Goal: Task Accomplishment & Management: Use online tool/utility

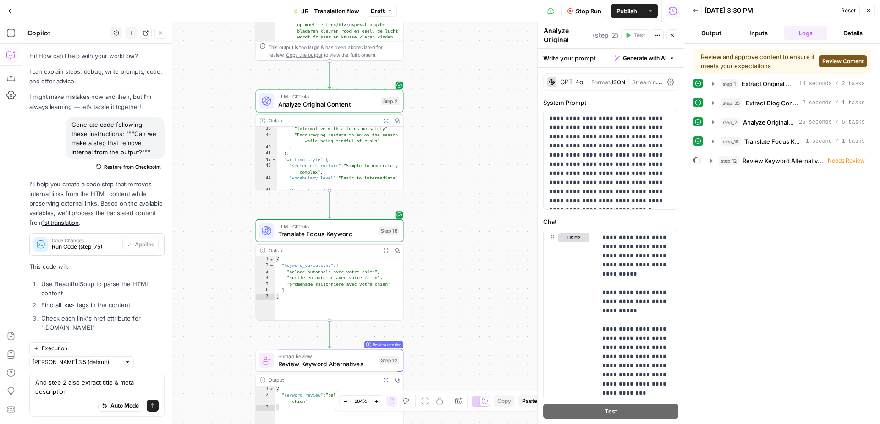
scroll to position [770, 0]
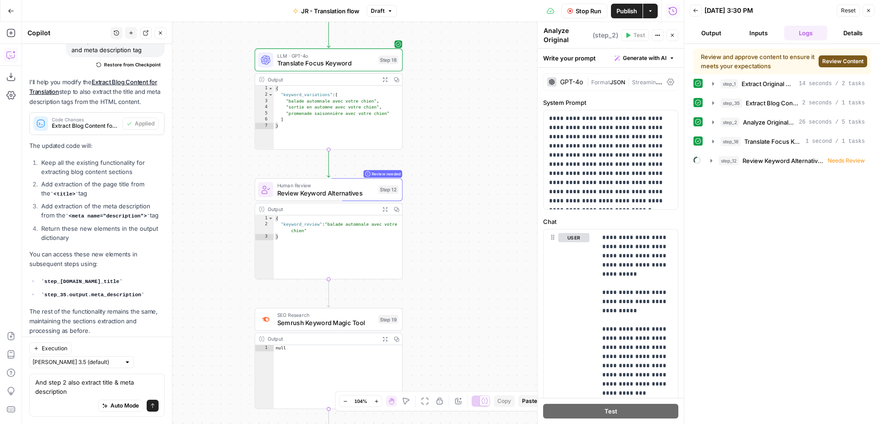
drag, startPoint x: 432, startPoint y: 334, endPoint x: 431, endPoint y: 156, distance: 177.8
click at [432, 156] on div "Workflow Set Inputs Inputs Web Page Scrape Extract Original Blog Content Step 1…" at bounding box center [353, 223] width 662 height 402
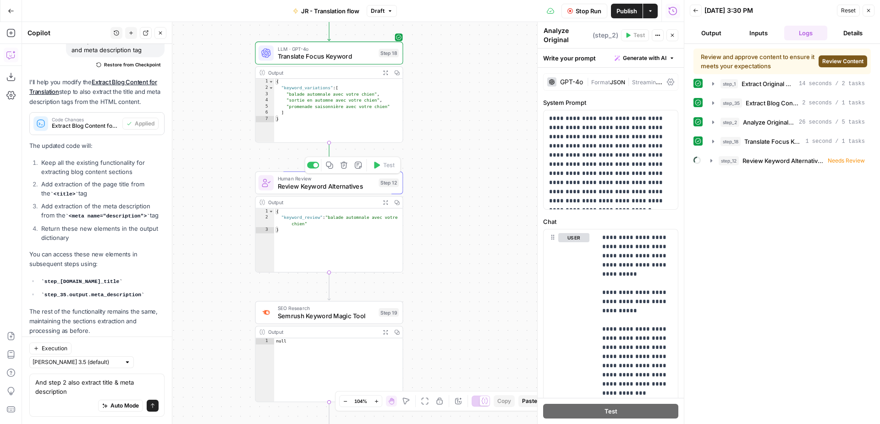
click at [351, 186] on span "Review Keyword Alternatives" at bounding box center [326, 186] width 97 height 10
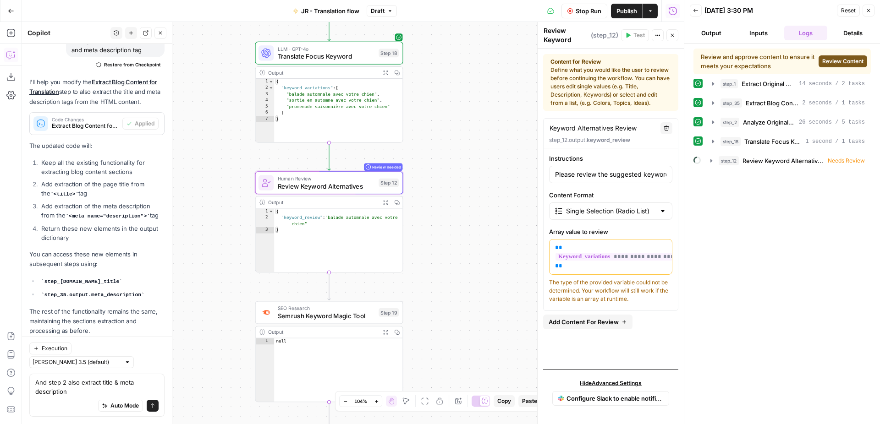
click at [832, 63] on span "Review Content" at bounding box center [842, 61] width 41 height 8
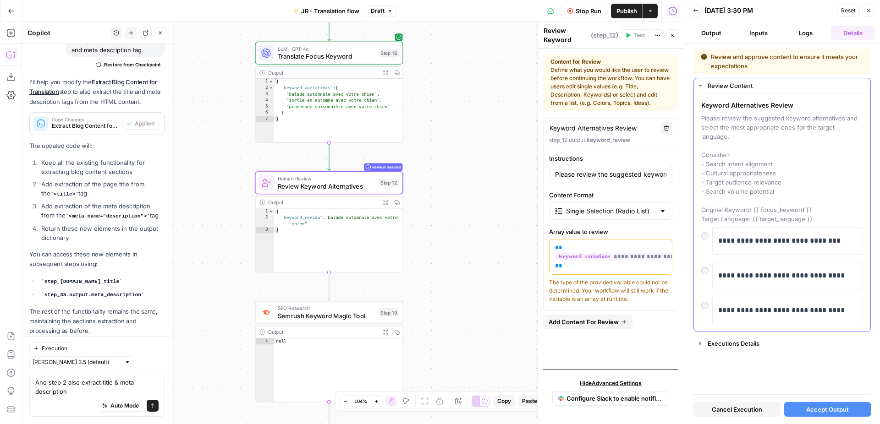
click at [701, 297] on div at bounding box center [706, 303] width 11 height 13
click at [812, 407] on span "Accept Output" at bounding box center [827, 409] width 43 height 9
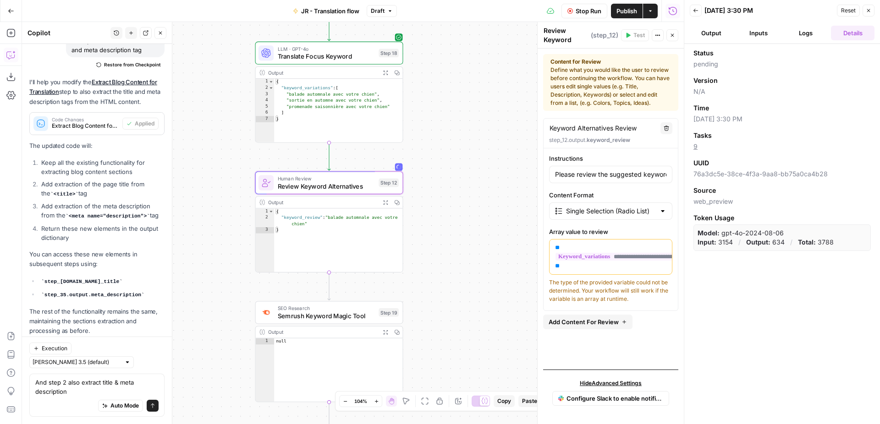
click at [868, 11] on icon "button" at bounding box center [868, 10] width 3 height 3
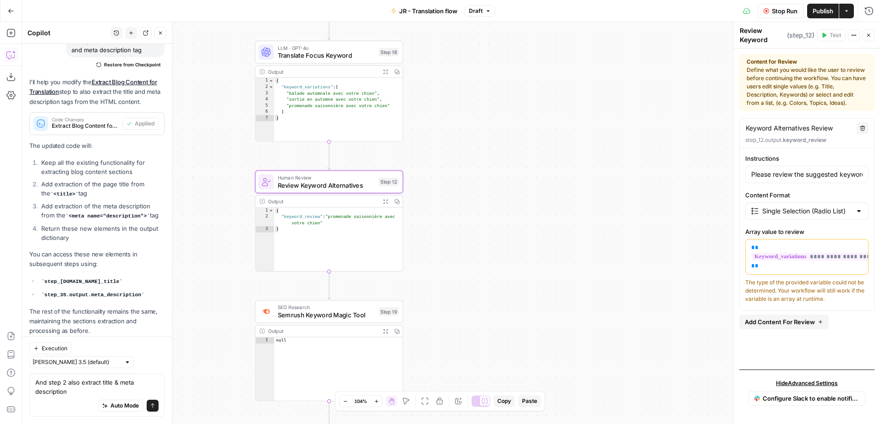
click at [487, 179] on div "Workflow Set Inputs Inputs Web Page Scrape Extract Original Blog Content Step 1…" at bounding box center [451, 223] width 858 height 402
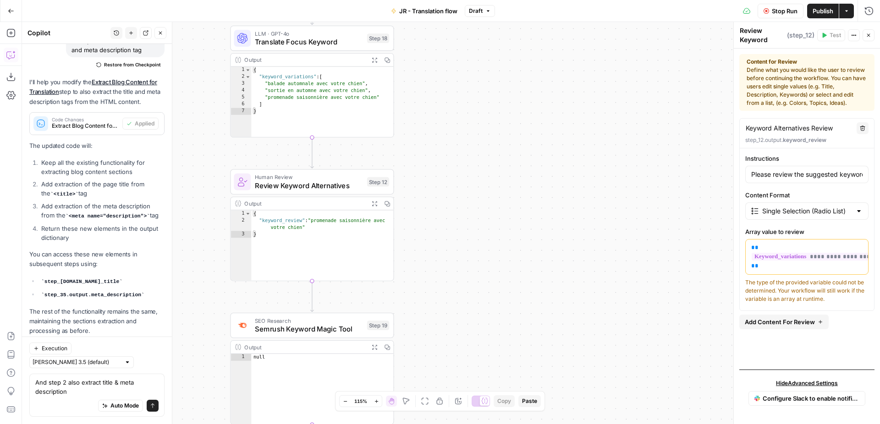
click at [507, 85] on div "Workflow Set Inputs Inputs Web Page Scrape Extract Original Blog Content Step 1…" at bounding box center [451, 223] width 858 height 402
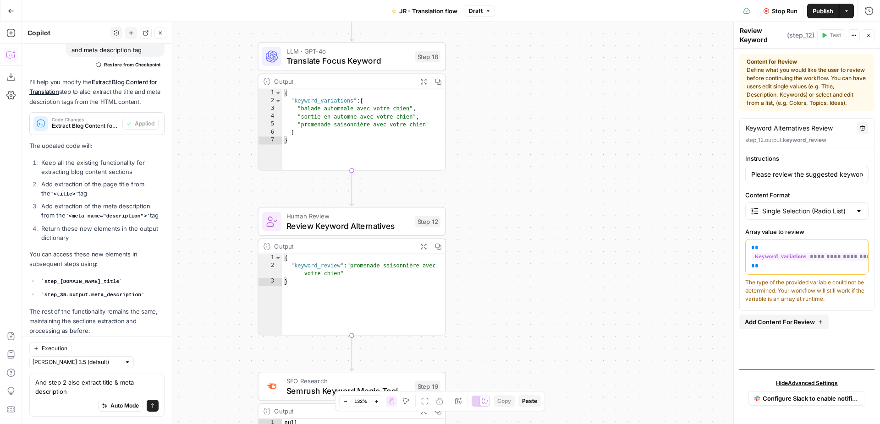
click at [602, 122] on div "Workflow Set Inputs Inputs Web Page Scrape Extract Original Blog Content Step 1…" at bounding box center [451, 223] width 858 height 402
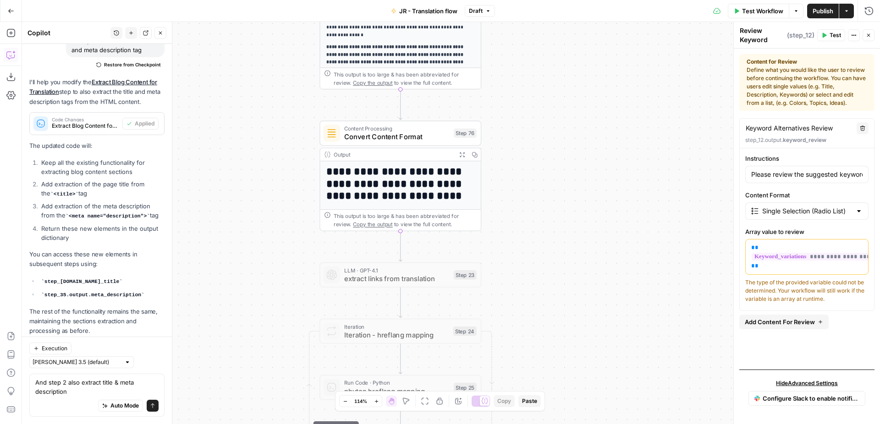
click at [824, 14] on span "Publish" at bounding box center [822, 10] width 21 height 9
click at [820, 13] on span "Publish" at bounding box center [822, 10] width 21 height 9
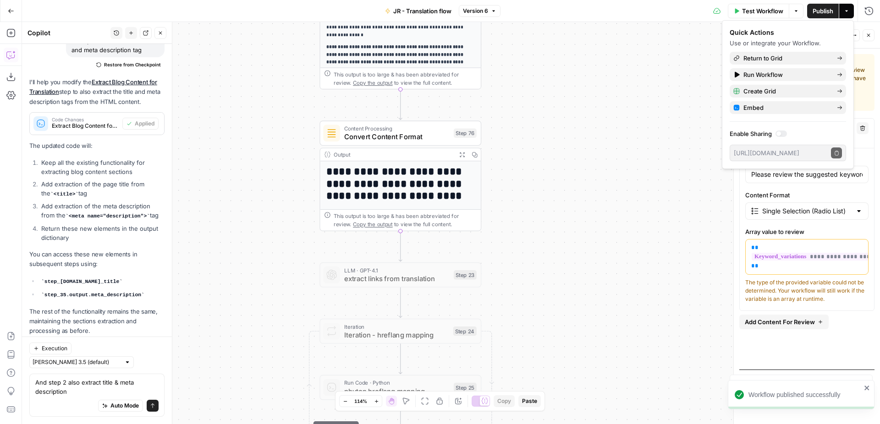
type input "Please review the suggested keyword alternatives and select the most appropriat…"
click at [776, 57] on span "Return to Grid" at bounding box center [786, 58] width 86 height 9
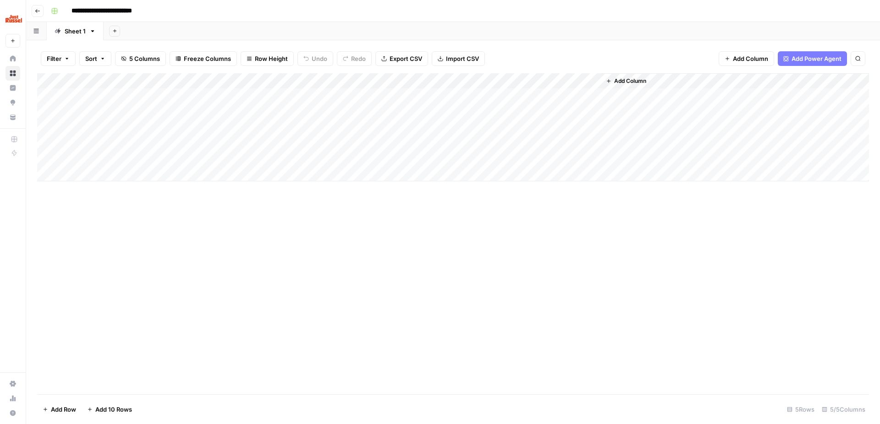
click at [40, 10] on button "Go back" at bounding box center [38, 11] width 12 height 12
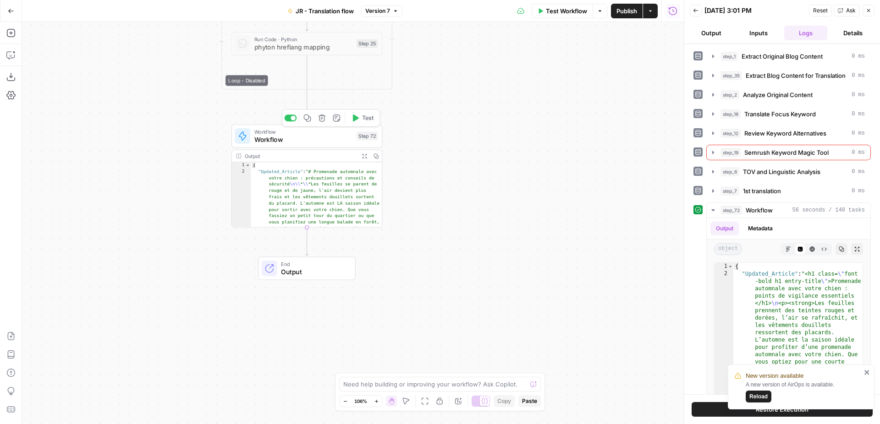
click at [340, 137] on span "Workflow" at bounding box center [303, 140] width 99 height 10
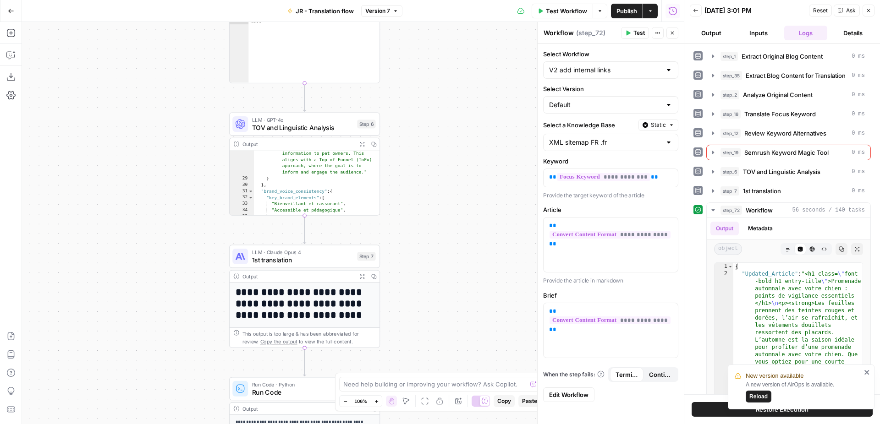
scroll to position [208, 0]
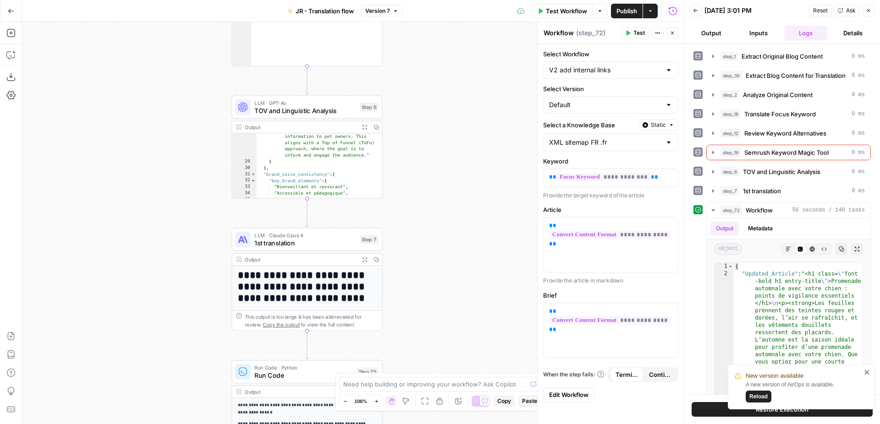
click at [16, 37] on button "Add Steps" at bounding box center [11, 33] width 15 height 15
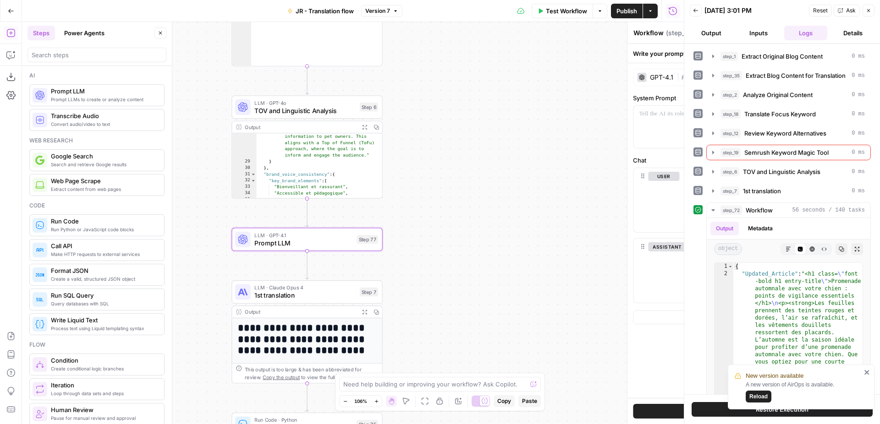
type textarea "Prompt LLM"
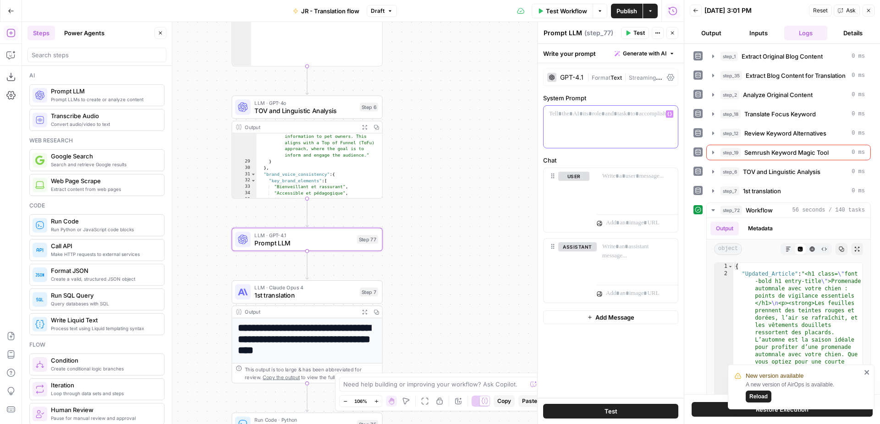
click at [592, 124] on div at bounding box center [610, 127] width 134 height 42
click at [653, 52] on span "Generate with AI" at bounding box center [645, 53] width 44 height 8
click at [642, 71] on span "Generate" at bounding box center [632, 73] width 67 height 9
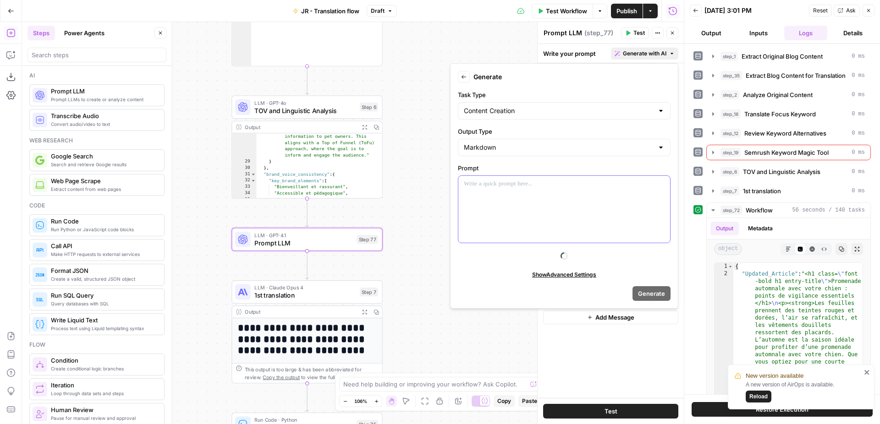
click at [499, 201] on div at bounding box center [564, 209] width 212 height 67
click at [662, 189] on div "*********" at bounding box center [564, 209] width 212 height 67
click at [662, 182] on icon "button" at bounding box center [661, 184] width 5 height 5
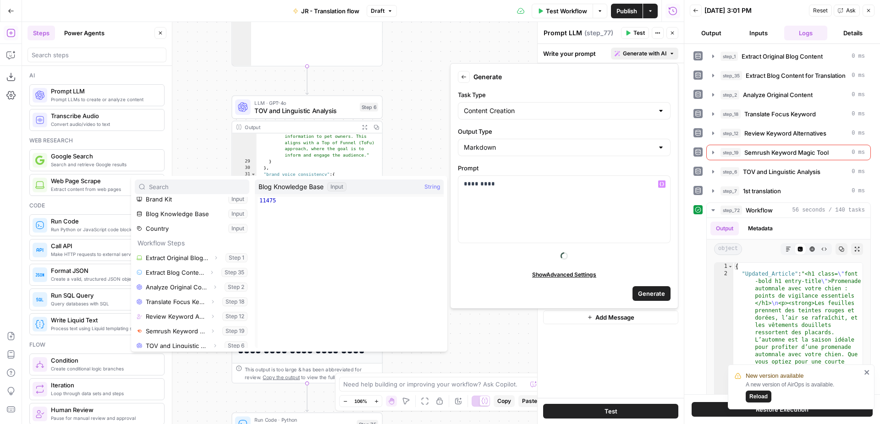
scroll to position [69, 0]
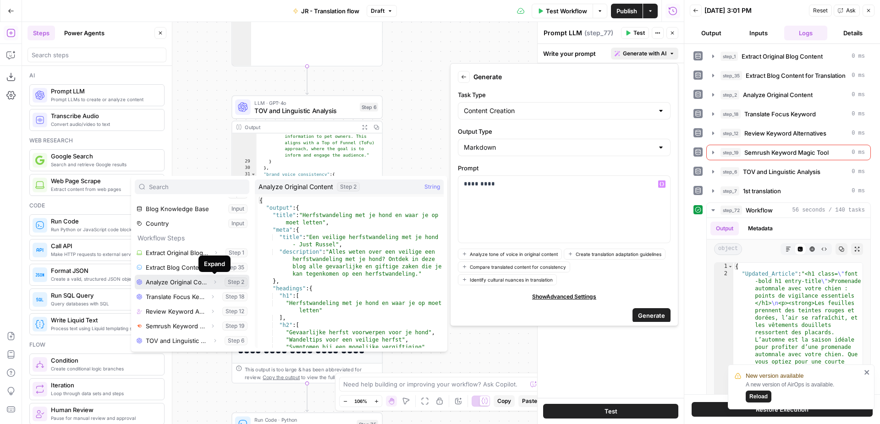
click at [214, 282] on icon "button" at bounding box center [214, 281] width 5 height 5
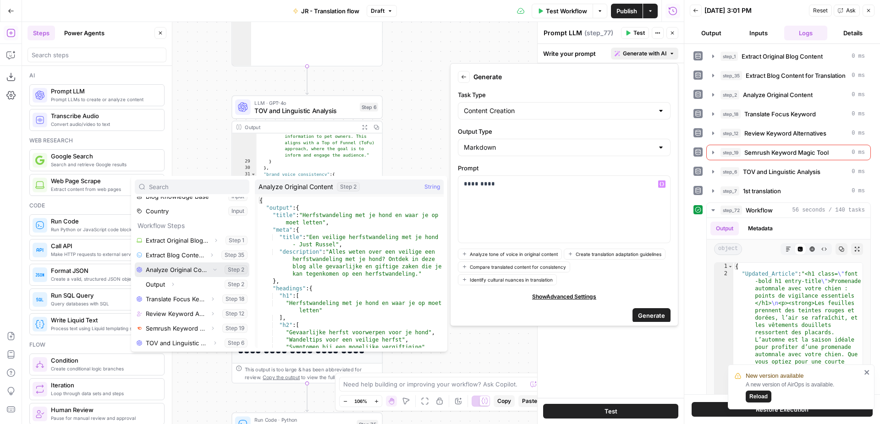
scroll to position [83, 0]
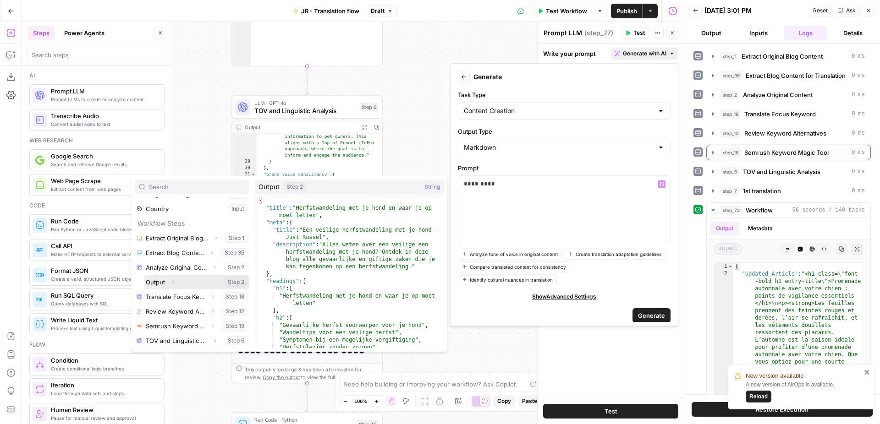
click at [173, 280] on icon "button" at bounding box center [172, 281] width 5 height 5
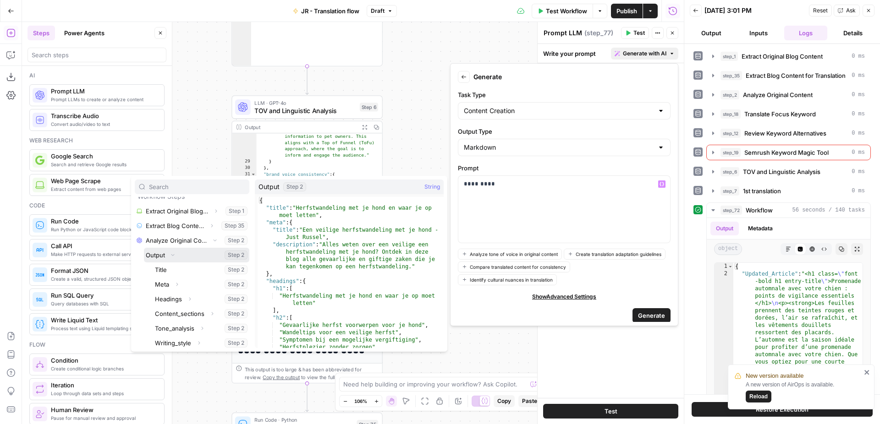
scroll to position [141, 0]
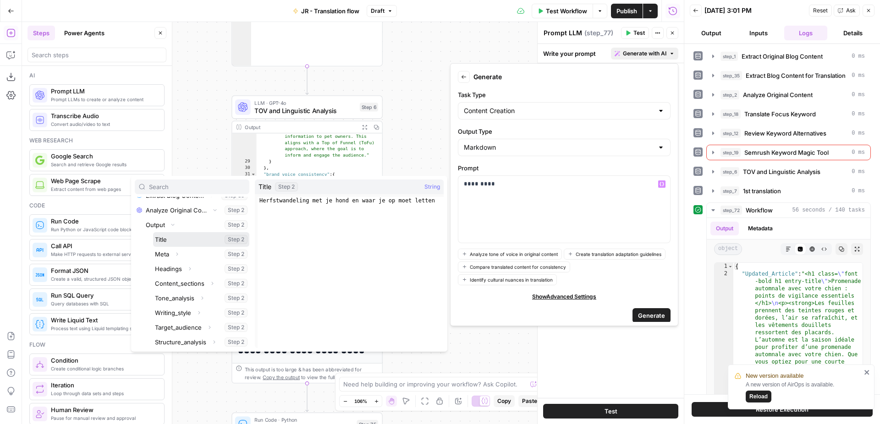
click at [179, 241] on button "Select variable Title" at bounding box center [201, 239] width 96 height 15
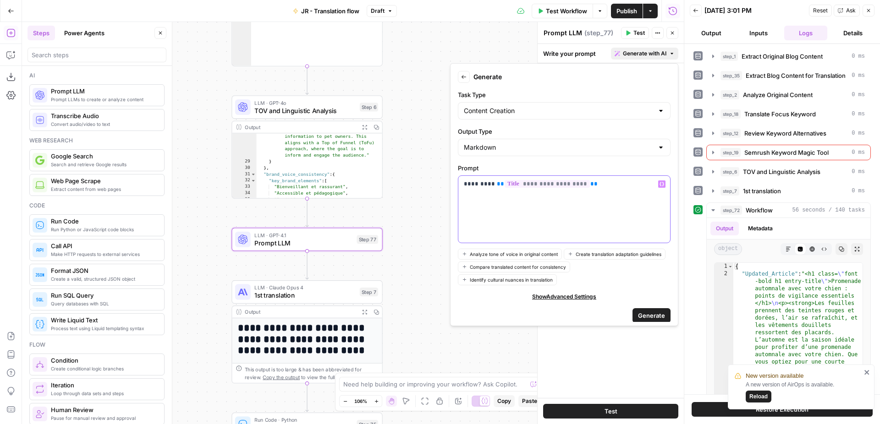
click at [488, 183] on p "**********" at bounding box center [564, 184] width 201 height 9
click at [661, 185] on icon "button" at bounding box center [661, 184] width 5 height 5
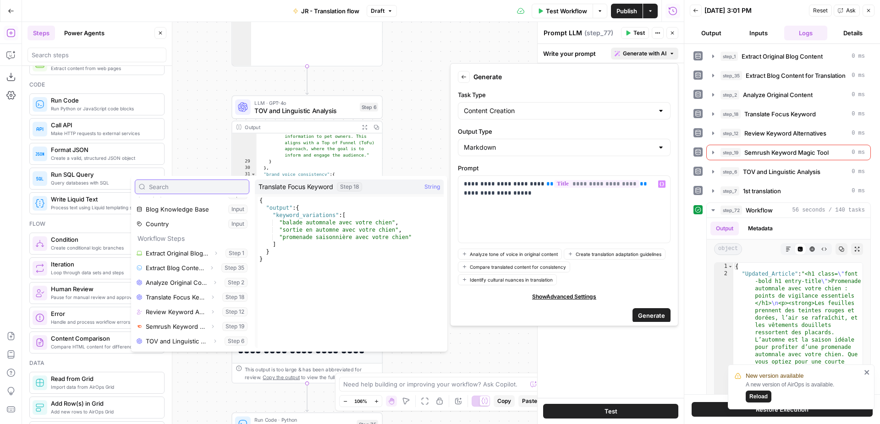
scroll to position [69, 0]
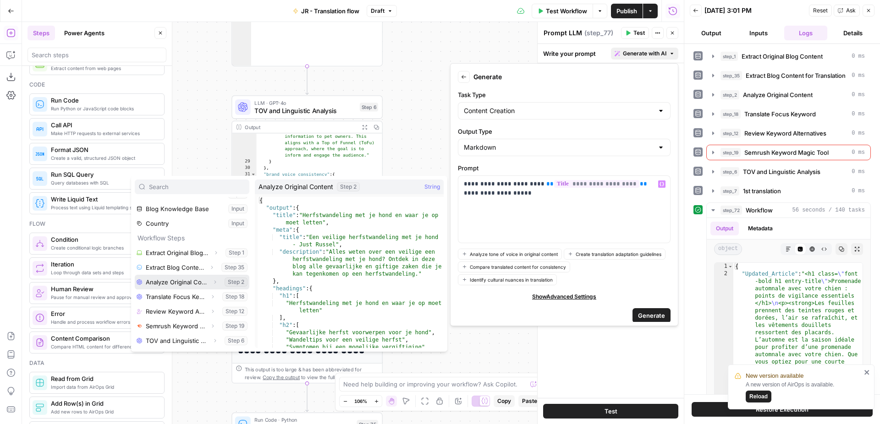
click at [216, 283] on icon "button" at bounding box center [214, 281] width 5 height 5
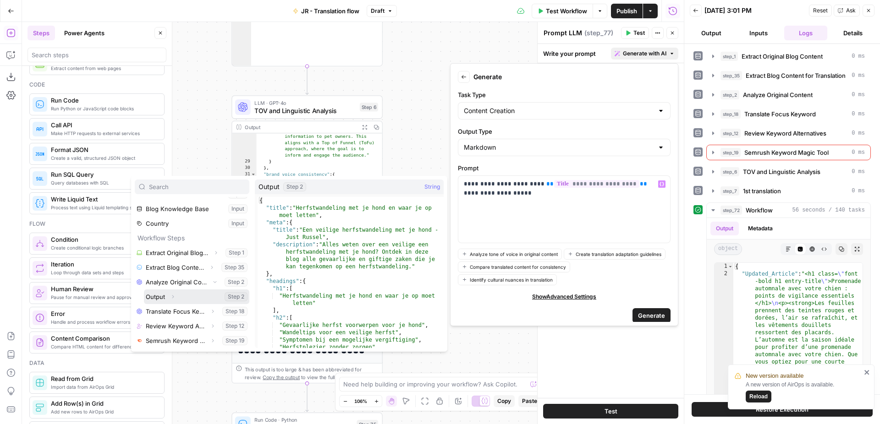
click at [176, 298] on button "Expand" at bounding box center [173, 297] width 12 height 12
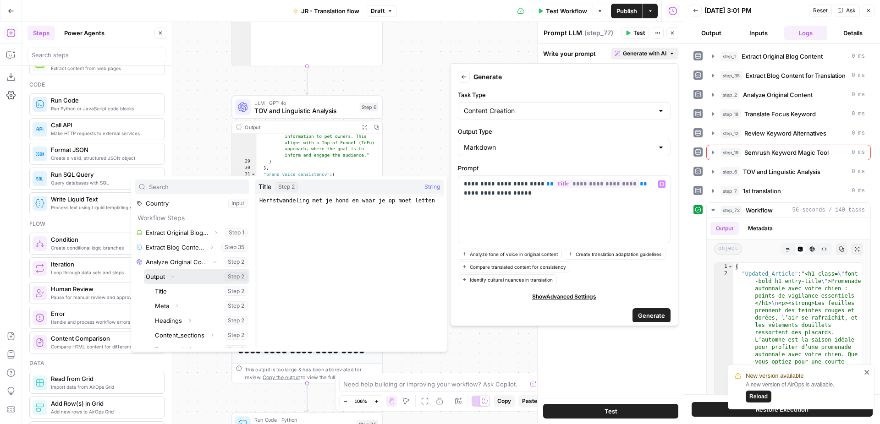
scroll to position [96, 0]
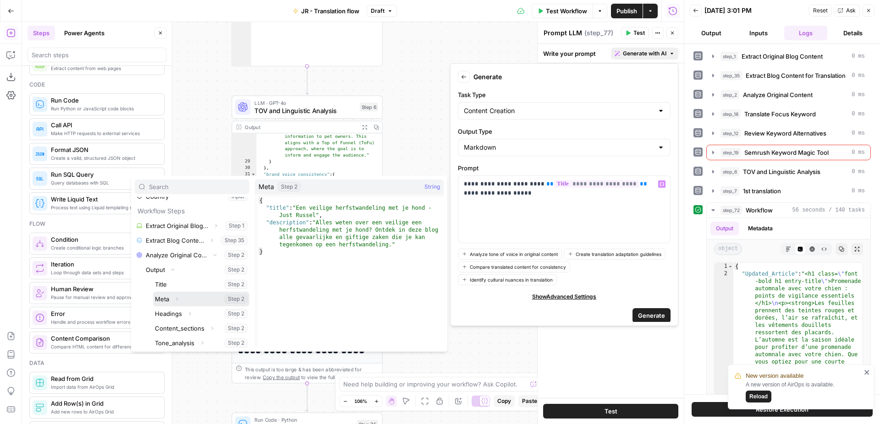
click at [180, 299] on button "Expand" at bounding box center [177, 299] width 12 height 12
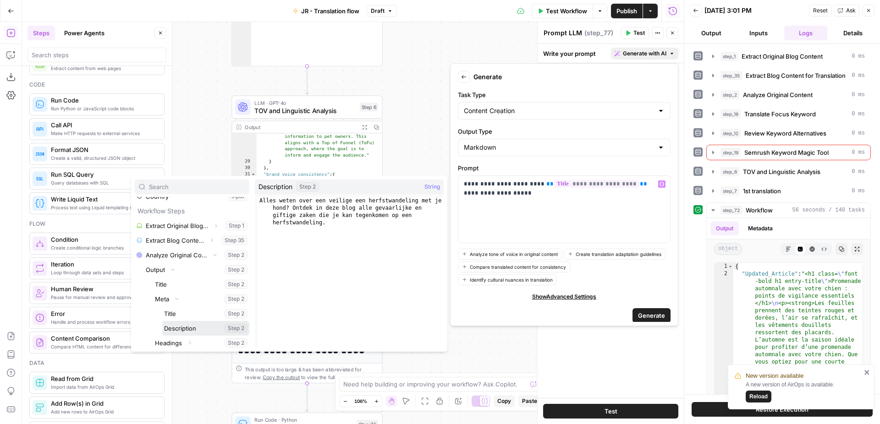
click at [186, 327] on button "Select variable Description" at bounding box center [205, 328] width 87 height 15
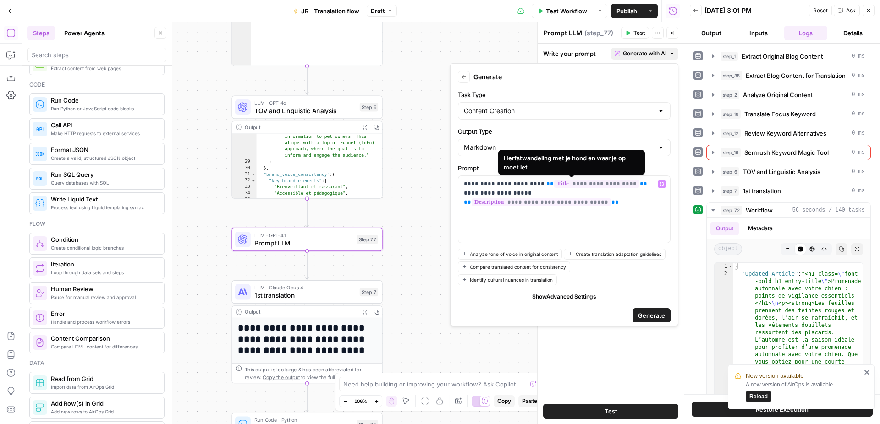
click at [562, 184] on span "**********" at bounding box center [596, 184] width 85 height 8
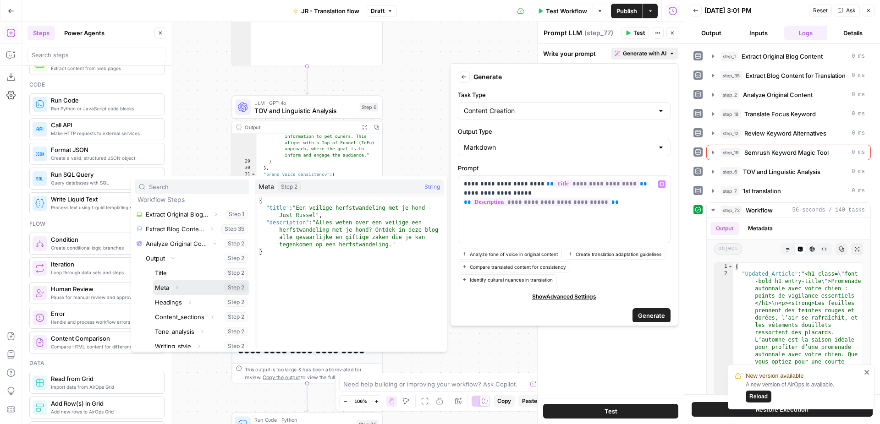
click at [177, 289] on icon "button" at bounding box center [176, 287] width 5 height 5
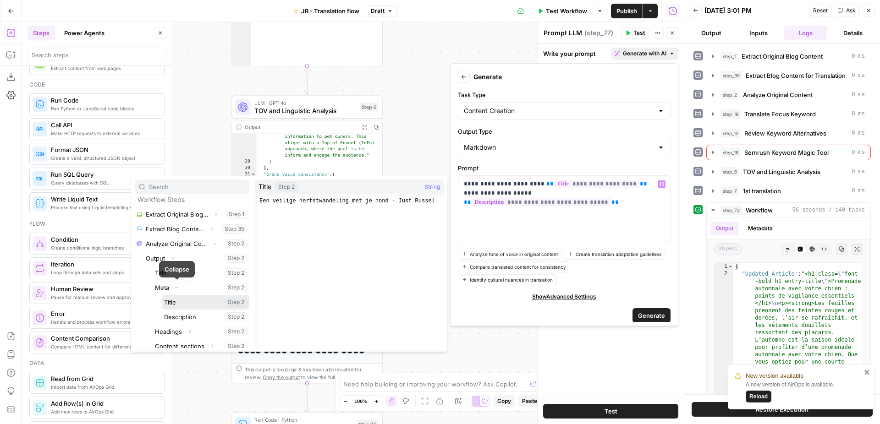
click at [182, 302] on button "Select variable Title" at bounding box center [205, 302] width 87 height 15
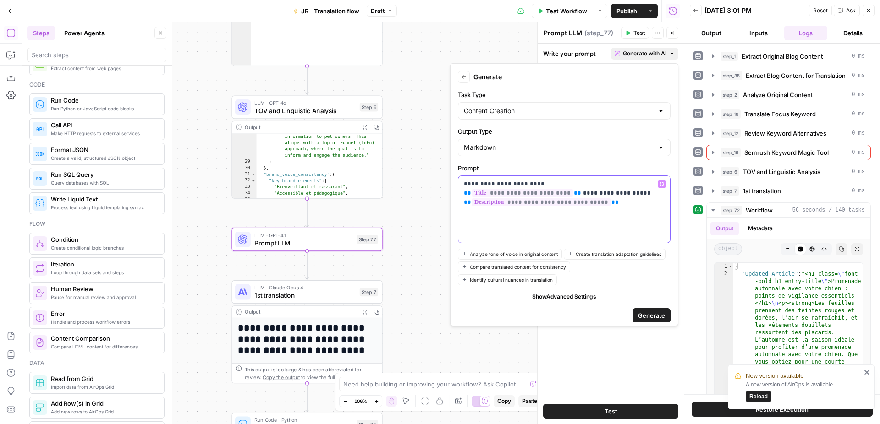
click at [568, 209] on div "**********" at bounding box center [564, 209] width 212 height 67
click at [657, 308] on button "Generate" at bounding box center [651, 315] width 38 height 15
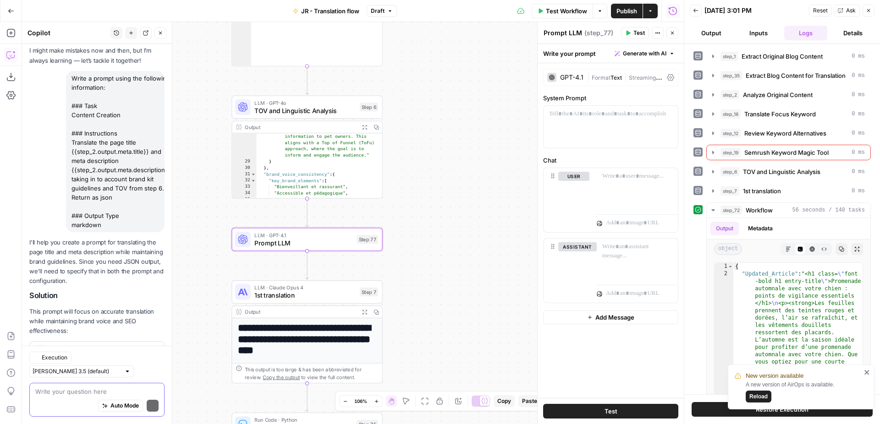
scroll to position [73, 0]
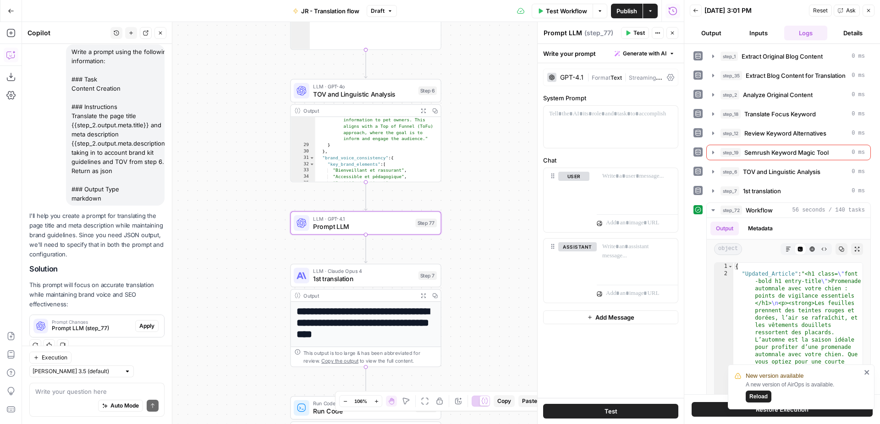
click at [142, 327] on span "Apply" at bounding box center [146, 326] width 15 height 8
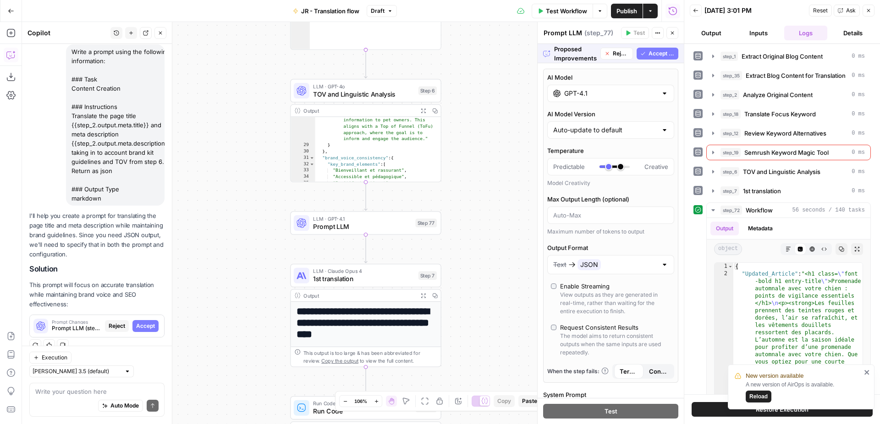
click at [662, 52] on span "Accept All" at bounding box center [661, 53] width 26 height 8
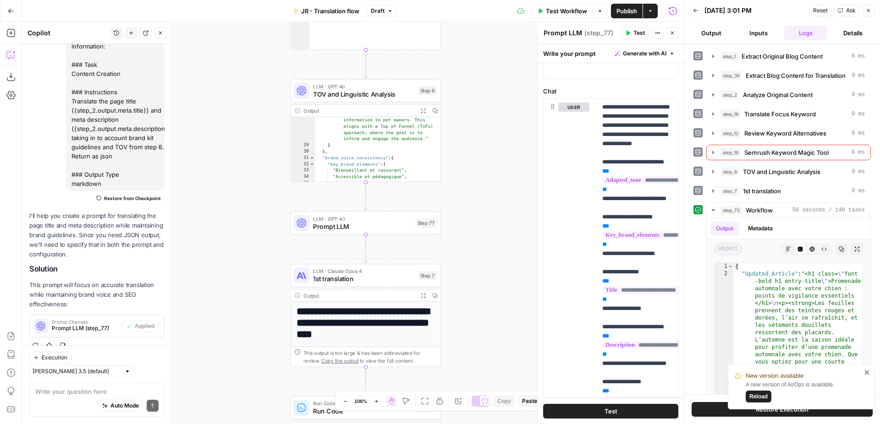
scroll to position [249, 0]
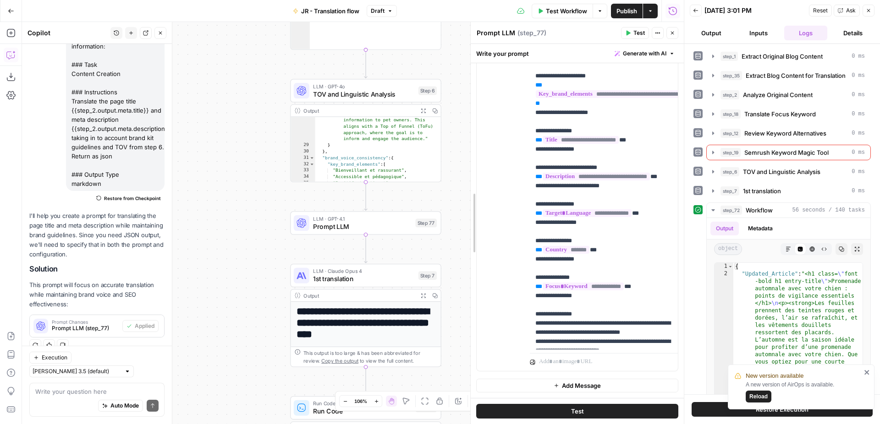
drag, startPoint x: 540, startPoint y: 218, endPoint x: 472, endPoint y: 215, distance: 67.4
click at [472, 215] on div "**********" at bounding box center [577, 223] width 214 height 402
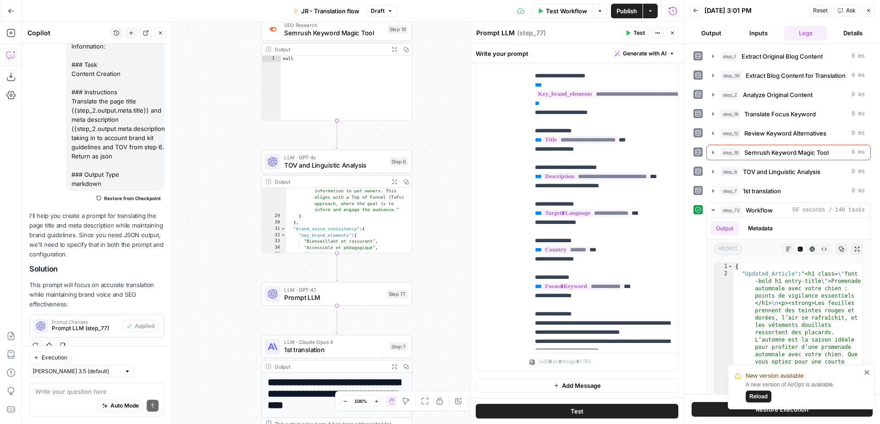
drag, startPoint x: 450, startPoint y: 208, endPoint x: 422, endPoint y: 279, distance: 76.7
click at [422, 279] on div "Workflow Set Inputs Inputs Web Page Scrape Extract Original Blog Content Step 1…" at bounding box center [353, 223] width 662 height 402
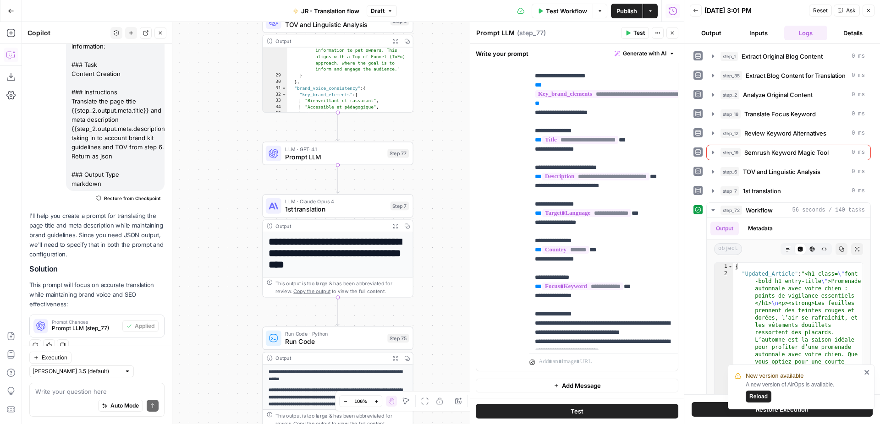
click at [357, 157] on span "Prompt LLM" at bounding box center [334, 157] width 99 height 10
click at [502, 33] on textarea "Prompt LLM" at bounding box center [495, 32] width 38 height 9
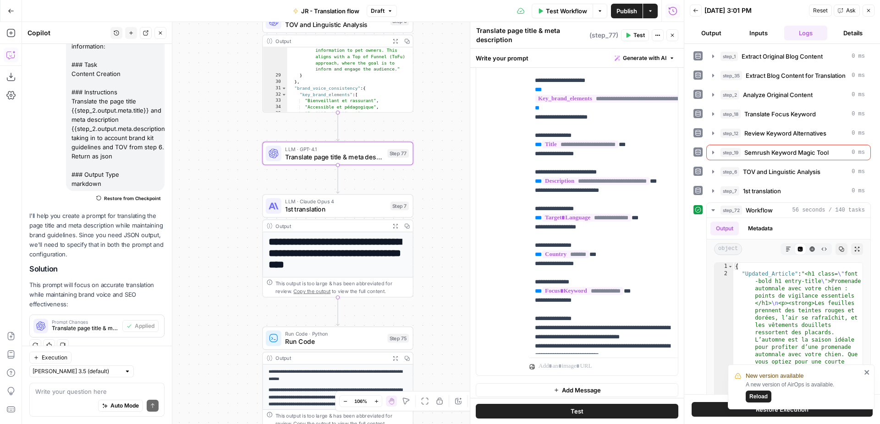
type textarea "Translate page title & meta description"
click at [444, 162] on div "Workflow Set Inputs Inputs Web Page Scrape Extract Original Blog Content Step 1…" at bounding box center [353, 223] width 662 height 402
click at [383, 140] on button "Test" at bounding box center [393, 135] width 30 height 13
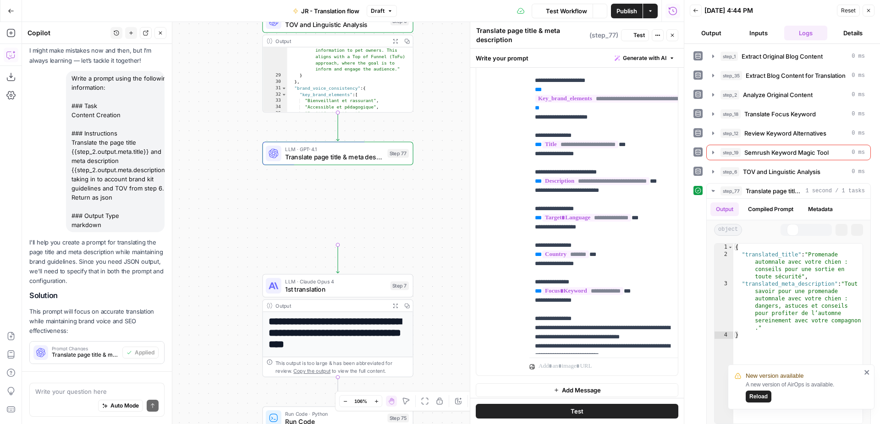
scroll to position [88, 0]
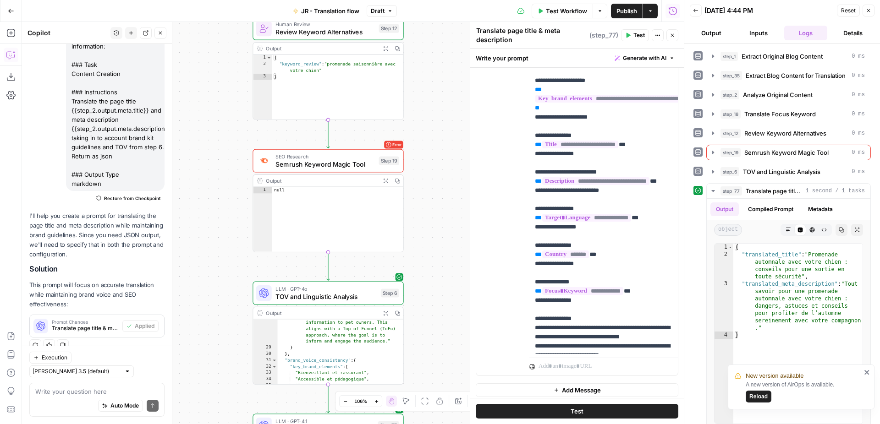
drag, startPoint x: 428, startPoint y: 128, endPoint x: 416, endPoint y: 399, distance: 271.0
click at [418, 400] on div "Workflow Set Inputs Inputs Web Page Scrape Extract Original Blog Content Step 1…" at bounding box center [353, 223] width 662 height 402
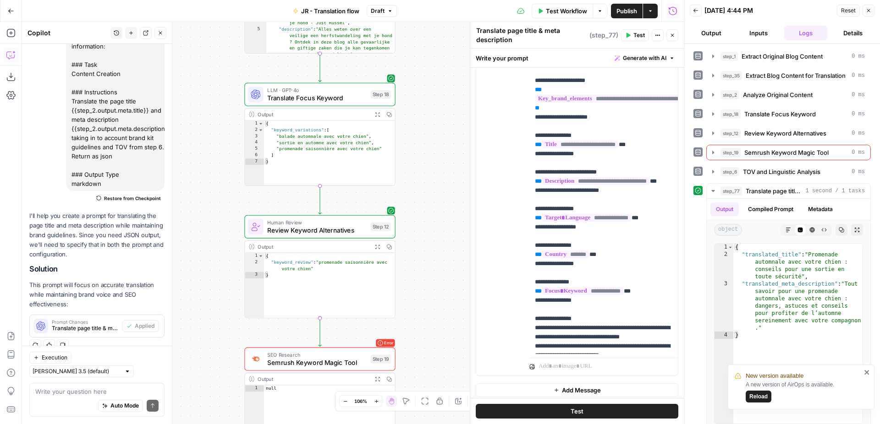
drag, startPoint x: 440, startPoint y: 24, endPoint x: 430, endPoint y: 220, distance: 196.3
click at [431, 221] on div "Workflow Set Inputs Inputs Web Page Scrape Extract Original Blog Content Step 1…" at bounding box center [353, 223] width 662 height 402
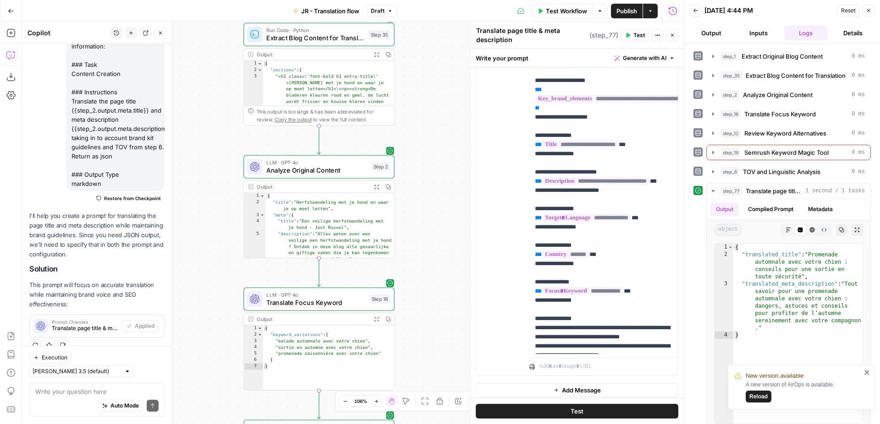
drag, startPoint x: 431, startPoint y: 77, endPoint x: 431, endPoint y: 284, distance: 206.2
click at [431, 284] on div "Workflow Set Inputs Inputs Web Page Scrape Extract Original Blog Content Step 1…" at bounding box center [353, 223] width 662 height 402
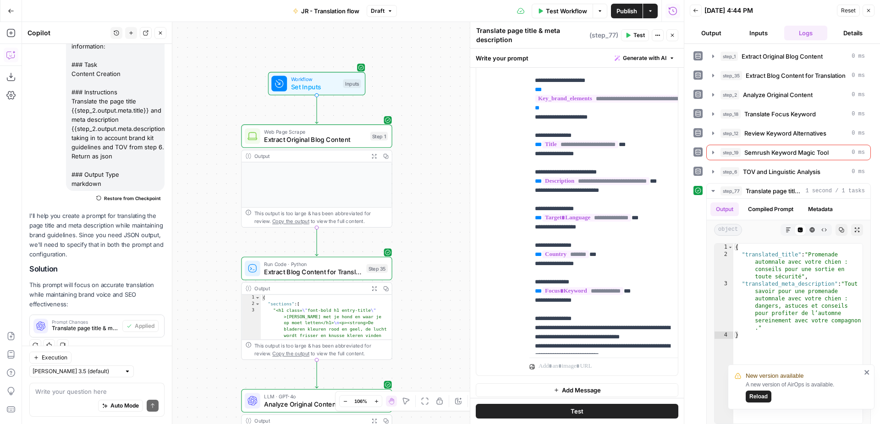
drag, startPoint x: 436, startPoint y: 83, endPoint x: 433, endPoint y: 317, distance: 233.2
click at [433, 317] on div "Workflow Set Inputs Inputs Web Page Scrape Extract Original Blog Content Step 1…" at bounding box center [353, 223] width 662 height 402
click at [566, 16] on button "Test Workflow" at bounding box center [561, 11] width 61 height 15
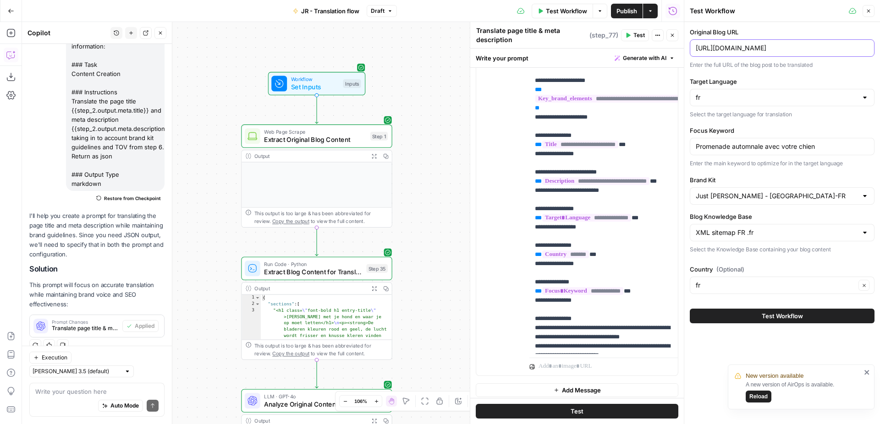
click at [753, 47] on input "https://justrussel.com/blog/herfstwandeling-hond-waar-je-op-moet-letten/" at bounding box center [782, 48] width 173 height 9
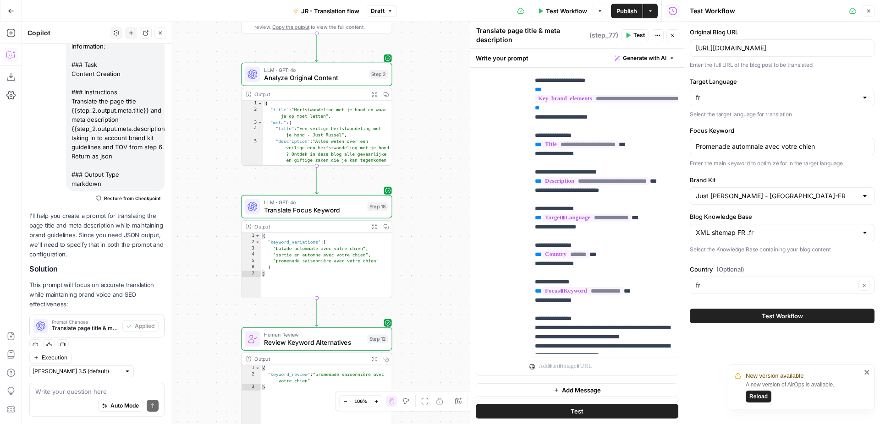
drag, startPoint x: 431, startPoint y: 327, endPoint x: 426, endPoint y: -10, distance: 336.8
click at [426, 22] on div "Workflow Set Inputs Inputs Web Page Scrape Extract Original Blog Content Step 1…" at bounding box center [353, 223] width 662 height 402
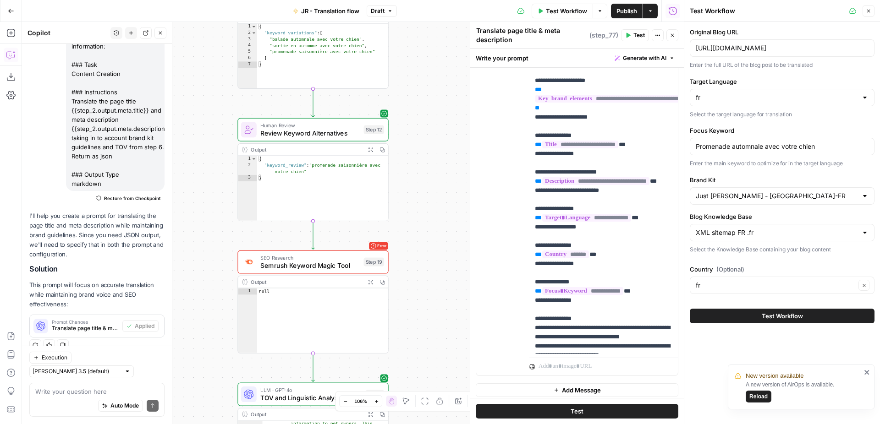
drag, startPoint x: 390, startPoint y: 325, endPoint x: 391, endPoint y: 120, distance: 205.3
click at [391, 120] on div "Workflow Set Inputs Inputs Web Page Scrape Extract Original Blog Content Step 1…" at bounding box center [353, 223] width 662 height 402
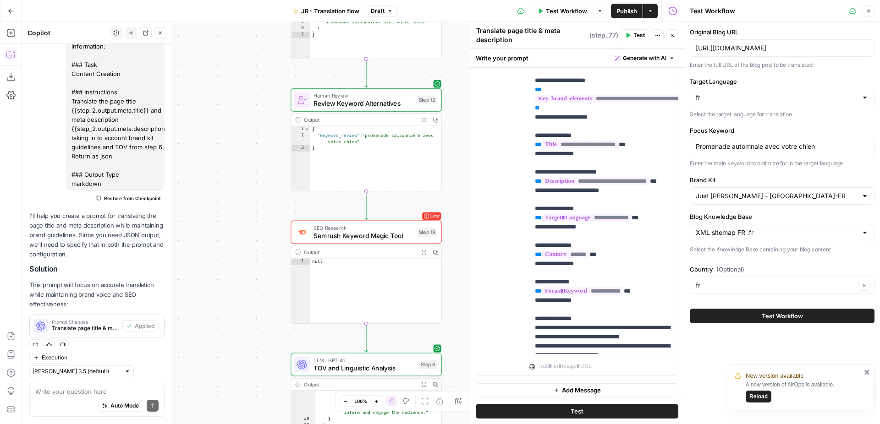
drag, startPoint x: 420, startPoint y: 202, endPoint x: 472, endPoint y: 187, distance: 54.3
click at [472, 187] on div "Workflow Set Inputs Inputs Web Page Scrape Extract Original Blog Content Step 1…" at bounding box center [353, 223] width 662 height 402
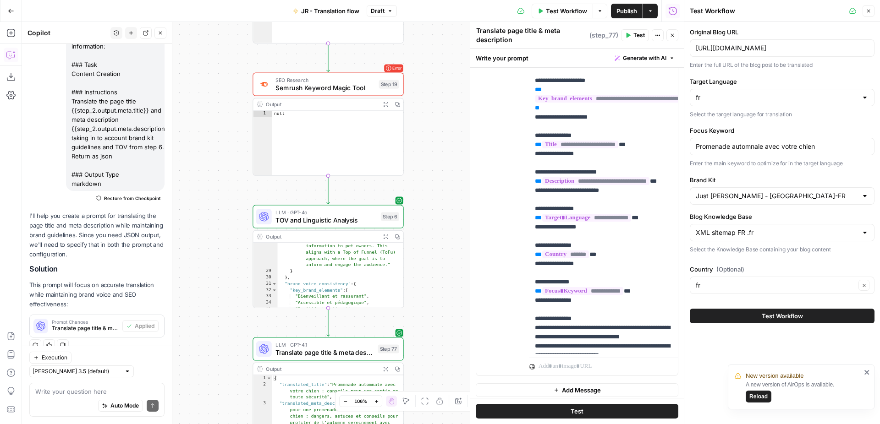
drag, startPoint x: 458, startPoint y: 177, endPoint x: 419, endPoint y: 24, distance: 157.9
click at [419, 24] on div "Workflow Set Inputs Inputs Web Page Scrape Extract Original Blog Content Step 1…" at bounding box center [353, 223] width 662 height 402
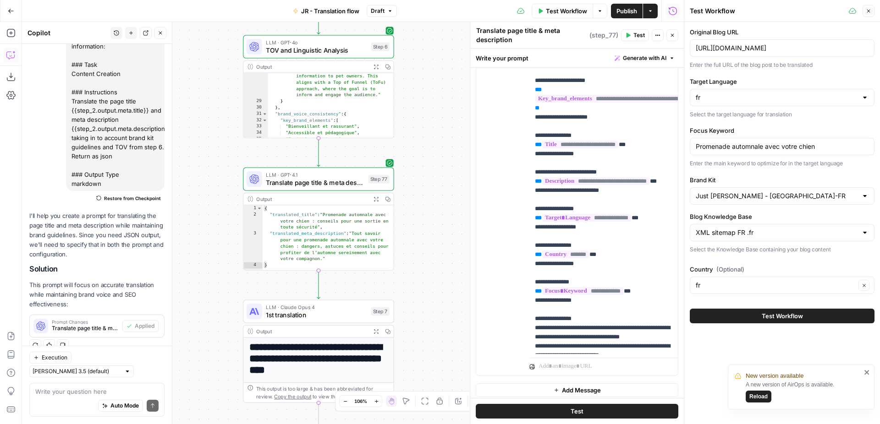
drag, startPoint x: 422, startPoint y: 200, endPoint x: 414, endPoint y: 36, distance: 164.2
click at [414, 36] on div "Workflow Set Inputs Inputs Web Page Scrape Extract Original Blog Content Step 1…" at bounding box center [353, 223] width 662 height 402
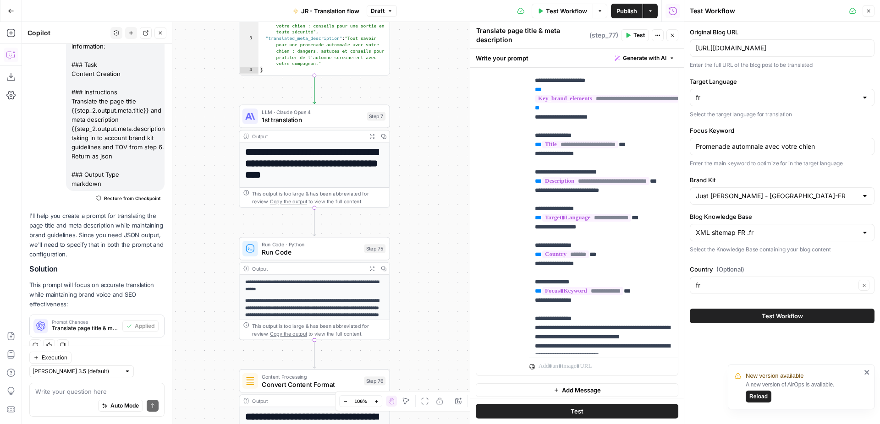
drag, startPoint x: 432, startPoint y: 239, endPoint x: 427, endPoint y: 15, distance: 224.1
click at [427, 22] on div "Workflow Set Inputs Inputs Web Page Scrape Extract Original Blog Content Step 1…" at bounding box center [353, 223] width 662 height 402
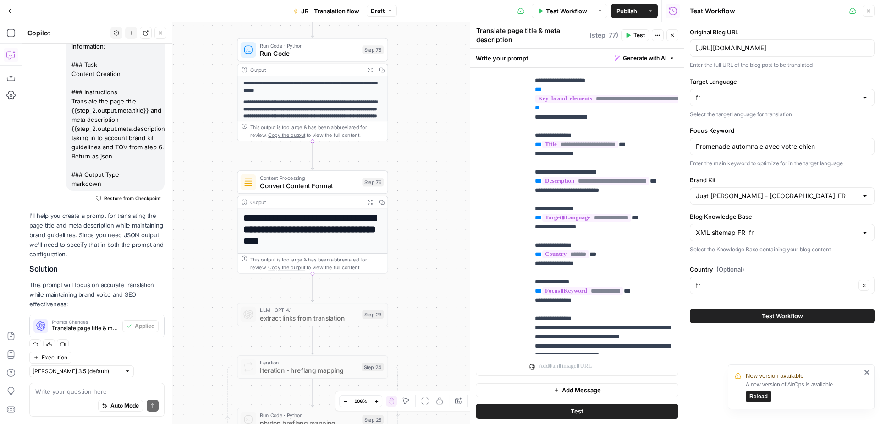
drag, startPoint x: 428, startPoint y: 272, endPoint x: 425, endPoint y: 80, distance: 191.5
click at [427, 80] on div "Workflow Set Inputs Inputs Web Page Scrape Extract Original Blog Content Step 1…" at bounding box center [353, 223] width 662 height 402
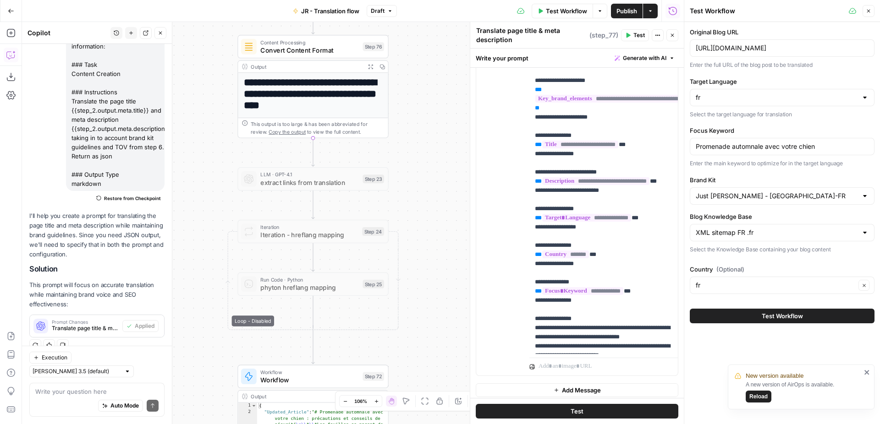
drag, startPoint x: 410, startPoint y: 219, endPoint x: 410, endPoint y: 104, distance: 115.5
click at [411, 104] on div "Workflow Set Inputs Inputs Web Page Scrape Extract Original Blog Content Step 1…" at bounding box center [353, 223] width 662 height 402
click at [628, 11] on span "Publish" at bounding box center [626, 10] width 21 height 9
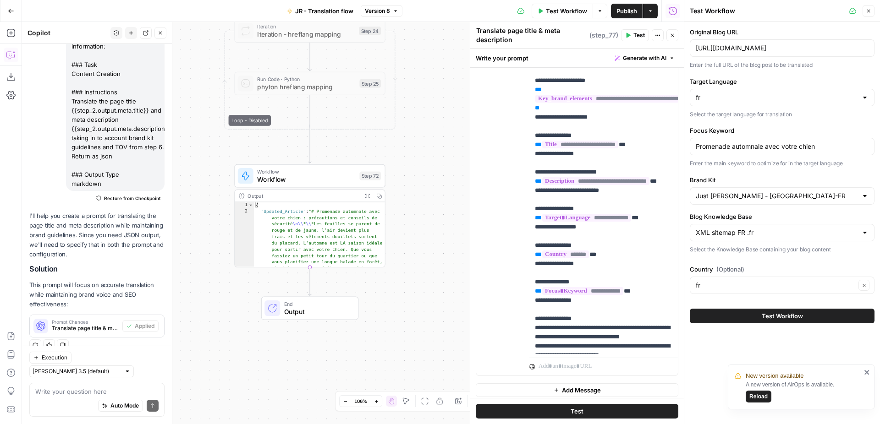
drag, startPoint x: 418, startPoint y: 372, endPoint x: 415, endPoint y: 170, distance: 201.2
click at [415, 170] on div "Workflow Set Inputs Inputs Web Page Scrape Extract Original Blog Content Step 1…" at bounding box center [353, 223] width 662 height 402
click at [317, 171] on span "Workflow" at bounding box center [306, 172] width 99 height 8
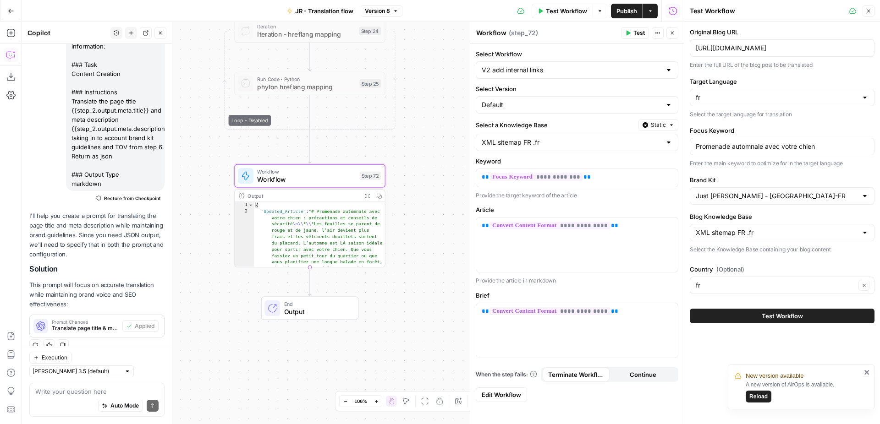
click at [491, 33] on textarea "Workflow" at bounding box center [491, 32] width 30 height 9
type textarea "Add internal links flow"
click at [425, 188] on div "Workflow Set Inputs Inputs Web Page Scrape Extract Original Blog Content Step 1…" at bounding box center [353, 223] width 662 height 402
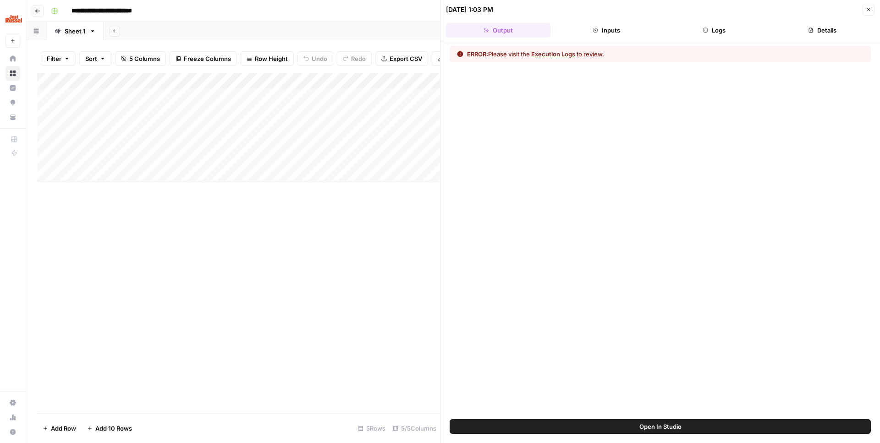
click at [865, 9] on button "Close" at bounding box center [868, 10] width 12 height 12
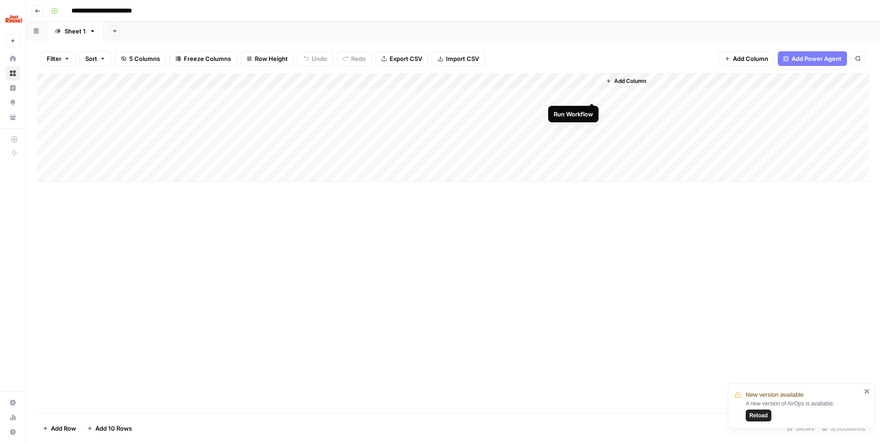
click at [589, 94] on div "Add Column" at bounding box center [453, 127] width 832 height 108
click at [212, 230] on div "Add Column" at bounding box center [453, 243] width 832 height 340
click at [581, 93] on div "Add Column" at bounding box center [453, 127] width 832 height 108
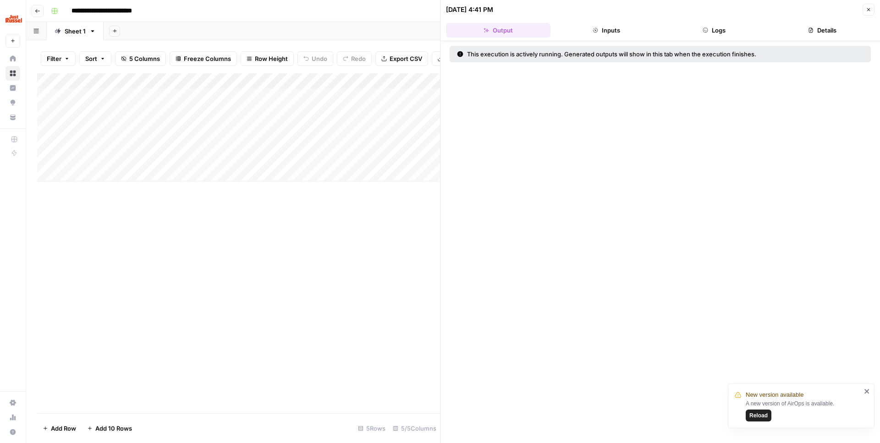
click at [866, 9] on icon "button" at bounding box center [868, 9] width 5 height 5
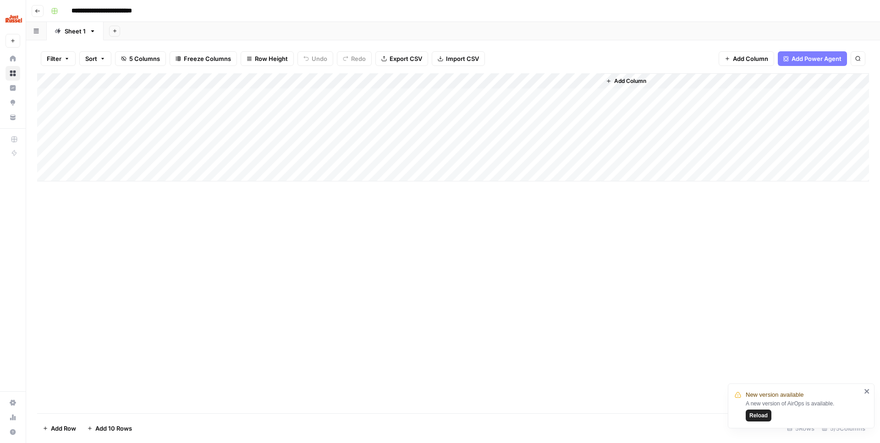
click at [765, 413] on span "Reload" at bounding box center [758, 415] width 18 height 8
click at [581, 98] on div "Add Column" at bounding box center [453, 127] width 832 height 108
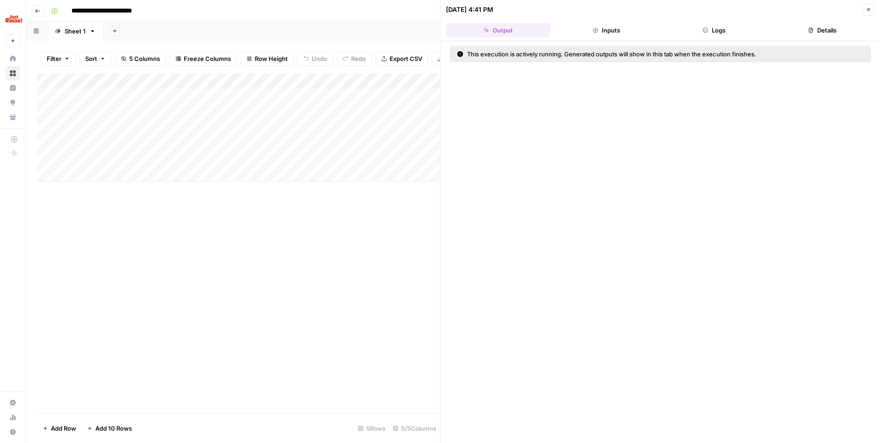
click at [627, 31] on button "Inputs" at bounding box center [606, 30] width 104 height 15
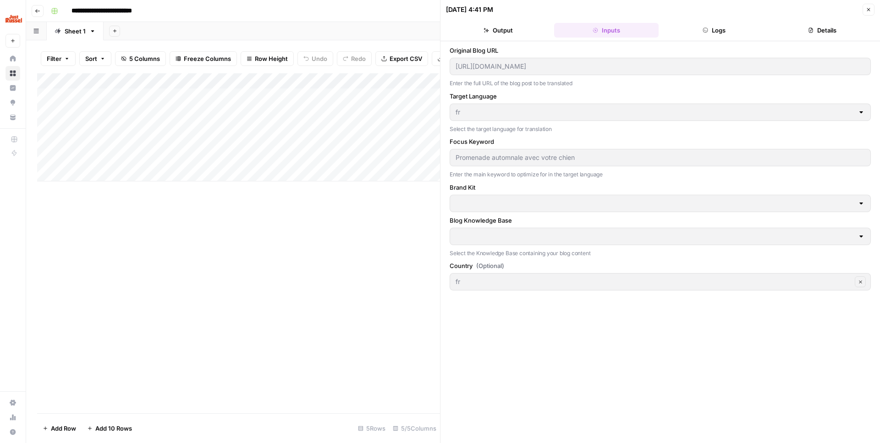
type input "Just Russel - [GEOGRAPHIC_DATA]-FR"
type input "XML sitemap FR .fr"
click at [705, 29] on icon "button" at bounding box center [704, 29] width 5 height 5
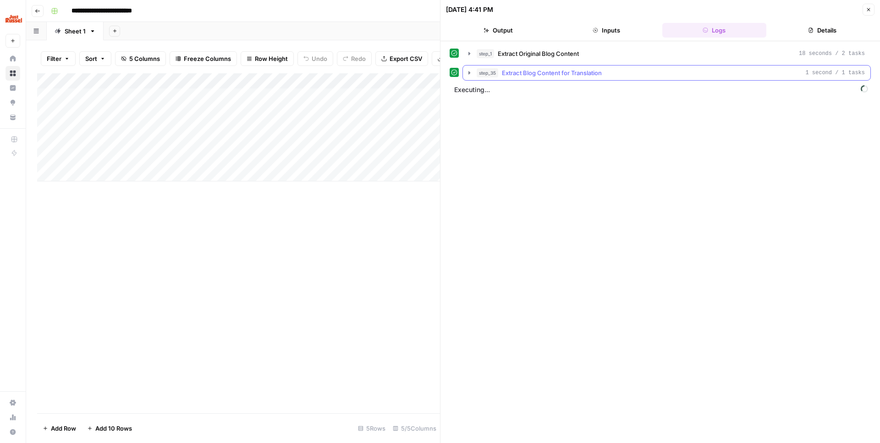
click at [617, 75] on div "step_35 Extract Blog Content for Translation 1 second / 1 tasks" at bounding box center [671, 72] width 388 height 9
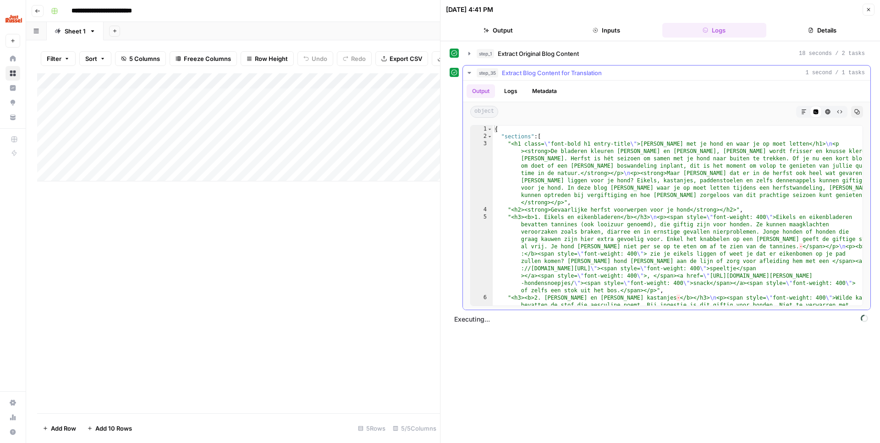
click at [617, 75] on div "step_35 Extract Blog Content for Translation 1 second / 1 tasks" at bounding box center [671, 72] width 388 height 9
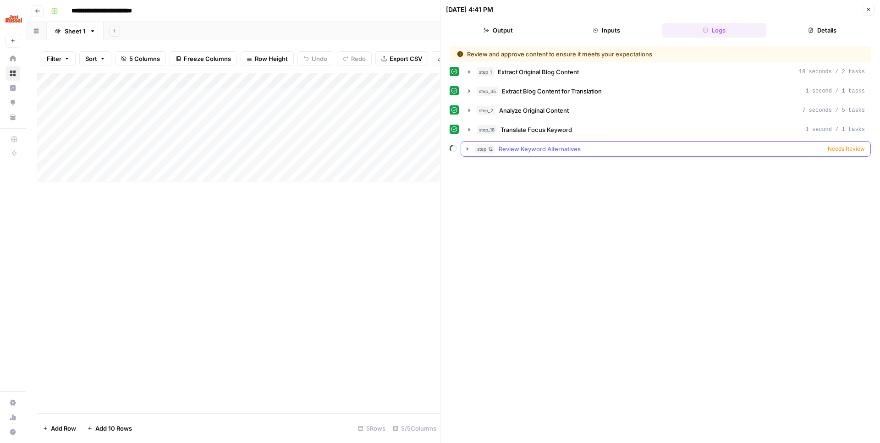
click at [656, 147] on div "step_12 Review Keyword Alternatives Needs Review" at bounding box center [670, 148] width 390 height 9
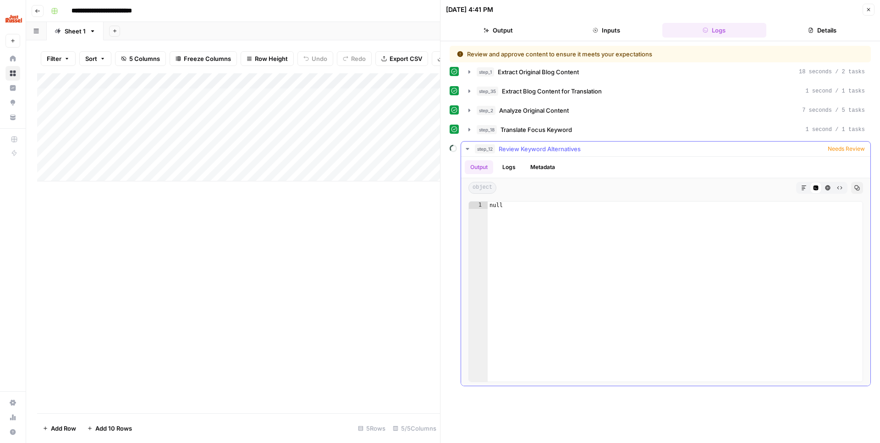
click at [634, 158] on div "Output Logs Metadata" at bounding box center [665, 167] width 409 height 21
click at [868, 12] on icon "button" at bounding box center [868, 9] width 5 height 5
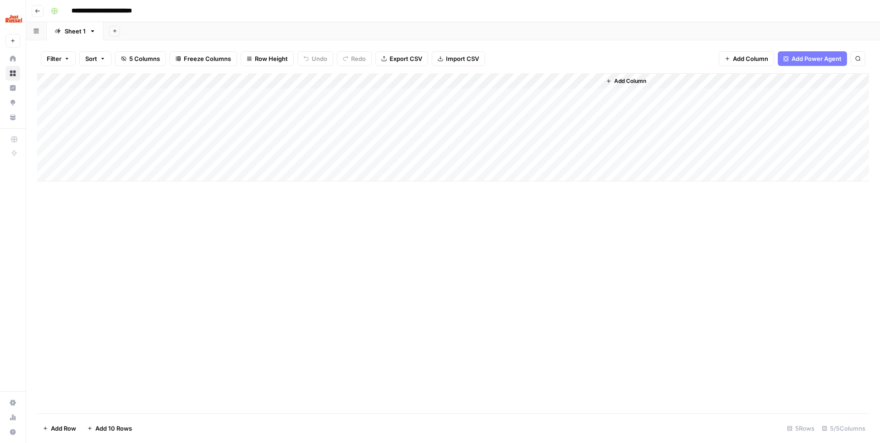
click at [593, 93] on div "Add Column" at bounding box center [453, 127] width 832 height 108
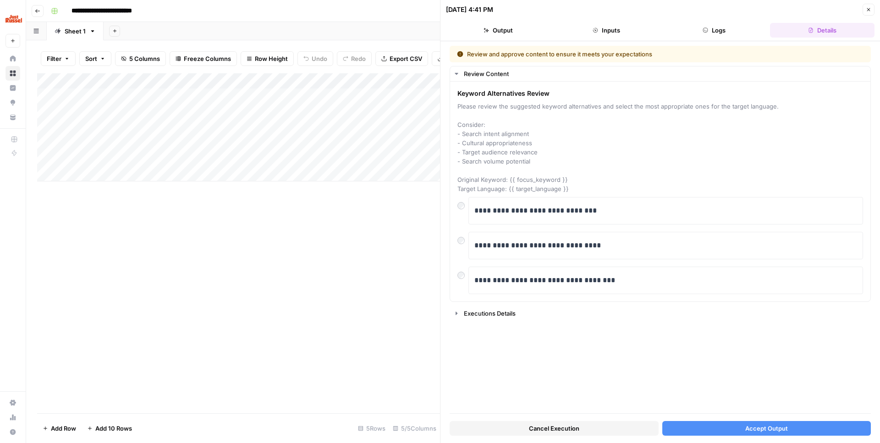
click at [722, 424] on button "Accept Output" at bounding box center [766, 428] width 209 height 15
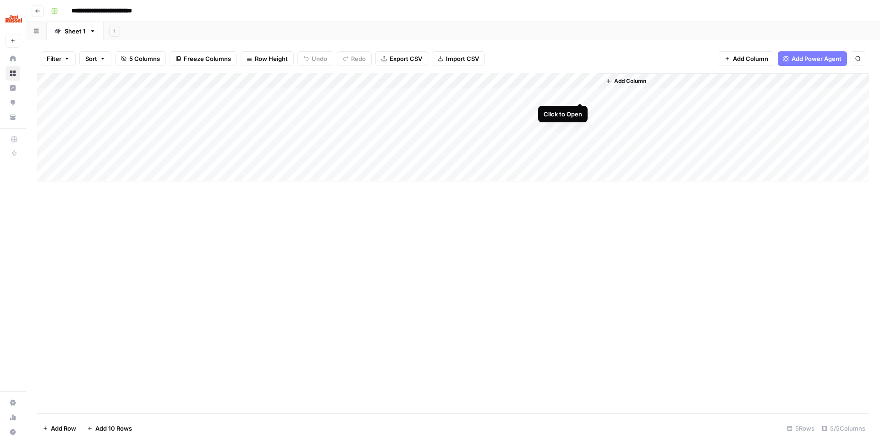
click at [583, 92] on div "Add Column" at bounding box center [453, 127] width 832 height 108
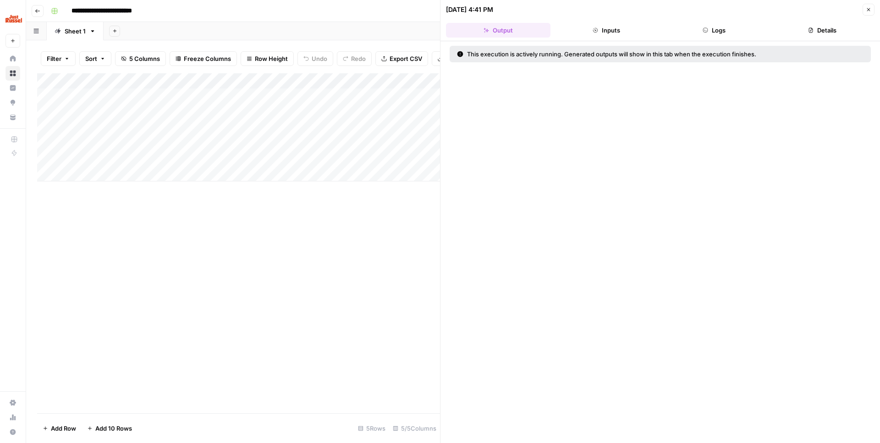
click at [614, 30] on button "Inputs" at bounding box center [606, 30] width 104 height 15
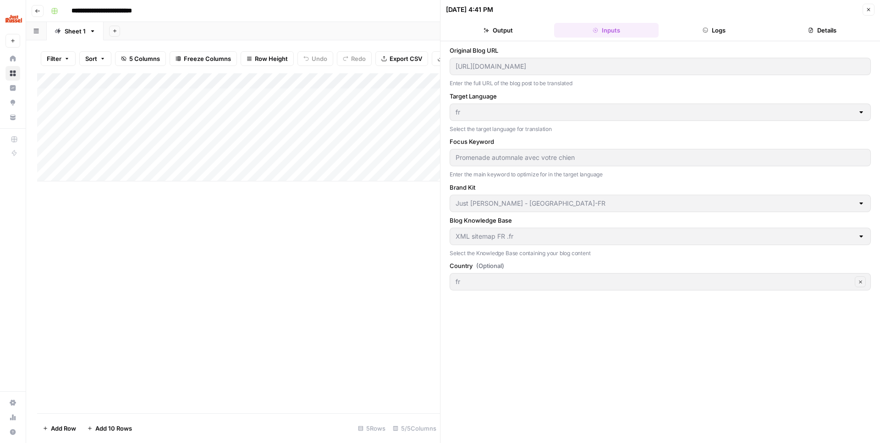
click at [682, 25] on button "Logs" at bounding box center [714, 30] width 104 height 15
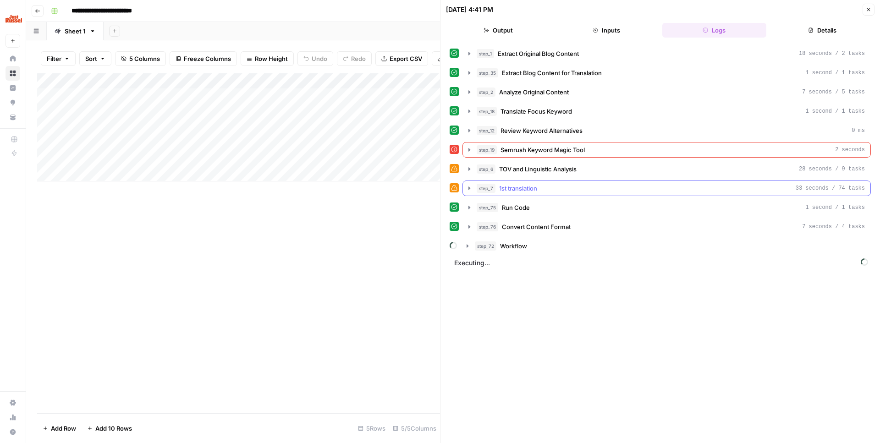
click at [525, 186] on span "1st translation" at bounding box center [518, 188] width 38 height 9
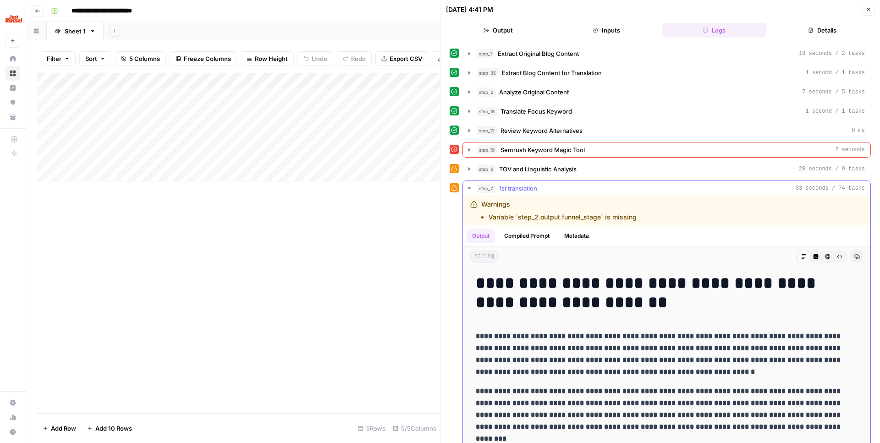
click at [525, 186] on span "1st translation" at bounding box center [518, 188] width 38 height 9
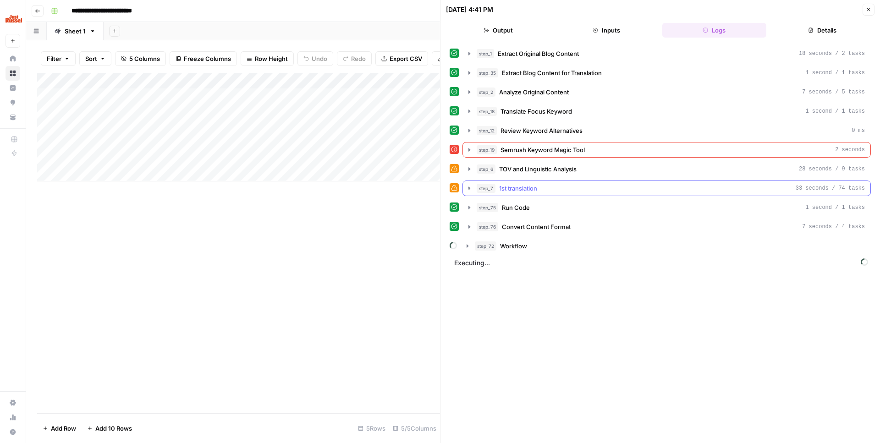
click at [528, 173] on span "TOV and Linguistic Analysis" at bounding box center [537, 168] width 77 height 9
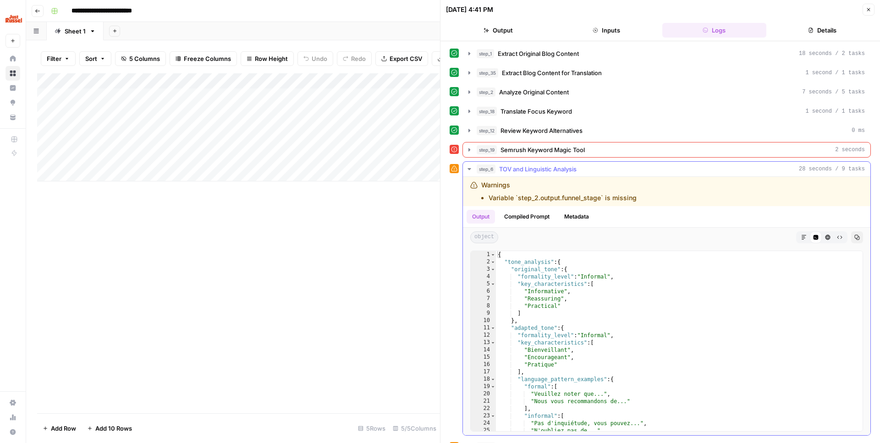
click at [523, 165] on span "TOV and Linguistic Analysis" at bounding box center [537, 168] width 77 height 9
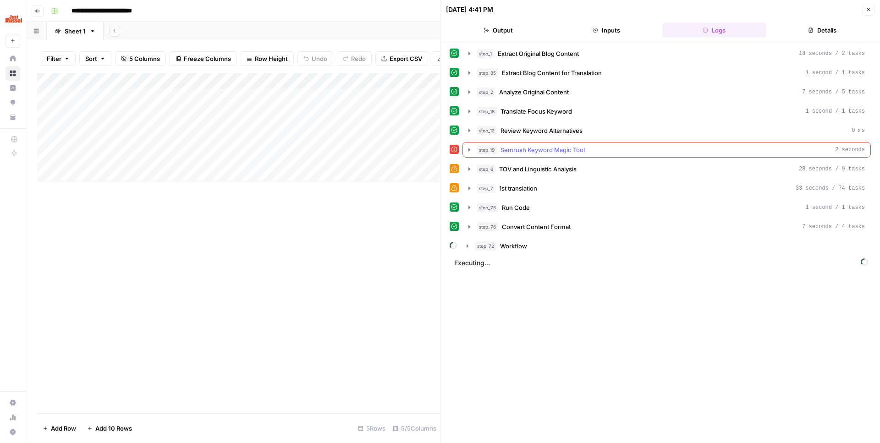
click at [522, 149] on span "Semrush Keyword Magic Tool" at bounding box center [542, 149] width 84 height 9
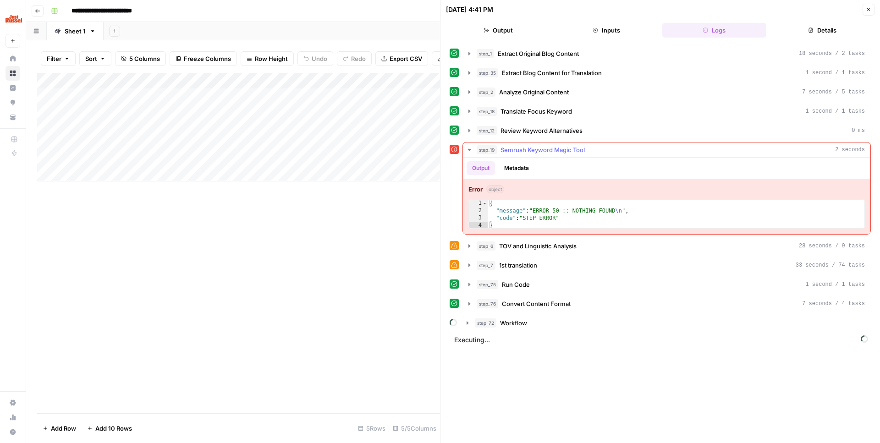
click at [522, 149] on span "Semrush Keyword Magic Tool" at bounding box center [542, 149] width 84 height 9
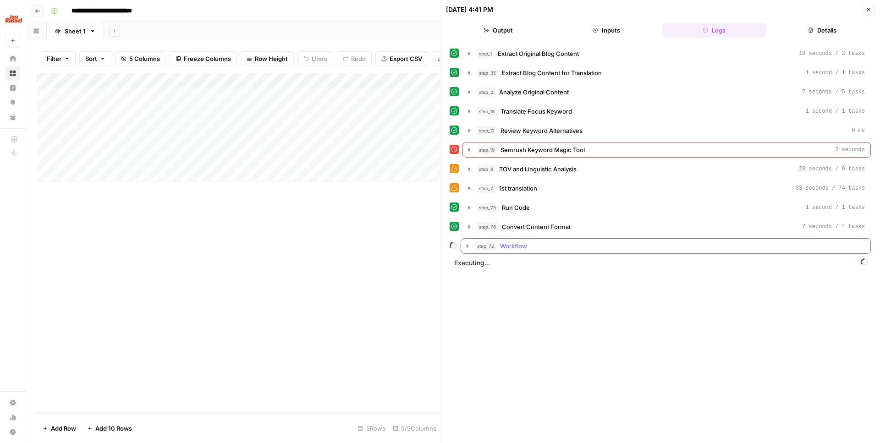
click at [514, 245] on span "Workflow" at bounding box center [513, 245] width 27 height 9
click at [514, 246] on span "Workflow" at bounding box center [513, 245] width 27 height 9
click at [342, 251] on div "Add Column" at bounding box center [238, 243] width 403 height 340
click at [866, 5] on button "Close" at bounding box center [868, 10] width 12 height 12
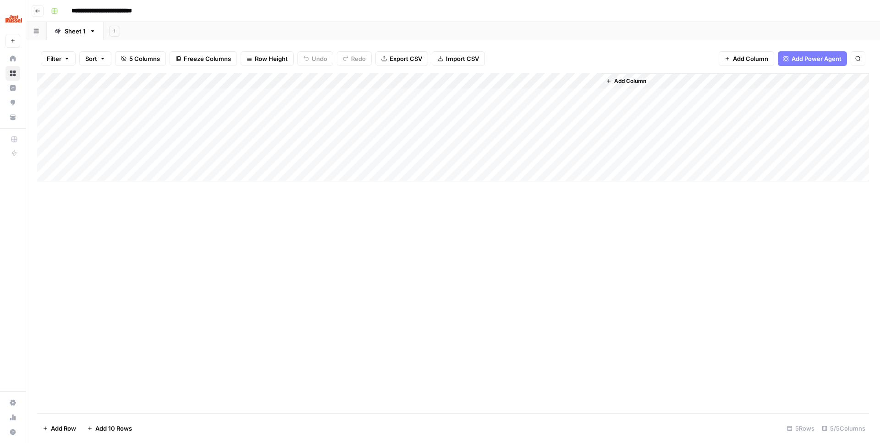
click at [136, 109] on div "Add Column" at bounding box center [453, 127] width 832 height 108
click at [135, 109] on div "Add Column" at bounding box center [453, 127] width 832 height 108
click at [135, 109] on body "**********" at bounding box center [440, 221] width 880 height 443
type textarea "**********"
click at [233, 106] on div "Add Column" at bounding box center [453, 127] width 832 height 108
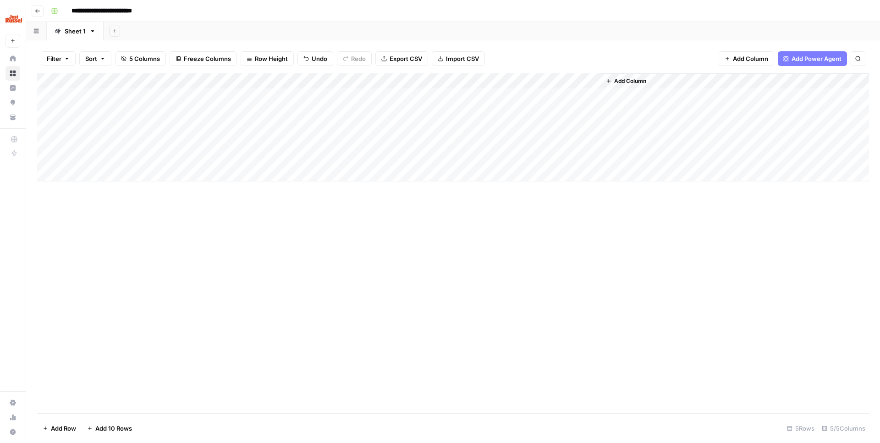
click at [328, 113] on div "Add Column" at bounding box center [453, 127] width 832 height 108
click at [239, 115] on div "Add Column" at bounding box center [453, 127] width 832 height 108
click at [238, 115] on div "Add Column" at bounding box center [453, 127] width 832 height 108
click at [221, 182] on button "fr" at bounding box center [221, 177] width 12 height 11
click at [324, 110] on div "Add Column" at bounding box center [453, 127] width 832 height 108
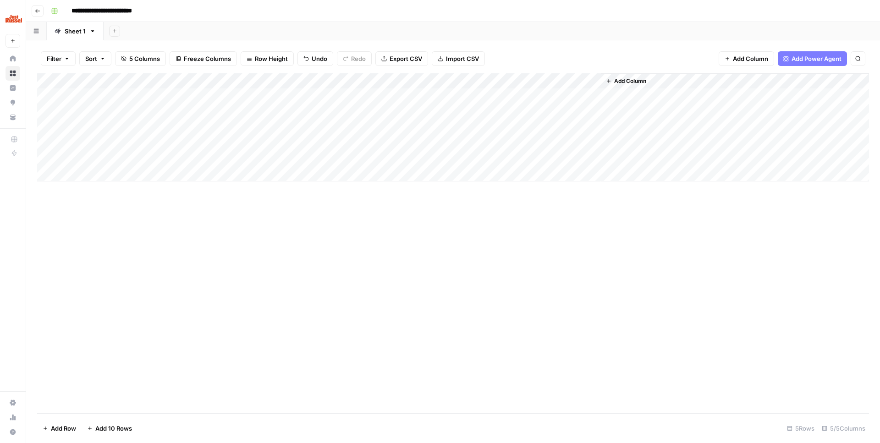
click at [324, 110] on div "Add Column" at bounding box center [453, 127] width 832 height 108
paste textarea "**********"
type textarea "**********"
click at [350, 204] on div "Add Column" at bounding box center [453, 243] width 832 height 340
click at [433, 108] on div "Add Column" at bounding box center [453, 127] width 832 height 108
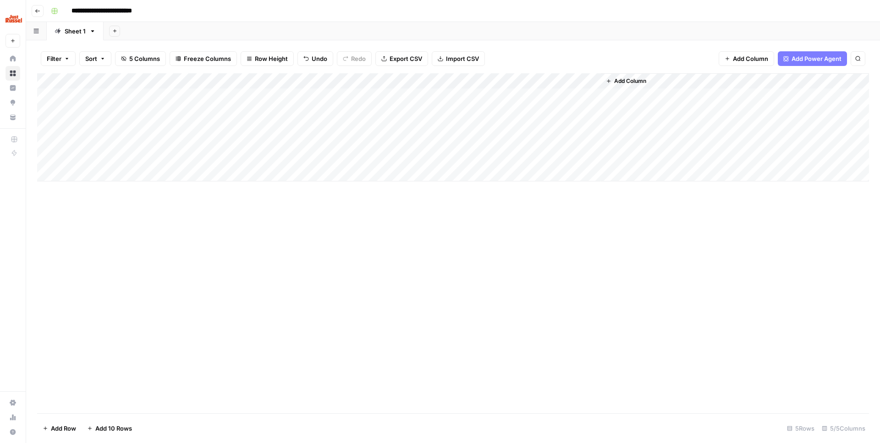
click at [433, 108] on div "Add Column" at bounding box center [453, 127] width 832 height 108
click at [433, 181] on button "fr" at bounding box center [436, 177] width 12 height 11
click at [443, 257] on div "Add Column" at bounding box center [453, 243] width 832 height 340
click at [548, 109] on div "Add Column" at bounding box center [453, 127] width 832 height 108
click at [73, 32] on div "Sheet 1" at bounding box center [75, 31] width 21 height 9
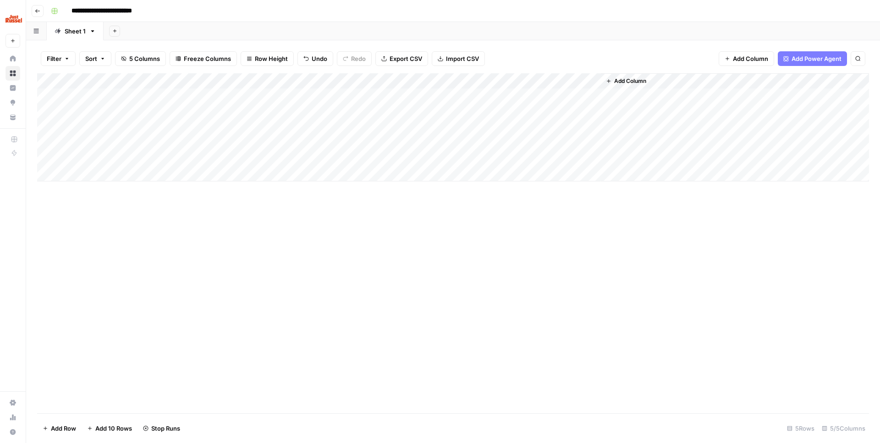
click at [73, 32] on div "Sheet 1" at bounding box center [75, 31] width 21 height 9
type input "*********"
type input "**"
click at [114, 8] on input "**********" at bounding box center [110, 11] width 87 height 15
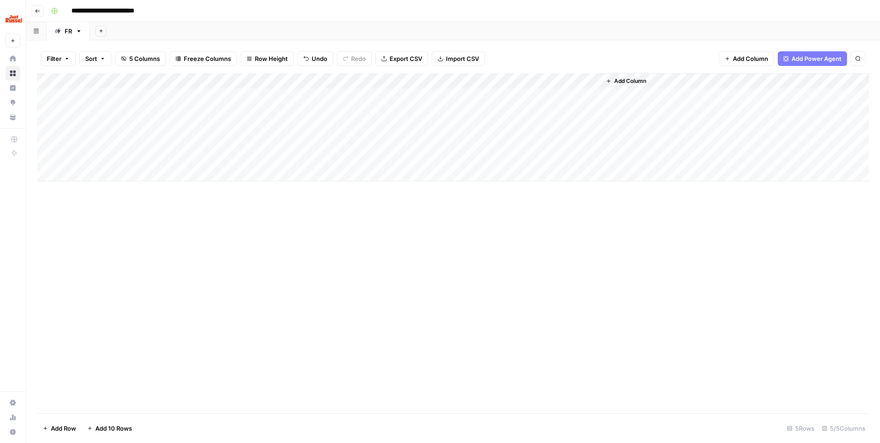
click at [263, 328] on div "Add Column" at bounding box center [453, 243] width 832 height 340
type input "**********"
click at [181, 313] on div "Add Column" at bounding box center [453, 243] width 832 height 340
click at [590, 111] on div "Add Column" at bounding box center [453, 127] width 832 height 108
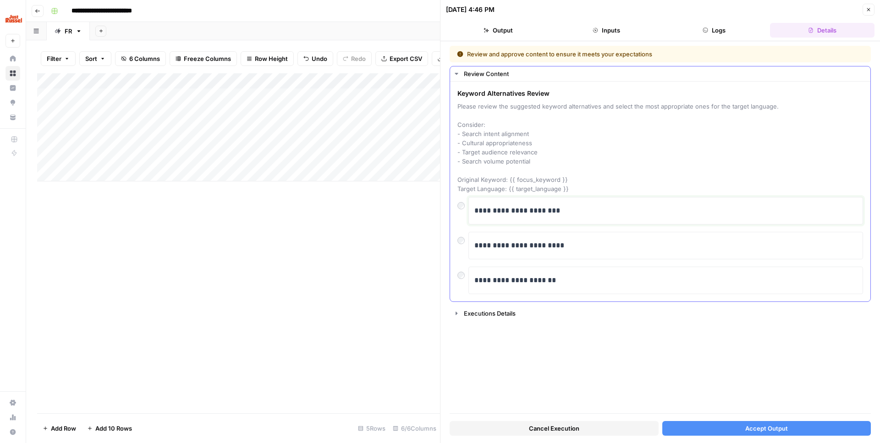
click at [557, 213] on p "**********" at bounding box center [665, 211] width 383 height 12
click at [559, 237] on div "**********" at bounding box center [665, 245] width 383 height 19
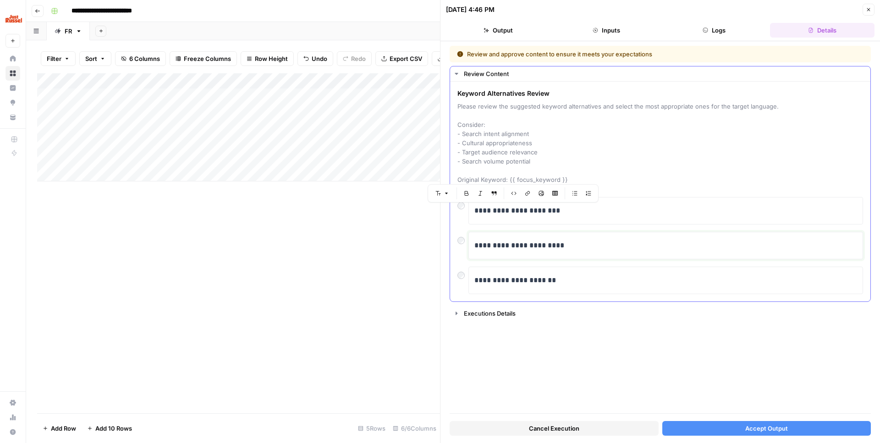
click at [559, 237] on div "**********" at bounding box center [665, 245] width 383 height 19
click at [864, 11] on button "Close" at bounding box center [868, 10] width 12 height 12
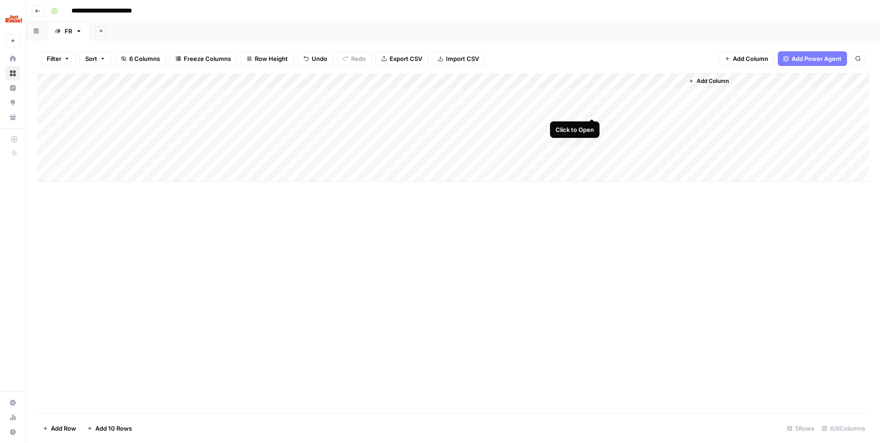
click at [590, 109] on div "Add Column" at bounding box center [453, 127] width 832 height 108
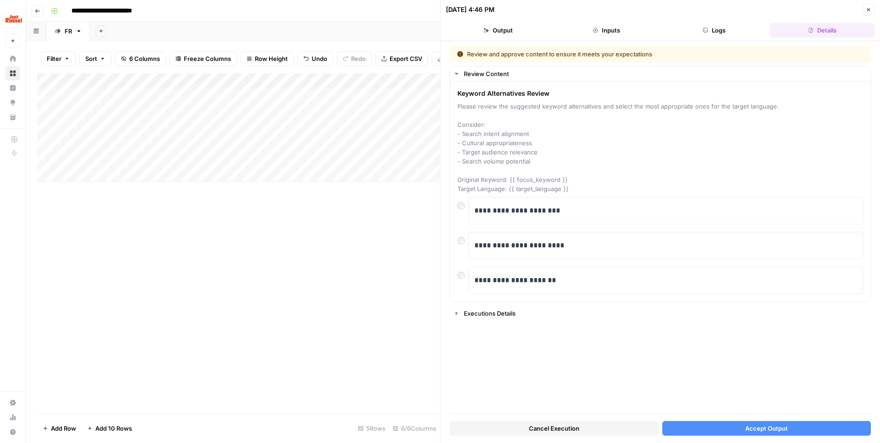
click at [706, 27] on button "Logs" at bounding box center [714, 30] width 104 height 15
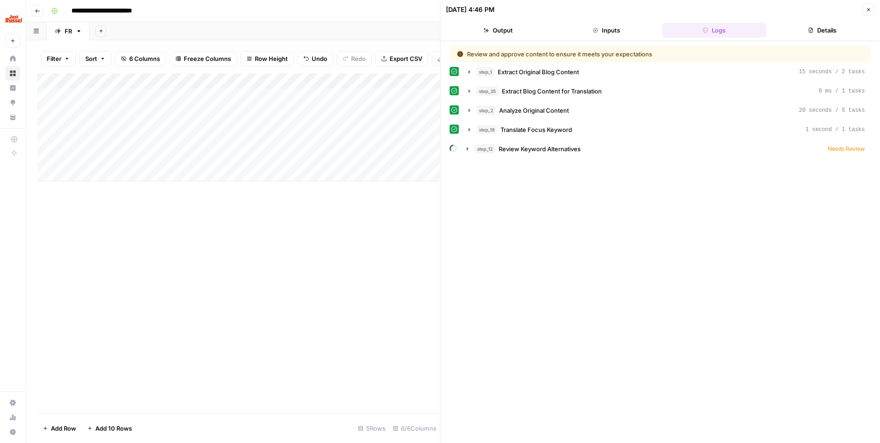
click at [485, 28] on icon "button" at bounding box center [485, 30] width 5 height 5
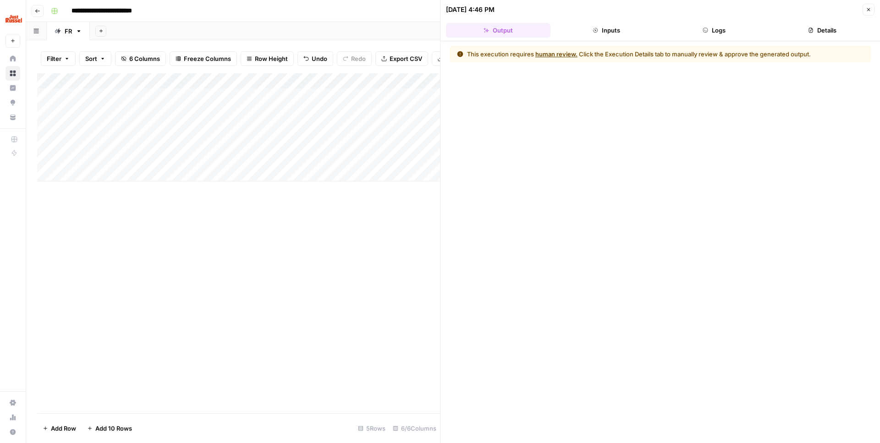
click at [564, 25] on button "Inputs" at bounding box center [606, 30] width 104 height 15
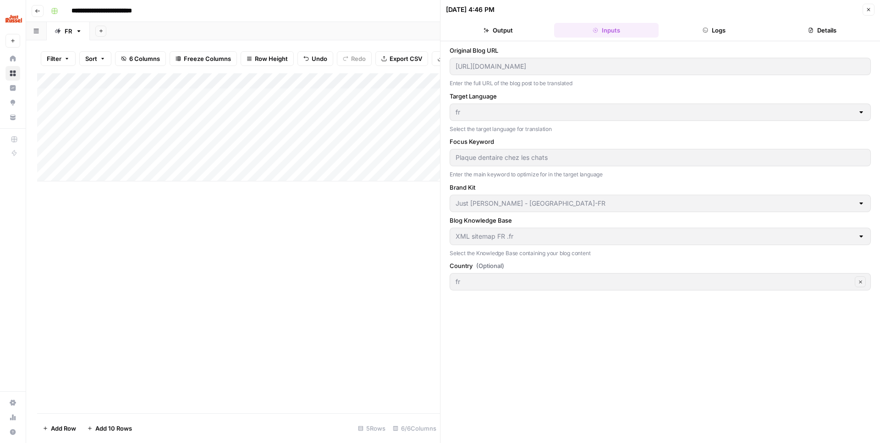
click at [710, 20] on header "09/04/25 at 4:46 PM Close Output Inputs Logs Details" at bounding box center [659, 20] width 439 height 41
click at [866, 11] on icon "button" at bounding box center [868, 9] width 5 height 5
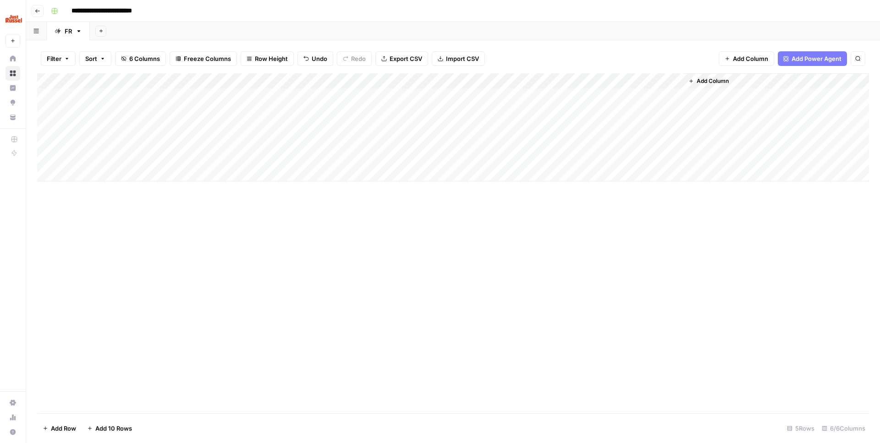
click at [582, 80] on div "Add Column" at bounding box center [453, 127] width 832 height 108
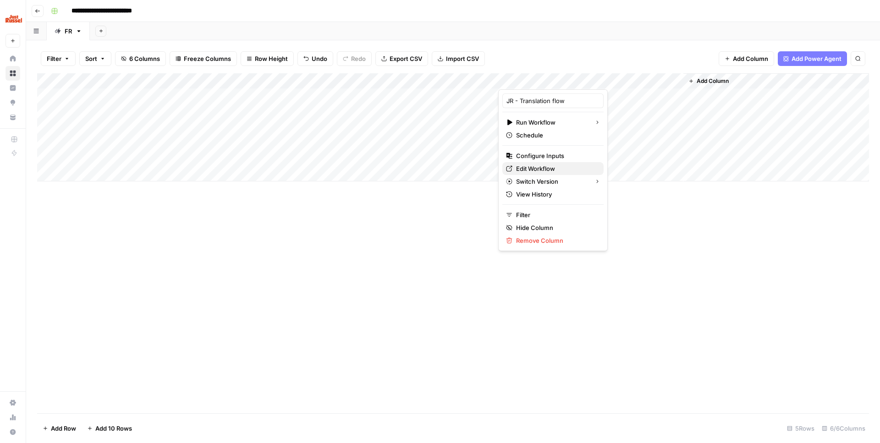
click at [538, 168] on span "Edit Workflow" at bounding box center [556, 168] width 80 height 9
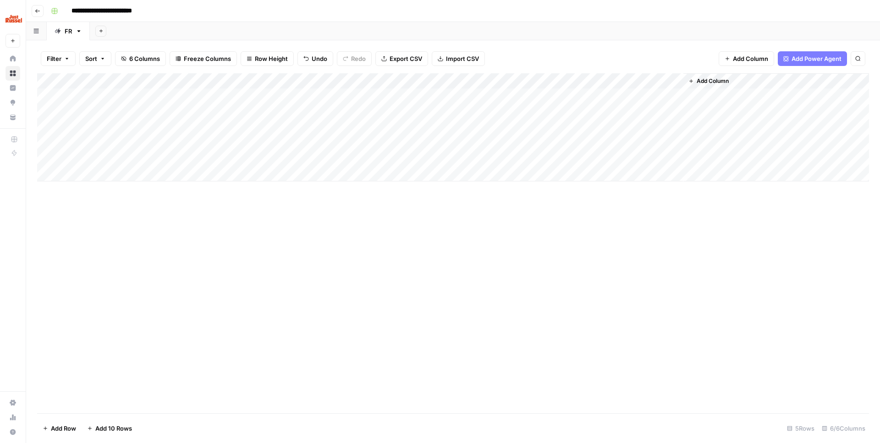
click at [38, 10] on icon "button" at bounding box center [37, 10] width 5 height 5
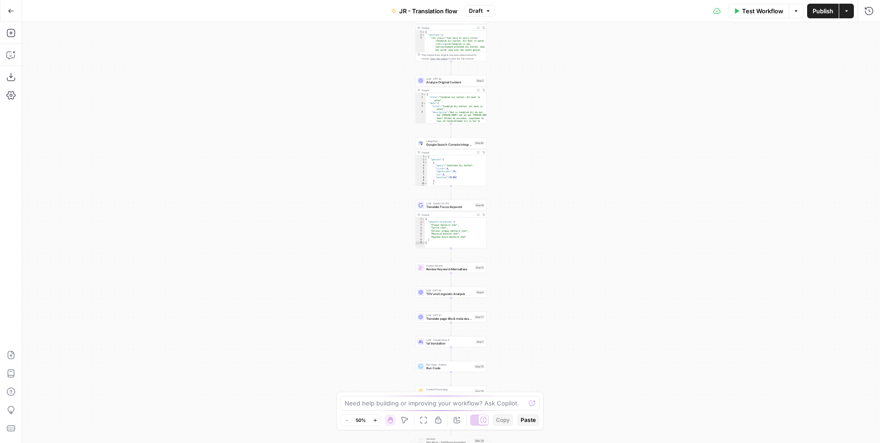
click at [14, 6] on button "Go Back" at bounding box center [11, 11] width 16 height 16
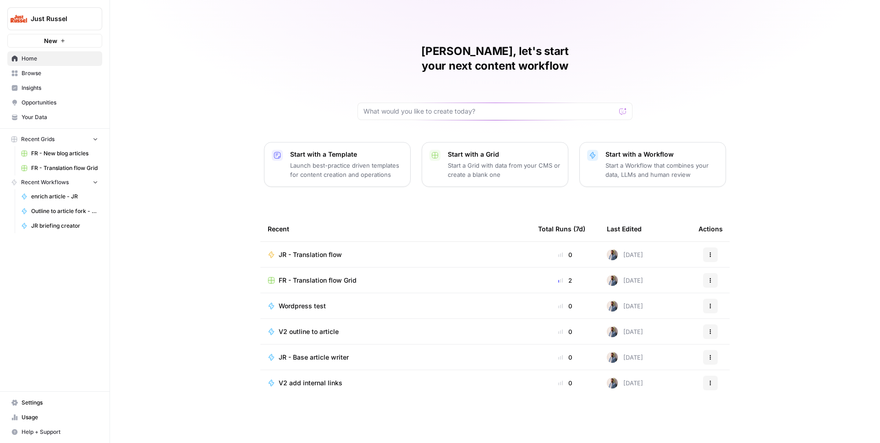
click at [43, 72] on span "Browse" at bounding box center [60, 73] width 77 height 8
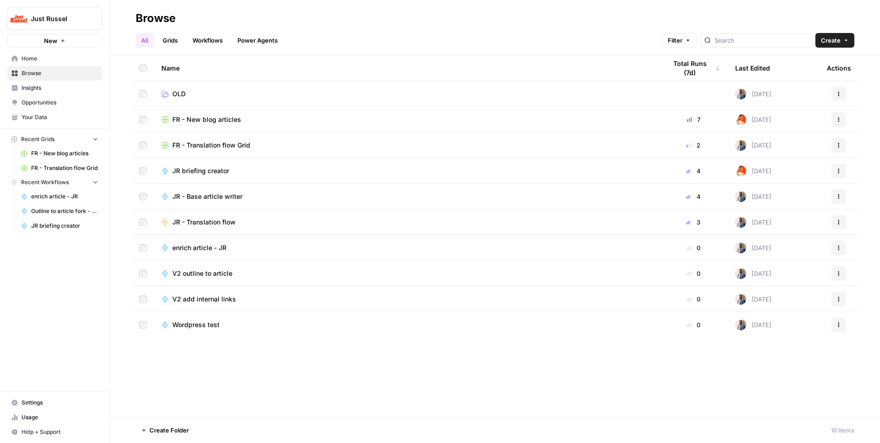
click at [173, 41] on link "Grids" at bounding box center [170, 40] width 26 height 15
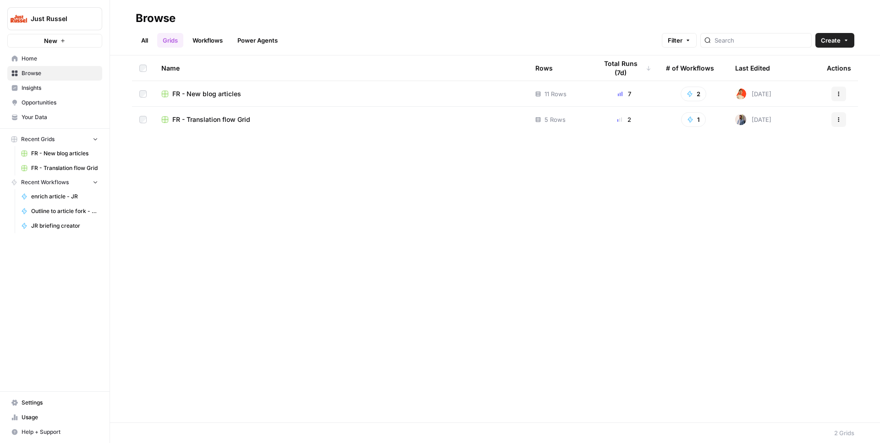
click at [232, 121] on span "FR - Translation flow Grid" at bounding box center [211, 119] width 78 height 9
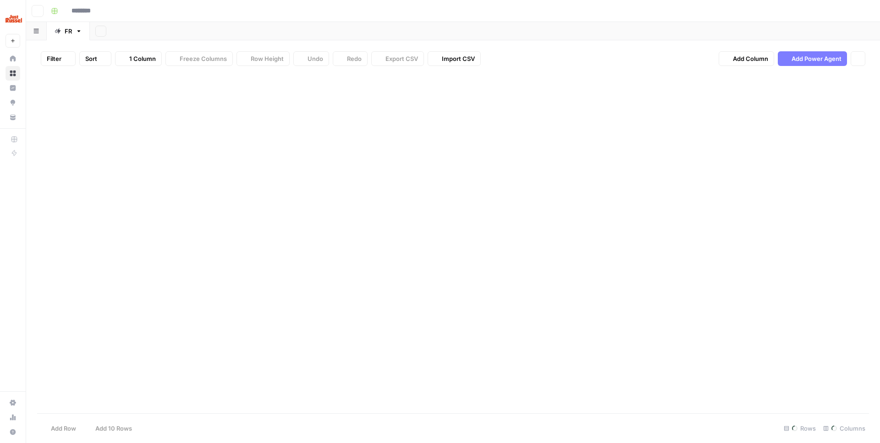
type input "**********"
click at [248, 106] on div "Add Column" at bounding box center [453, 127] width 832 height 108
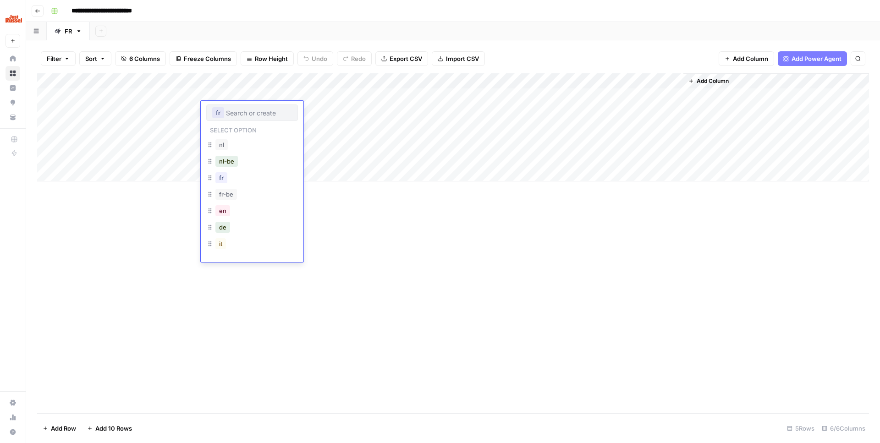
click at [351, 127] on div "Add Column" at bounding box center [453, 127] width 832 height 108
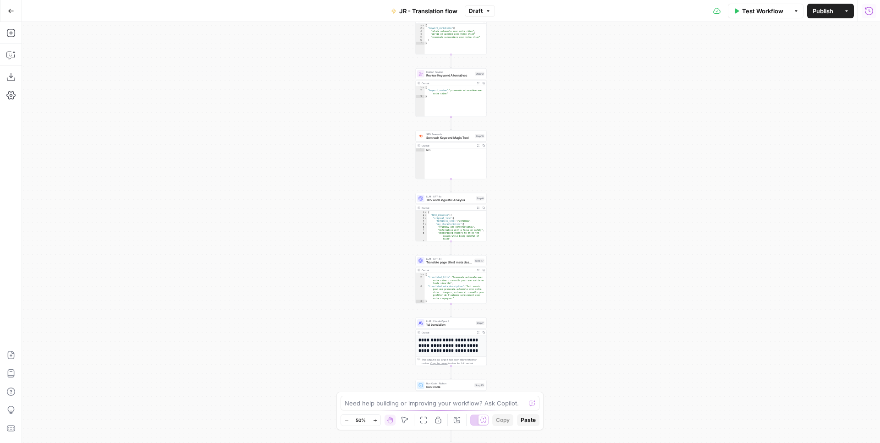
click at [866, 11] on icon "button" at bounding box center [868, 10] width 9 height 9
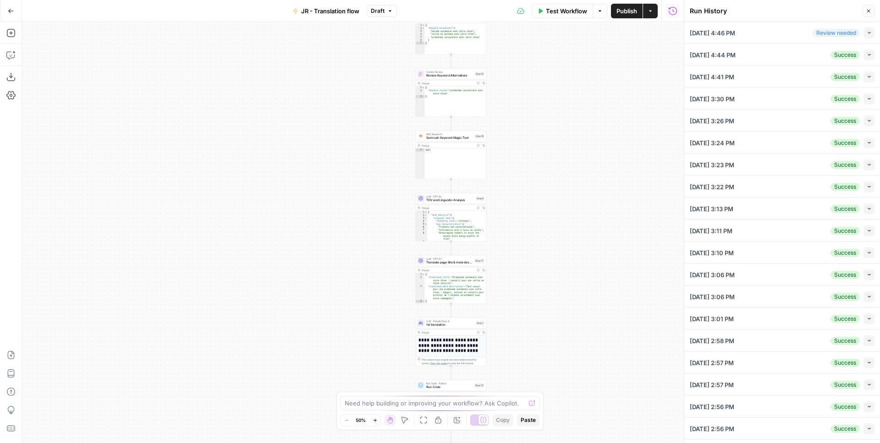
click at [870, 30] on button "Collapse" at bounding box center [868, 32] width 11 height 11
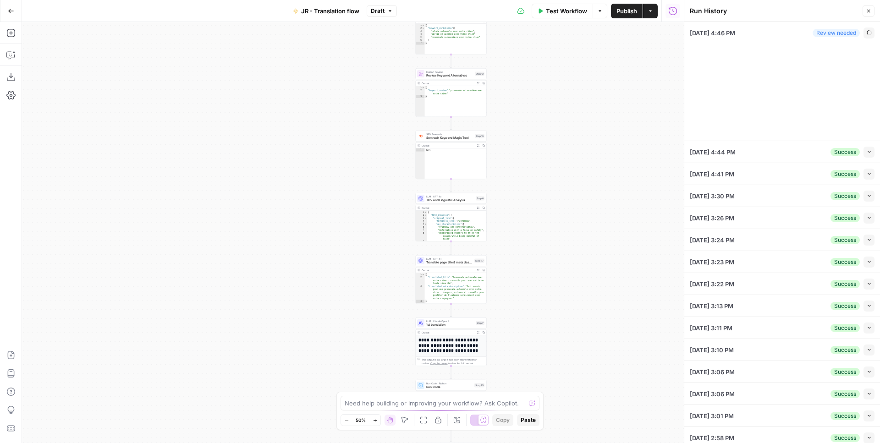
type input "XML sitemap FR .fr"
type input "Just Russel - [GEOGRAPHIC_DATA]-FR"
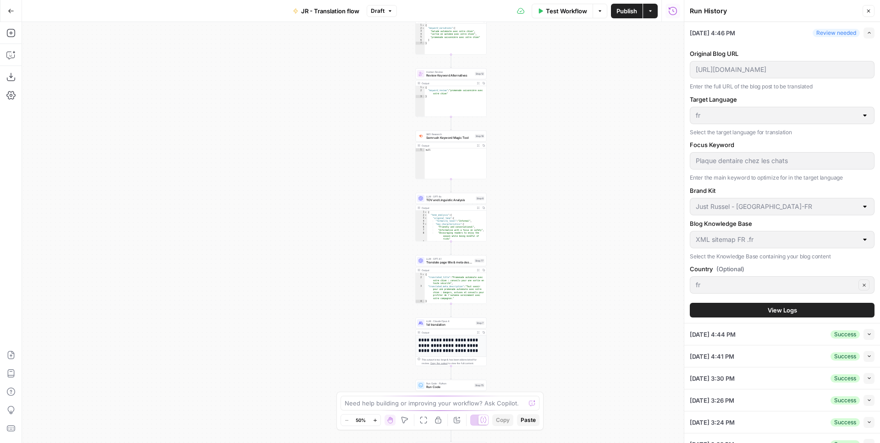
click at [752, 316] on button "View Logs" at bounding box center [782, 310] width 185 height 15
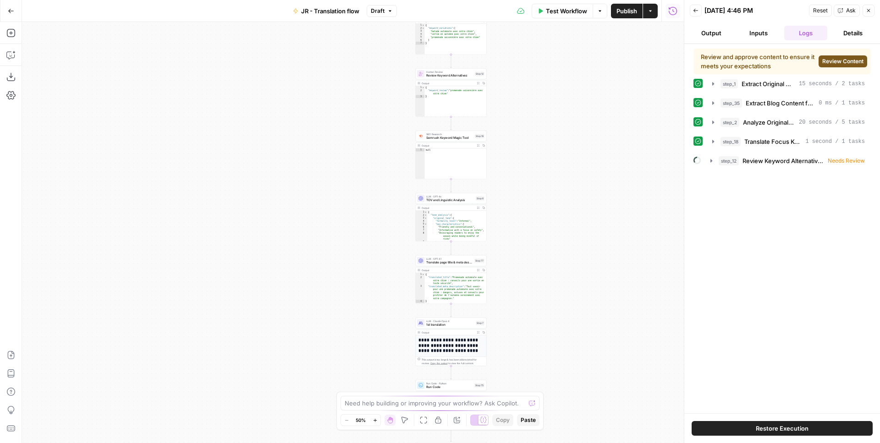
click at [775, 435] on button "Restore Execution" at bounding box center [781, 428] width 181 height 15
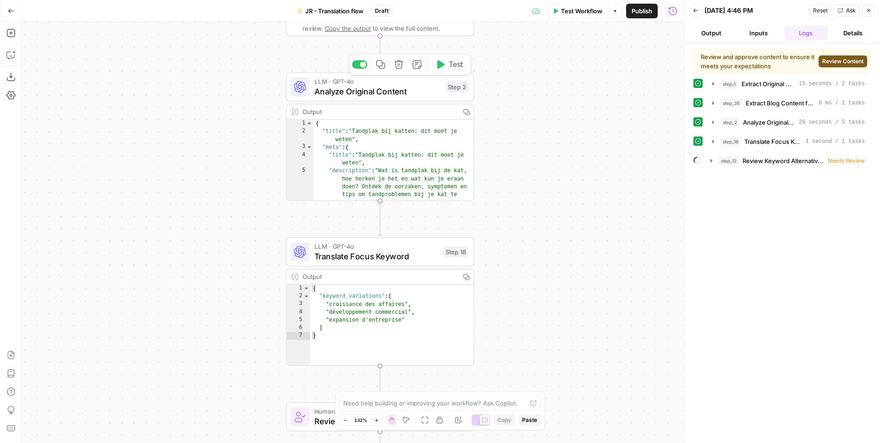
click at [403, 91] on span "Analyze Original Content" at bounding box center [377, 91] width 126 height 12
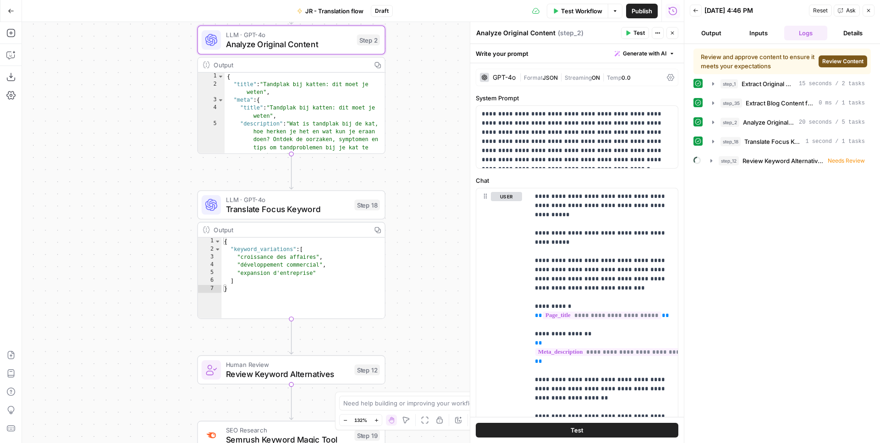
click at [307, 214] on span "Translate Focus Keyword" at bounding box center [288, 209] width 124 height 12
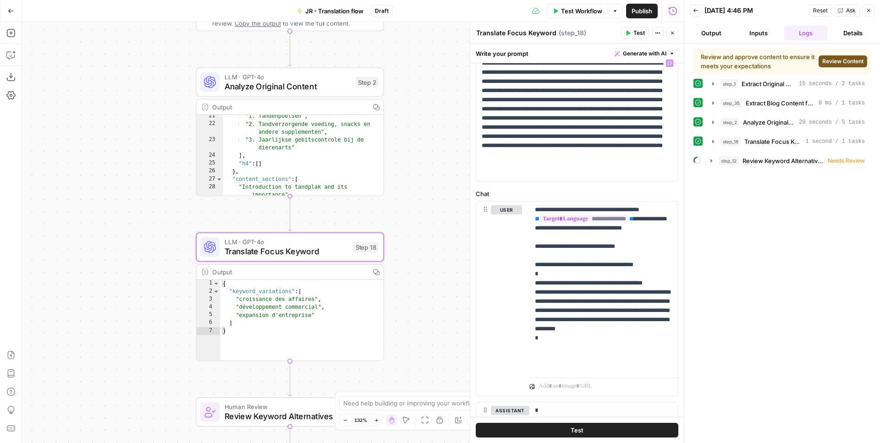
scroll to position [118, 0]
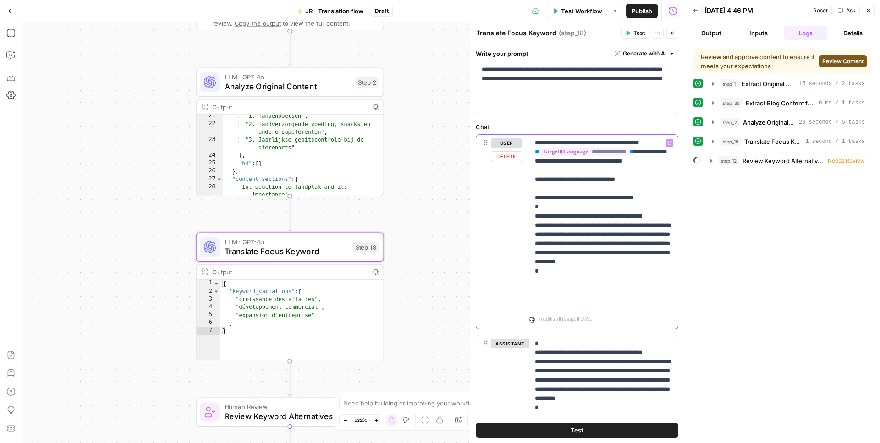
drag, startPoint x: 641, startPoint y: 186, endPoint x: 586, endPoint y: 184, distance: 55.0
click at [586, 186] on p "**********" at bounding box center [603, 220] width 137 height 165
click at [667, 142] on button "Variables Menu" at bounding box center [669, 142] width 7 height 7
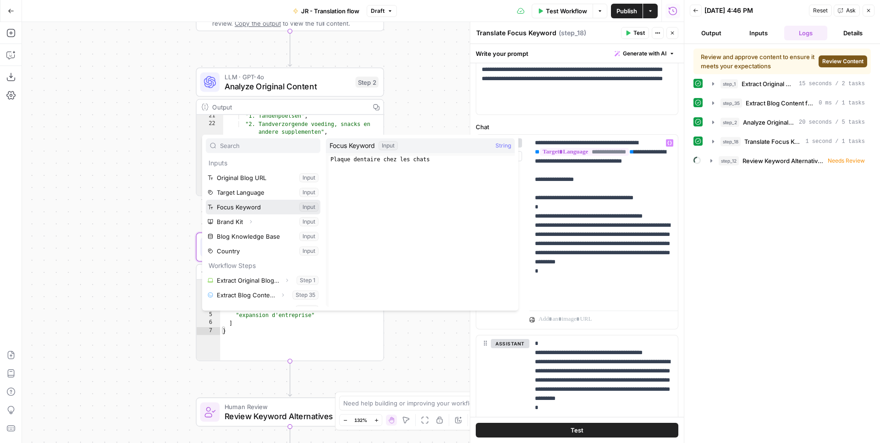
click at [271, 206] on button "Select variable Focus Keyword" at bounding box center [263, 207] width 115 height 15
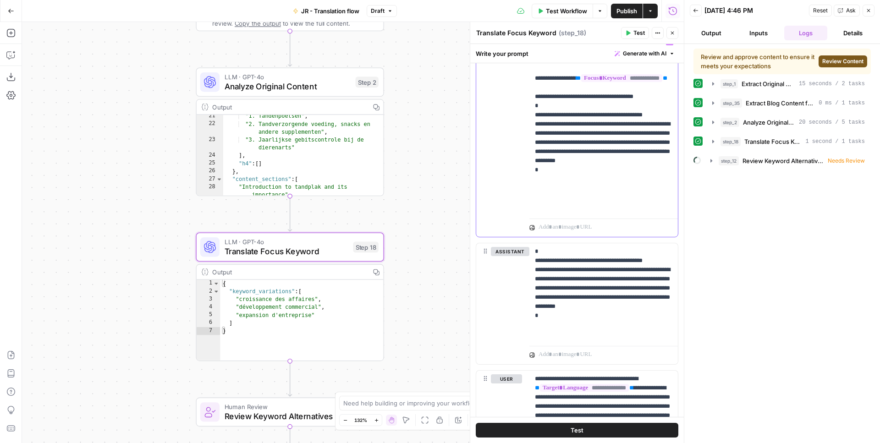
scroll to position [287, 0]
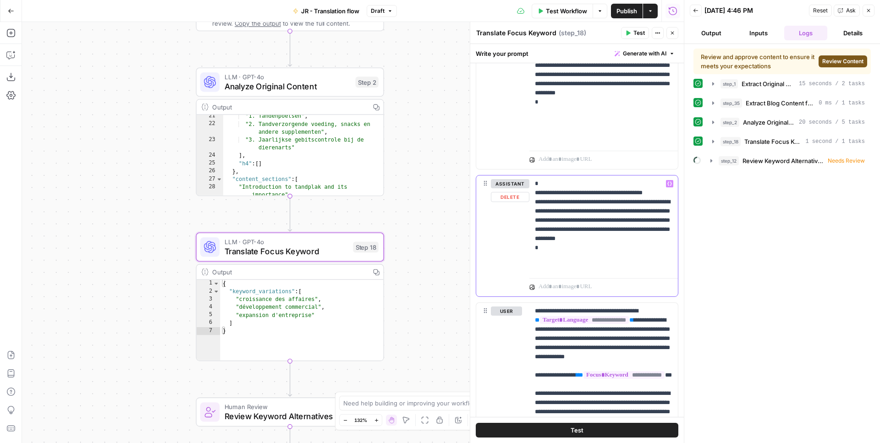
click at [614, 228] on p "**********" at bounding box center [603, 225] width 137 height 92
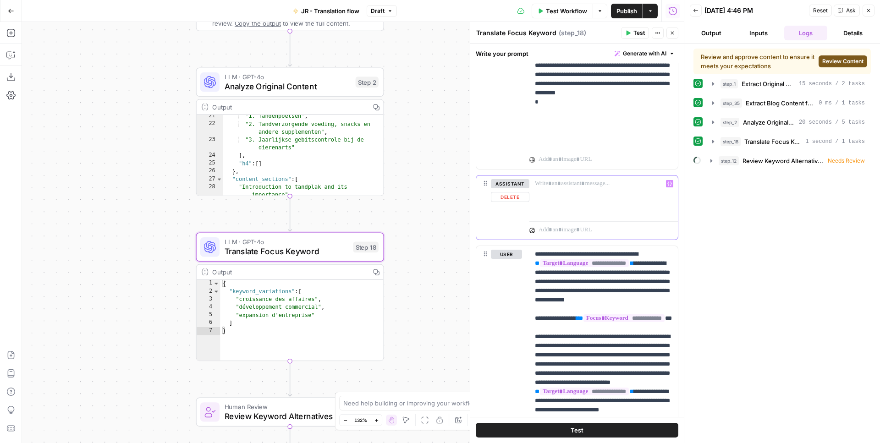
click at [669, 183] on icon "button" at bounding box center [669, 183] width 5 height 5
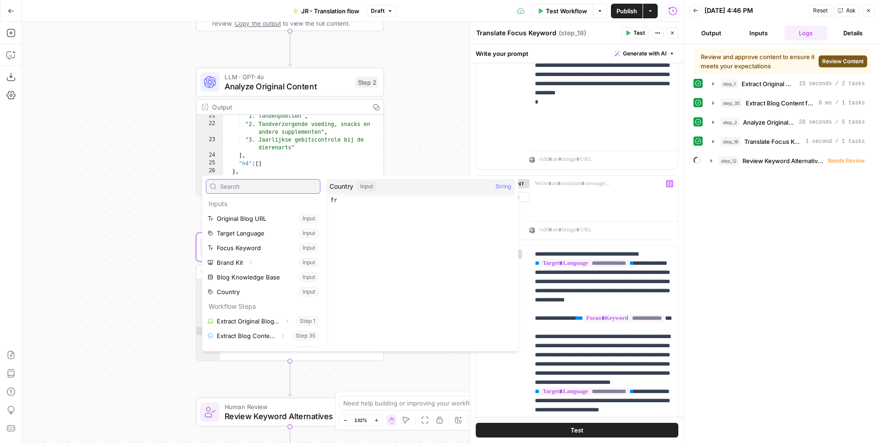
scroll to position [10, 0]
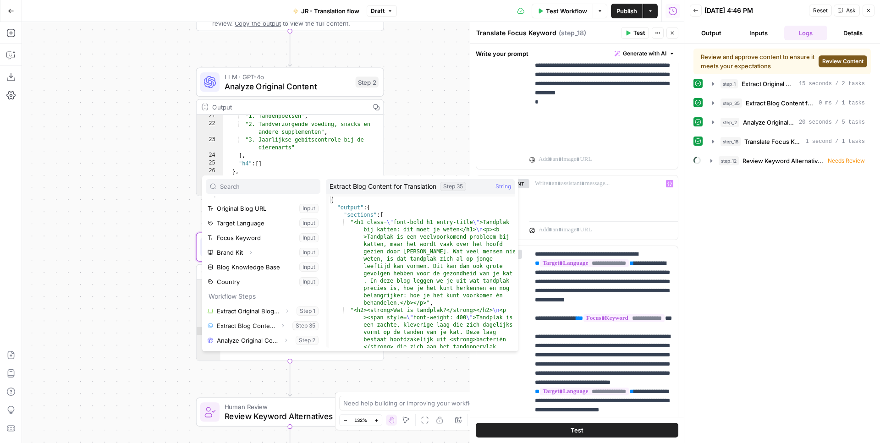
click at [406, 113] on div "Workflow Set Inputs Inputs Web Page Scrape Extract Original Blog Content Step 1…" at bounding box center [353, 232] width 662 height 421
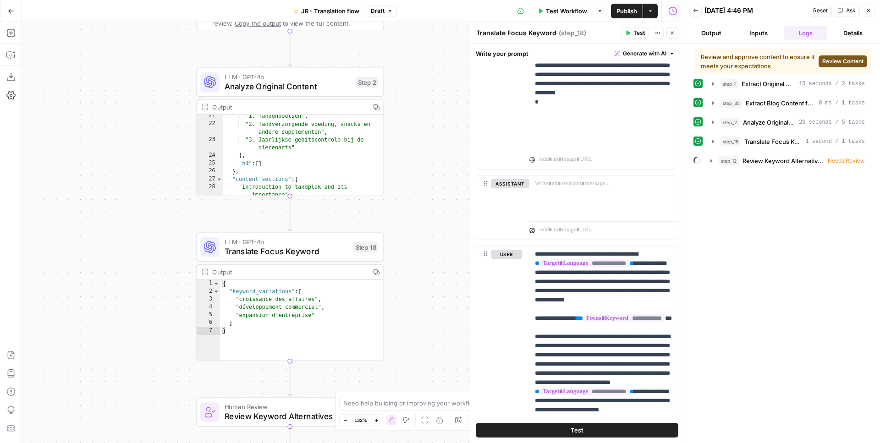
click at [589, 173] on div "**********" at bounding box center [577, 70] width 203 height 210
click at [585, 192] on div at bounding box center [603, 196] width 148 height 42
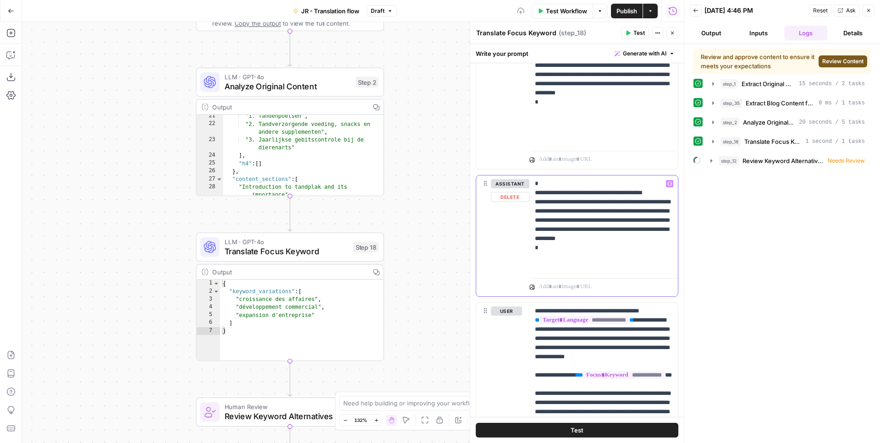
click at [577, 192] on p "**********" at bounding box center [603, 225] width 137 height 92
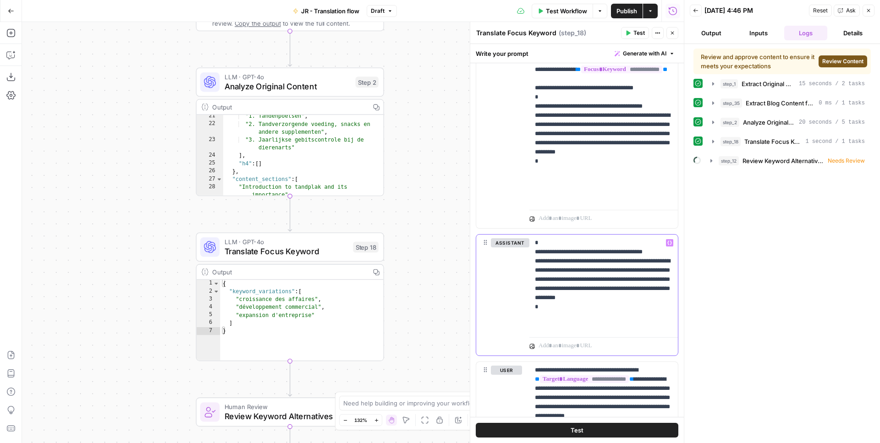
scroll to position [262, 0]
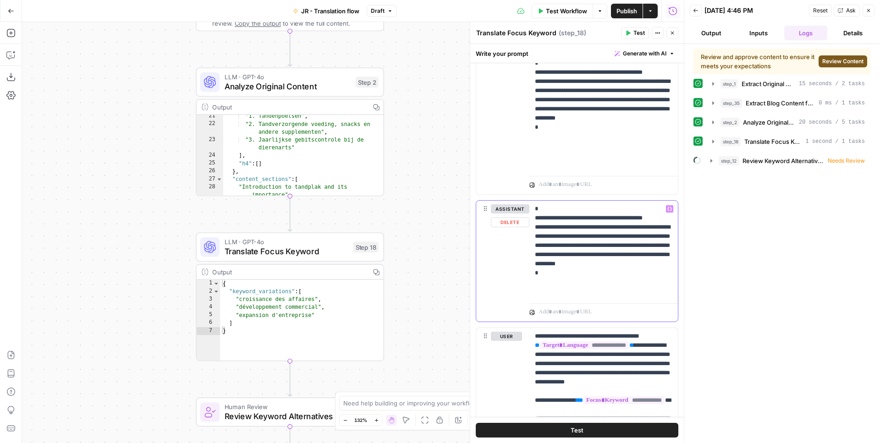
click at [575, 217] on p "**********" at bounding box center [603, 250] width 137 height 92
click at [581, 154] on p "**********" at bounding box center [603, 82] width 137 height 174
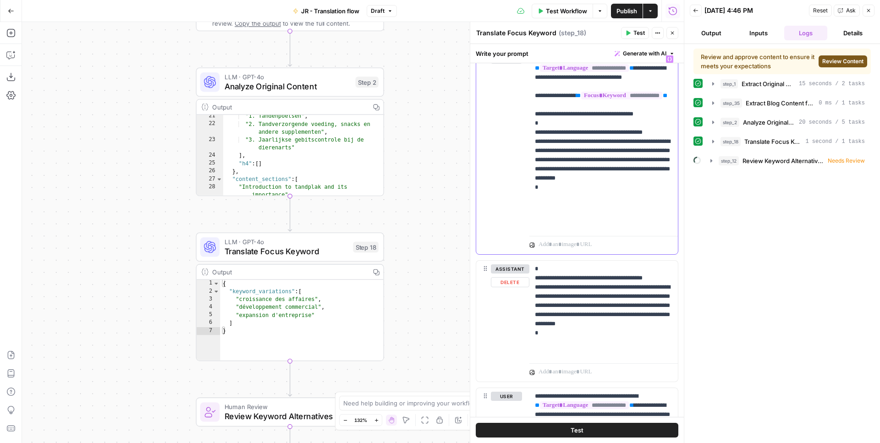
scroll to position [225, 0]
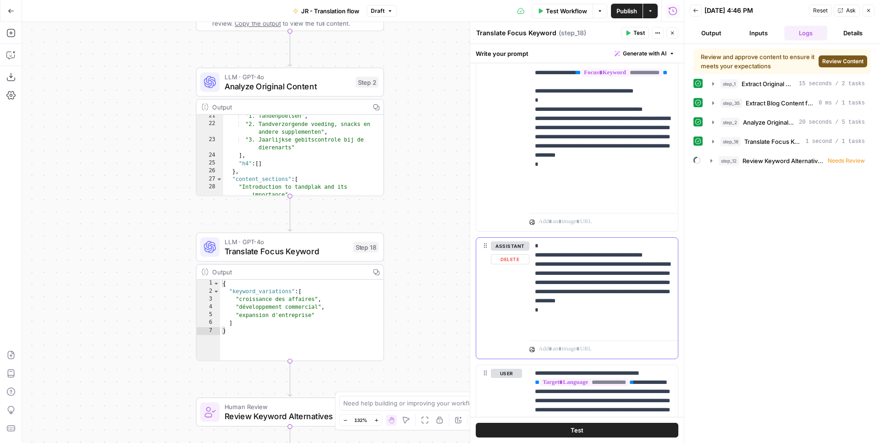
click at [550, 272] on p "**********" at bounding box center [603, 287] width 137 height 92
click at [666, 243] on button "Variables Menu" at bounding box center [669, 245] width 7 height 7
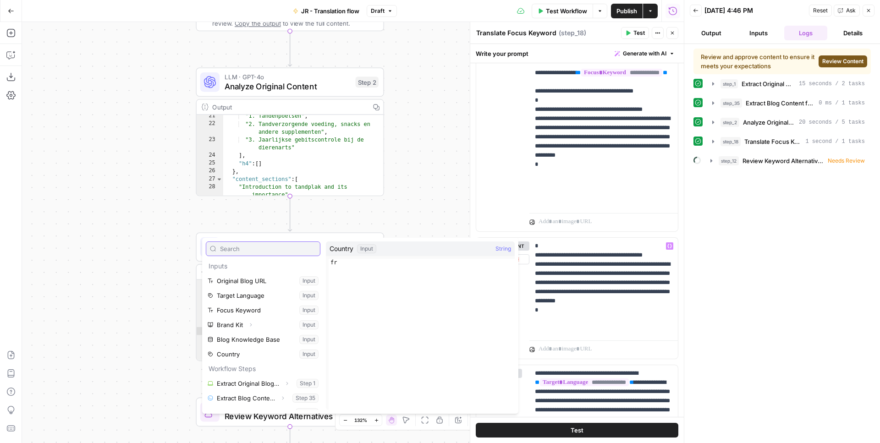
scroll to position [10, 0]
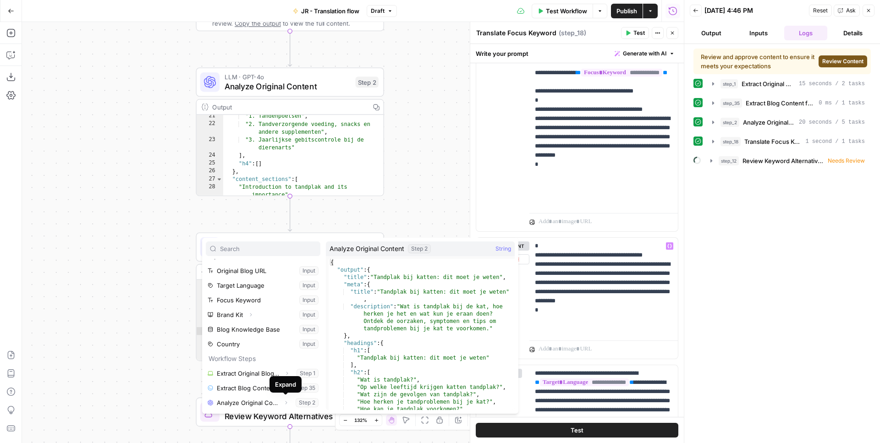
click at [435, 164] on div "Workflow Set Inputs Inputs Web Page Scrape Extract Original Blog Content Step 1…" at bounding box center [353, 232] width 662 height 421
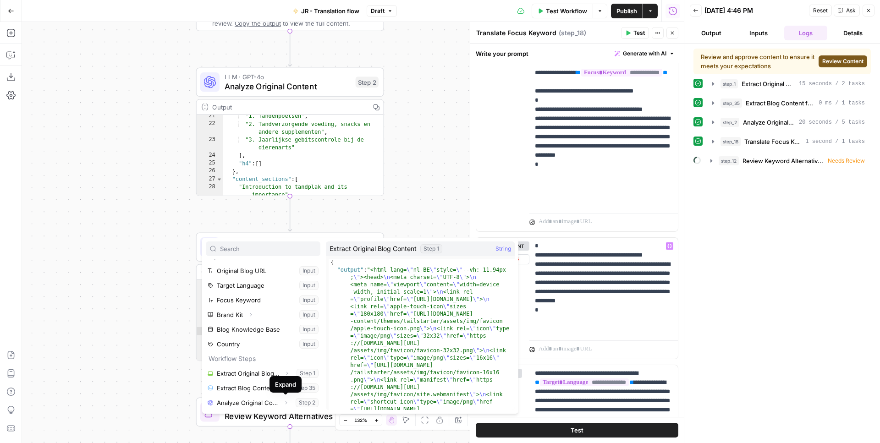
click at [435, 164] on div "Workflow Set Inputs Inputs Web Page Scrape Extract Original Blog Content Step 1…" at bounding box center [353, 232] width 662 height 421
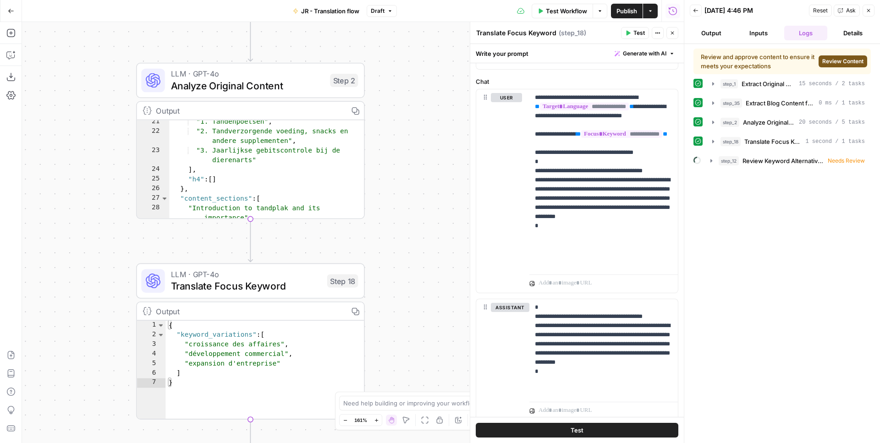
scroll to position [163, 0]
click at [333, 257] on button "Test" at bounding box center [335, 253] width 46 height 19
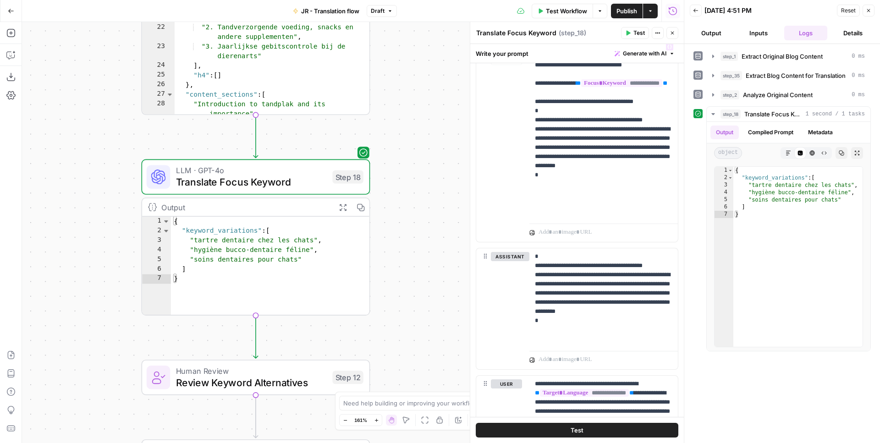
scroll to position [0, 0]
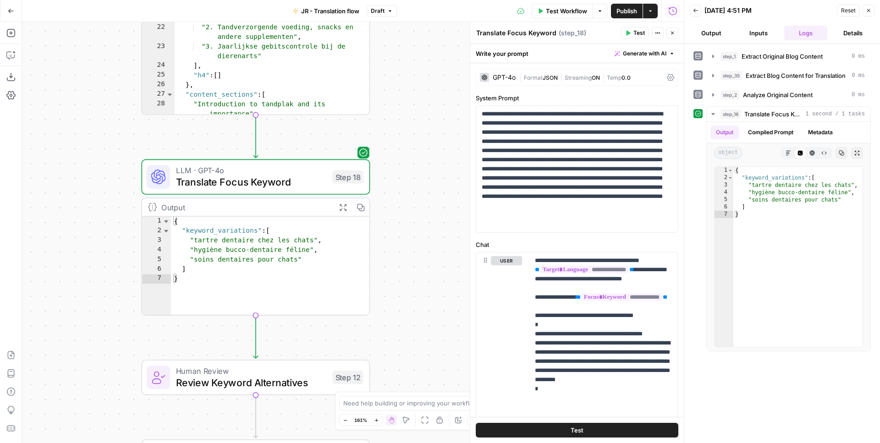
click at [530, 72] on div "GPT-4o | Format JSON | Streaming ON | Temp 0.0" at bounding box center [577, 77] width 203 height 17
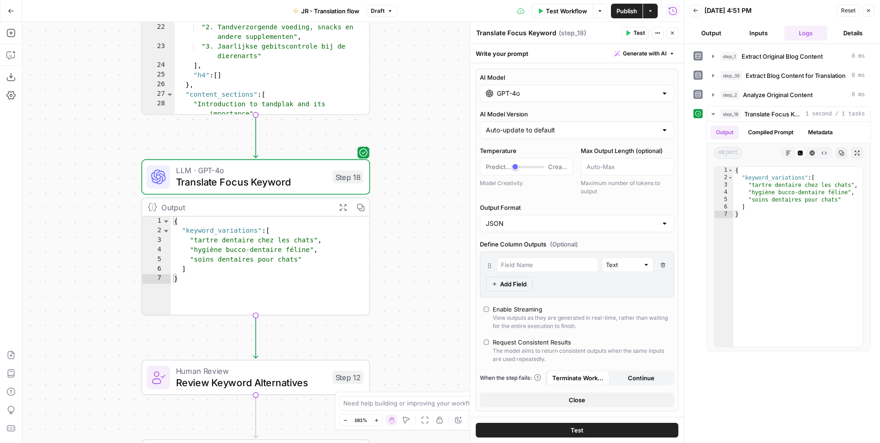
click at [578, 90] on input "GPT-4o" at bounding box center [577, 93] width 160 height 9
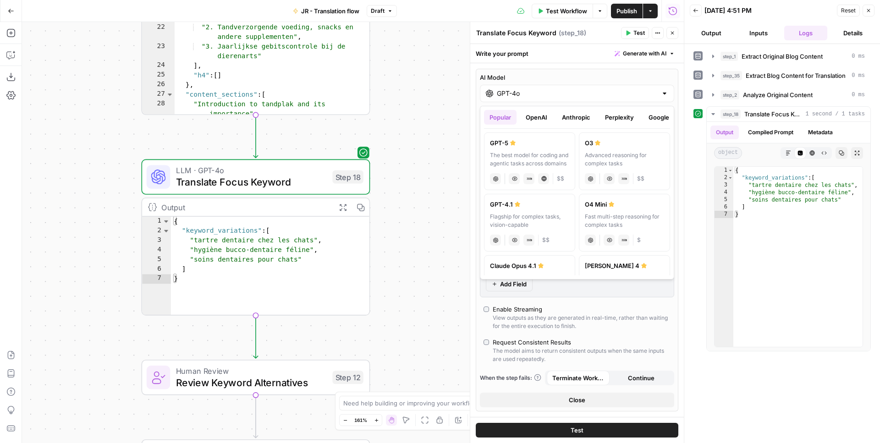
click at [530, 151] on label "GPT-5 The best model for coding and agentic tasks across domains chat Vision Ca…" at bounding box center [529, 161] width 91 height 58
type input "GPT-5"
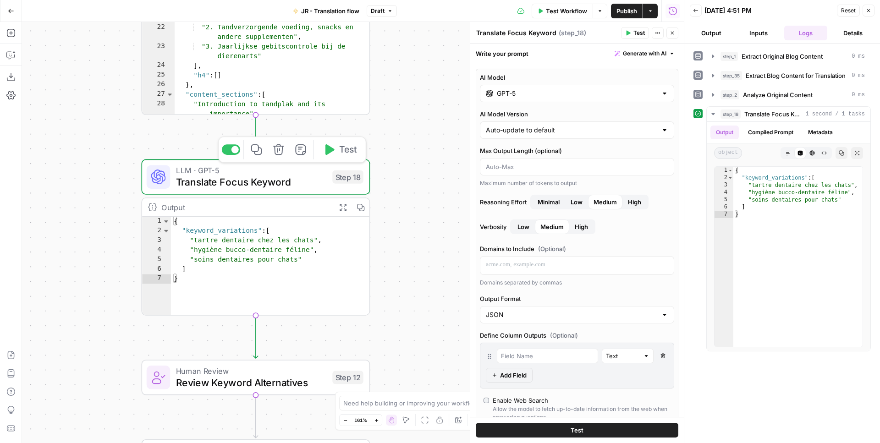
click at [333, 156] on button "Test" at bounding box center [340, 149] width 46 height 19
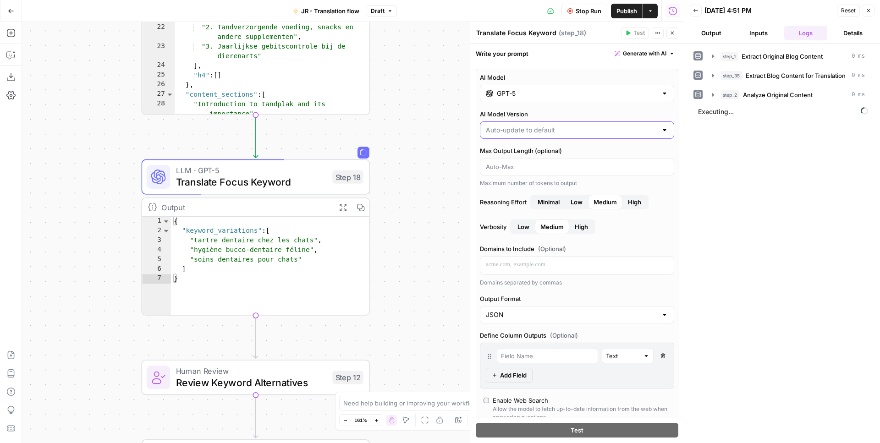
click at [556, 128] on input "AI Model Version" at bounding box center [571, 130] width 171 height 9
click at [556, 129] on input "AI Model Version" at bounding box center [571, 130] width 171 height 9
type input "Auto-update to default"
click at [624, 181] on div "Maximum number of tokens to output" at bounding box center [577, 183] width 194 height 8
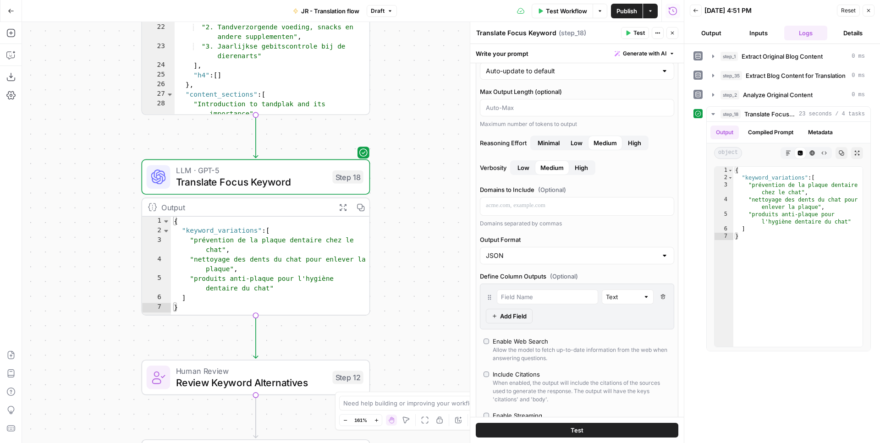
scroll to position [143, 0]
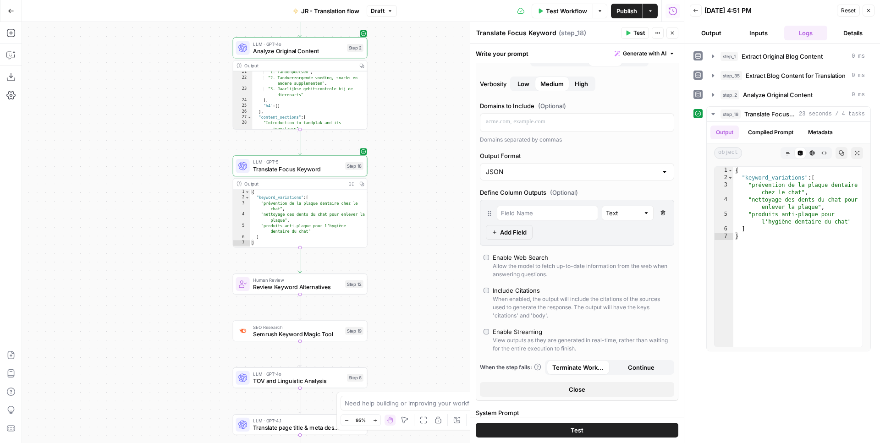
drag, startPoint x: 383, startPoint y: 107, endPoint x: 383, endPoint y: 182, distance: 75.1
click at [383, 185] on div "Workflow Set Inputs Inputs Web Page Scrape Extract Original Blog Content Step 1…" at bounding box center [353, 232] width 662 height 421
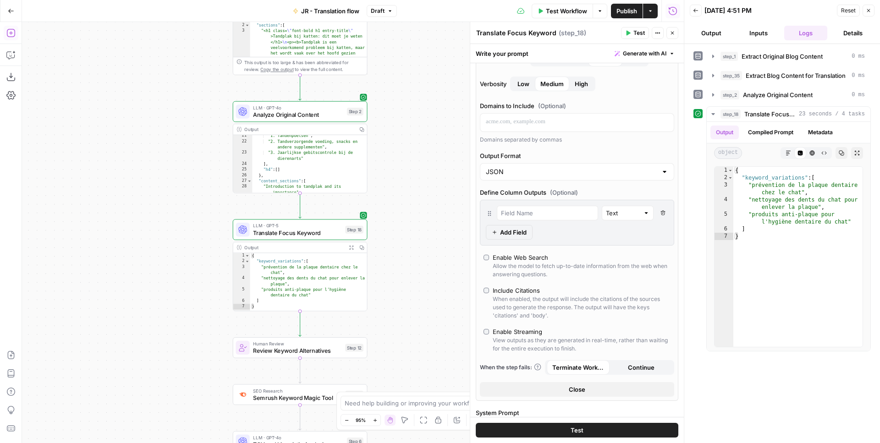
click at [5, 25] on div "Add Steps Copilot Download as JSON Settings Import JSON AirOps Academy Help Giv…" at bounding box center [11, 232] width 22 height 421
drag, startPoint x: 8, startPoint y: 28, endPoint x: 12, endPoint y: 34, distance: 7.6
click at [12, 34] on icon "button" at bounding box center [10, 32] width 9 height 9
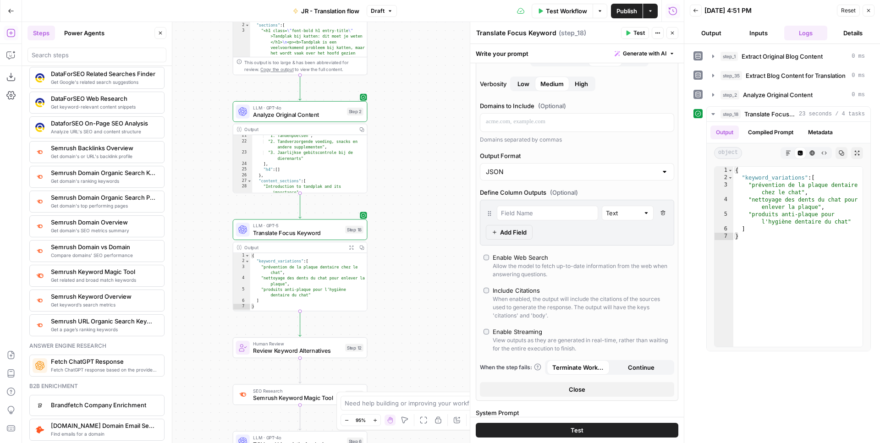
scroll to position [937, 0]
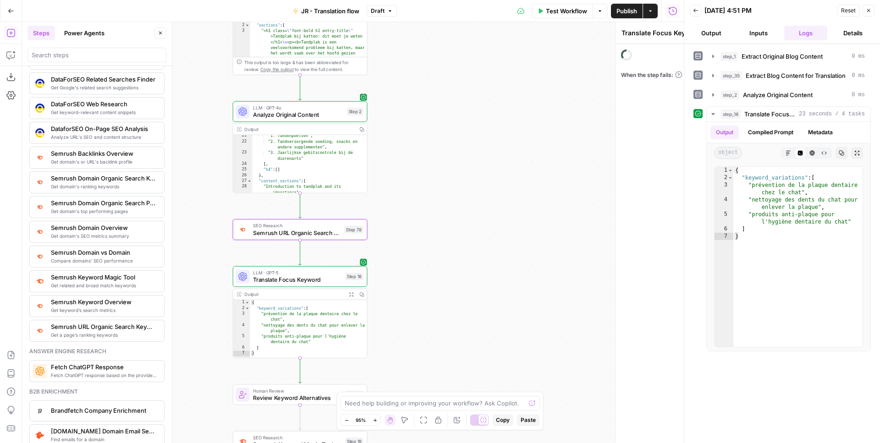
type textarea "Semrush URL Organic Search Keywords"
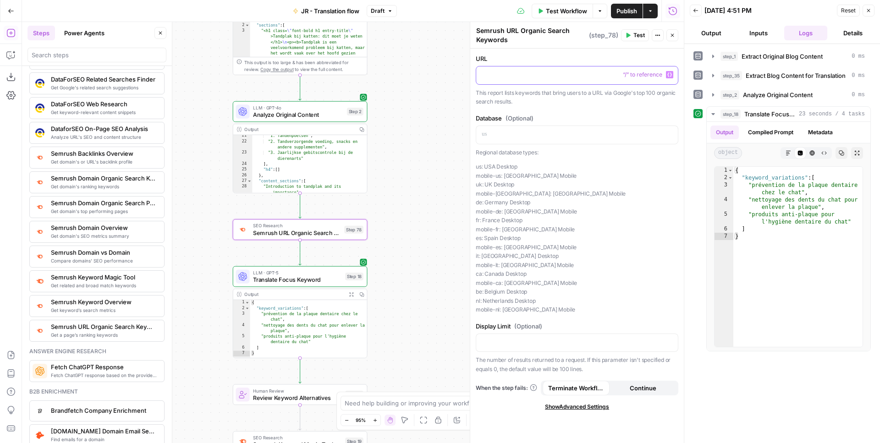
click at [588, 73] on p at bounding box center [577, 74] width 191 height 9
click at [671, 76] on icon "button" at bounding box center [669, 74] width 5 height 5
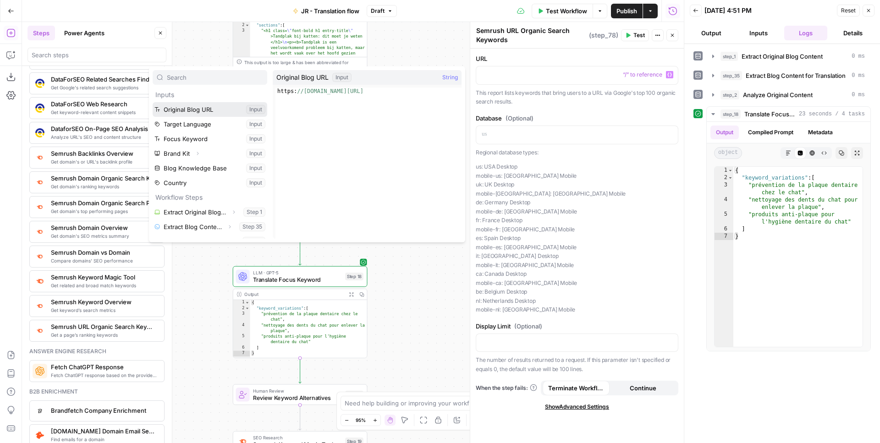
click at [221, 108] on button "Select variable Original Blog URL" at bounding box center [210, 109] width 115 height 15
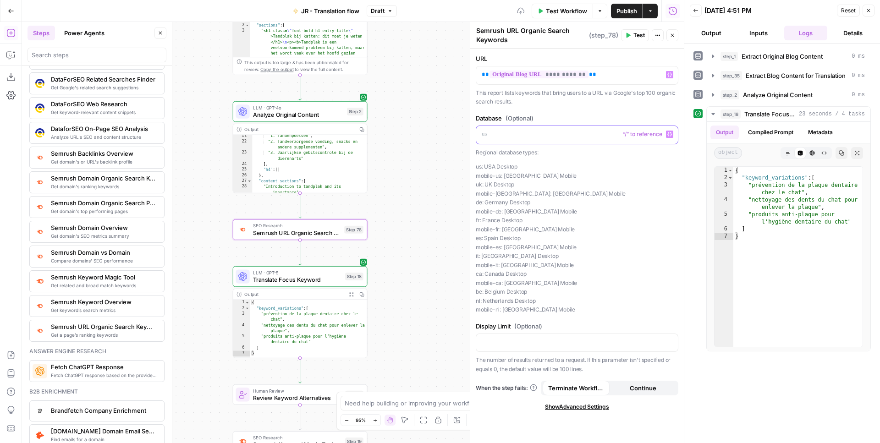
click at [547, 133] on p at bounding box center [577, 134] width 191 height 9
click at [606, 226] on p "us: USA Desktop mobile-us: USA Mobile uk: UK Desktop mobile-uk: UK Mobile de: G…" at bounding box center [577, 238] width 203 height 152
click at [537, 341] on p at bounding box center [577, 342] width 191 height 9
click at [525, 127] on div "**" at bounding box center [577, 135] width 202 height 18
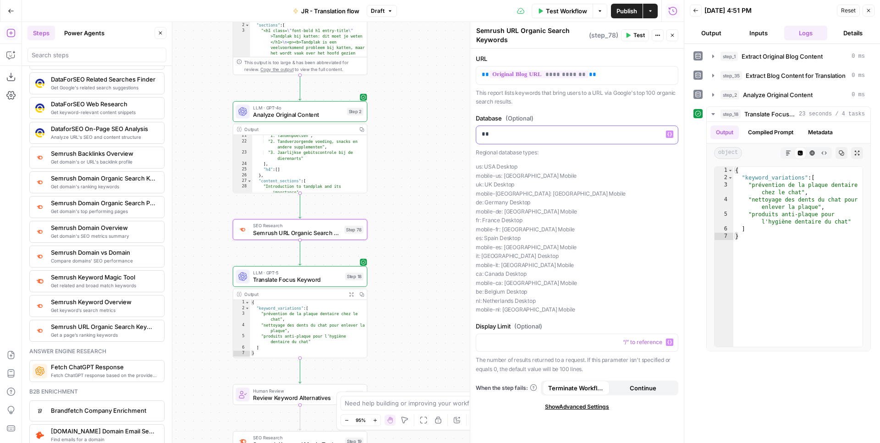
click at [525, 127] on div "**" at bounding box center [577, 135] width 202 height 18
click at [671, 137] on button "Variables Menu" at bounding box center [669, 134] width 7 height 7
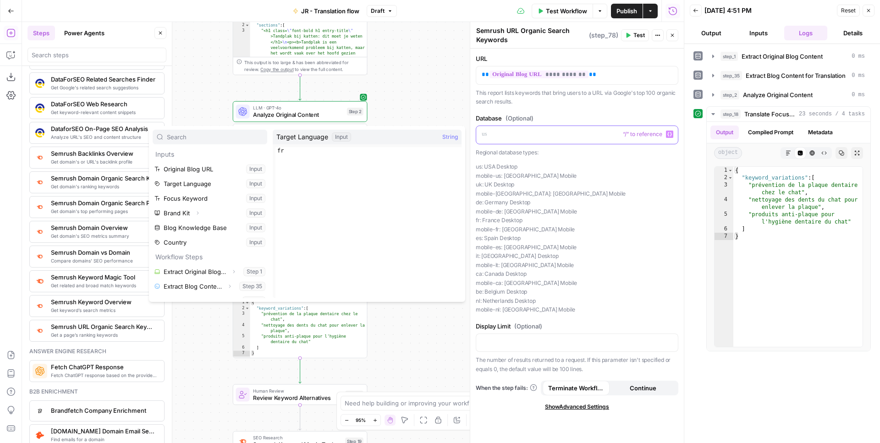
click at [557, 129] on div at bounding box center [577, 135] width 202 height 18
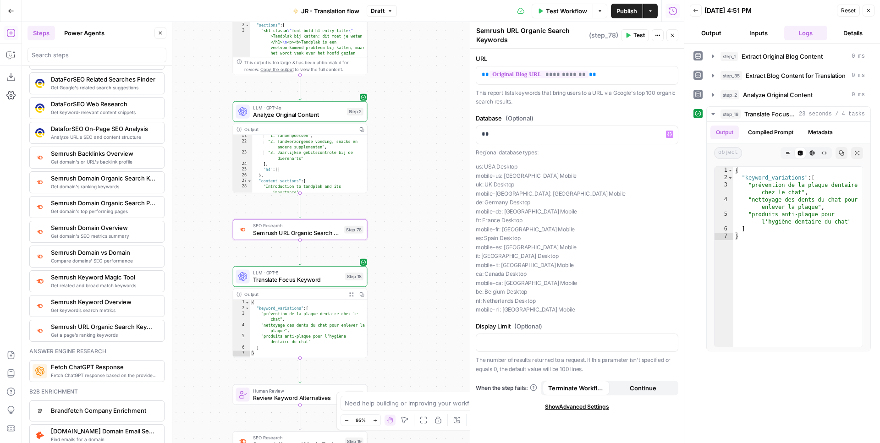
click at [569, 174] on p "us: USA Desktop mobile-us: USA Mobile uk: UK Desktop mobile-uk: UK Mobile de: G…" at bounding box center [577, 238] width 203 height 152
click at [553, 346] on p at bounding box center [577, 342] width 191 height 9
click at [347, 217] on button "Test" at bounding box center [349, 213] width 27 height 11
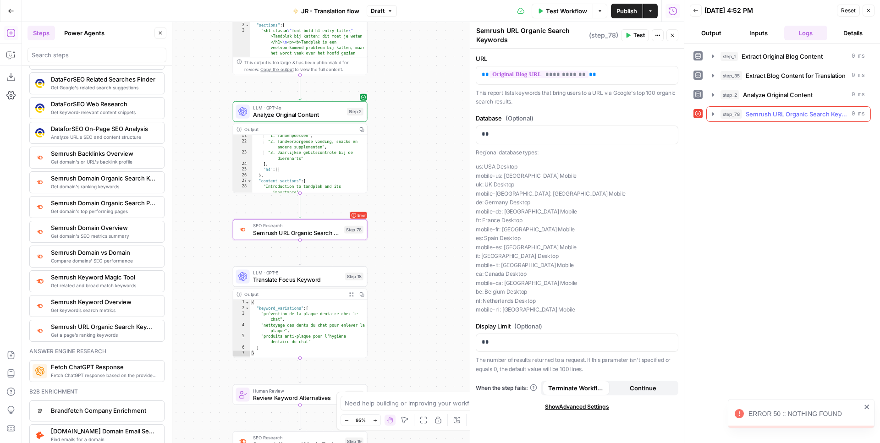
click at [779, 111] on span "Semrush URL Organic Search Keywords" at bounding box center [796, 114] width 102 height 9
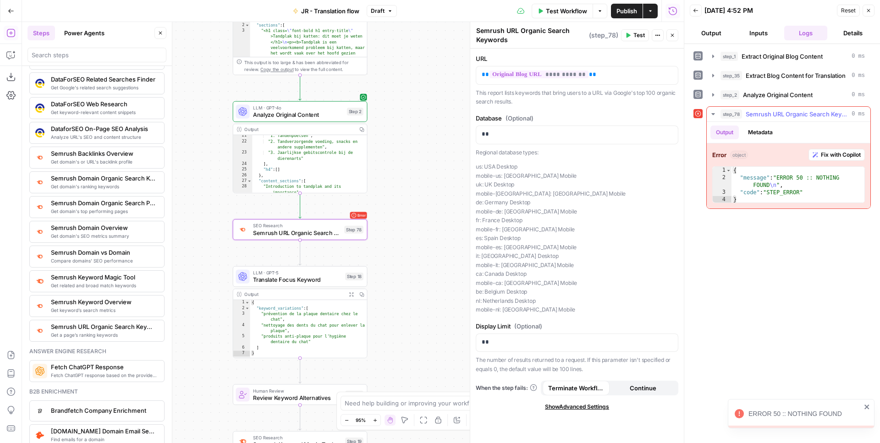
click at [779, 111] on span "Semrush URL Organic Search Keywords" at bounding box center [796, 114] width 102 height 9
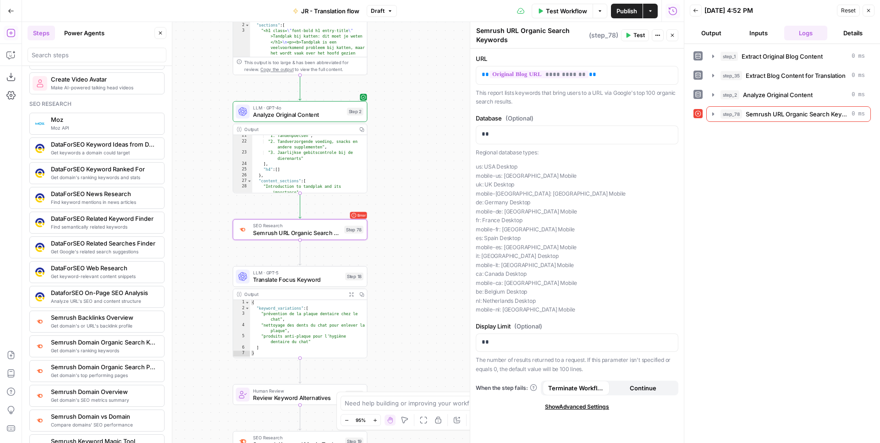
scroll to position [770, 0]
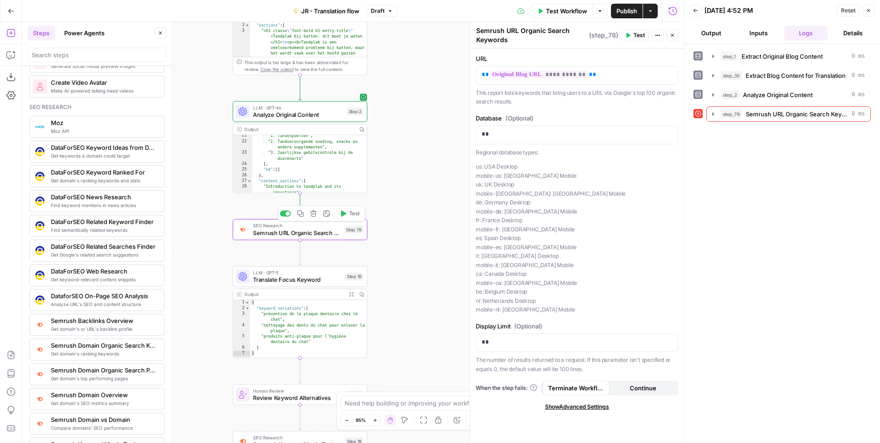
click at [313, 211] on icon "button" at bounding box center [313, 213] width 6 height 6
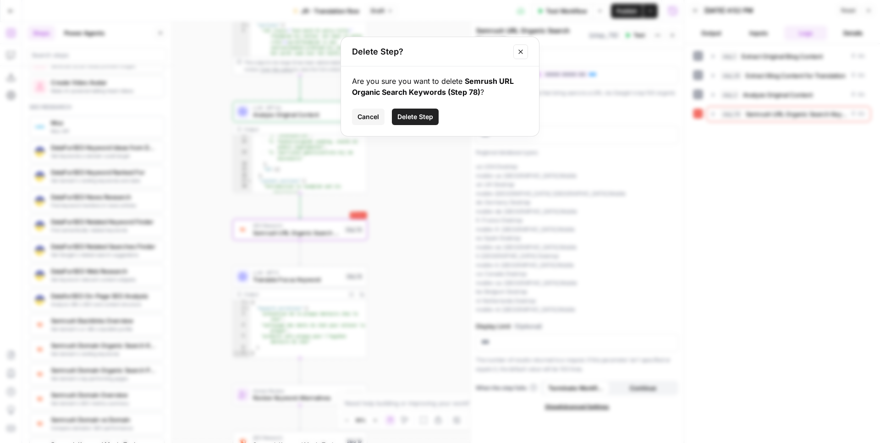
click at [411, 113] on span "Delete Step" at bounding box center [415, 116] width 36 height 9
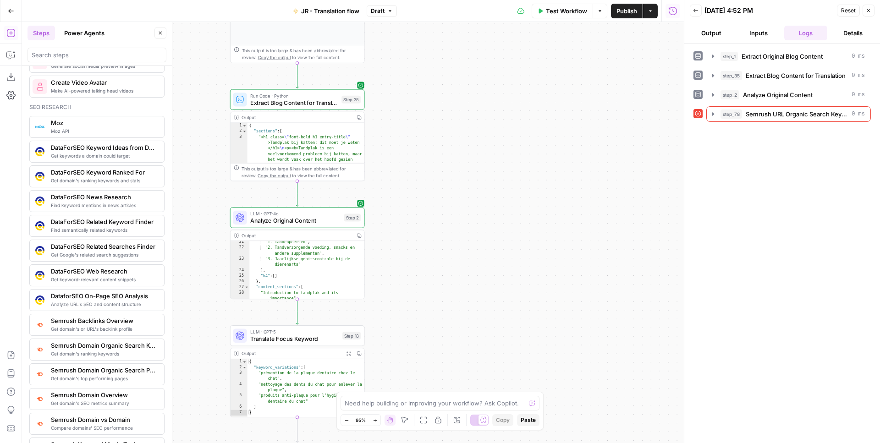
click at [316, 99] on span "Extract Blog Content for Translation" at bounding box center [294, 102] width 88 height 9
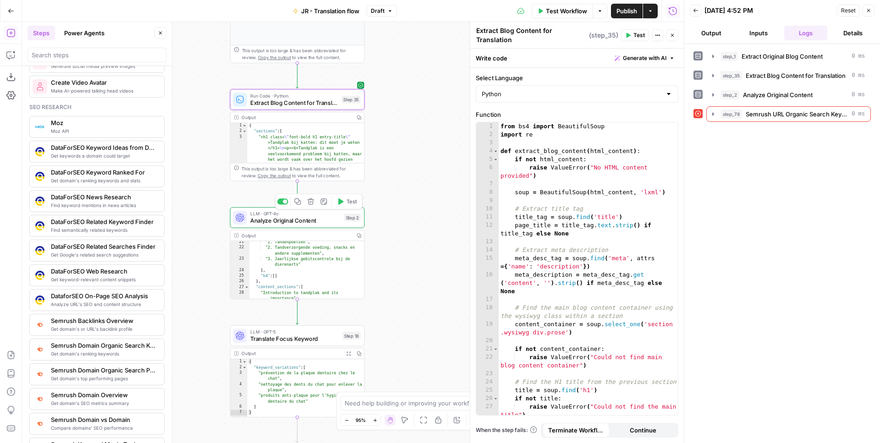
click at [288, 212] on span "LLM · GPT-4o" at bounding box center [295, 213] width 90 height 7
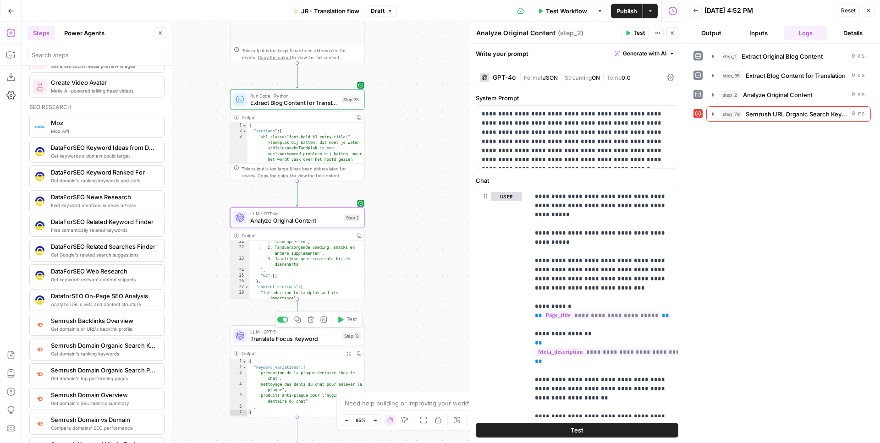
click at [291, 328] on div "LLM · GPT-5 Translate Focus Keyword Step 18 Copy step Delete step Add Note Test" at bounding box center [297, 335] width 135 height 21
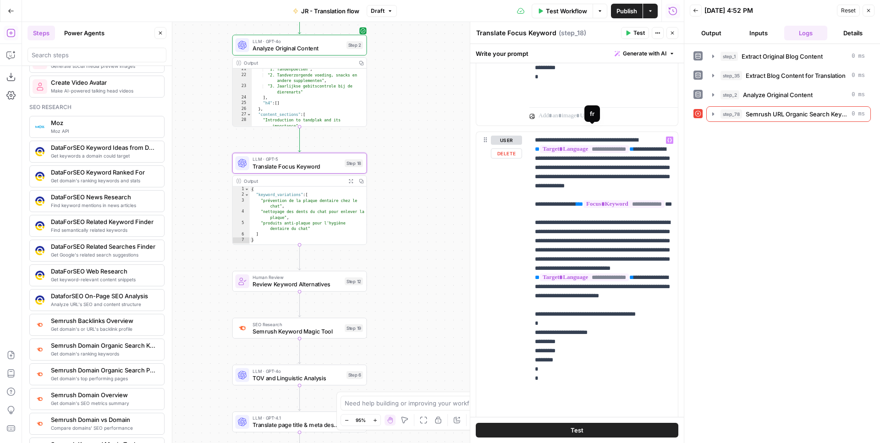
scroll to position [455, 0]
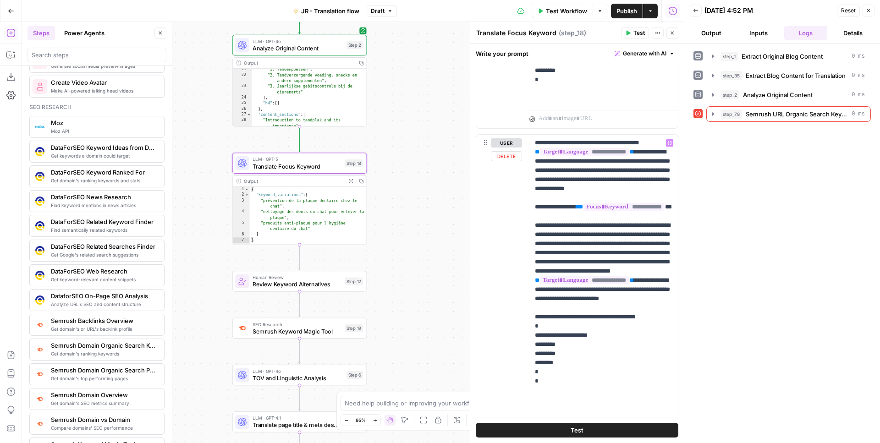
click at [646, 45] on div "Write your prompt Generate with AI" at bounding box center [577, 53] width 214 height 19
click at [646, 48] on button "Generate with AI" at bounding box center [644, 54] width 67 height 12
click at [625, 95] on span "Refine" at bounding box center [629, 94] width 73 height 9
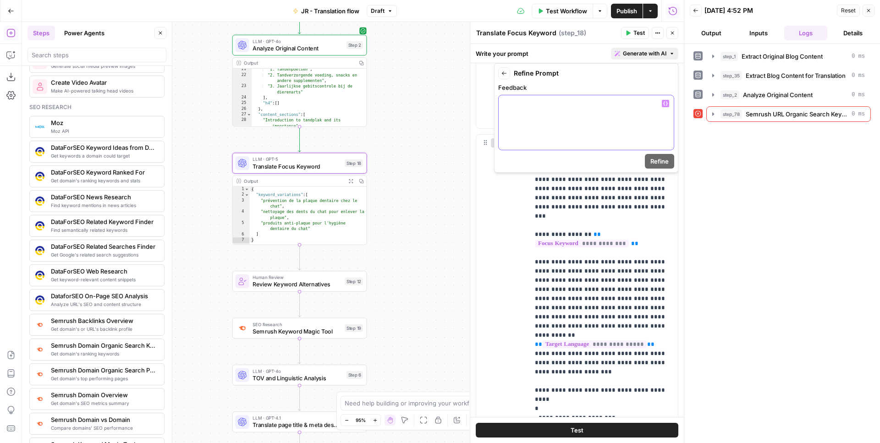
click at [520, 123] on div at bounding box center [586, 122] width 175 height 55
click at [671, 164] on button "Refine" at bounding box center [659, 161] width 29 height 15
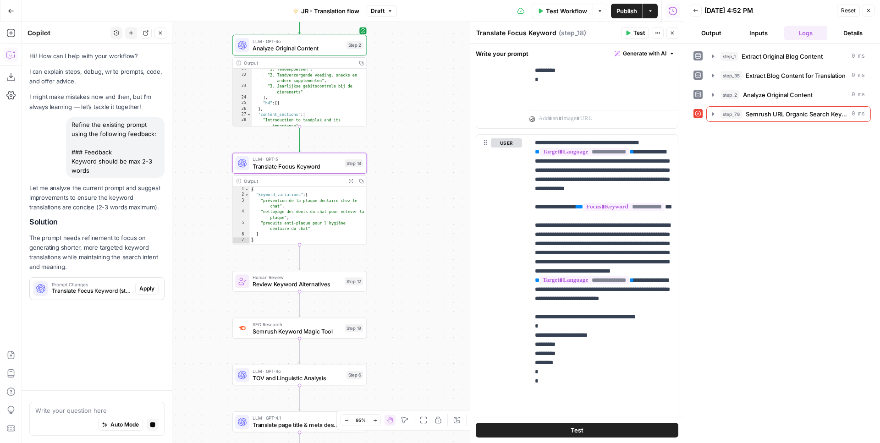
scroll to position [0, 0]
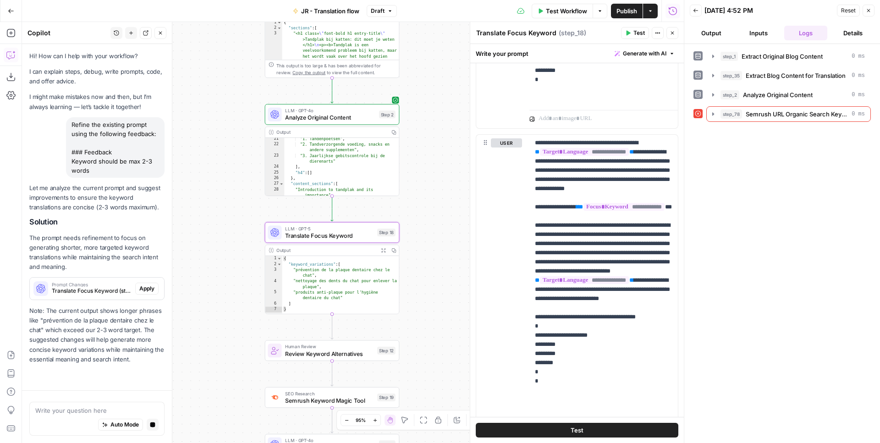
click at [146, 288] on span "Apply" at bounding box center [146, 289] width 15 height 8
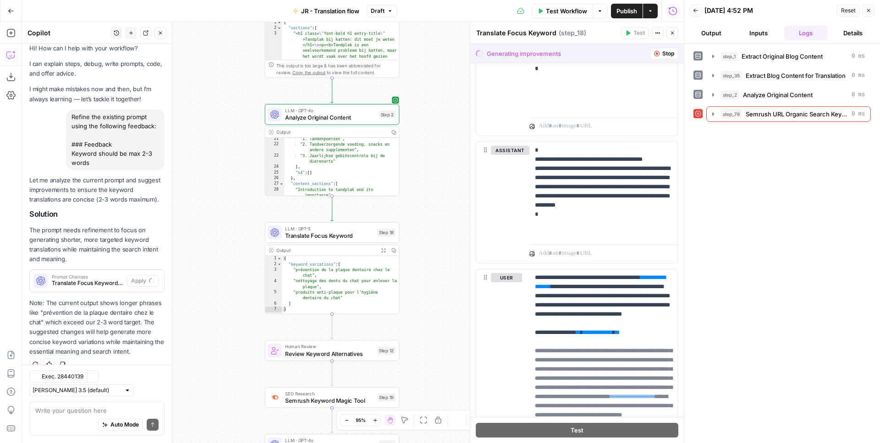
scroll to position [22, 0]
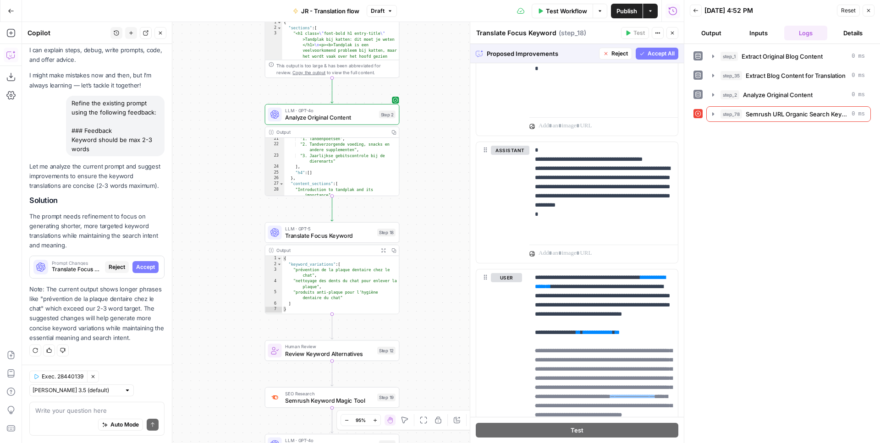
click at [669, 51] on span "Accept All" at bounding box center [660, 53] width 27 height 8
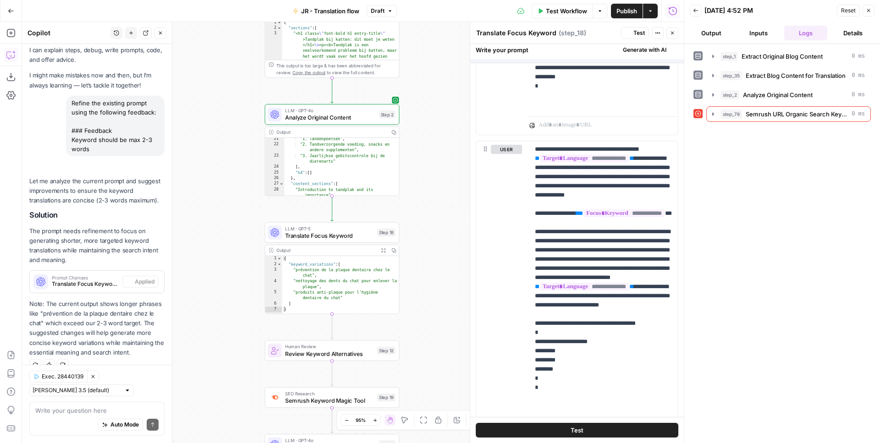
scroll to position [36, 0]
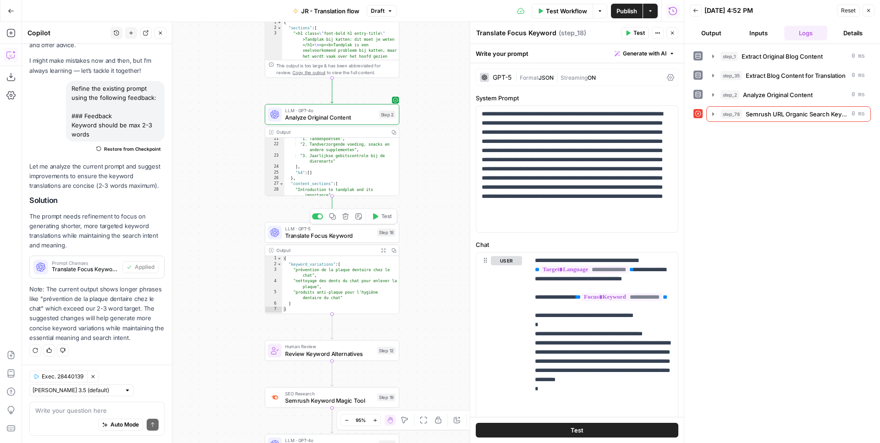
click at [388, 214] on span "Test" at bounding box center [386, 217] width 11 height 8
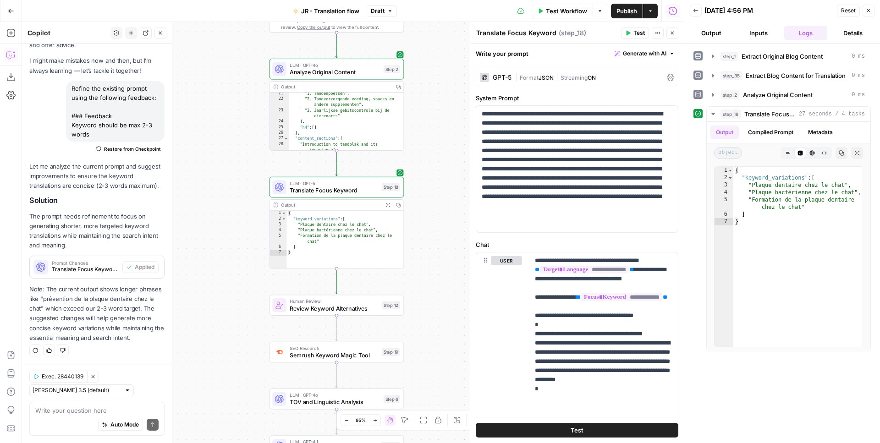
click at [60, 417] on div "Auto Mode Send" at bounding box center [96, 425] width 123 height 20
type textarea "Ca"
click at [98, 419] on button "Auto Mode" at bounding box center [120, 425] width 45 height 12
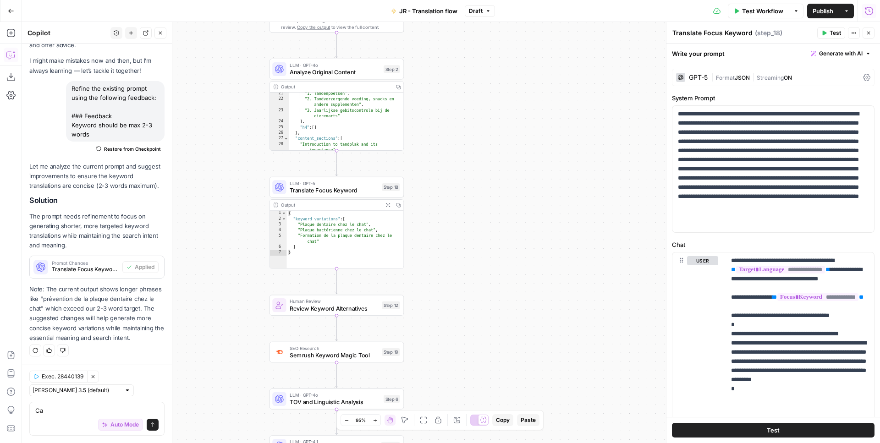
click at [53, 417] on div "Auto Mode Send" at bounding box center [96, 425] width 123 height 20
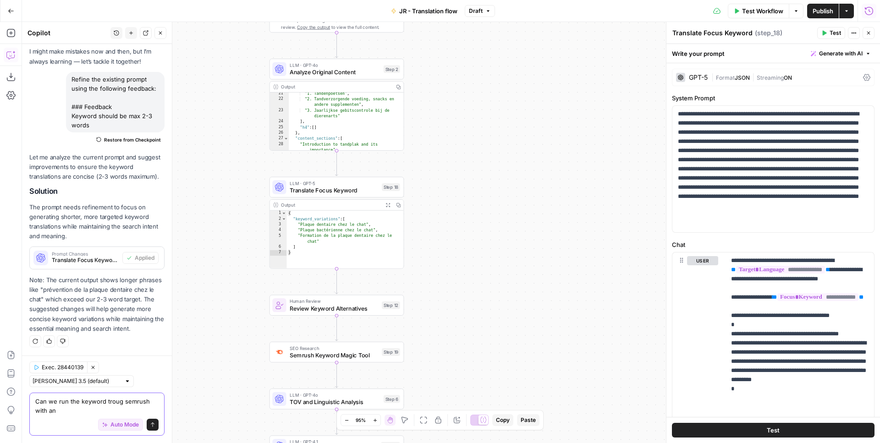
type textarea "Can we run the keyword troug semrush with an"
click at [11, 36] on icon "button" at bounding box center [10, 32] width 9 height 9
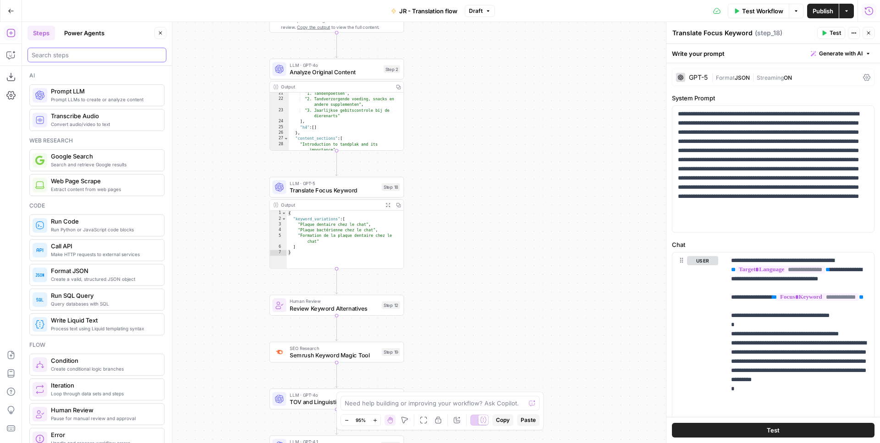
click at [75, 59] on input "search" at bounding box center [97, 54] width 131 height 9
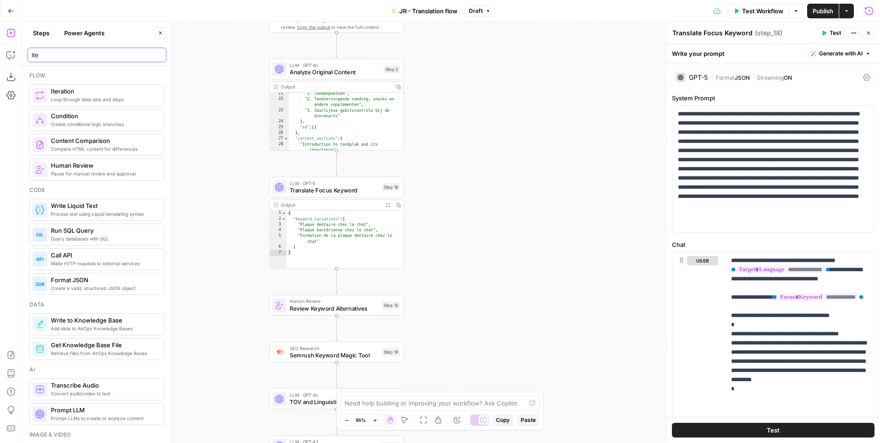
type input "ite"
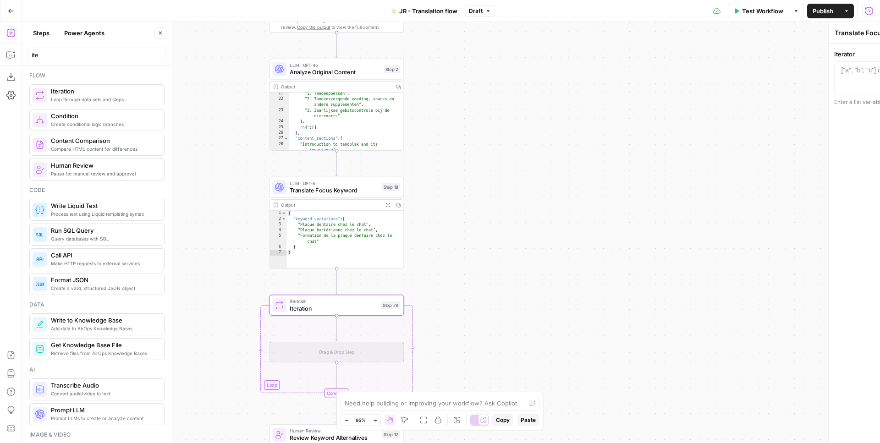
type textarea "Iteration"
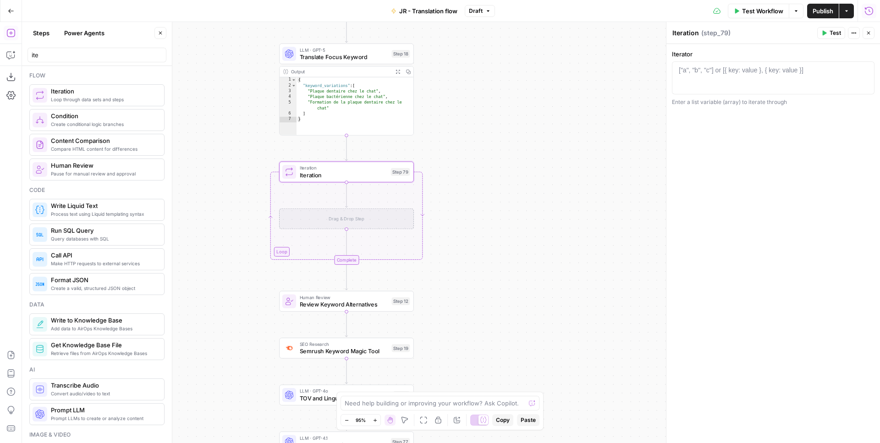
click at [314, 349] on span "Semrush Keyword Magic Tool" at bounding box center [344, 351] width 88 height 9
type textarea "Semrush Keyword Magic Tool"
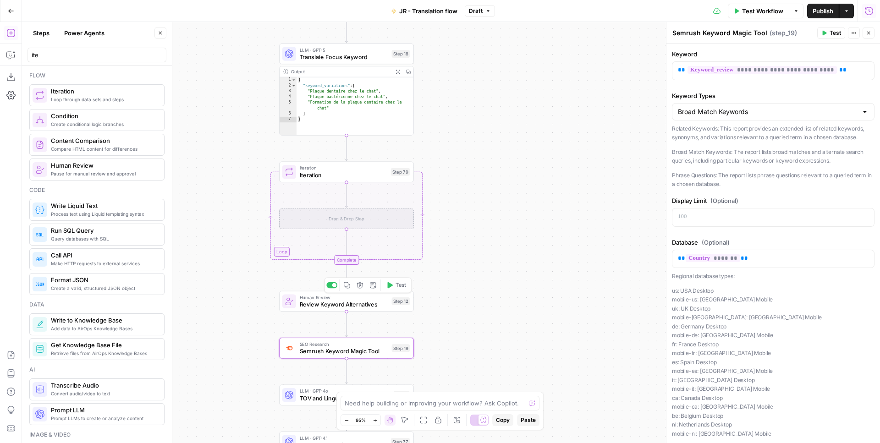
click at [328, 298] on span "Human Review" at bounding box center [344, 297] width 88 height 7
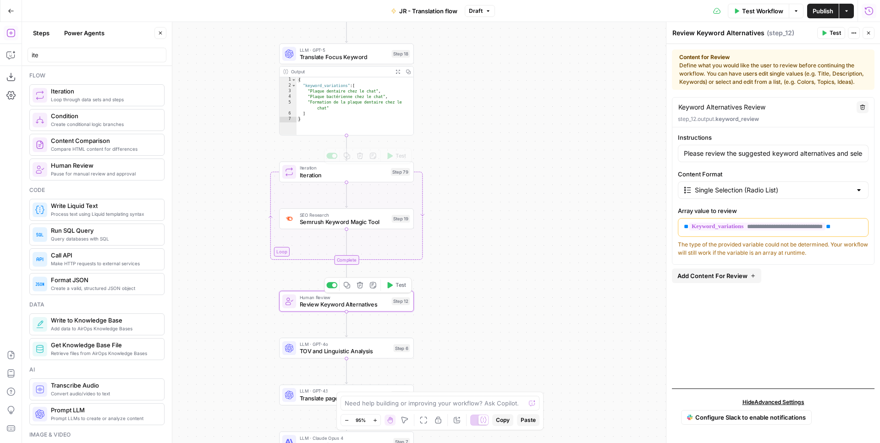
type input "Please review the suggested keyword alternatives and select the most appropriat…"
click at [355, 218] on span "Semrush Keyword Magic Tool" at bounding box center [344, 222] width 88 height 9
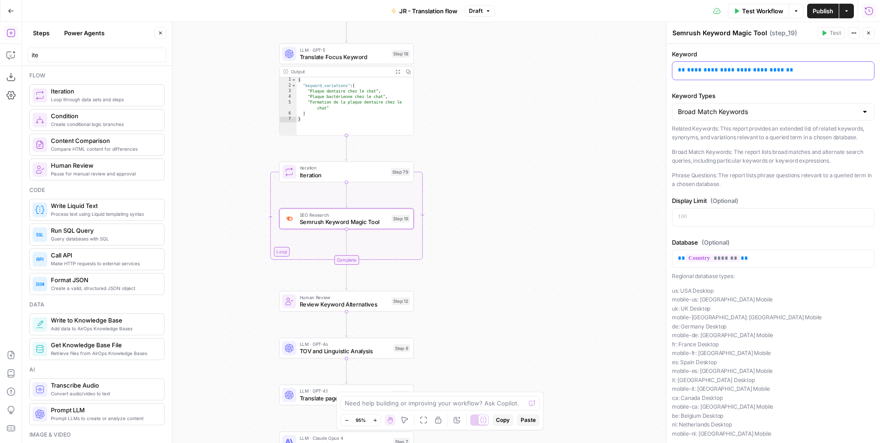
click at [799, 74] on p "**********" at bounding box center [773, 70] width 191 height 9
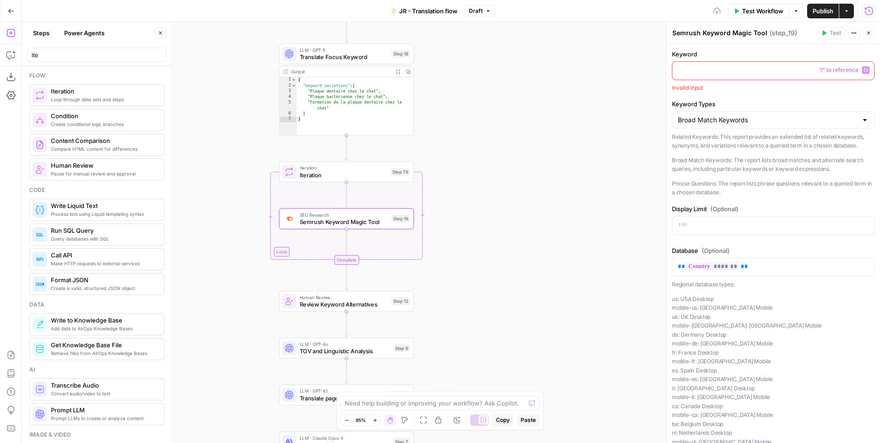
click at [863, 68] on button "Variables Menu" at bounding box center [865, 69] width 7 height 7
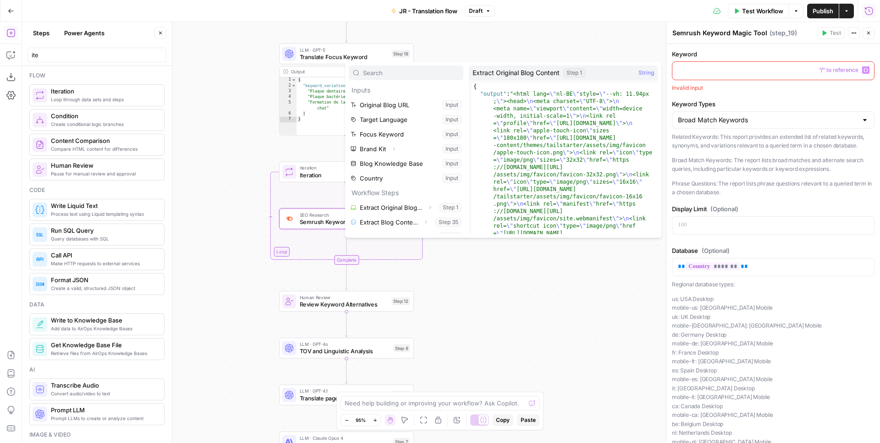
click at [311, 174] on span "Iteration" at bounding box center [344, 174] width 88 height 9
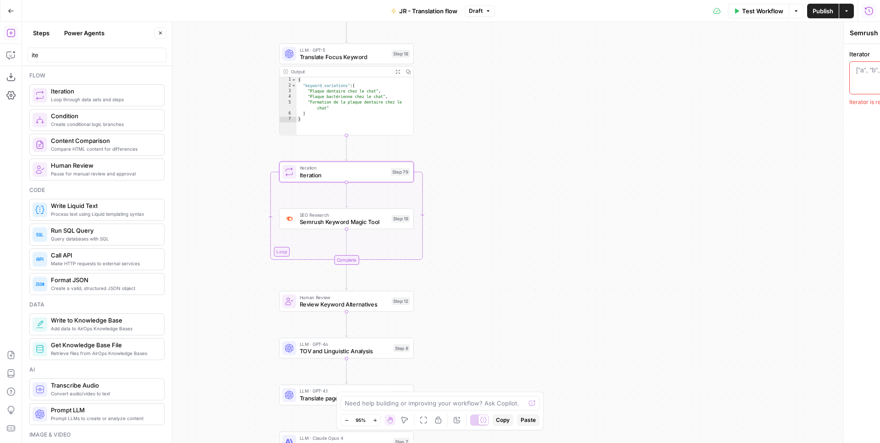
type textarea "Iteration"
click at [312, 169] on span "Iteration" at bounding box center [344, 167] width 88 height 7
click at [794, 56] on label "Iterator" at bounding box center [773, 53] width 203 height 9
click at [867, 71] on button "Variables Menu" at bounding box center [864, 69] width 7 height 7
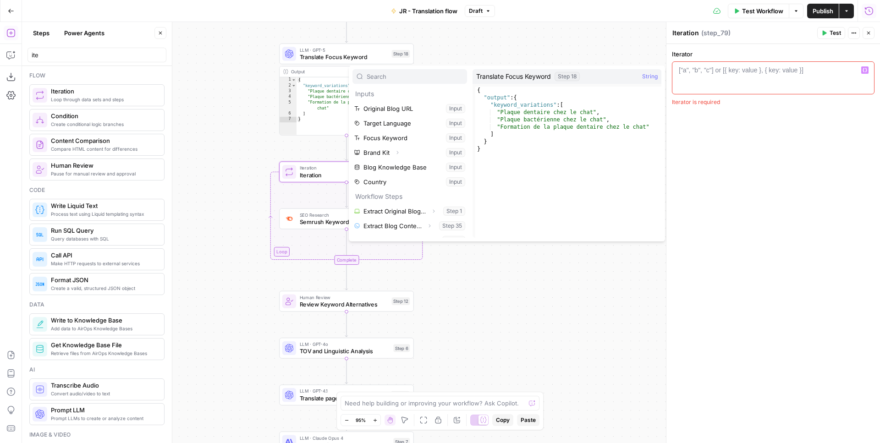
scroll to position [25, 0]
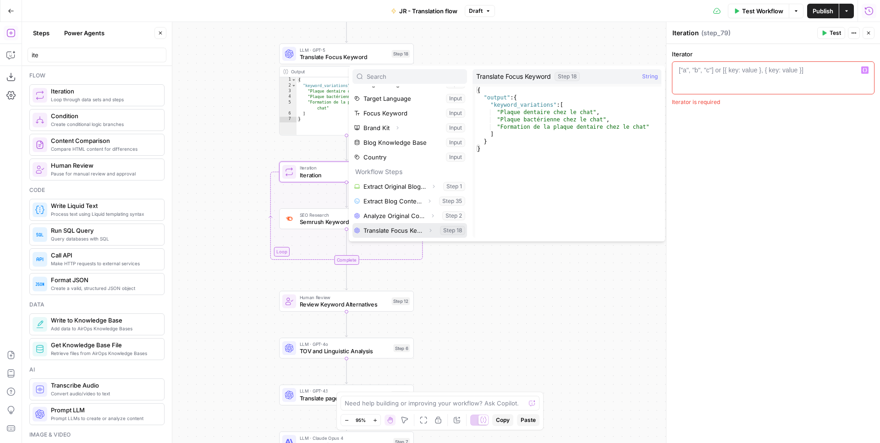
click at [430, 230] on icon "button" at bounding box center [429, 230] width 5 height 5
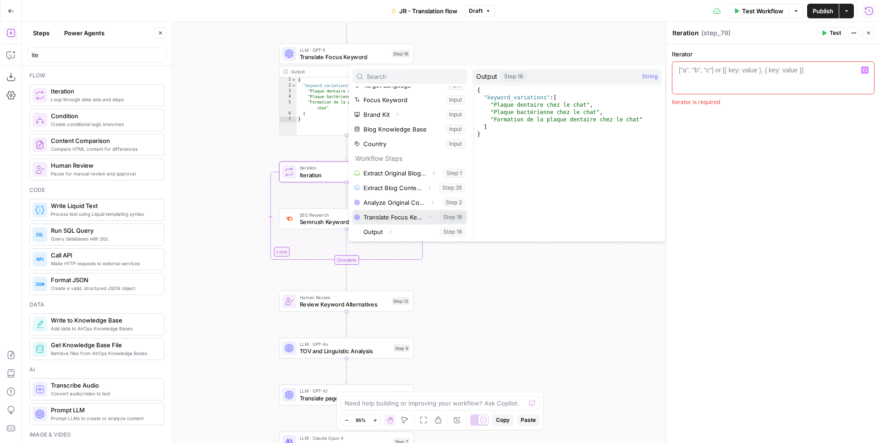
scroll to position [39, 0]
click at [390, 229] on icon "button" at bounding box center [390, 230] width 5 height 5
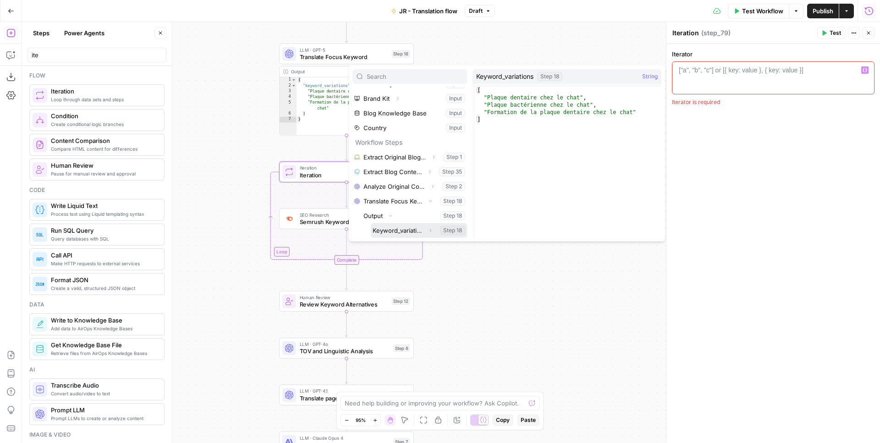
click at [414, 228] on button "Select variable Keyword_variations" at bounding box center [419, 230] width 96 height 15
type textarea "**********"
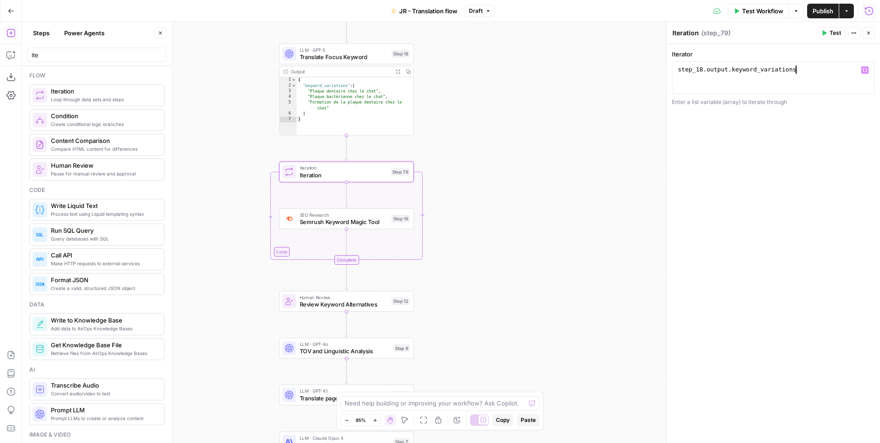
click at [371, 215] on span "SEO Research" at bounding box center [344, 214] width 88 height 7
type textarea "Semrush Keyword Magic Tool"
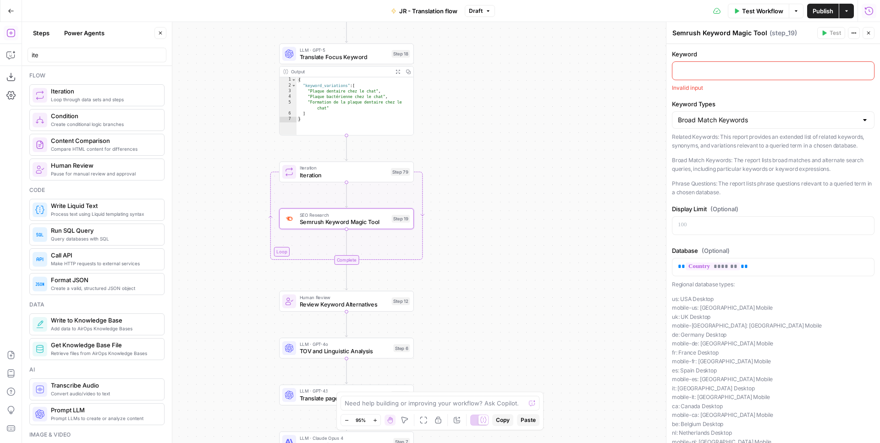
click at [847, 66] on p at bounding box center [773, 70] width 191 height 9
click at [864, 69] on icon "button" at bounding box center [865, 70] width 5 height 5
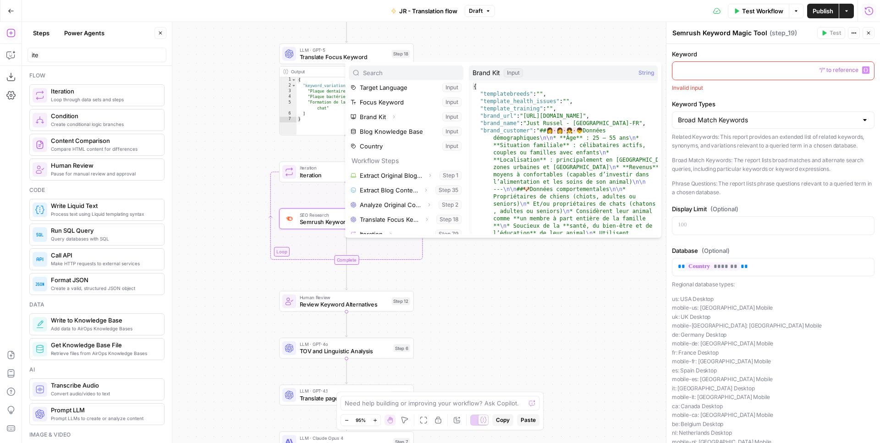
scroll to position [39, 0]
click at [391, 225] on icon "button" at bounding box center [390, 226] width 5 height 5
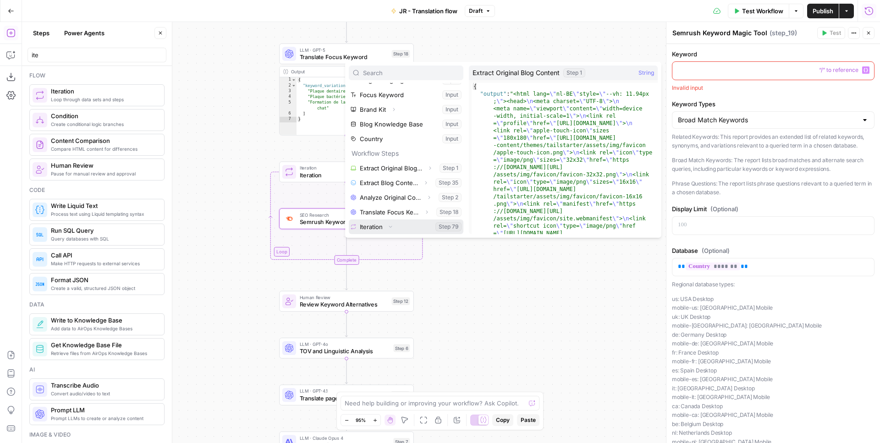
click at [392, 228] on icon "button" at bounding box center [390, 226] width 5 height 5
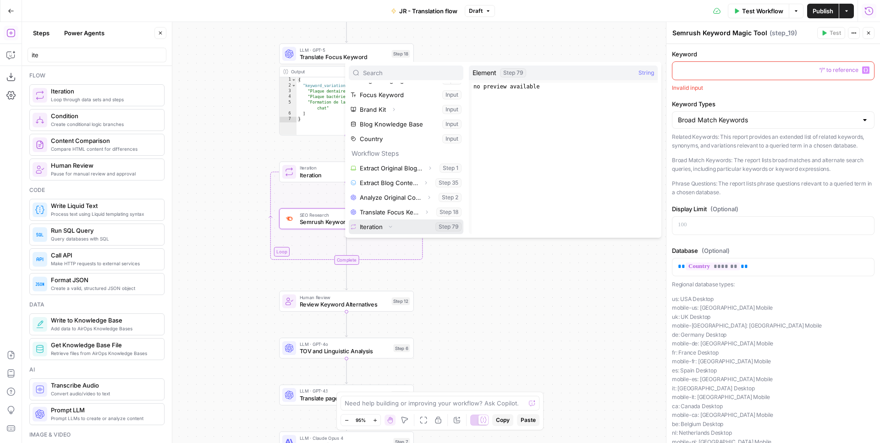
scroll to position [83, 0]
click at [387, 211] on button "Select variable Element" at bounding box center [410, 212] width 105 height 15
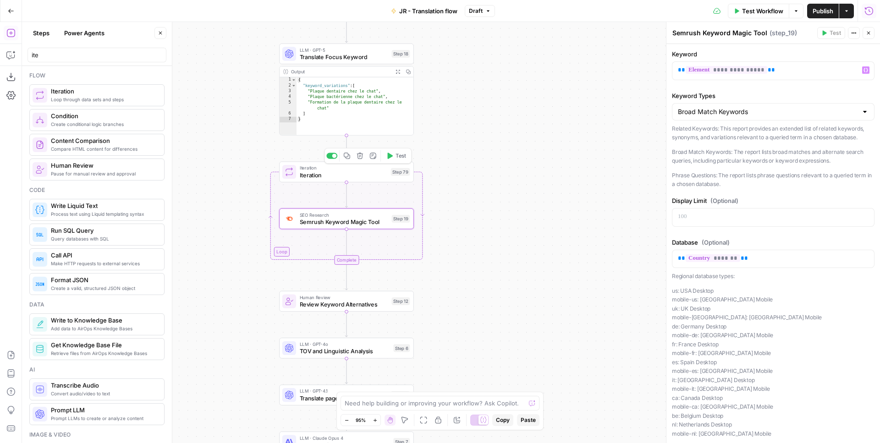
click at [389, 159] on button "Test" at bounding box center [396, 155] width 27 height 11
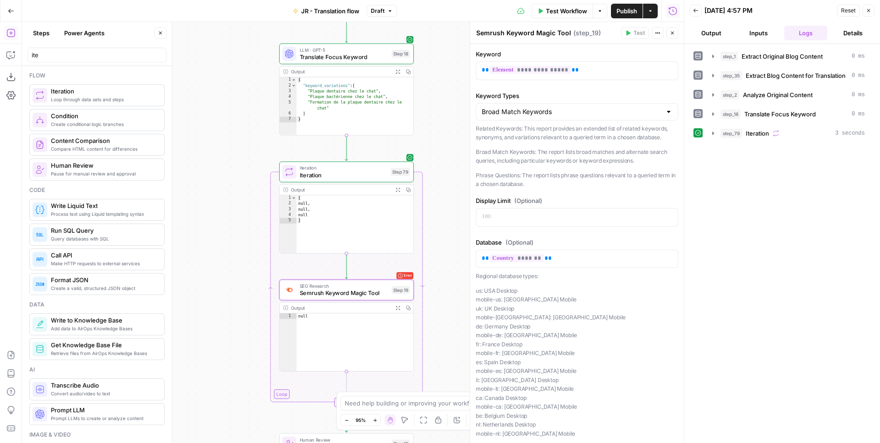
click at [365, 289] on span "SEO Research" at bounding box center [344, 286] width 88 height 7
click at [543, 72] on span "**********" at bounding box center [530, 70] width 82 height 8
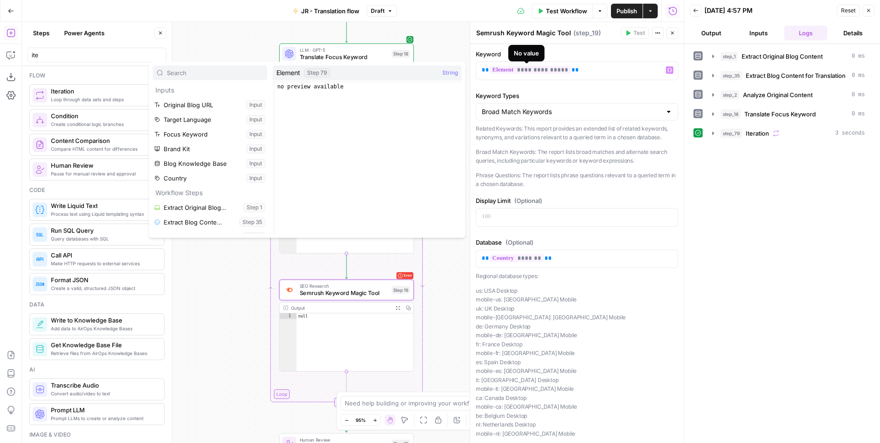
scroll to position [83, 0]
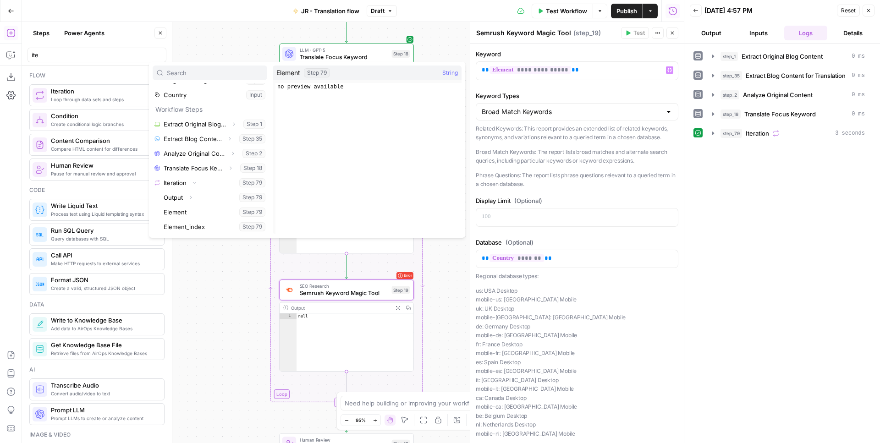
click at [438, 269] on div "Workflow Set Inputs Inputs Web Page Scrape Extract Original Blog Content Step 1…" at bounding box center [353, 232] width 662 height 421
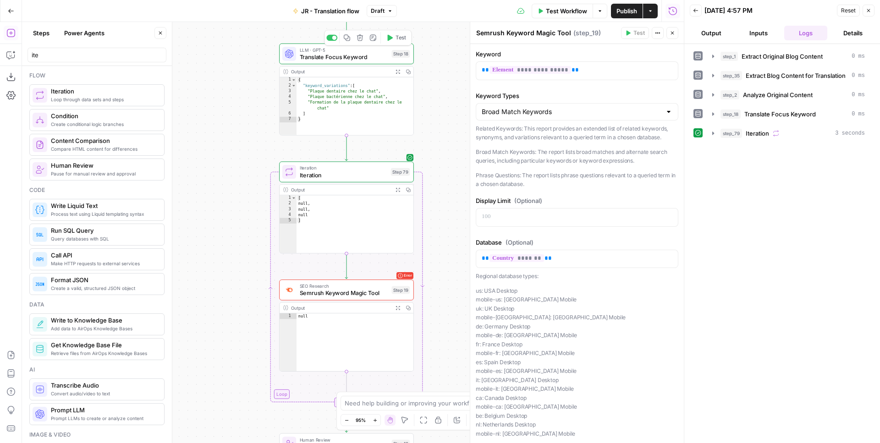
click at [347, 58] on span "Translate Focus Keyword" at bounding box center [344, 57] width 88 height 9
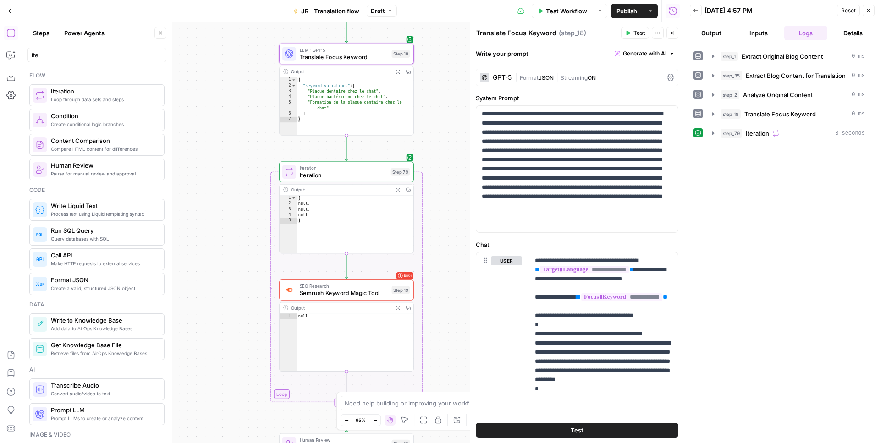
click at [365, 184] on div "Iteration Iteration Step 79 Output Expand Output Copy 1 2 3 4 5 [ null , null ,…" at bounding box center [346, 207] width 135 height 92
click at [365, 176] on span "Iteration" at bounding box center [344, 174] width 88 height 9
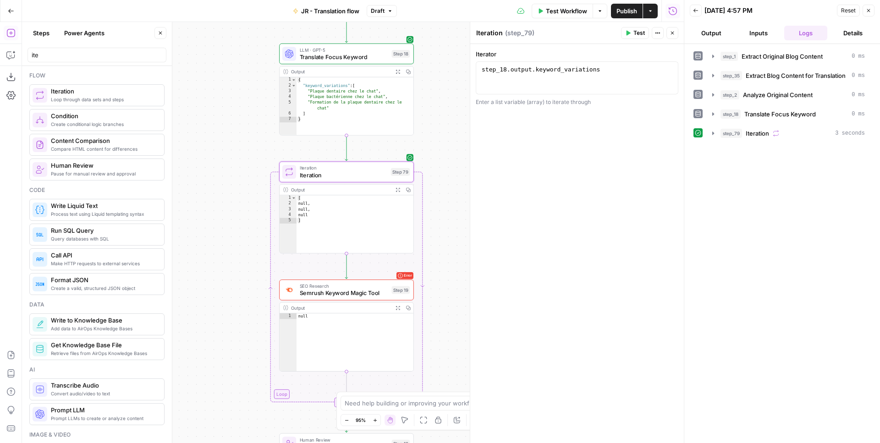
type textarea "**********"
click at [577, 69] on div "step_18 . output . keyword_variations" at bounding box center [577, 86] width 194 height 41
click at [367, 288] on span "SEO Research" at bounding box center [344, 286] width 88 height 7
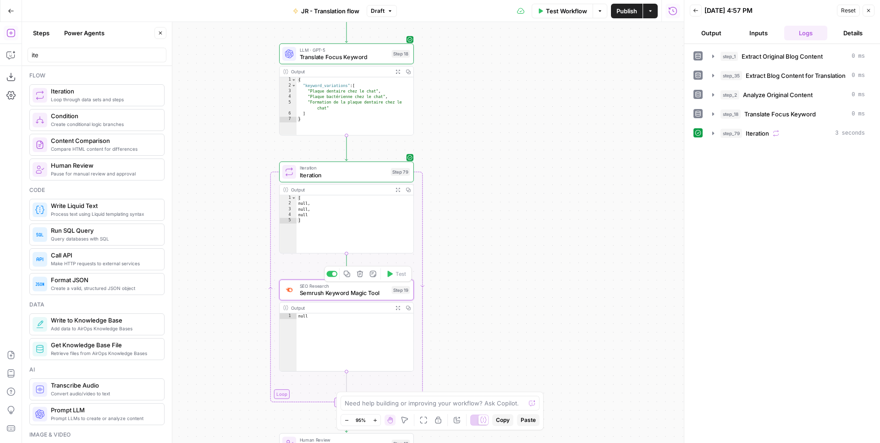
type textarea "Semrush Keyword Magic Tool"
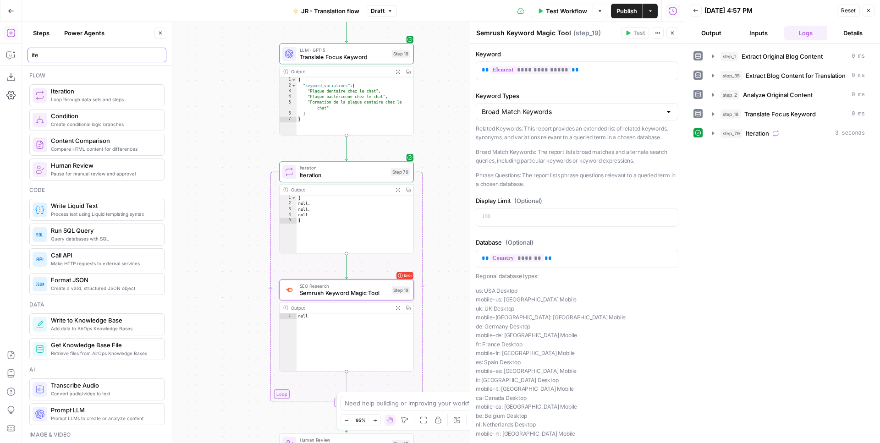
click at [104, 56] on input "ite" at bounding box center [97, 54] width 131 height 9
click at [104, 55] on input "ite" at bounding box center [97, 54] width 131 height 9
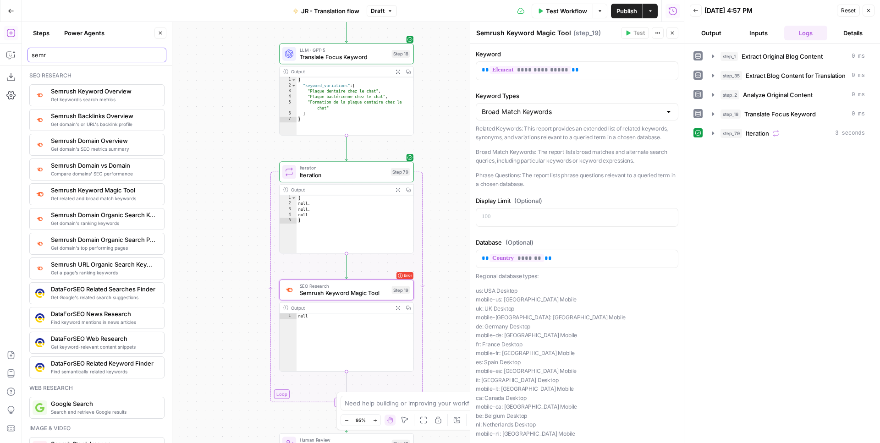
type input "semr"
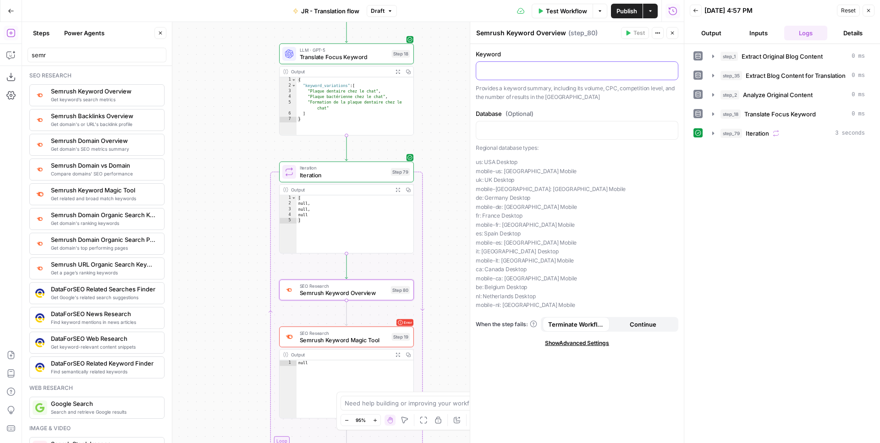
click at [538, 78] on div at bounding box center [577, 71] width 202 height 18
click at [669, 71] on icon "button" at bounding box center [669, 70] width 5 height 5
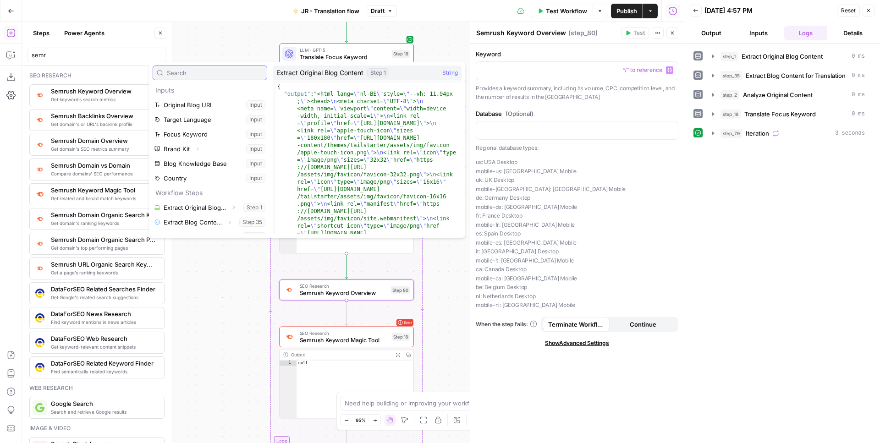
scroll to position [39, 0]
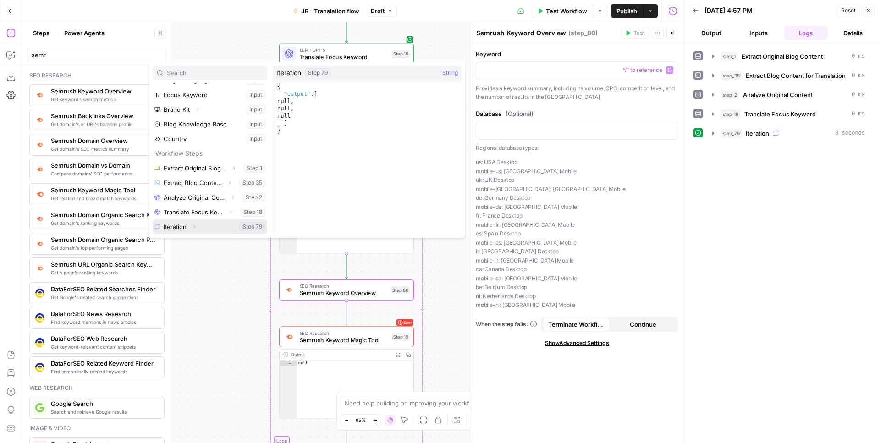
click at [196, 226] on icon "button" at bounding box center [194, 226] width 5 height 5
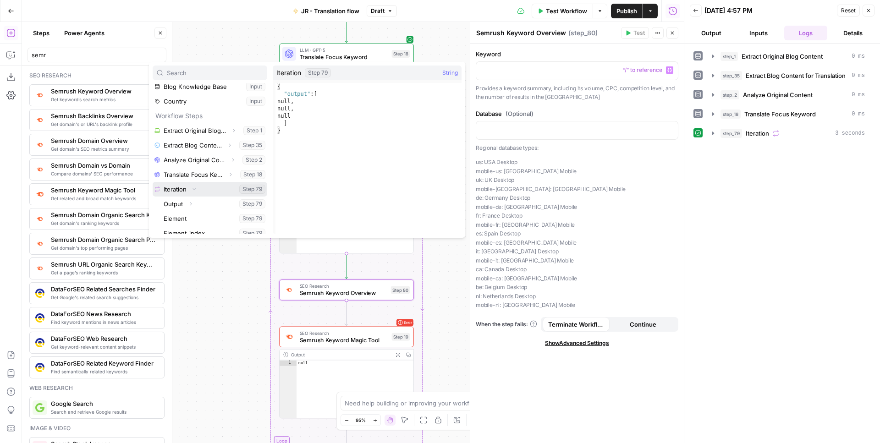
scroll to position [83, 0]
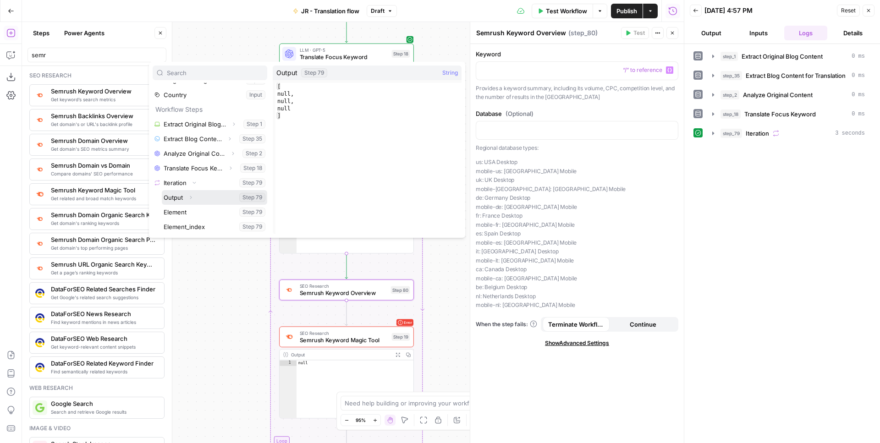
click at [191, 198] on icon "button" at bounding box center [191, 197] width 2 height 3
click at [225, 278] on div "Workflow Set Inputs Inputs Web Page Scrape Extract Original Blog Content Step 1…" at bounding box center [353, 232] width 662 height 421
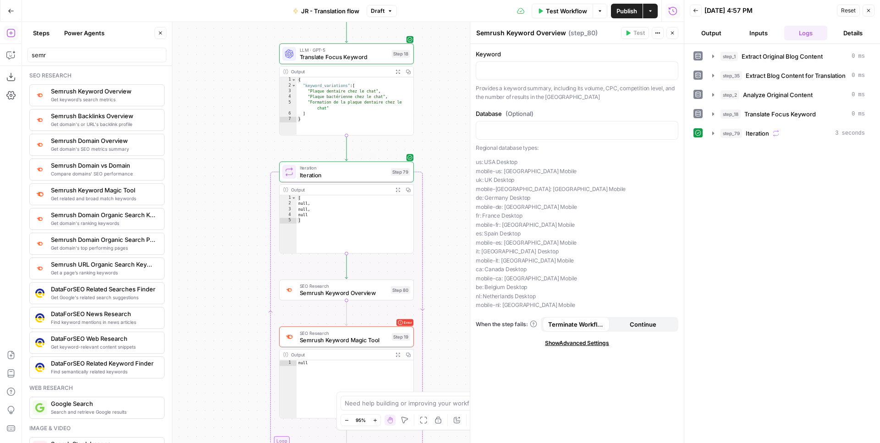
click at [345, 170] on span "Iteration" at bounding box center [344, 167] width 88 height 7
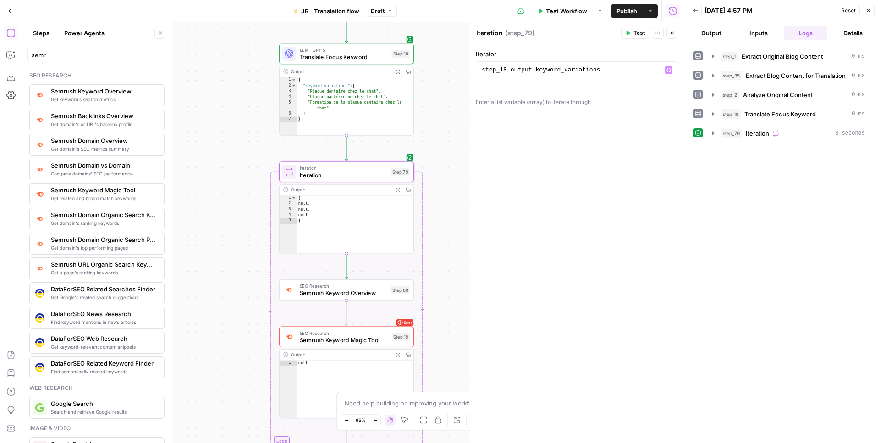
click at [603, 73] on div "step_18 . output . keyword_variations" at bounding box center [577, 86] width 194 height 41
click at [672, 72] on div "step_18 . output . keyword_variations" at bounding box center [577, 86] width 194 height 41
click at [669, 71] on icon "button" at bounding box center [668, 70] width 5 height 5
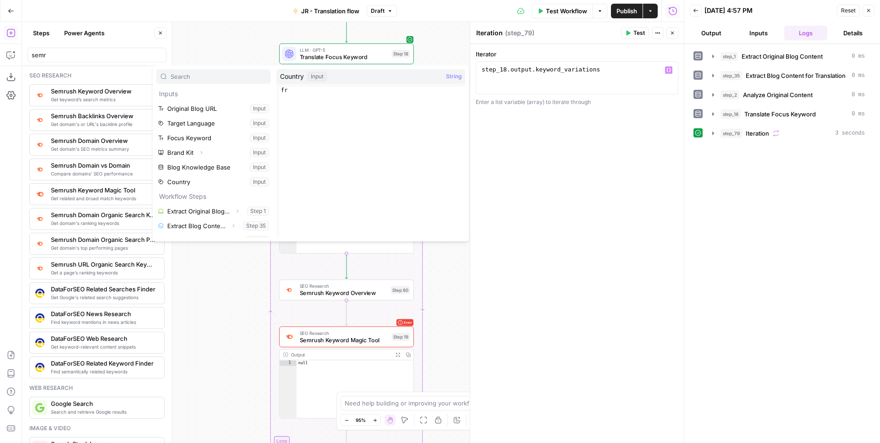
scroll to position [25, 0]
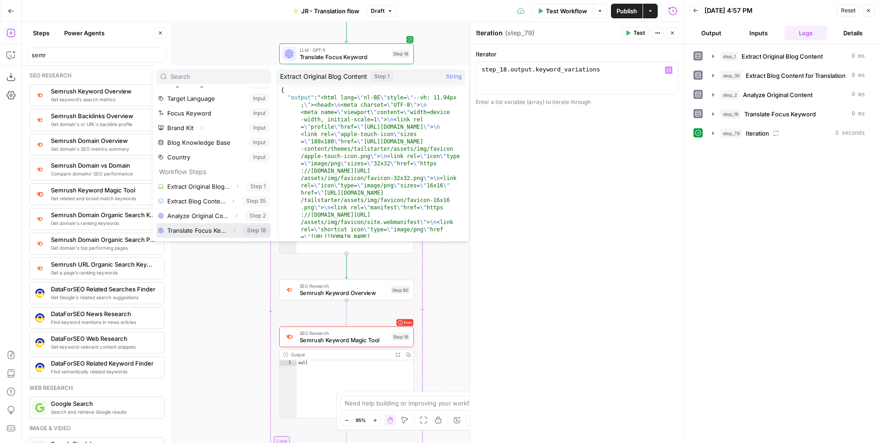
click at [232, 230] on icon "button" at bounding box center [233, 230] width 5 height 5
click at [234, 230] on icon "button" at bounding box center [233, 230] width 5 height 5
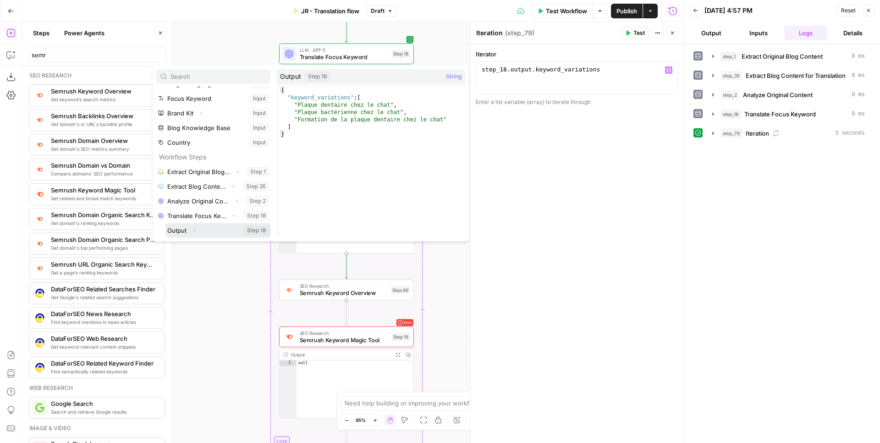
click at [197, 229] on icon "button" at bounding box center [194, 230] width 5 height 5
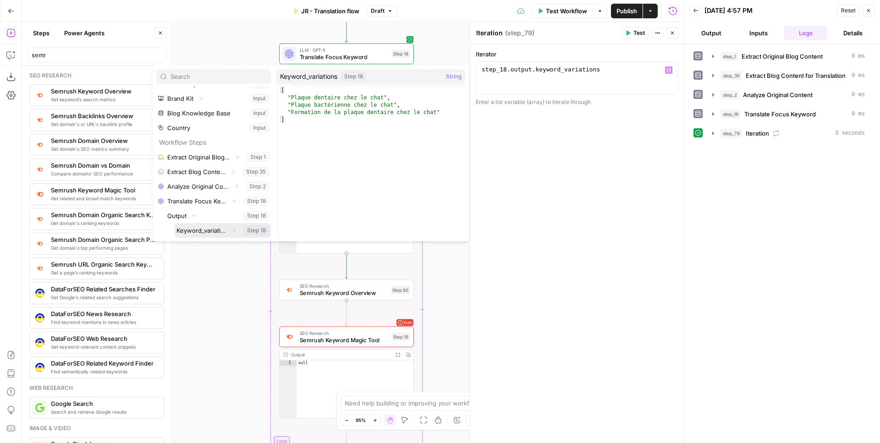
click at [235, 232] on icon "button" at bounding box center [233, 230] width 5 height 5
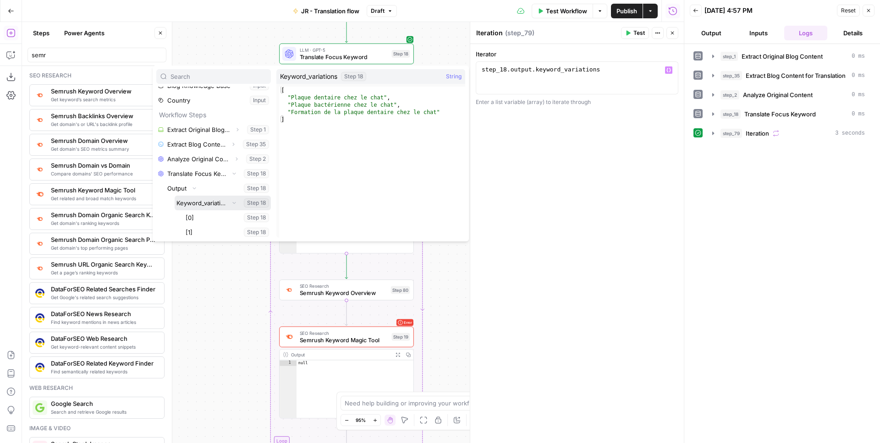
scroll to position [98, 0]
click at [209, 190] on button "Select variable Keyword_variations" at bounding box center [223, 186] width 96 height 15
type textarea "**********"
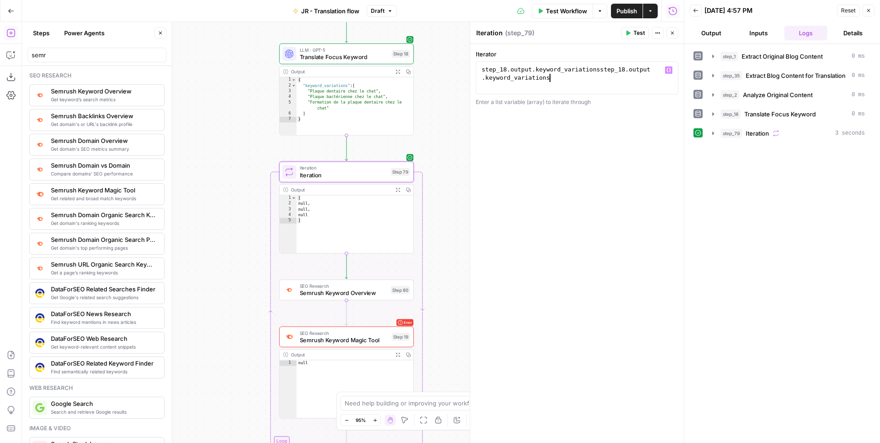
click at [548, 81] on div "step_18 . output . keyword_variationsstep_18 . output . keyword_variations" at bounding box center [577, 95] width 194 height 58
click at [618, 68] on div "step_18 . output . keyword_variationsstep_18 . output . keyword_variations" at bounding box center [577, 95] width 194 height 58
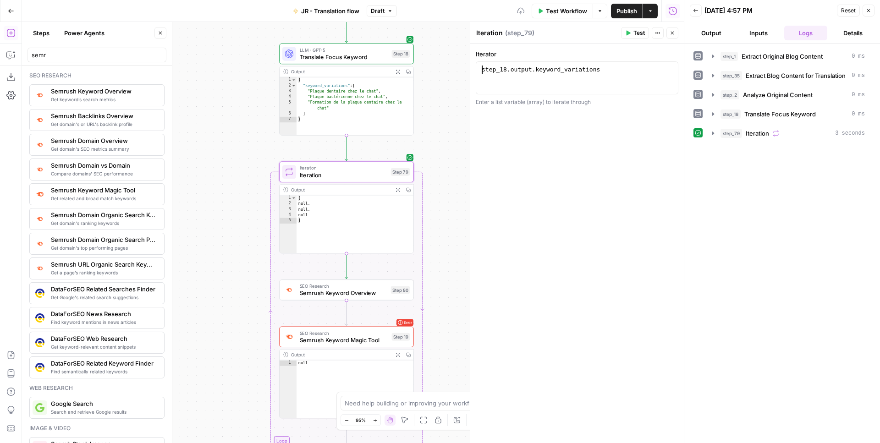
click at [615, 173] on div "**********" at bounding box center [577, 243] width 214 height 399
click at [597, 69] on div "step_18 . output . keyword_variations" at bounding box center [577, 86] width 194 height 41
click at [393, 39] on button "Test" at bounding box center [396, 37] width 27 height 11
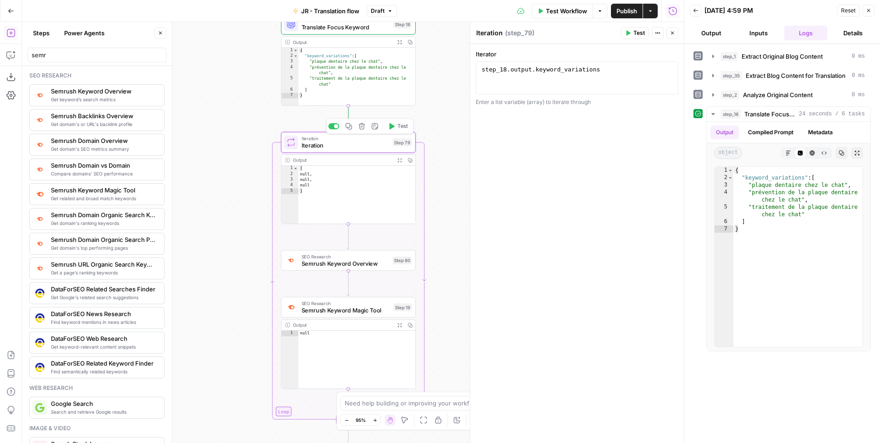
click at [403, 127] on div "Workflow Set Inputs Inputs Web Page Scrape Extract Original Blog Content Step 1…" at bounding box center [353, 232] width 662 height 421
click at [402, 127] on span "Test" at bounding box center [402, 126] width 11 height 8
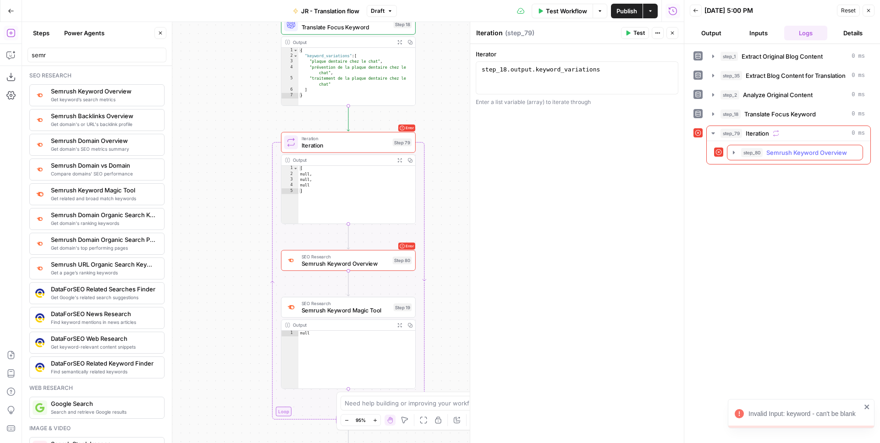
click at [811, 152] on span "Semrush Keyword Overview" at bounding box center [806, 152] width 81 height 9
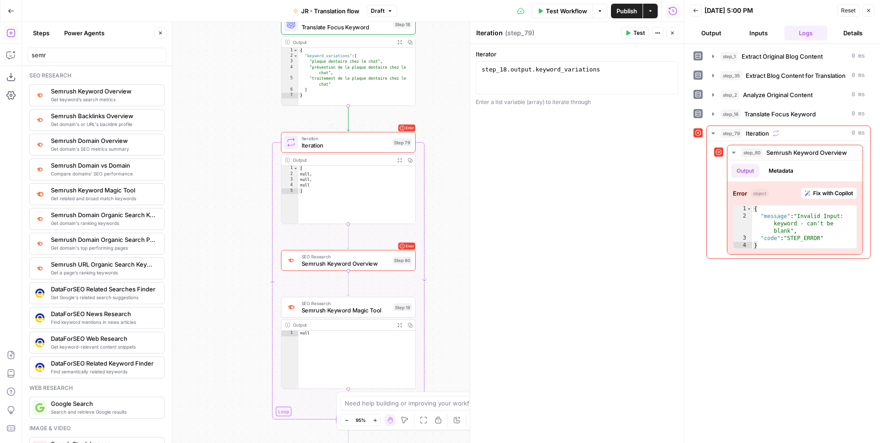
click at [345, 146] on span "Iteration" at bounding box center [345, 145] width 88 height 9
click at [580, 76] on div "step_18 . output . keyword_variations" at bounding box center [577, 86] width 194 height 41
click at [587, 70] on div "step_18 . output . keyword_variations" at bounding box center [577, 86] width 194 height 41
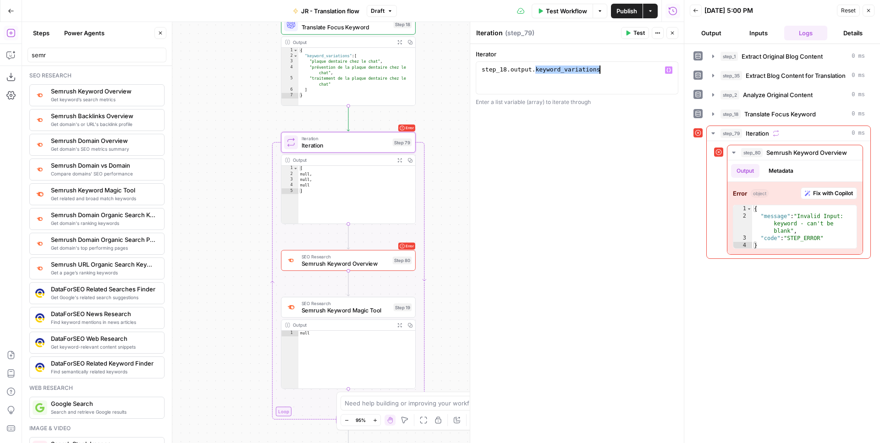
click at [587, 70] on div "step_18 . output . keyword_variations" at bounding box center [577, 86] width 194 height 41
type textarea "**********"
click at [394, 128] on button "Test" at bounding box center [397, 126] width 27 height 11
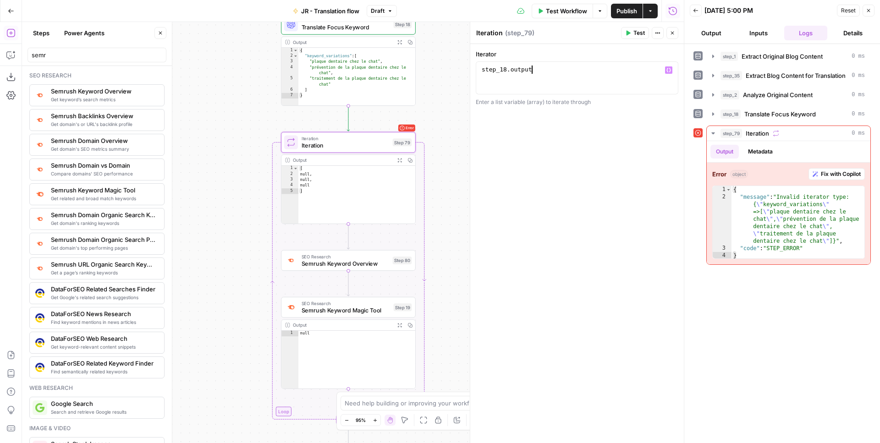
click at [545, 74] on div "step_18 . output" at bounding box center [577, 86] width 194 height 41
click at [669, 67] on button "Variables Menu" at bounding box center [668, 69] width 7 height 7
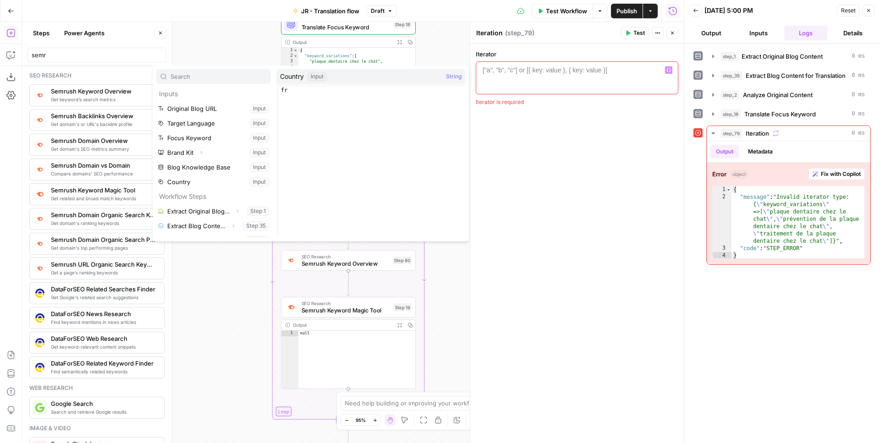
scroll to position [25, 0]
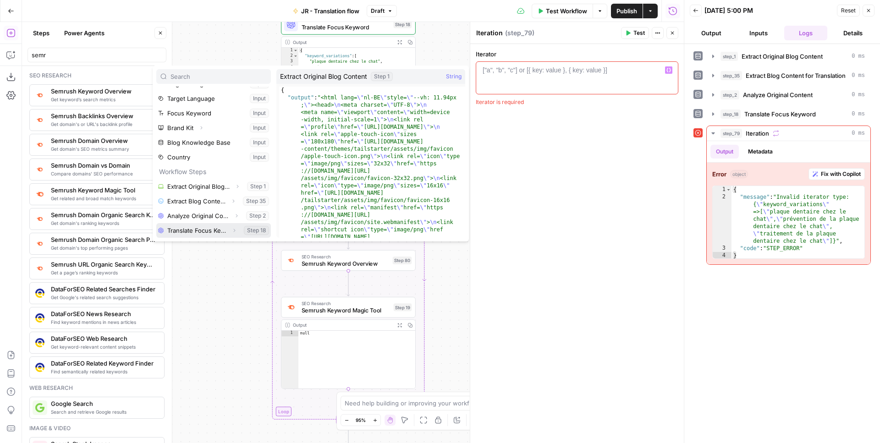
click at [235, 231] on icon "button" at bounding box center [233, 230] width 5 height 5
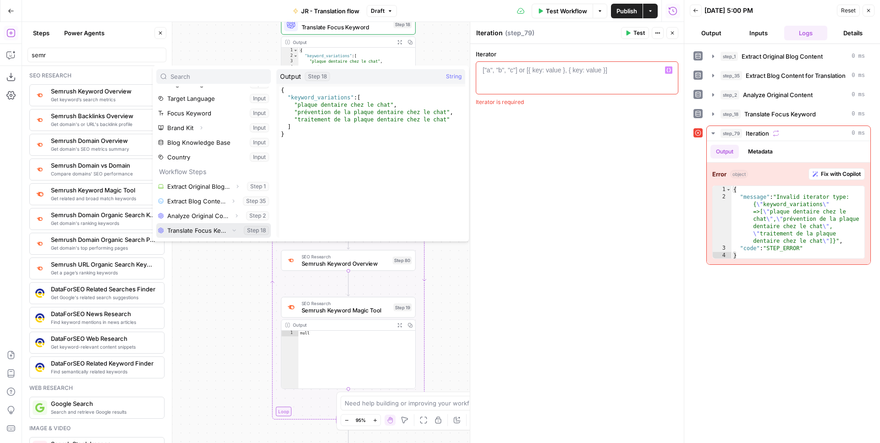
scroll to position [39, 0]
click at [197, 232] on icon "button" at bounding box center [194, 230] width 5 height 5
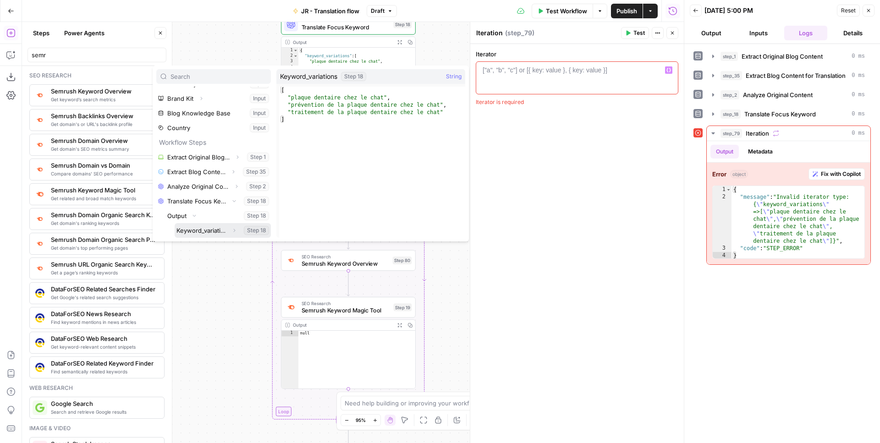
click at [204, 231] on button "Select variable Keyword_variations" at bounding box center [223, 230] width 96 height 15
type textarea "**********"
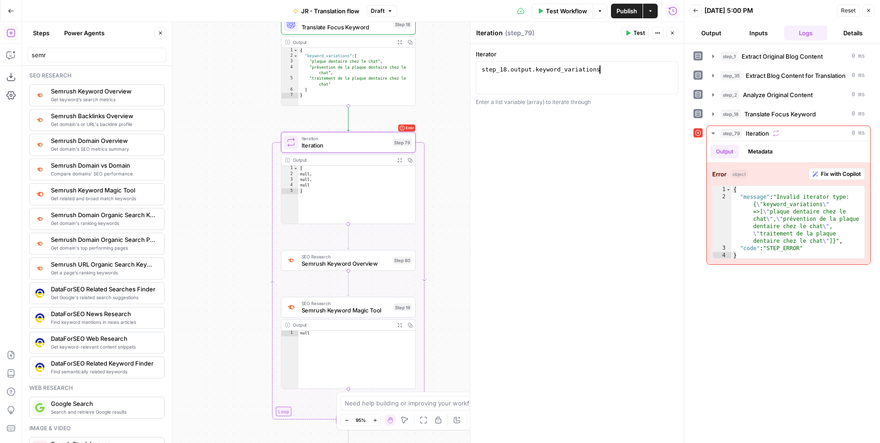
click at [444, 110] on div "Workflow Set Inputs Inputs Web Page Scrape Extract Original Blog Content Step 1…" at bounding box center [353, 232] width 662 height 421
click at [366, 144] on span "Iteration" at bounding box center [345, 145] width 88 height 9
click at [404, 129] on span "Test" at bounding box center [402, 126] width 11 height 8
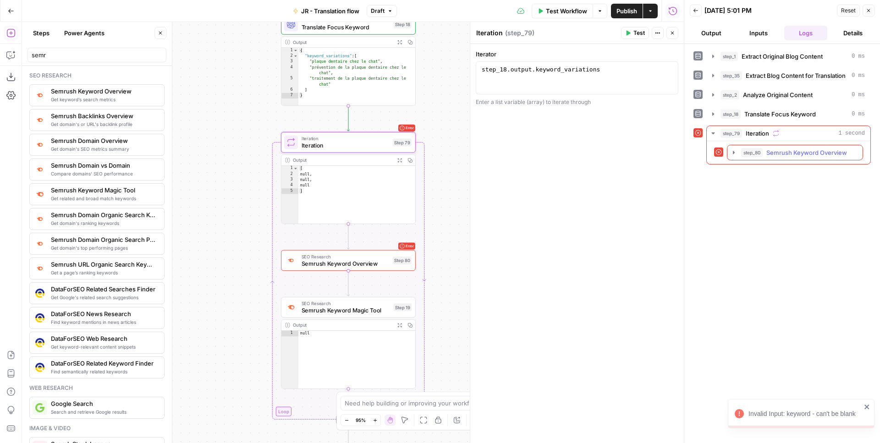
click at [796, 155] on span "Semrush Keyword Overview" at bounding box center [806, 152] width 81 height 9
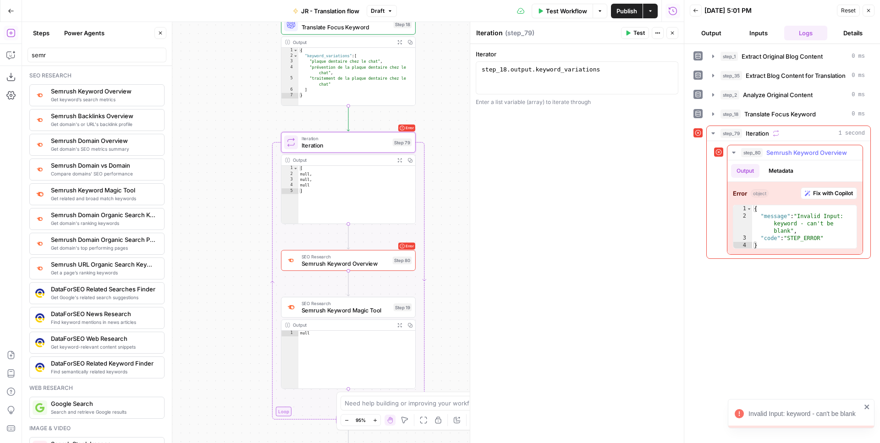
click at [796, 155] on span "Semrush Keyword Overview" at bounding box center [806, 152] width 81 height 9
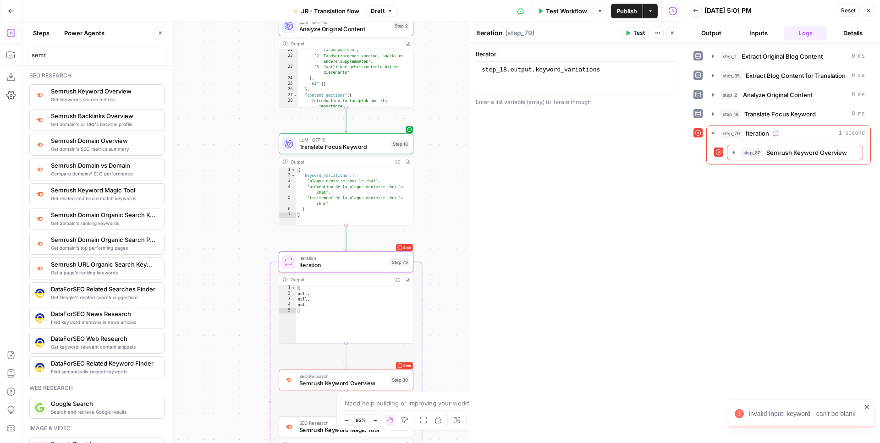
drag, startPoint x: 445, startPoint y: 88, endPoint x: 443, endPoint y: 207, distance: 119.1
click at [443, 207] on div "Workflow Set Inputs Inputs Web Page Scrape Extract Original Blog Content Step 1…" at bounding box center [353, 232] width 662 height 421
click at [783, 154] on span "Semrush Keyword Overview" at bounding box center [806, 152] width 81 height 9
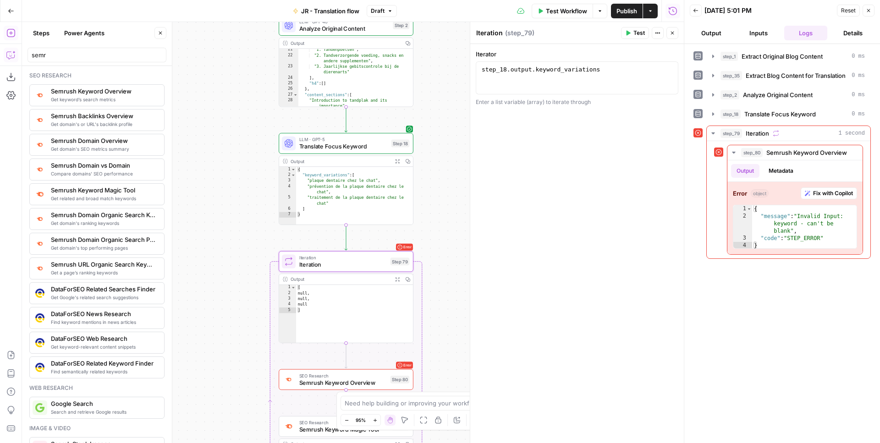
click at [10, 52] on icon "button" at bounding box center [10, 55] width 8 height 7
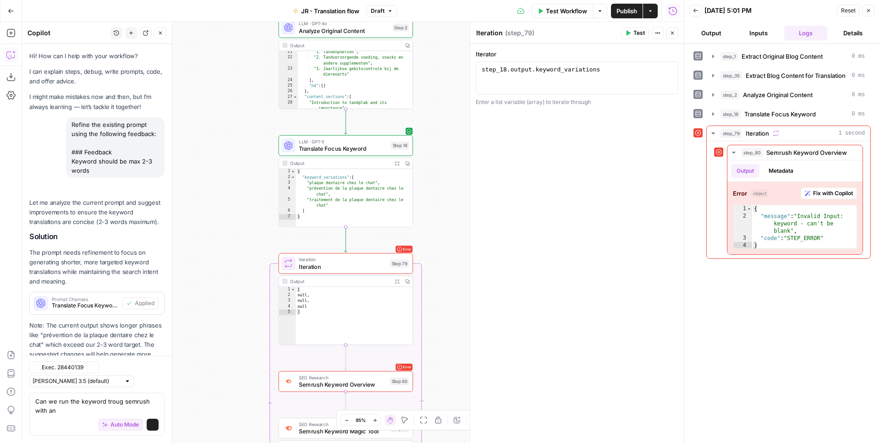
scroll to position [45, 0]
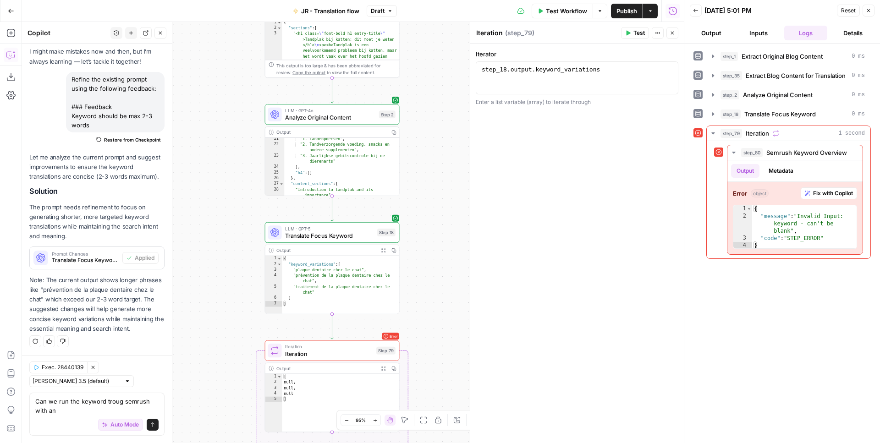
click at [78, 406] on textarea "Can we run the keyword troug semrush with an" at bounding box center [96, 406] width 123 height 18
type textarea "Why does Step 79 not work? Is my iterator correct?"
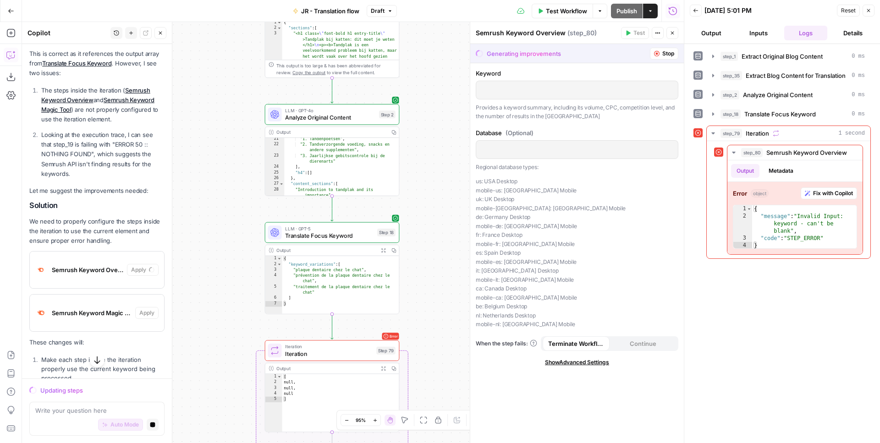
scroll to position [437, 0]
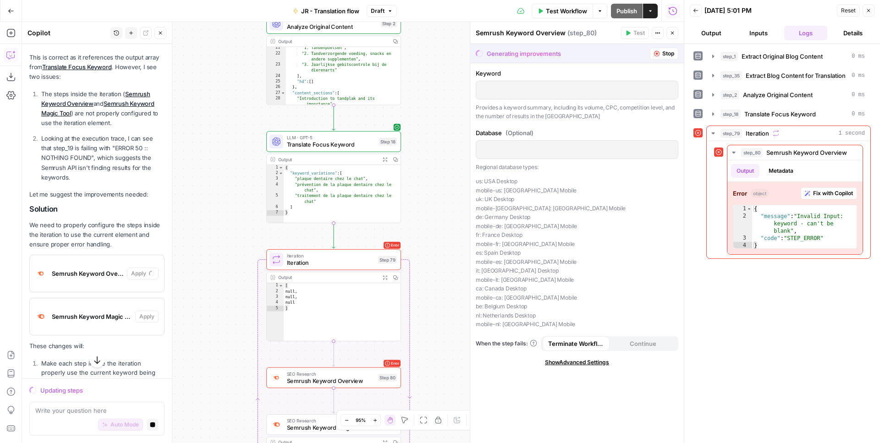
click at [310, 379] on span "Semrush Keyword Overview" at bounding box center [331, 381] width 88 height 9
click at [304, 368] on div "Error SEO Research Semrush Keyword Overview Step 80" at bounding box center [333, 377] width 135 height 21
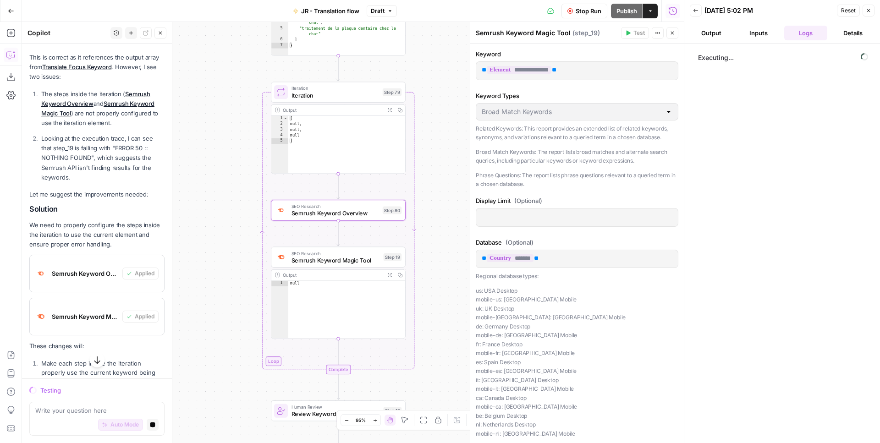
click at [349, 92] on span "Iteration" at bounding box center [335, 95] width 88 height 9
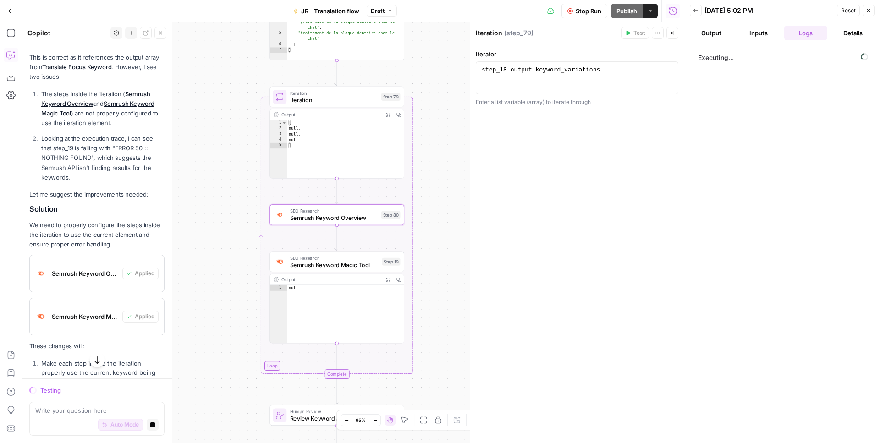
scroll to position [541, 0]
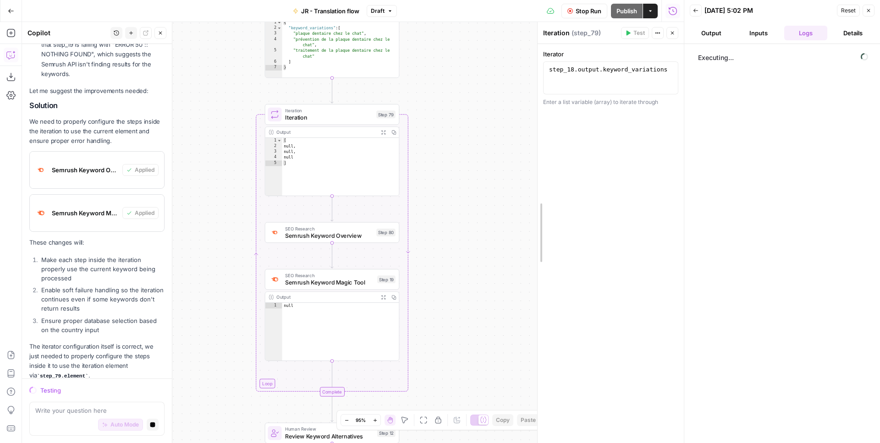
drag, startPoint x: 471, startPoint y: 188, endPoint x: 623, endPoint y: 191, distance: 151.2
click at [623, 191] on div "Iteration ( step_79 ) Test Actions Close Iterator 1 step_18 . output . keyword_…" at bounding box center [610, 232] width 147 height 421
click at [438, 147] on div "Workflow Set Inputs Inputs Web Page Scrape Extract Original Blog Content Step 1…" at bounding box center [353, 232] width 662 height 421
click at [342, 110] on span "Iteration" at bounding box center [329, 111] width 88 height 7
click at [728, 96] on span "Executing..." at bounding box center [782, 92] width 175 height 15
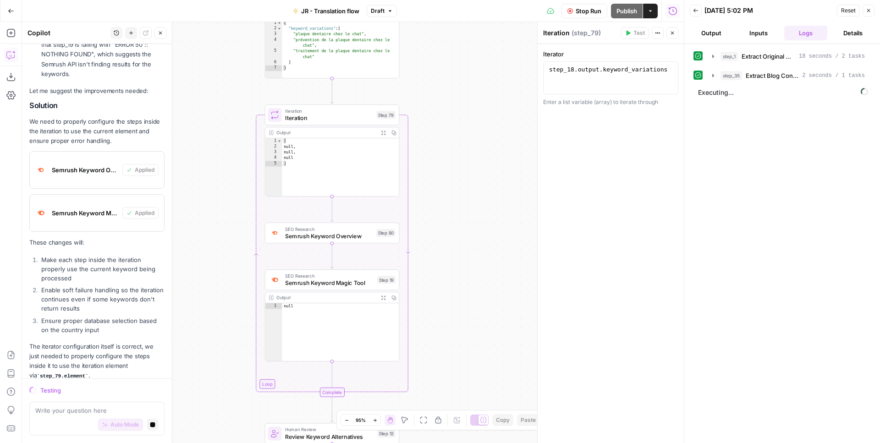
click at [587, 13] on span "Stop Run" at bounding box center [588, 10] width 26 height 9
click at [323, 118] on span "Iteration" at bounding box center [329, 117] width 88 height 9
click at [325, 113] on span "Iteration" at bounding box center [329, 110] width 88 height 7
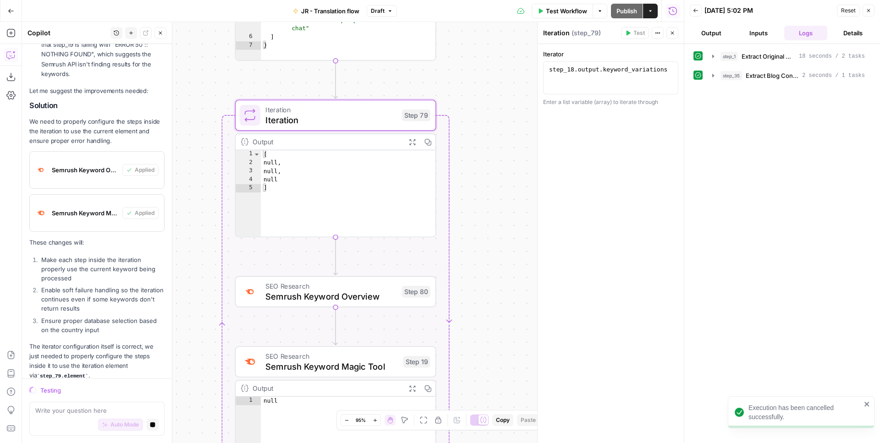
click at [325, 113] on span "Iteration" at bounding box center [330, 109] width 131 height 11
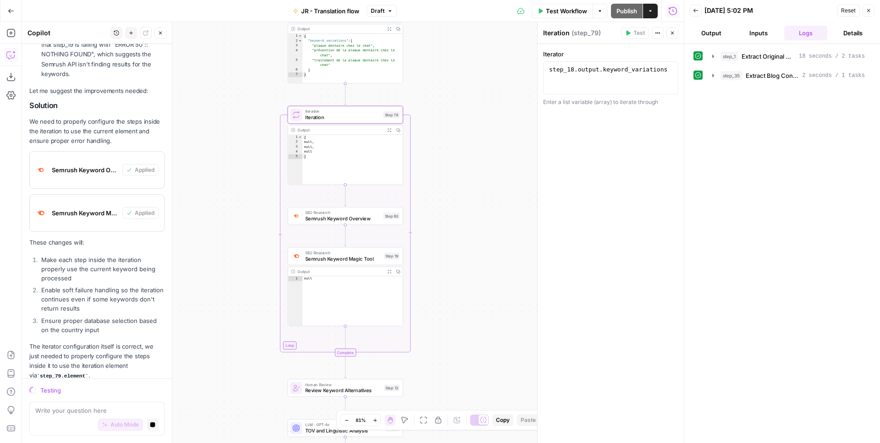
click at [434, 129] on div "Workflow Set Inputs Inputs Web Page Scrape Extract Original Blog Content Step 1…" at bounding box center [353, 232] width 662 height 421
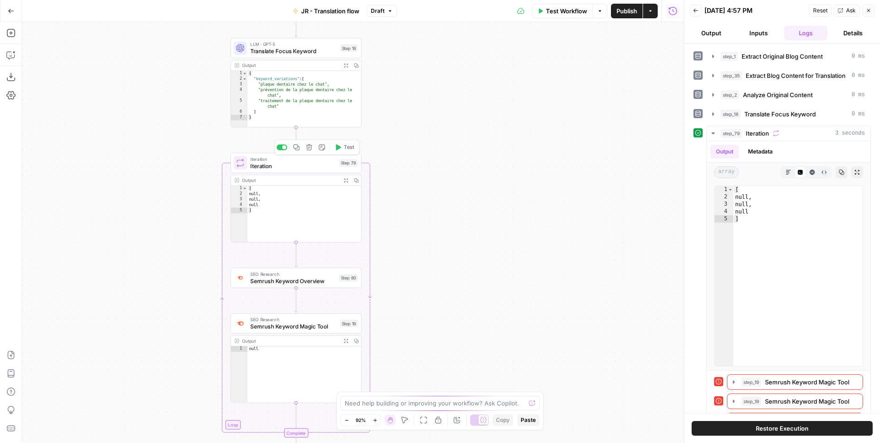
click at [304, 165] on span "Iteration" at bounding box center [292, 166] width 85 height 8
click at [298, 286] on div "SEO Research Semrush Keyword Overview Step 80 Copy step Delete step Add Note Te…" at bounding box center [295, 278] width 131 height 20
type textarea "Semrush Keyword Overview"
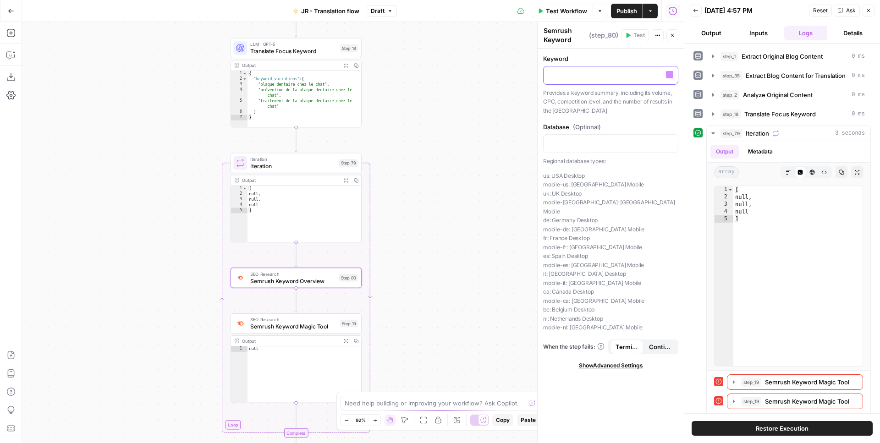
click at [580, 75] on p at bounding box center [610, 74] width 123 height 9
click at [671, 76] on icon "button" at bounding box center [669, 75] width 5 height 4
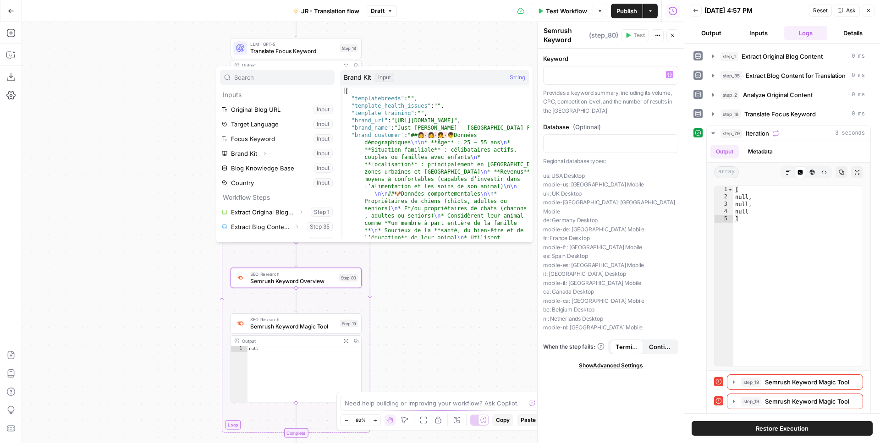
scroll to position [39, 0]
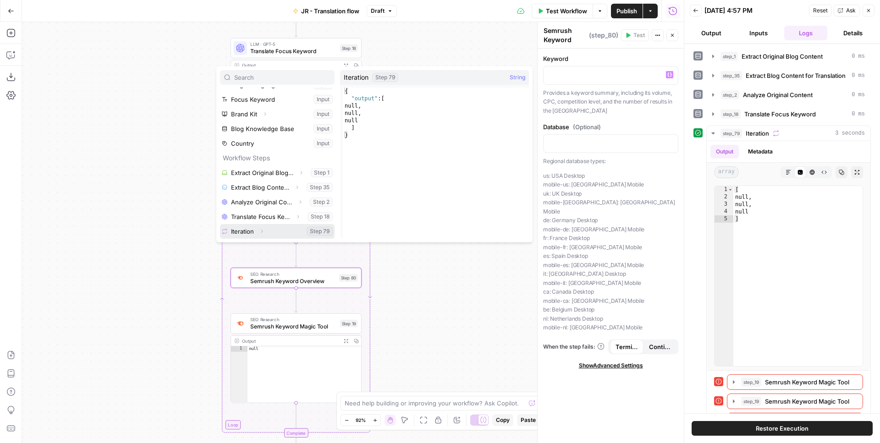
click at [261, 230] on icon "button" at bounding box center [261, 231] width 5 height 5
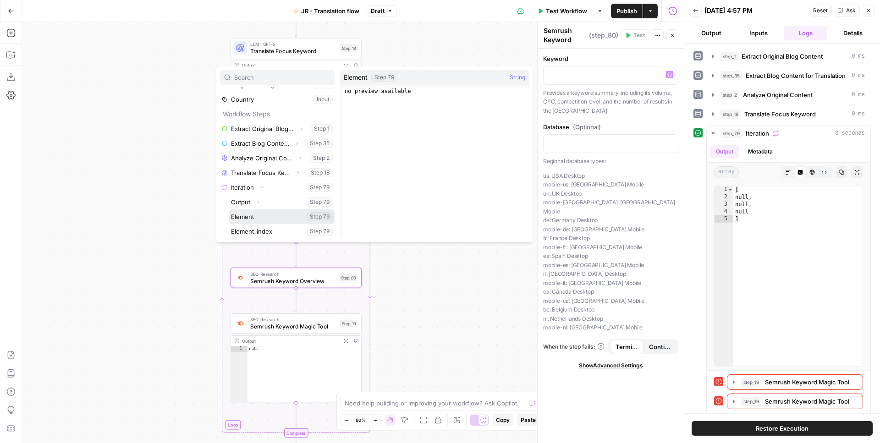
click at [263, 218] on button "Select variable Element" at bounding box center [281, 216] width 105 height 15
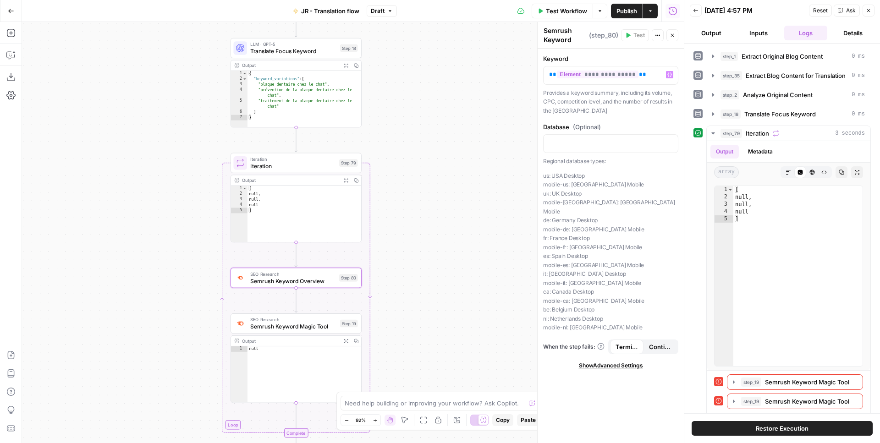
click at [312, 320] on span "SEO Research" at bounding box center [293, 319] width 86 height 7
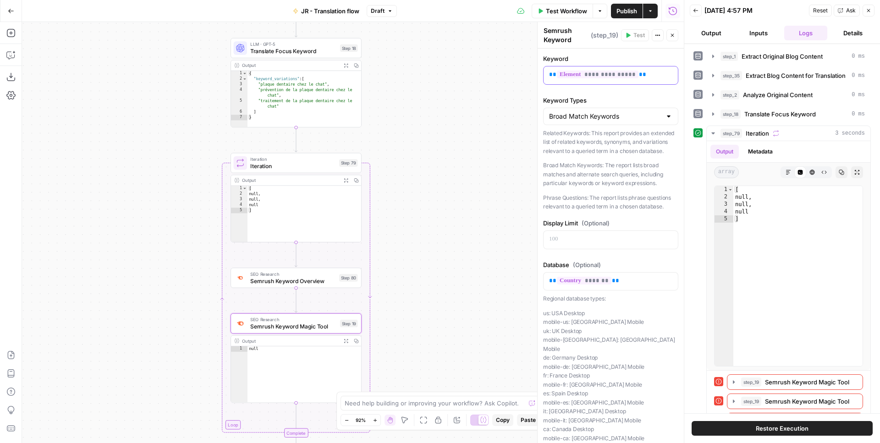
click at [620, 78] on span "**********" at bounding box center [598, 75] width 82 height 8
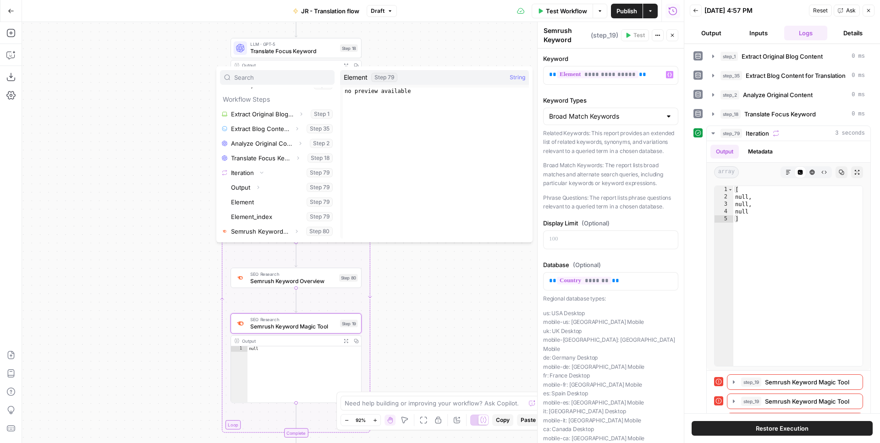
click at [292, 204] on button "Select variable Element" at bounding box center [281, 202] width 105 height 15
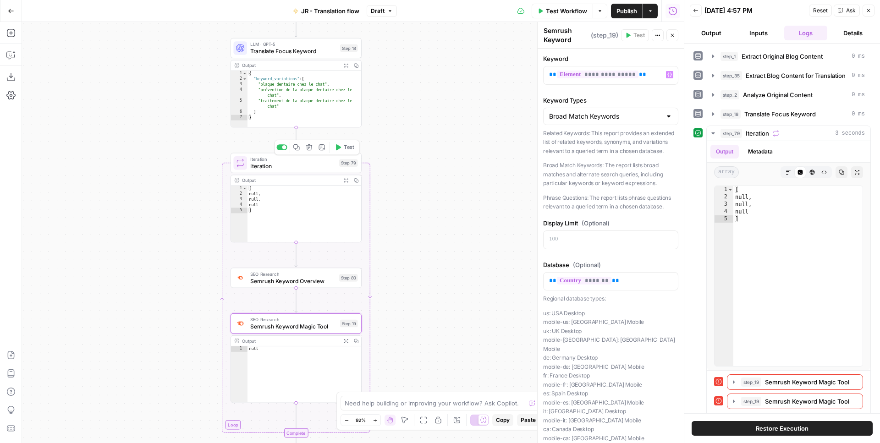
click at [345, 142] on button "Test" at bounding box center [344, 147] width 26 height 11
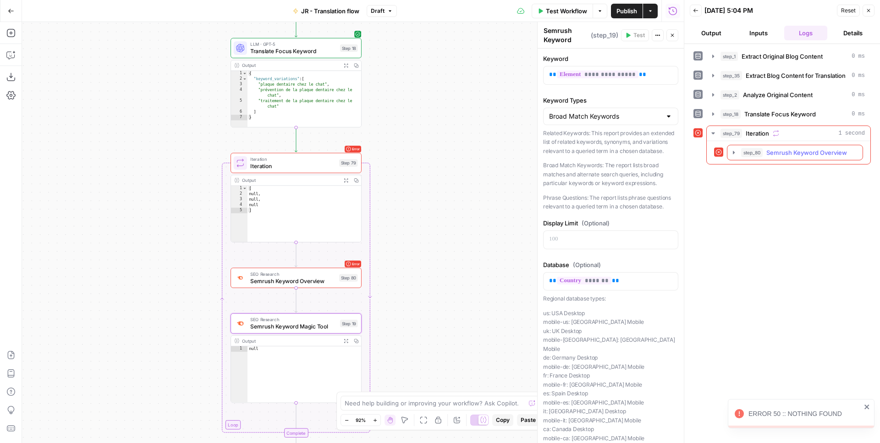
click at [762, 151] on span "step_80" at bounding box center [752, 152] width 22 height 9
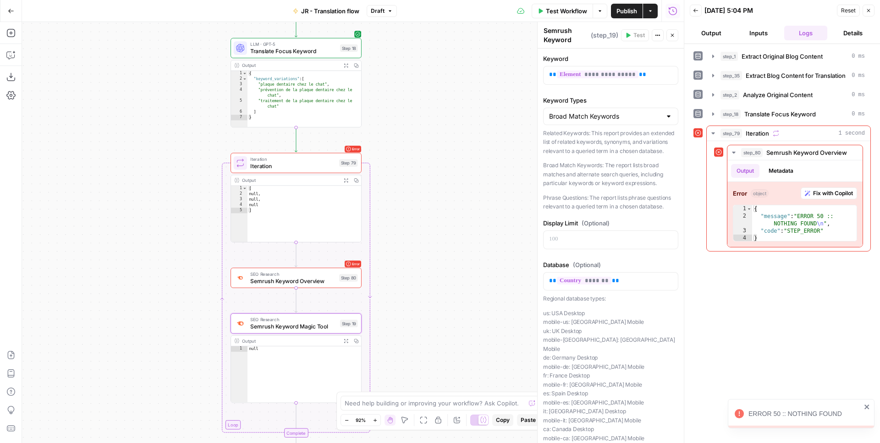
scroll to position [60, 0]
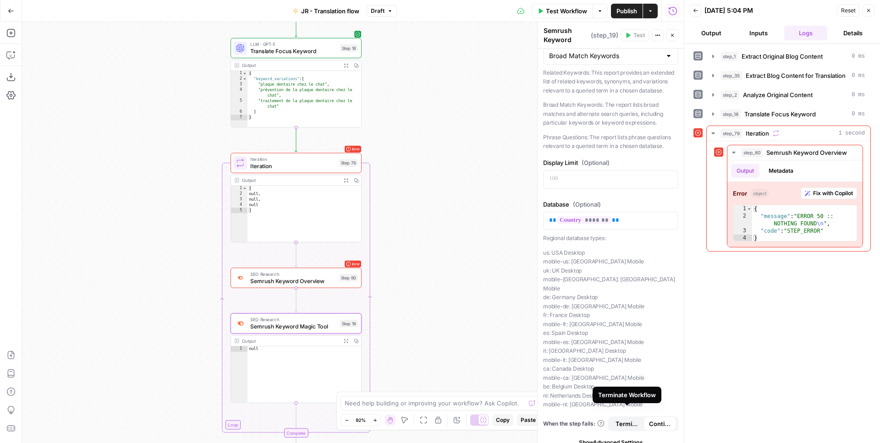
click at [627, 419] on span "Terminate Workflow" at bounding box center [626, 423] width 22 height 9
click at [345, 147] on span "Test" at bounding box center [349, 147] width 10 height 8
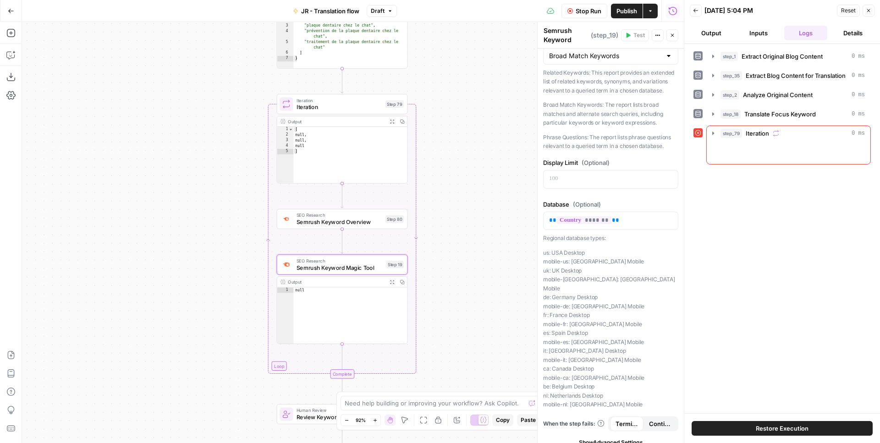
drag, startPoint x: 449, startPoint y: 241, endPoint x: 490, endPoint y: 256, distance: 43.8
click at [490, 256] on div "Workflow Set Inputs Inputs Web Page Scrape Extract Original Blog Content Step 1…" at bounding box center [353, 232] width 662 height 421
click at [777, 153] on span "Semrush Keyword Overview" at bounding box center [806, 152] width 81 height 9
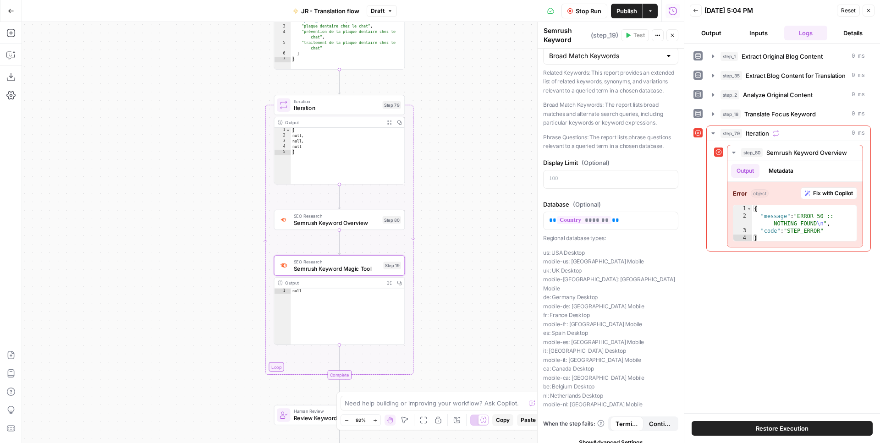
click at [356, 223] on span "Semrush Keyword Overview" at bounding box center [336, 223] width 85 height 8
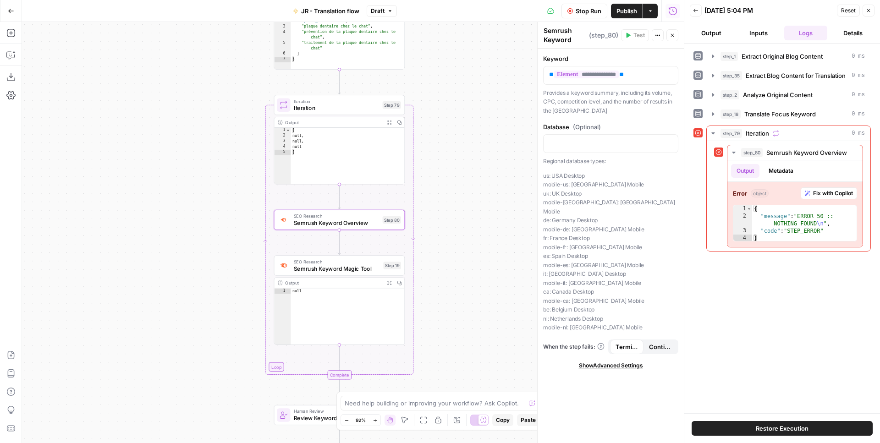
click at [650, 342] on span "Continue" at bounding box center [660, 346] width 22 height 9
click at [346, 268] on span "Semrush Keyword Magic Tool" at bounding box center [337, 268] width 86 height 8
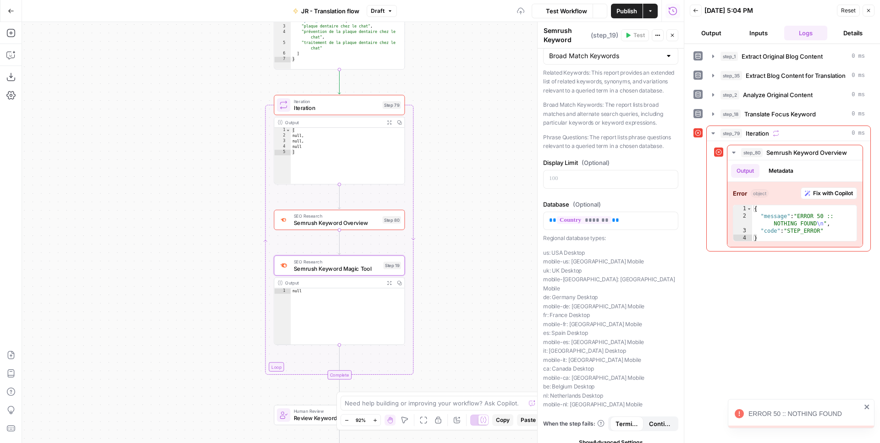
click at [652, 419] on span "Continue" at bounding box center [660, 423] width 22 height 9
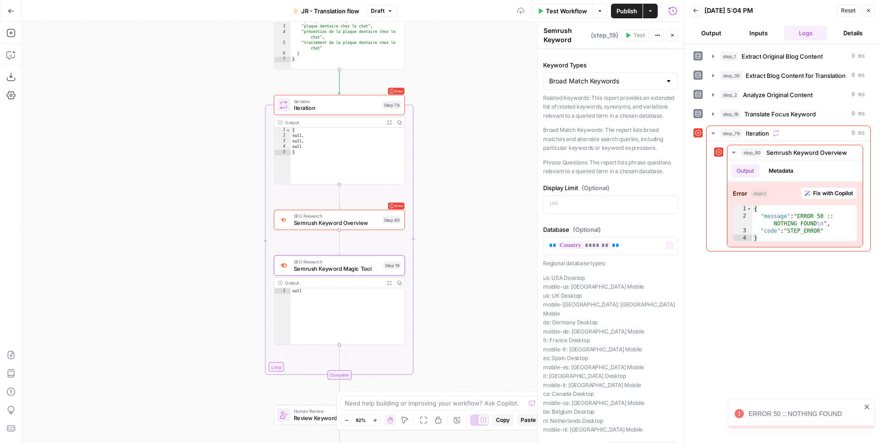
scroll to position [0, 0]
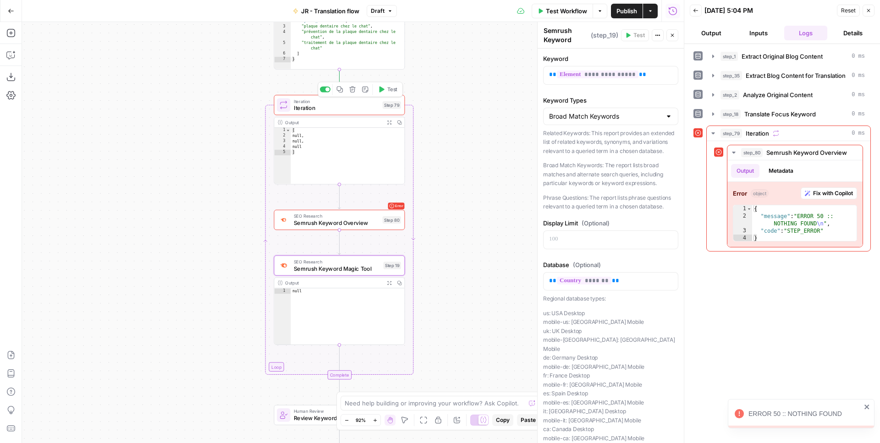
click at [382, 93] on button "Test" at bounding box center [387, 89] width 26 height 11
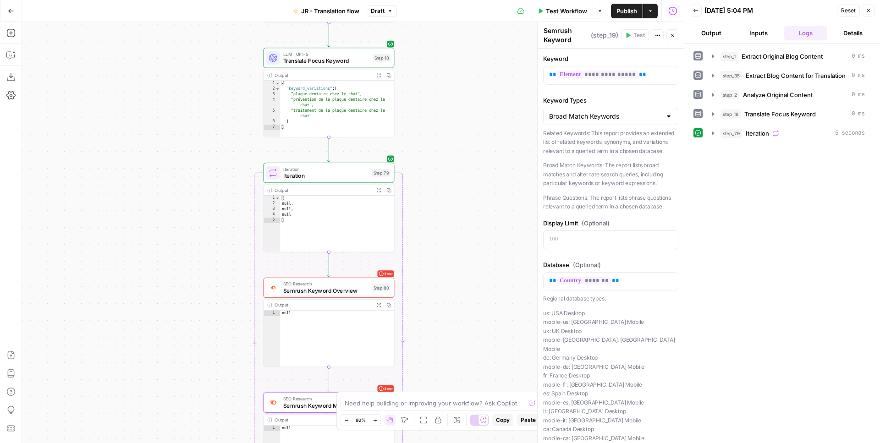
drag, startPoint x: 444, startPoint y: 261, endPoint x: 433, endPoint y: 329, distance: 68.2
click at [433, 329] on div "Workflow Set Inputs Inputs Web Page Scrape Extract Original Blog Content Step 1…" at bounding box center [353, 232] width 662 height 421
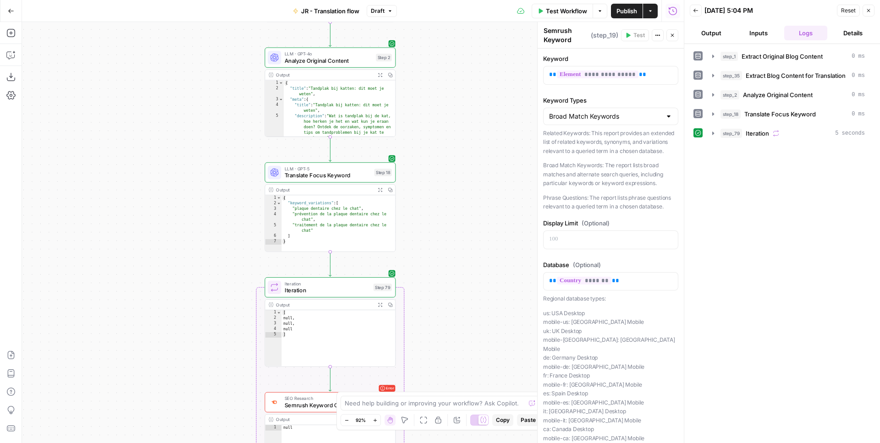
drag, startPoint x: 446, startPoint y: 161, endPoint x: 442, endPoint y: 275, distance: 114.2
click at [447, 276] on div "Workflow Set Inputs Inputs Web Page Scrape Extract Original Blog Content Step 1…" at bounding box center [353, 232] width 662 height 421
click at [324, 176] on span "Translate Focus Keyword" at bounding box center [327, 175] width 86 height 8
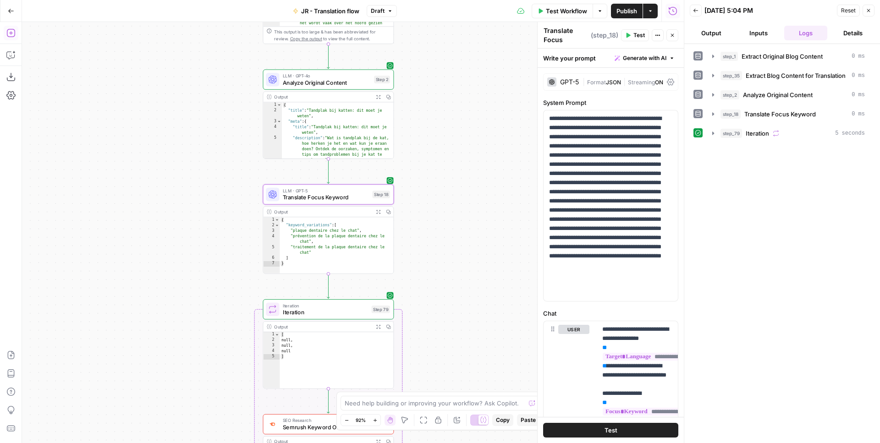
click at [7, 33] on icon "button" at bounding box center [10, 33] width 8 height 8
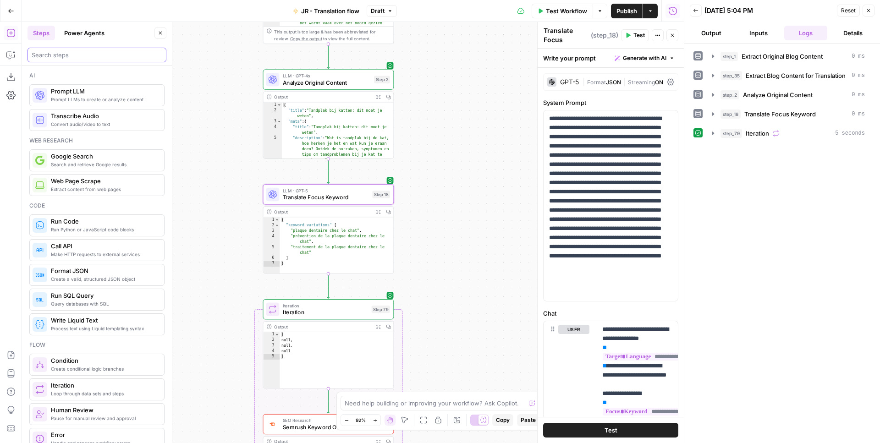
click at [92, 58] on input "search" at bounding box center [97, 54] width 131 height 9
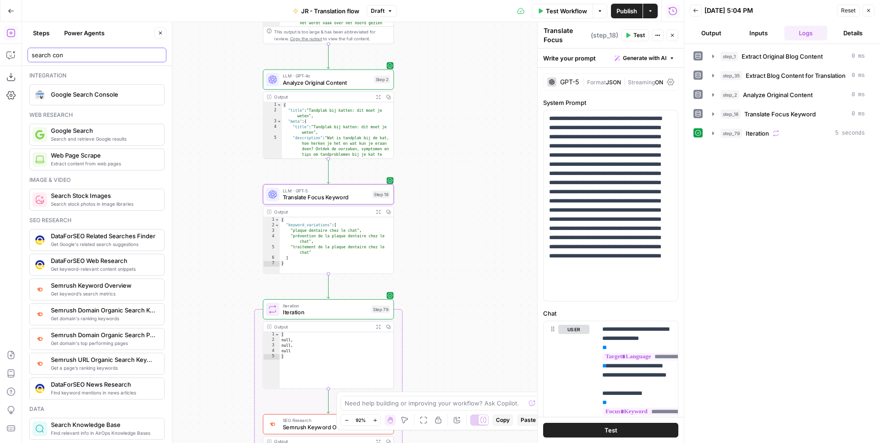
type input "search con"
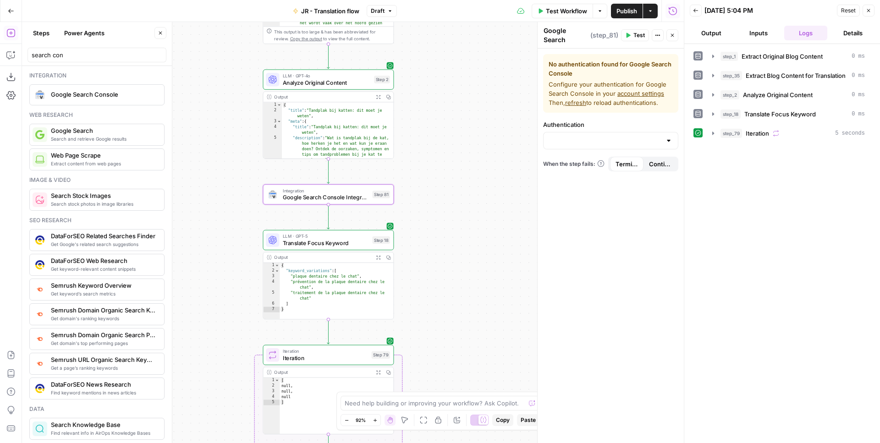
click at [576, 132] on div at bounding box center [610, 140] width 135 height 17
click at [581, 161] on span "﹢ Create New" at bounding box center [609, 163] width 116 height 9
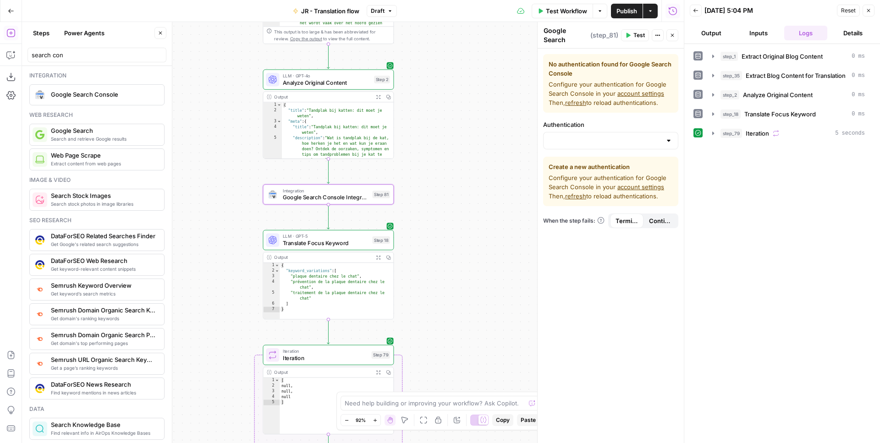
click at [643, 186] on link "account settings" at bounding box center [640, 186] width 47 height 7
click at [340, 181] on icon "button" at bounding box center [341, 178] width 7 height 7
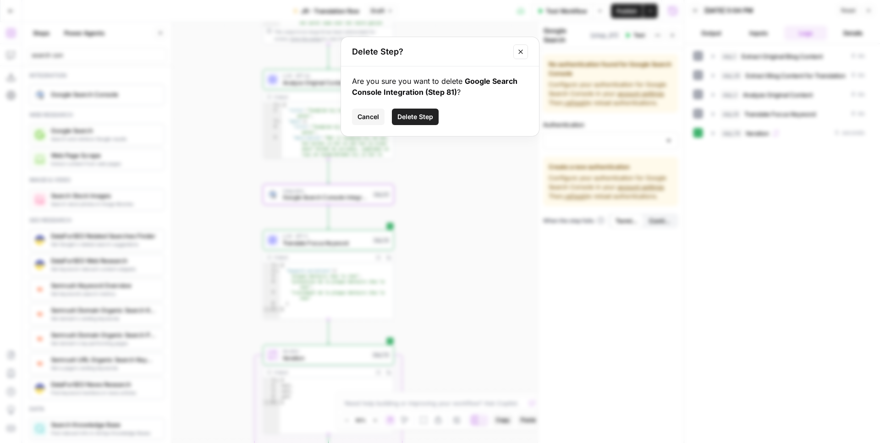
click at [415, 114] on span "Delete Step" at bounding box center [415, 116] width 36 height 9
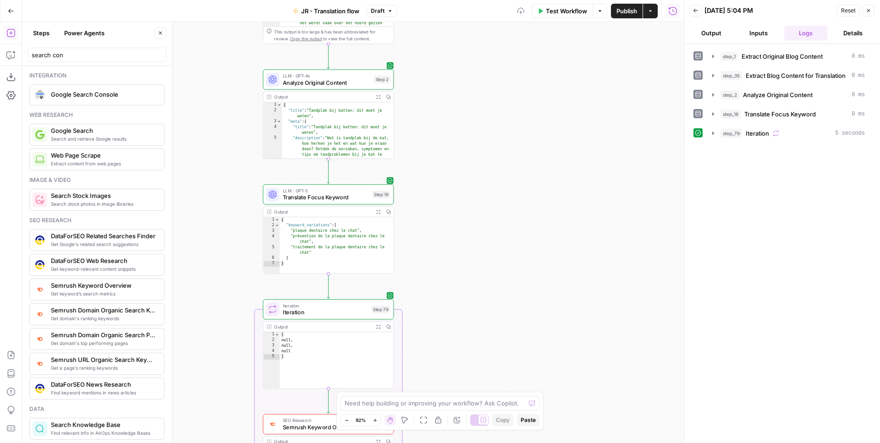
click at [440, 115] on div "Workflow Set Inputs Inputs Web Page Scrape Extract Original Blog Content Step 1…" at bounding box center [353, 232] width 662 height 421
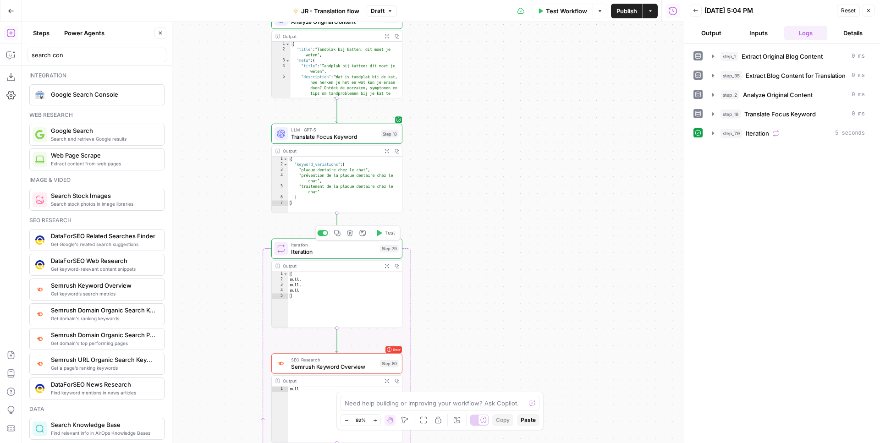
click at [349, 234] on icon "button" at bounding box center [350, 233] width 6 height 6
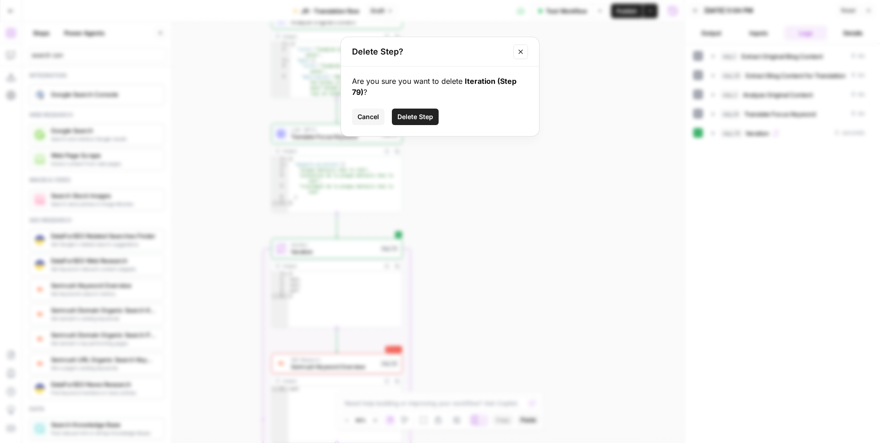
click at [409, 121] on button "Delete Step" at bounding box center [415, 117] width 47 height 16
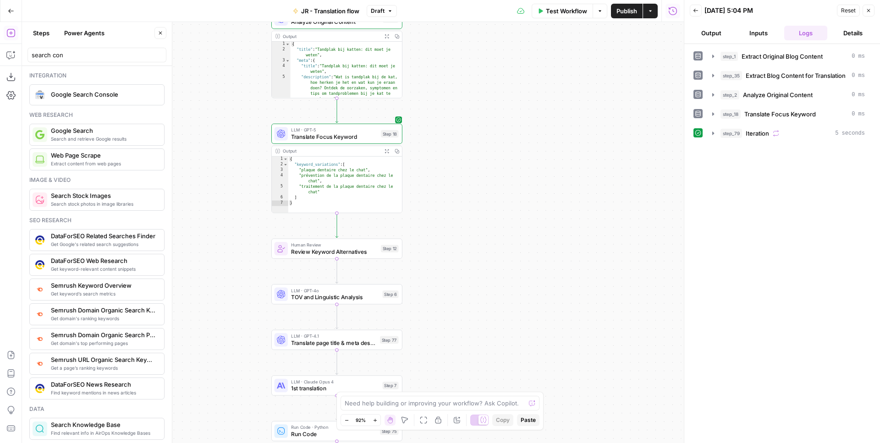
click at [458, 159] on div "Workflow Set Inputs Inputs Web Page Scrape Extract Original Blog Content Step 1…" at bounding box center [353, 232] width 662 height 421
click at [347, 132] on span "LLM · GPT-5" at bounding box center [334, 129] width 86 height 7
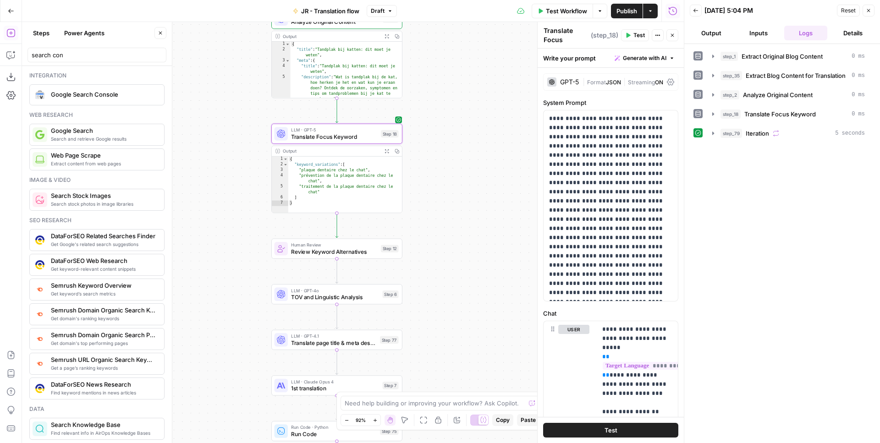
click at [614, 81] on span "JSON" at bounding box center [613, 82] width 15 height 7
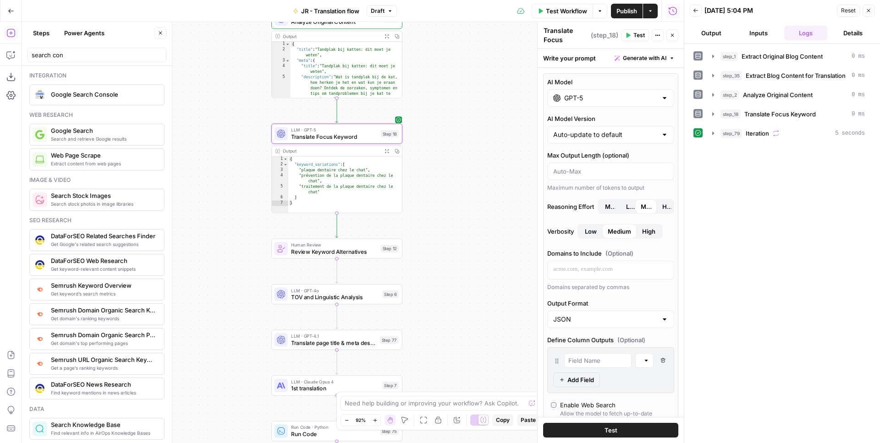
click at [609, 100] on input "GPT-5" at bounding box center [610, 97] width 93 height 9
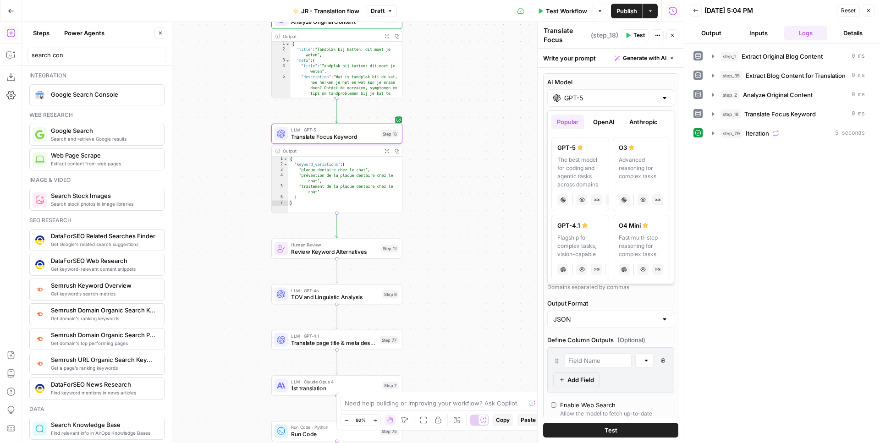
click at [644, 121] on button "Anthropic" at bounding box center [643, 122] width 39 height 15
click at [650, 162] on div "Powerful model for complex and writing tasks" at bounding box center [642, 168] width 46 height 25
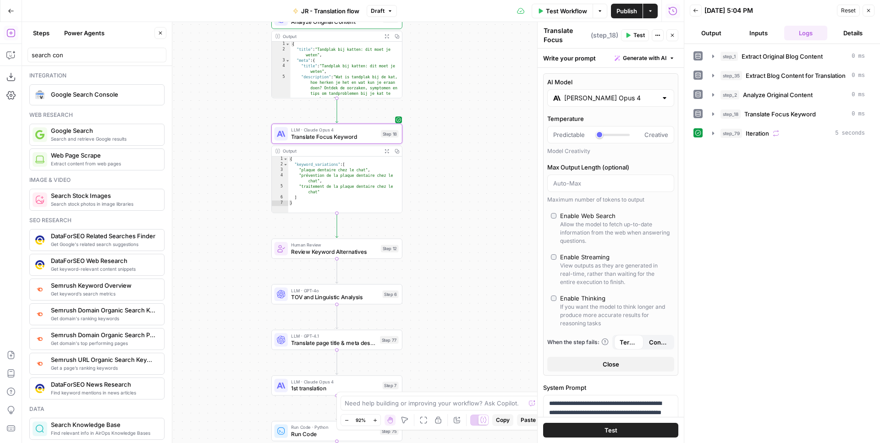
click at [603, 427] on button "Test" at bounding box center [610, 430] width 135 height 15
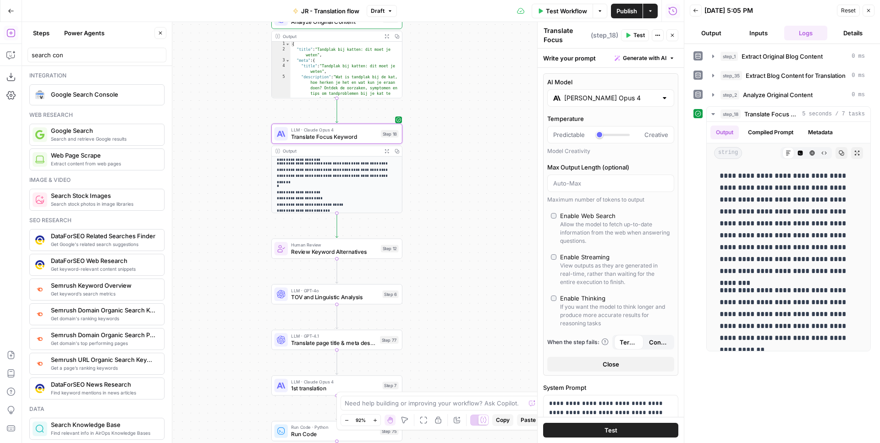
scroll to position [55, 0]
click at [609, 106] on div "Claude Opus 4" at bounding box center [610, 97] width 127 height 17
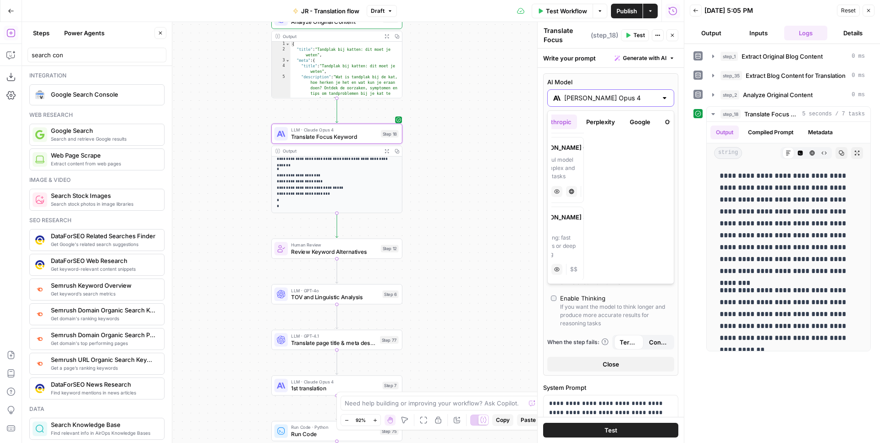
scroll to position [0, 102]
click at [624, 120] on button "Google" at bounding box center [624, 122] width 32 height 15
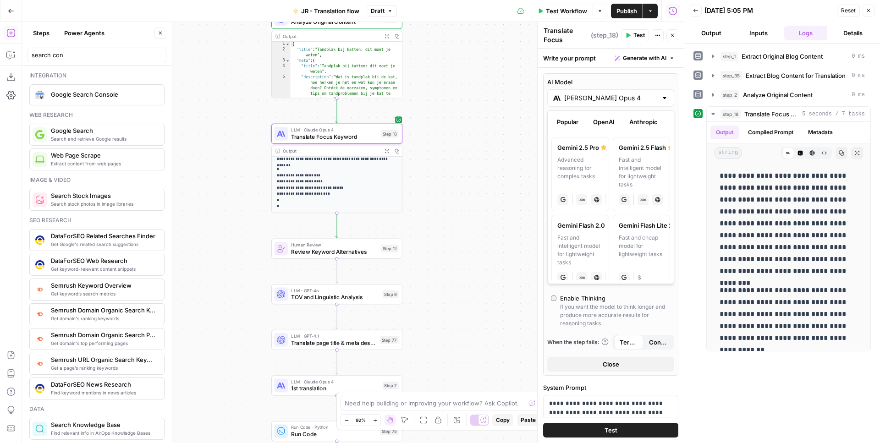
click at [587, 175] on div "Advanced reasoning for complex tasks" at bounding box center [580, 172] width 46 height 33
type input "Gemini 2.5 Pro"
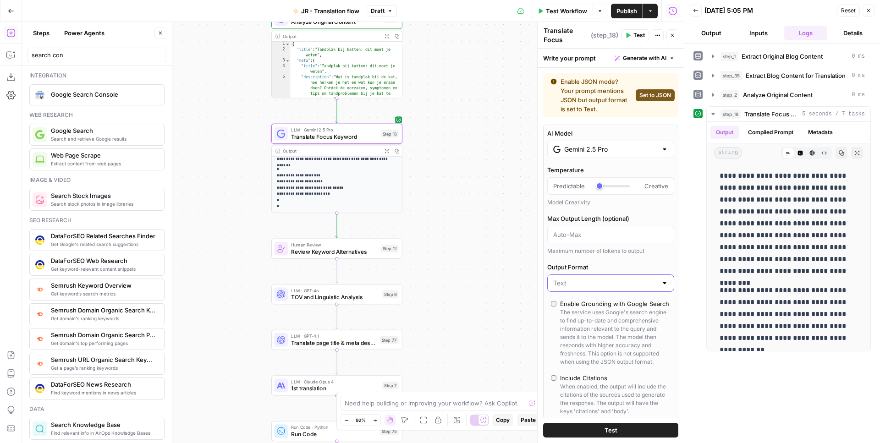
click at [590, 285] on input "Output Format" at bounding box center [605, 283] width 104 height 9
click at [586, 322] on span "JSON" at bounding box center [609, 318] width 108 height 9
type input "JSON"
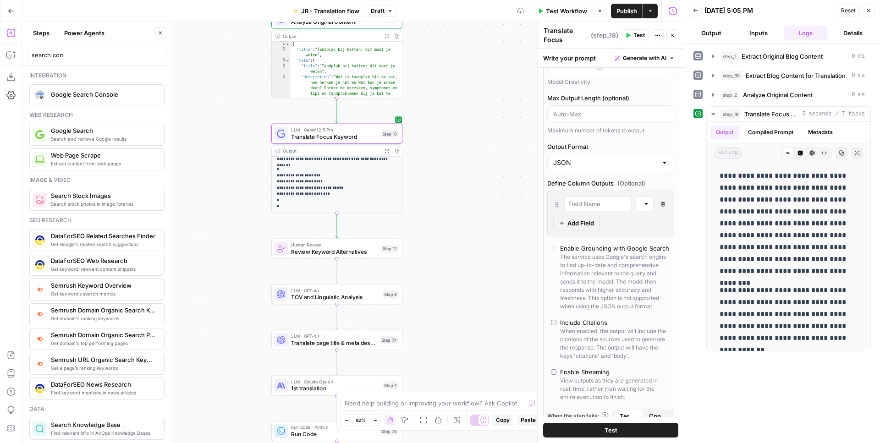
scroll to position [134, 0]
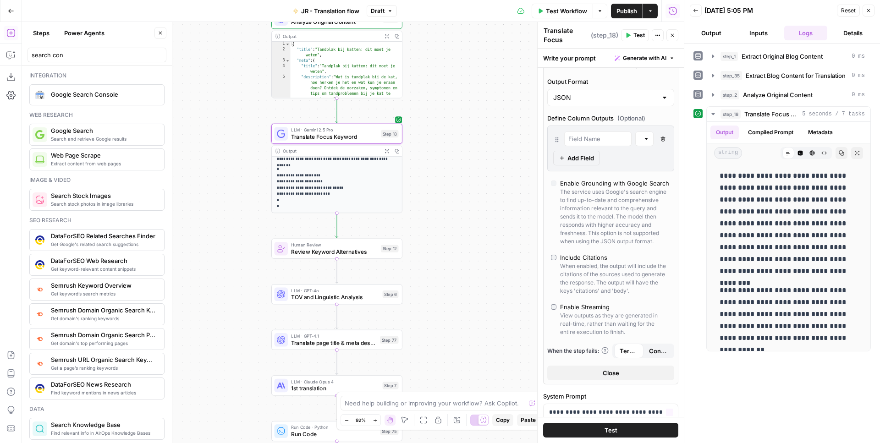
click at [598, 429] on button "Test" at bounding box center [610, 430] width 135 height 15
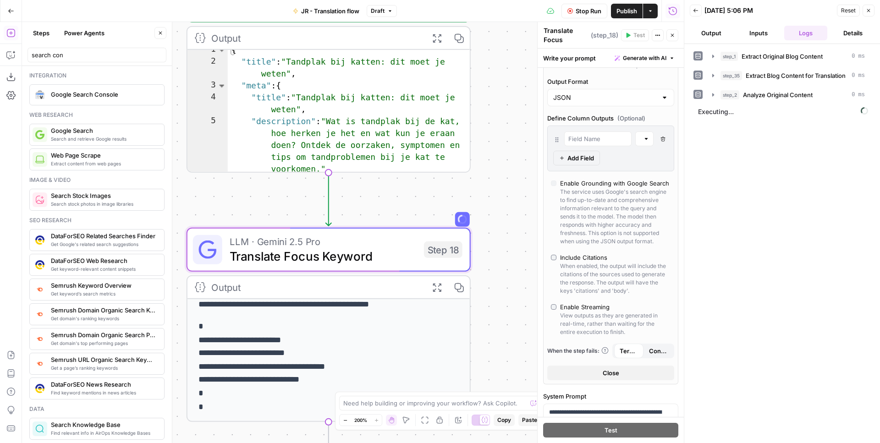
scroll to position [4, 0]
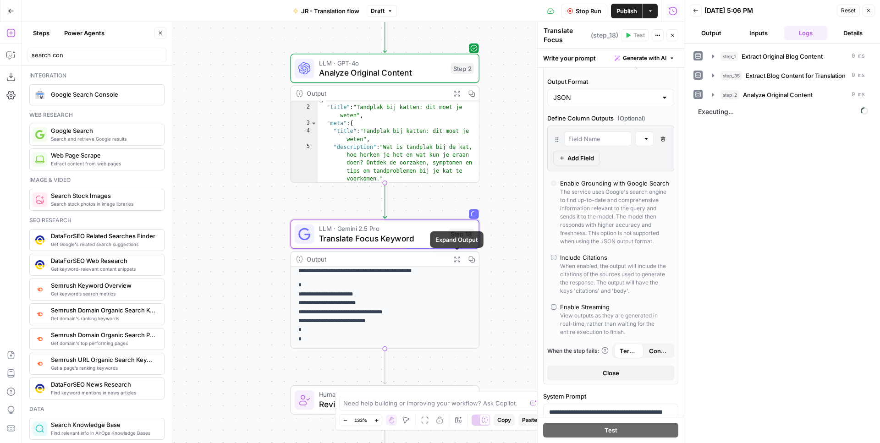
click at [455, 255] on button "Expand Output" at bounding box center [456, 259] width 15 height 15
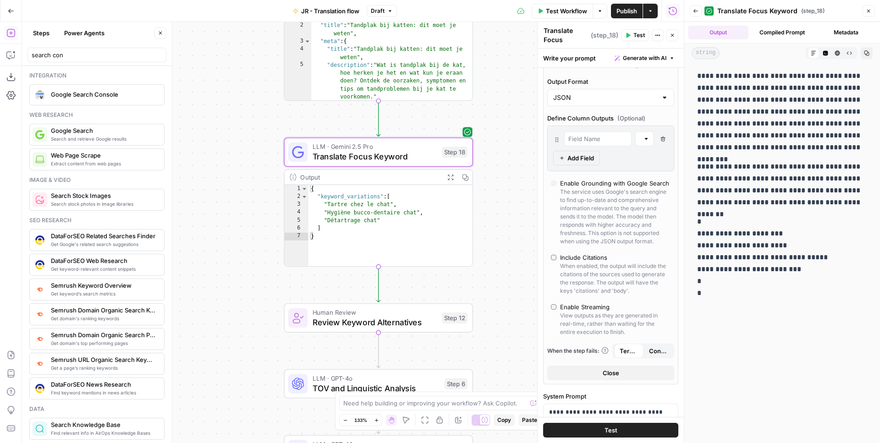
drag, startPoint x: 520, startPoint y: 198, endPoint x: 514, endPoint y: 116, distance: 82.3
click at [514, 116] on div "Workflow Set Inputs Inputs Web Page Scrape Extract Original Blog Content Step 1…" at bounding box center [353, 232] width 662 height 421
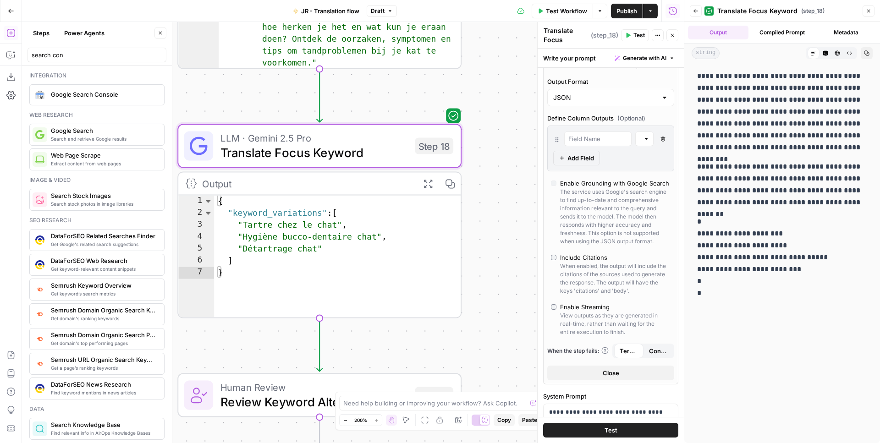
click at [403, 148] on span "Translate Focus Keyword" at bounding box center [313, 152] width 187 height 18
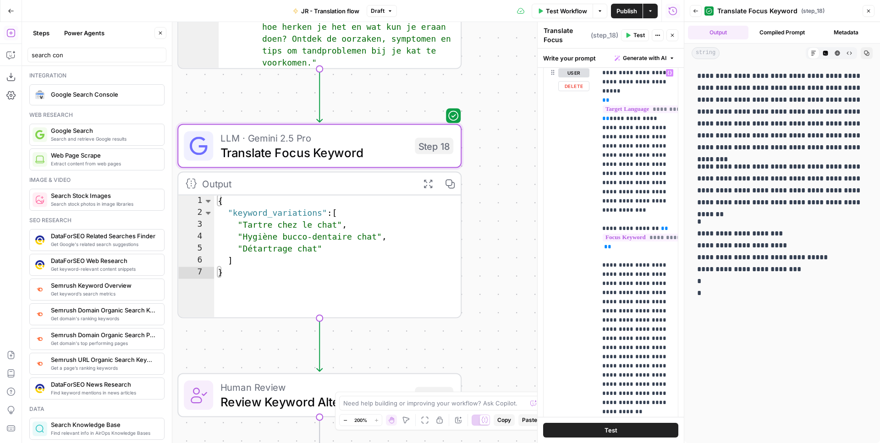
scroll to position [1119, 0]
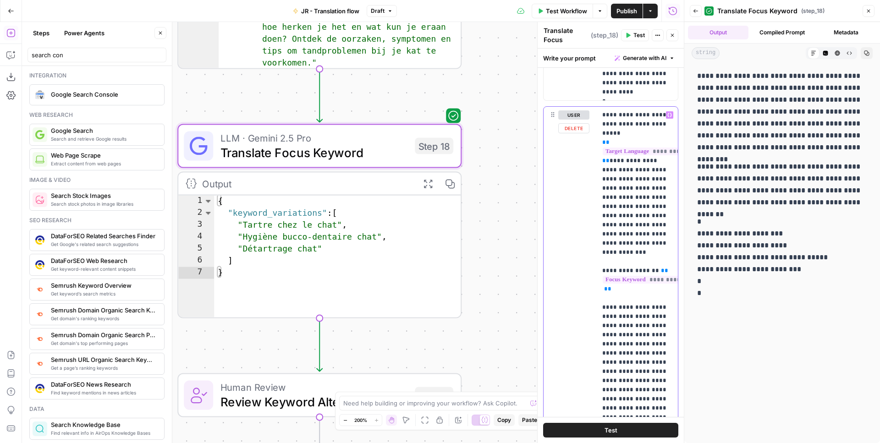
click at [628, 175] on p "**********" at bounding box center [637, 348] width 70 height 477
click at [507, 161] on div "Workflow Set Inputs Inputs Web Page Scrape Extract Original Blog Content Step 1…" at bounding box center [353, 232] width 662 height 421
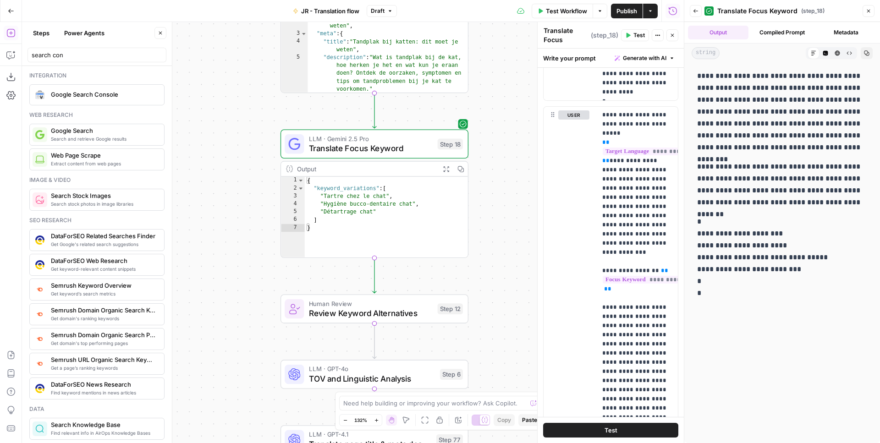
click at [487, 127] on div "Workflow Set Inputs Inputs Web Page Scrape Extract Original Blog Content Step 1…" at bounding box center [353, 232] width 662 height 421
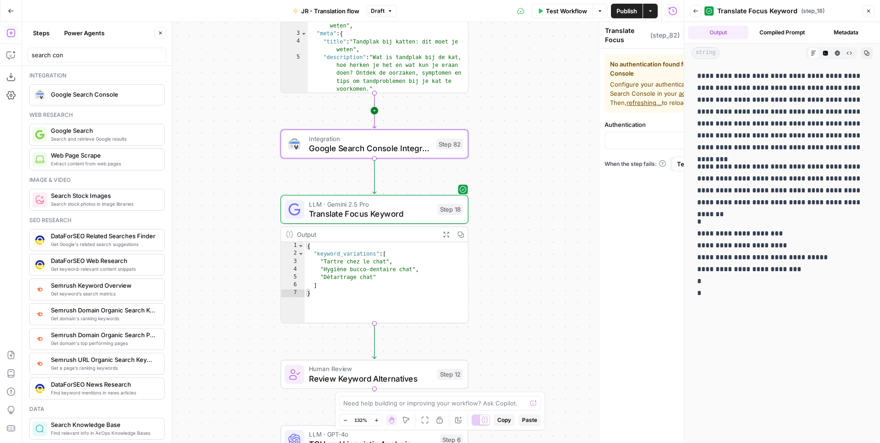
type textarea "Google Search Console Integration"
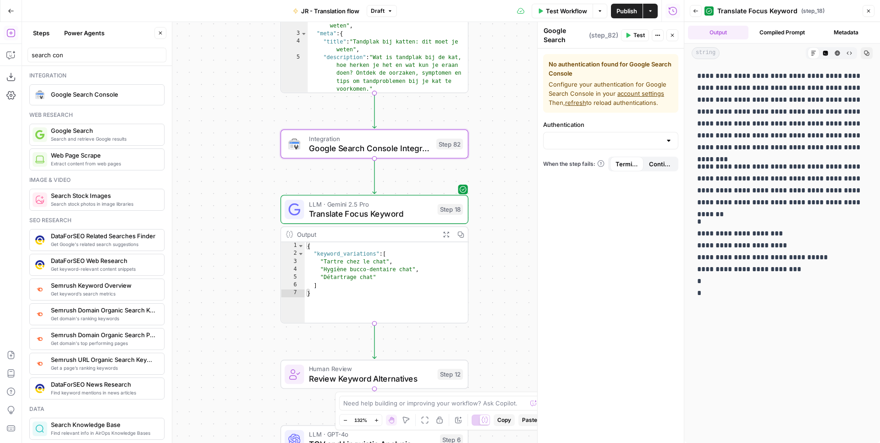
click at [580, 130] on div "Authentication" at bounding box center [610, 134] width 135 height 29
click at [578, 133] on div at bounding box center [610, 140] width 135 height 17
click at [592, 167] on span "﹢ Create New" at bounding box center [609, 163] width 116 height 9
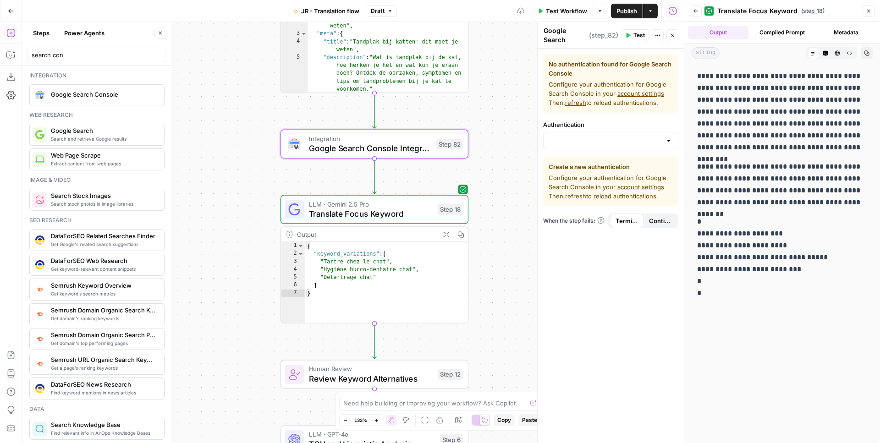
click at [635, 187] on link "account settings" at bounding box center [640, 186] width 47 height 7
click at [573, 198] on span "refresh" at bounding box center [575, 195] width 21 height 7
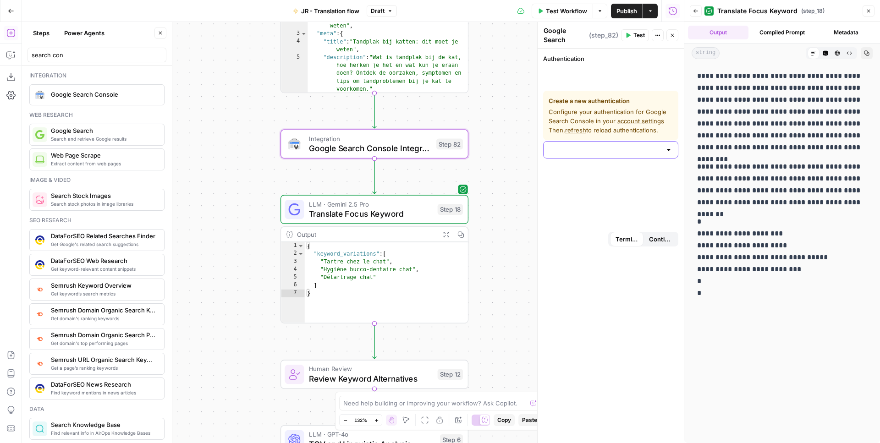
click at [592, 151] on input "Authentication" at bounding box center [605, 149] width 112 height 9
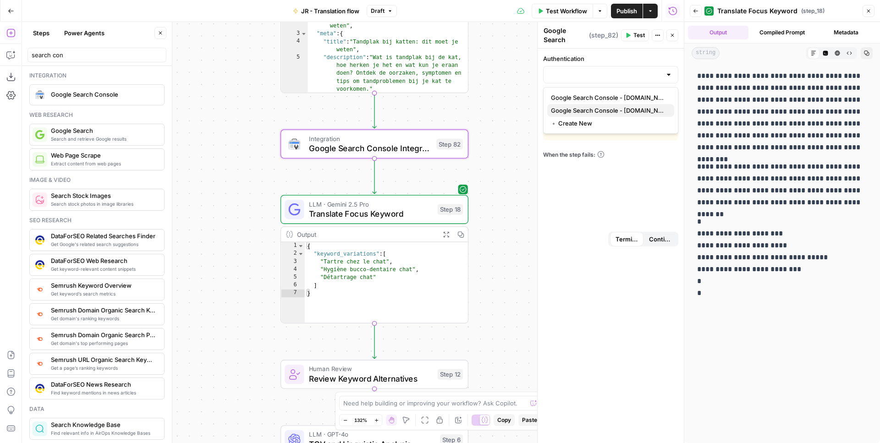
click at [624, 111] on span "Google Search Console - justrussel.com" at bounding box center [609, 110] width 116 height 9
type input "Google Search Console - justrussel.com"
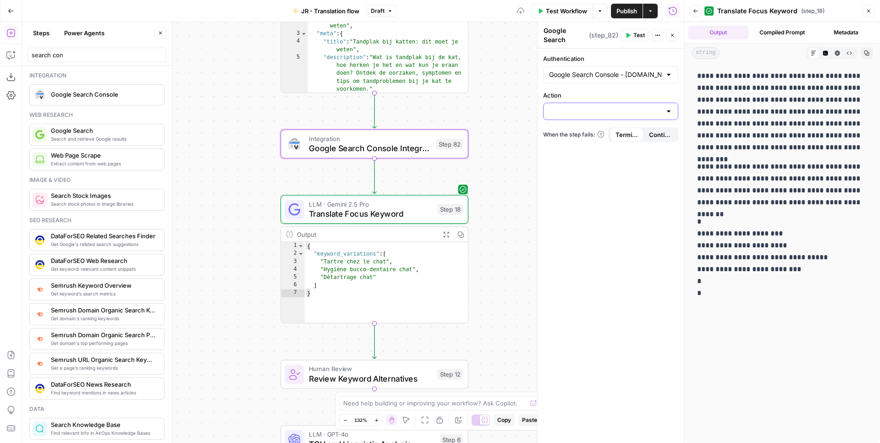
click at [624, 111] on input "Action" at bounding box center [605, 111] width 112 height 9
click at [615, 144] on span "Get Page Performance Overview" at bounding box center [609, 146] width 116 height 9
type input "Get Page Performance Overview"
click at [628, 169] on p at bounding box center [610, 166] width 123 height 9
click at [673, 167] on button "Variables Menu" at bounding box center [669, 166] width 7 height 7
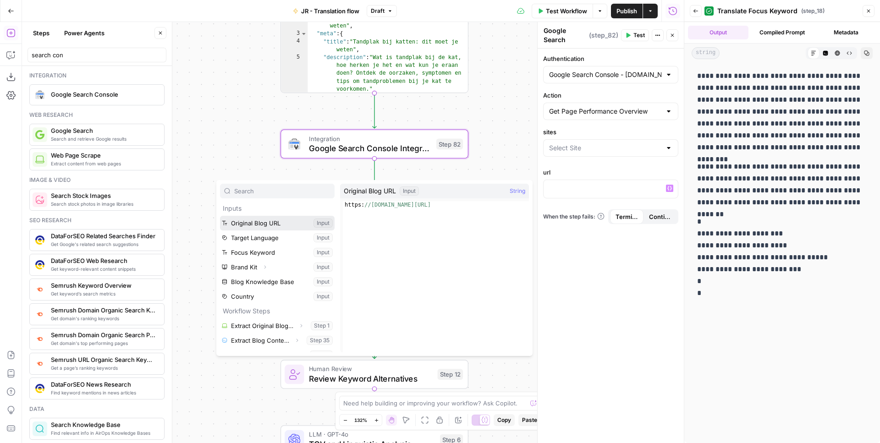
click at [287, 224] on button "Select variable Original Blog URL" at bounding box center [277, 223] width 115 height 15
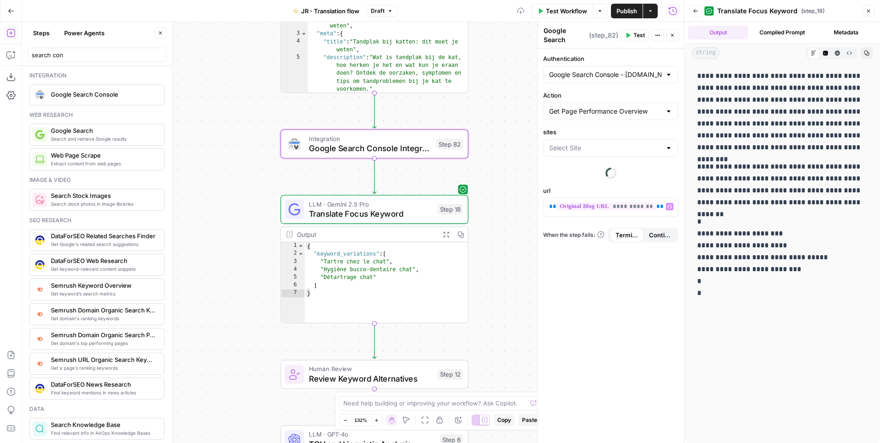
click at [637, 284] on div "**********" at bounding box center [610, 246] width 146 height 394
click at [638, 148] on input "sites" at bounding box center [605, 147] width 112 height 9
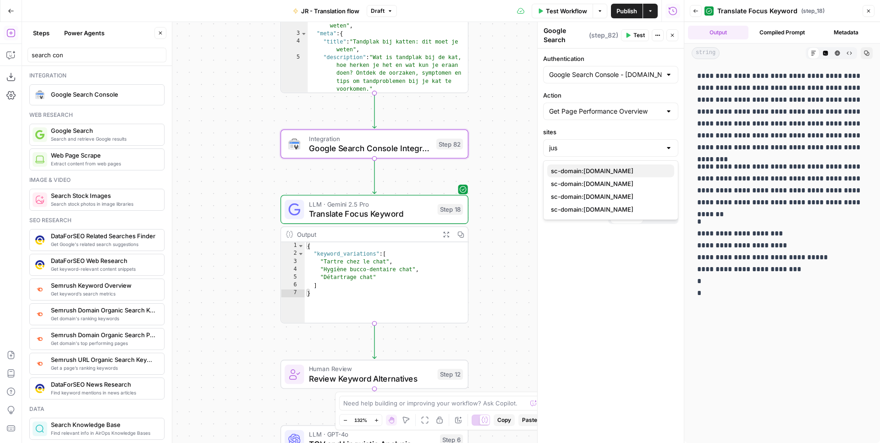
click at [623, 170] on span "sc-domain:justrussel.com" at bounding box center [609, 170] width 116 height 9
type input "sc-domain:justrussel.com"
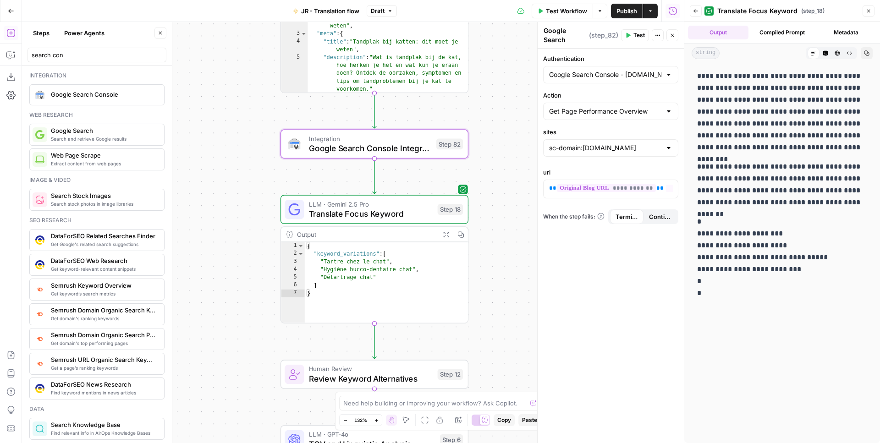
click at [613, 287] on div "**********" at bounding box center [610, 246] width 146 height 394
click at [619, 15] on span "Publish" at bounding box center [626, 10] width 21 height 9
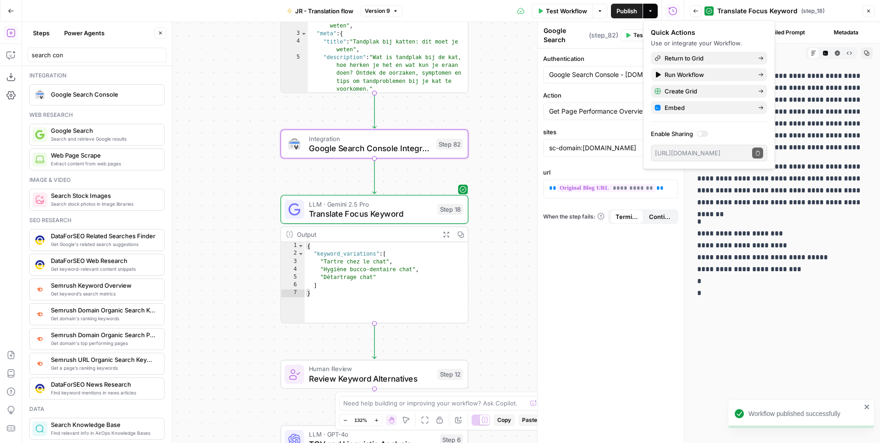
click at [506, 168] on div "Workflow Set Inputs Inputs Web Page Scrape Extract Original Blog Content Step 1…" at bounding box center [353, 232] width 662 height 421
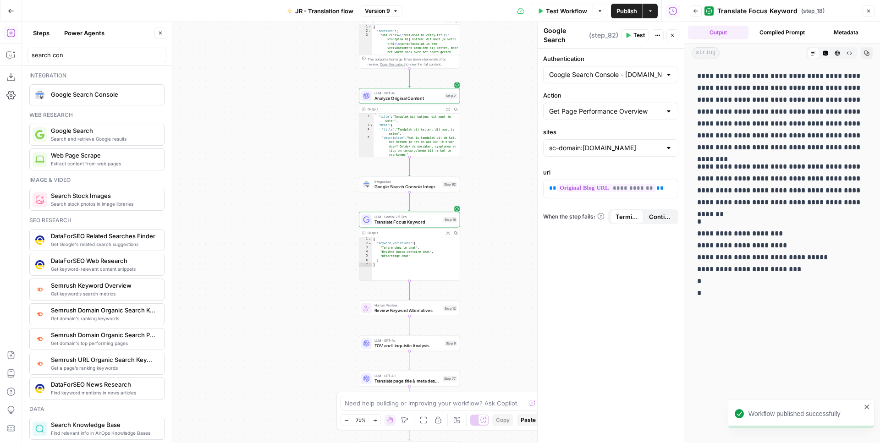
click at [420, 185] on span "Google Search Console Integration" at bounding box center [407, 186] width 66 height 6
click at [579, 110] on input "Action" at bounding box center [605, 111] width 112 height 9
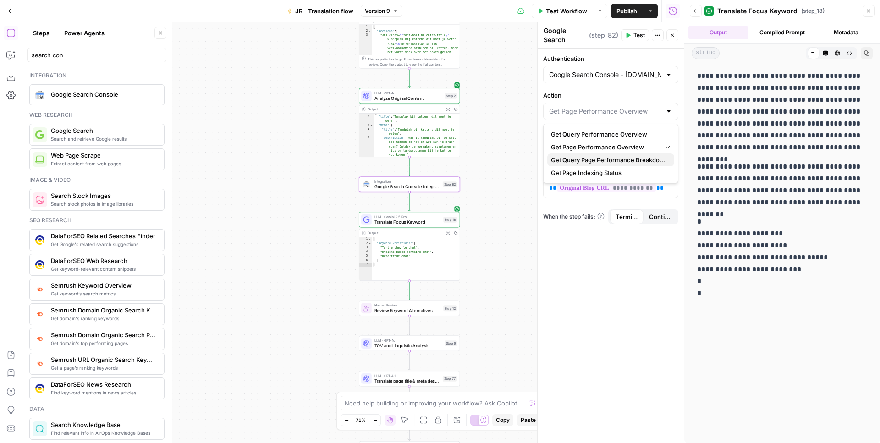
click at [597, 158] on span "Get Query Page Performance Breakdown" at bounding box center [609, 159] width 116 height 9
type input "Get Query Page Performance Breakdown"
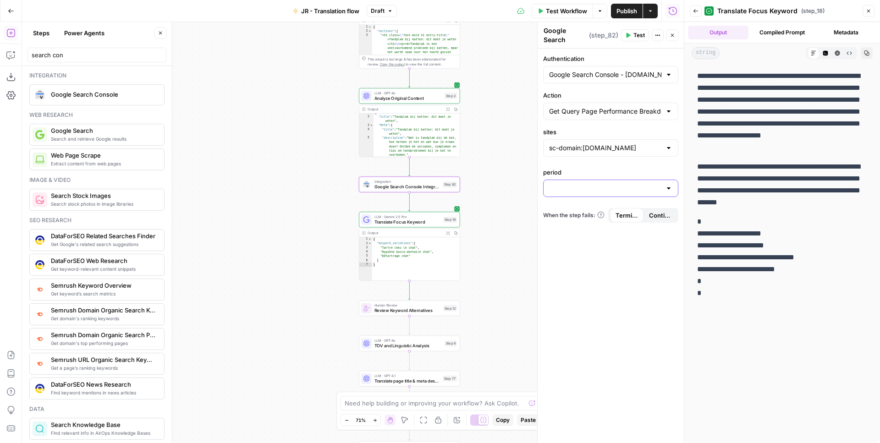
click at [595, 184] on input "period" at bounding box center [605, 188] width 112 height 9
click at [594, 220] on span "Last 28 days" at bounding box center [609, 223] width 116 height 9
type input "Last 28 days"
click at [618, 145] on input "sites" at bounding box center [605, 147] width 112 height 9
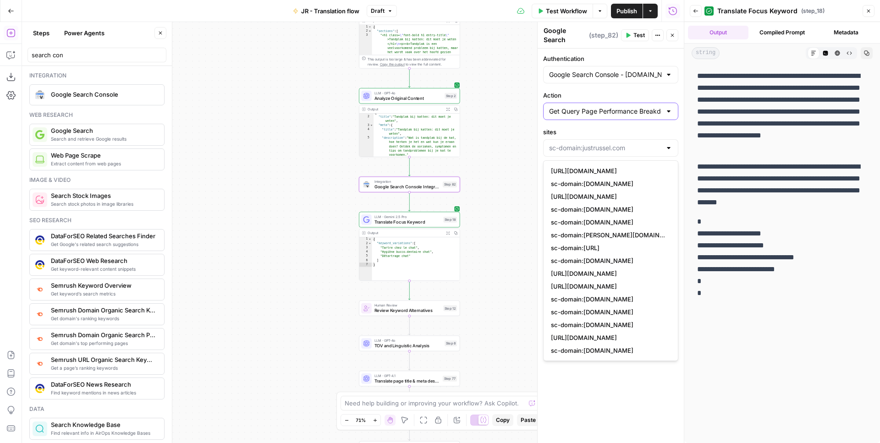
type input "sc-domain:justrussel.com"
click at [618, 113] on input "Action" at bounding box center [605, 111] width 112 height 9
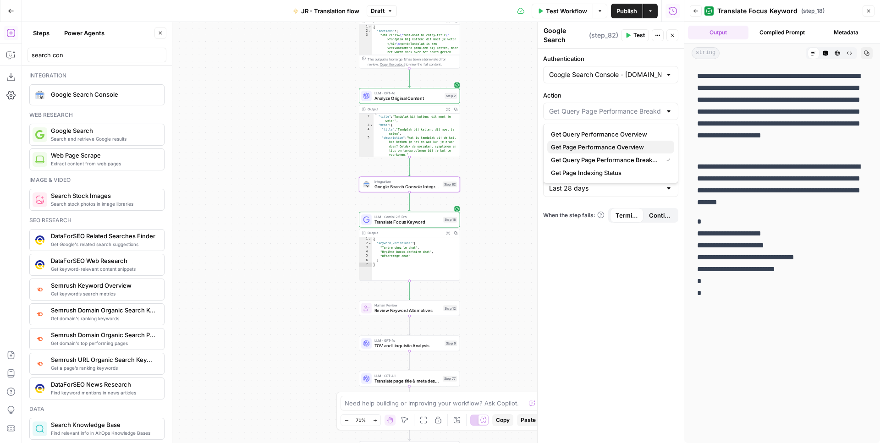
click at [611, 146] on span "Get Page Performance Overview" at bounding box center [609, 146] width 116 height 9
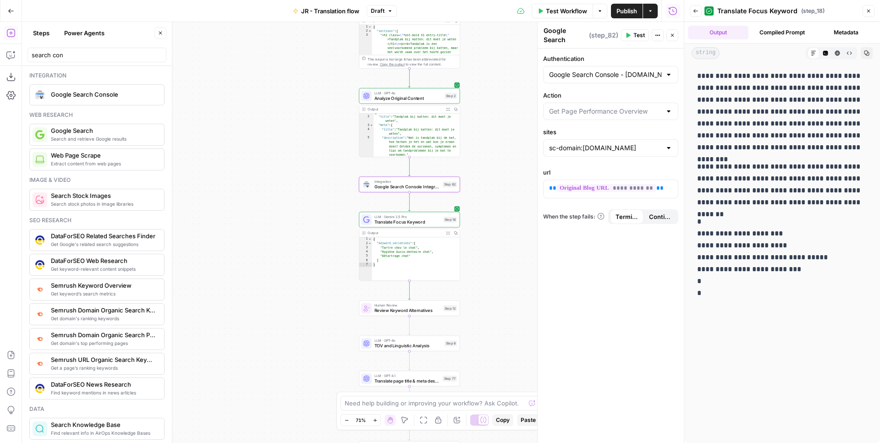
type input "Get Page Performance Overview"
click at [601, 112] on input "Action" at bounding box center [605, 111] width 112 height 9
type input "Get Page Performance Overview"
click at [615, 263] on div "**********" at bounding box center [610, 246] width 146 height 394
click at [446, 172] on button "Test" at bounding box center [446, 172] width 20 height 8
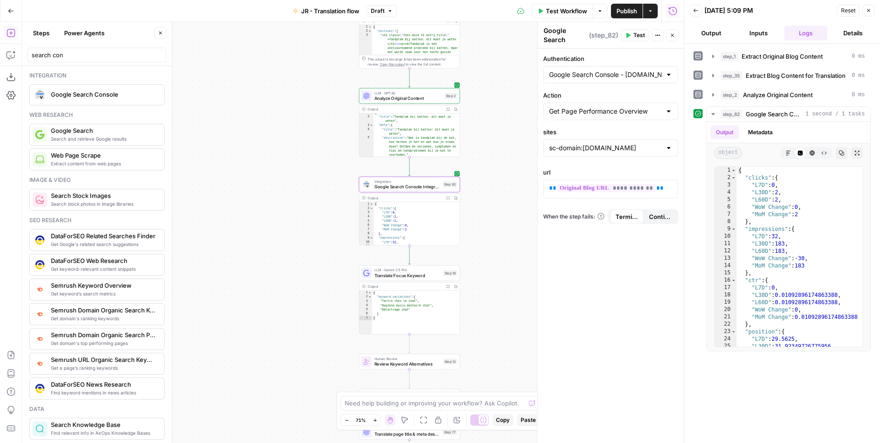
click at [586, 155] on div "sc-domain:justrussel.com" at bounding box center [610, 147] width 135 height 17
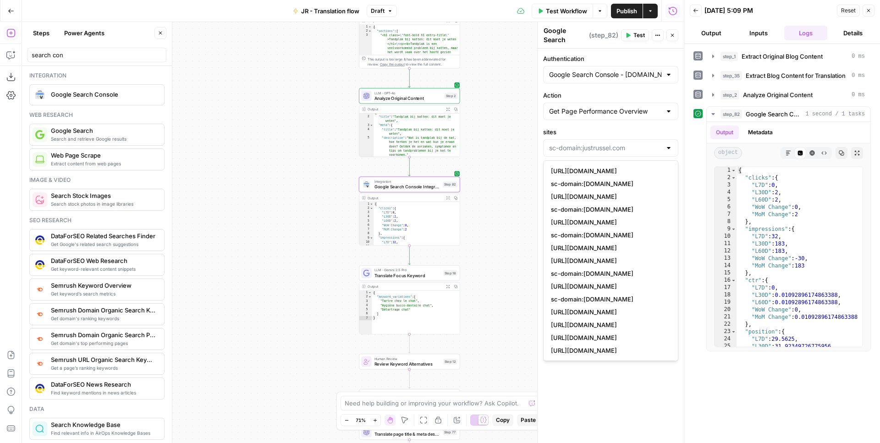
type input "sc-domain:justrussel.com"
click at [593, 131] on label "sites" at bounding box center [610, 131] width 135 height 9
click at [593, 143] on input "sc-domain:justrussel.com" at bounding box center [605, 147] width 112 height 9
type input "sc-domain:justrussel.com"
click at [593, 111] on input "Action" at bounding box center [605, 111] width 112 height 9
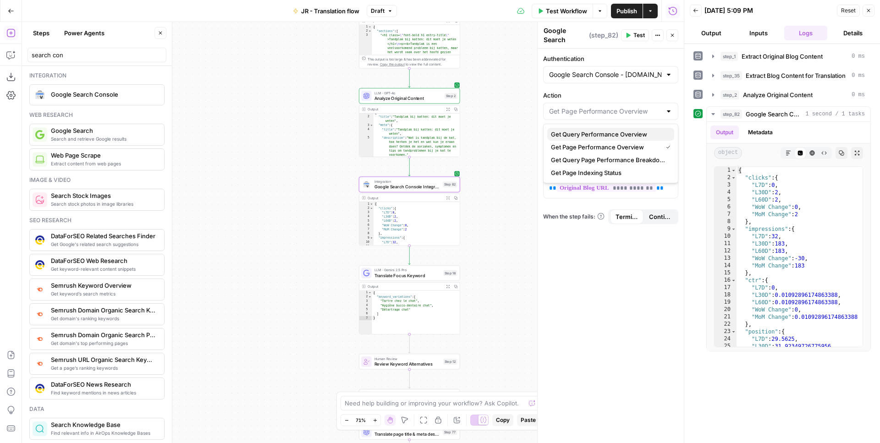
click at [592, 133] on span "Get Query Performance Overview" at bounding box center [609, 134] width 116 height 9
type input "Get Query Performance Overview"
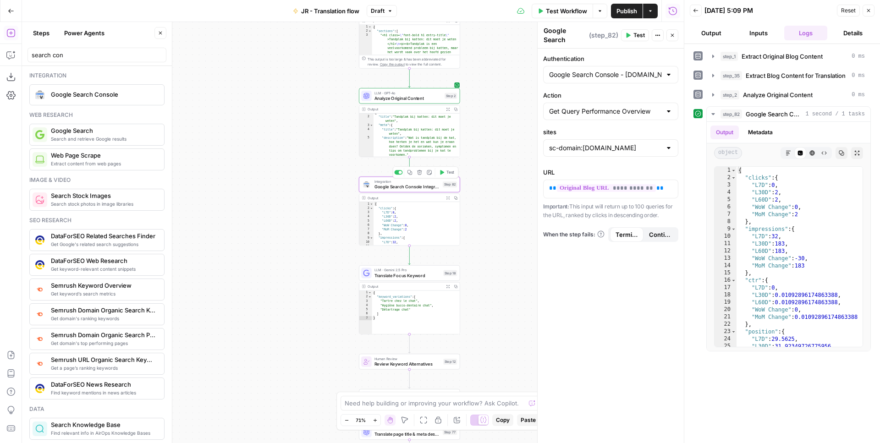
click at [443, 176] on button "Test" at bounding box center [446, 172] width 20 height 8
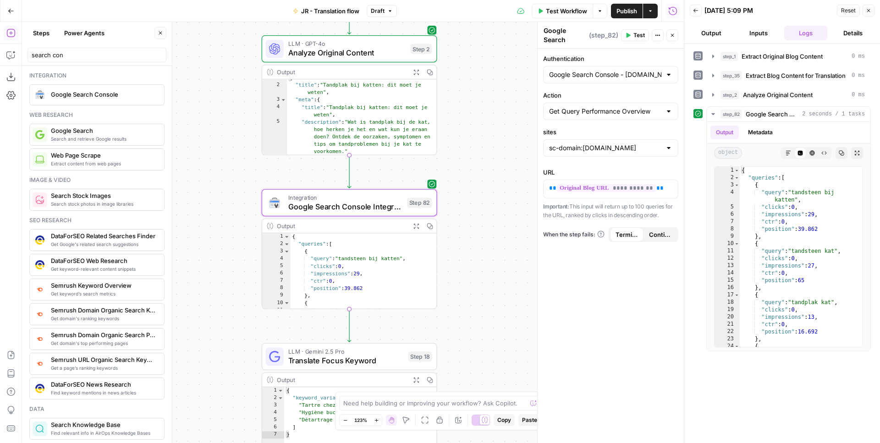
click at [466, 237] on div "Workflow Set Inputs Inputs Web Page Scrape Extract Original Blog Content Step 1…" at bounding box center [353, 232] width 662 height 421
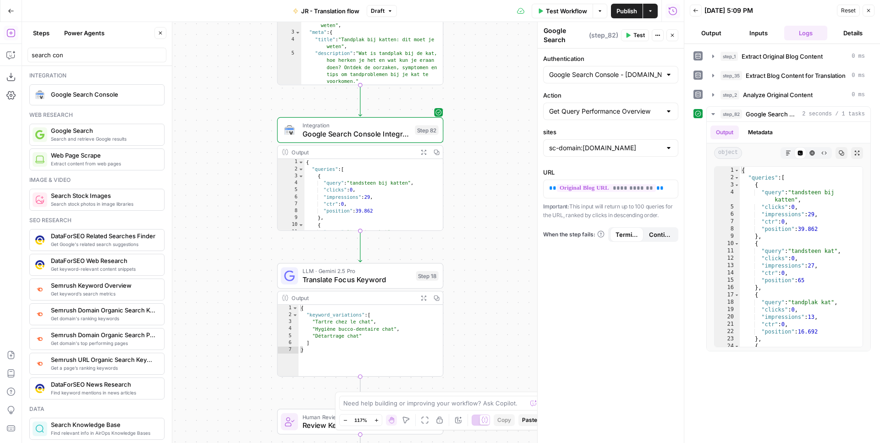
click at [394, 277] on span "Translate Focus Keyword" at bounding box center [357, 279] width 110 height 11
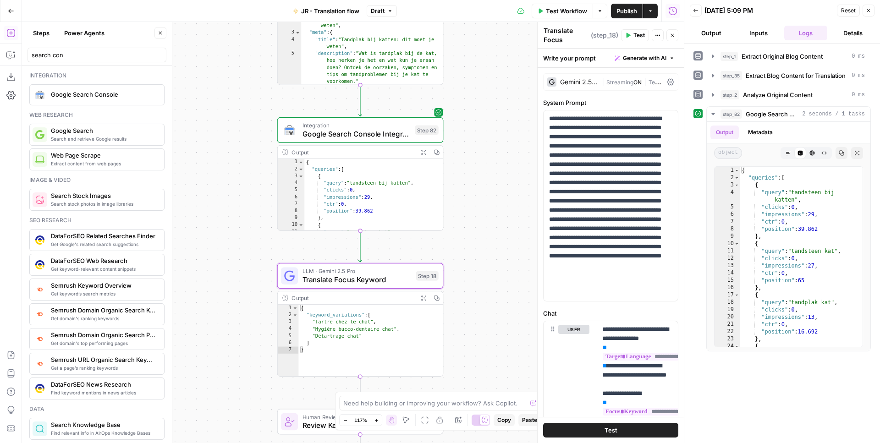
click at [656, 57] on span "Generate with AI" at bounding box center [645, 58] width 44 height 8
click at [634, 107] on div "Improve your existing prompt" at bounding box center [631, 108] width 77 height 8
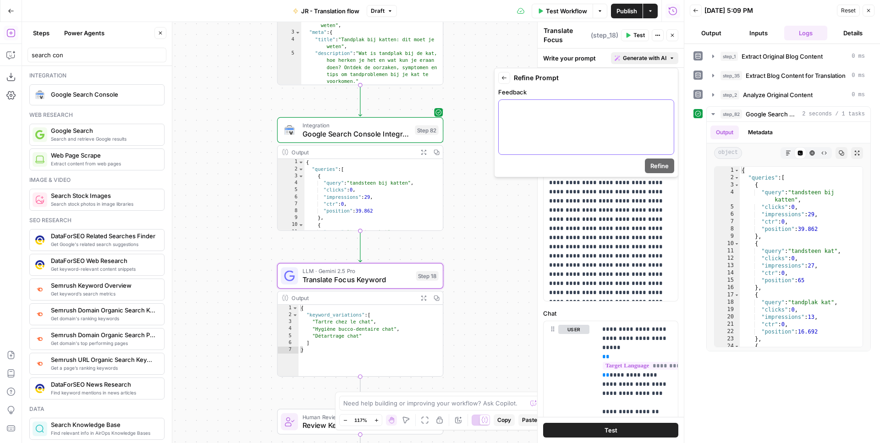
click at [615, 137] on div at bounding box center [586, 127] width 175 height 55
click at [665, 171] on button "Refine" at bounding box center [659, 166] width 29 height 15
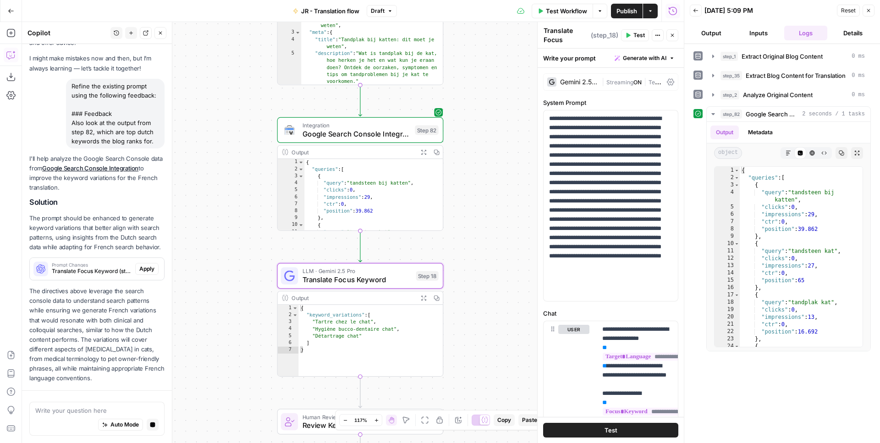
scroll to position [66, 0]
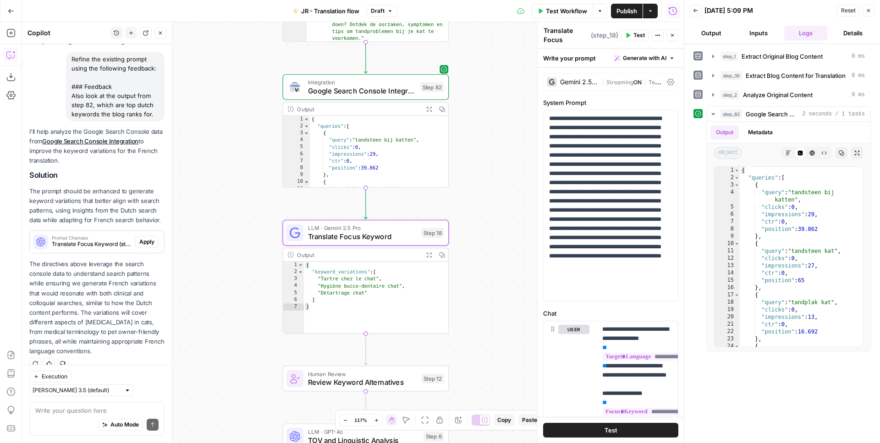
click at [145, 241] on span "Apply" at bounding box center [146, 242] width 15 height 8
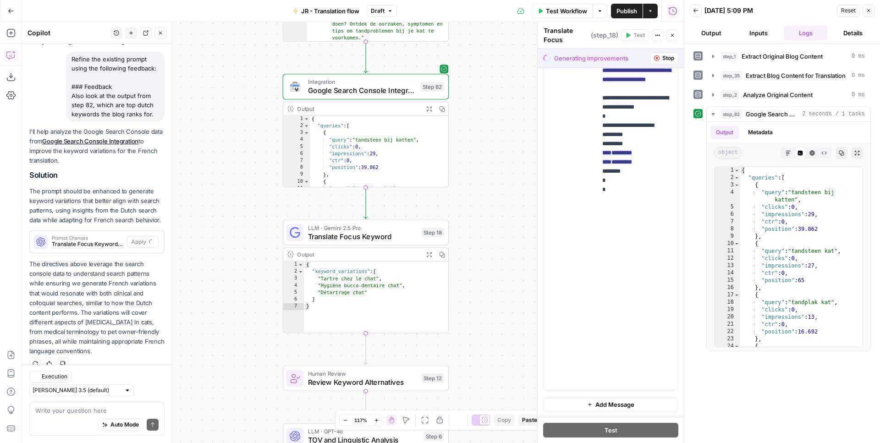
scroll to position [991, 0]
click at [666, 58] on span "Accept All" at bounding box center [661, 58] width 26 height 8
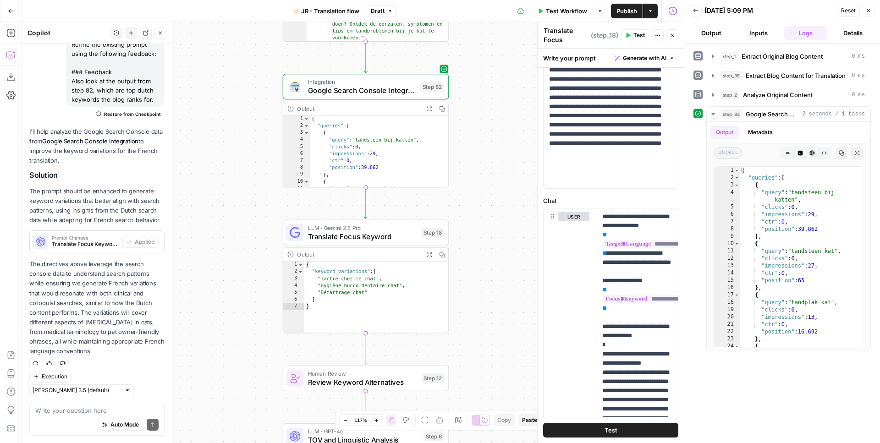
scroll to position [0, 0]
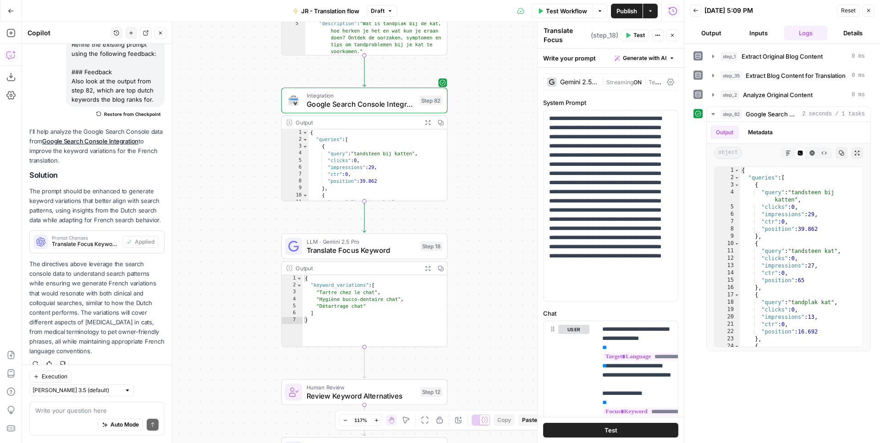
drag, startPoint x: 502, startPoint y: 138, endPoint x: 495, endPoint y: 169, distance: 31.4
click at [495, 169] on div "Workflow Set Inputs Inputs Web Page Scrape Extract Original Blog Content Step 1…" at bounding box center [353, 232] width 662 height 421
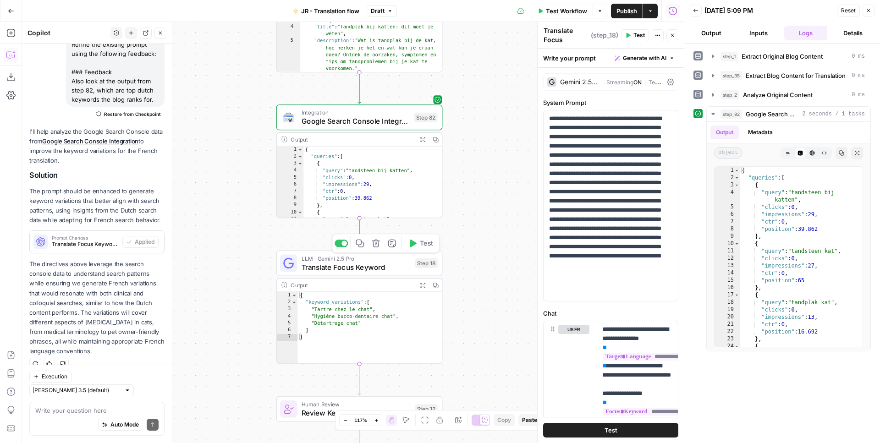
click at [416, 246] on button "Test" at bounding box center [420, 243] width 33 height 14
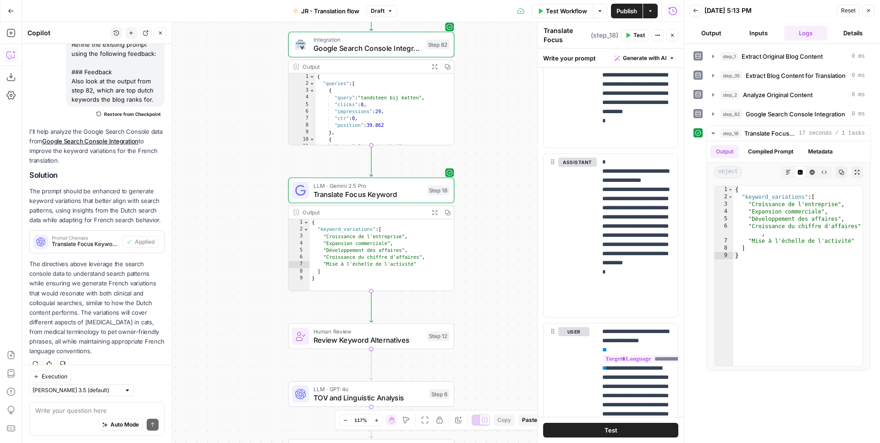
scroll to position [444, 0]
click at [624, 223] on p "**********" at bounding box center [637, 238] width 70 height 156
click at [625, 11] on span "Publish" at bounding box center [626, 10] width 21 height 9
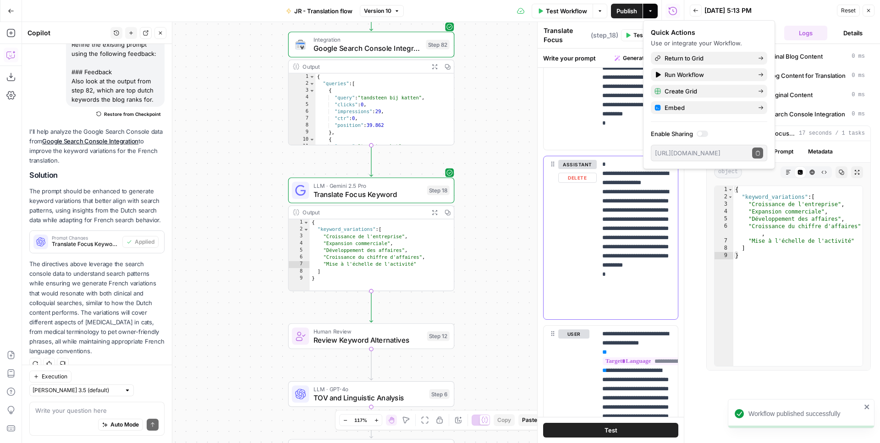
click at [581, 181] on button "Delete" at bounding box center [577, 178] width 38 height 10
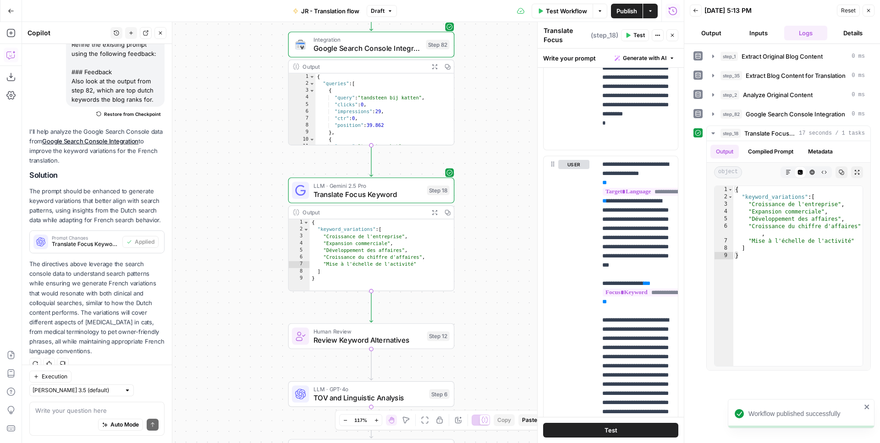
click at [594, 428] on button "Test" at bounding box center [610, 430] width 135 height 15
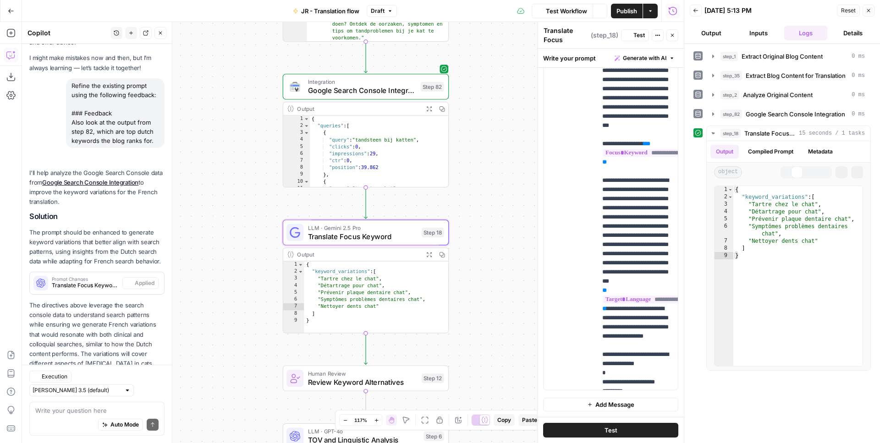
scroll to position [80, 0]
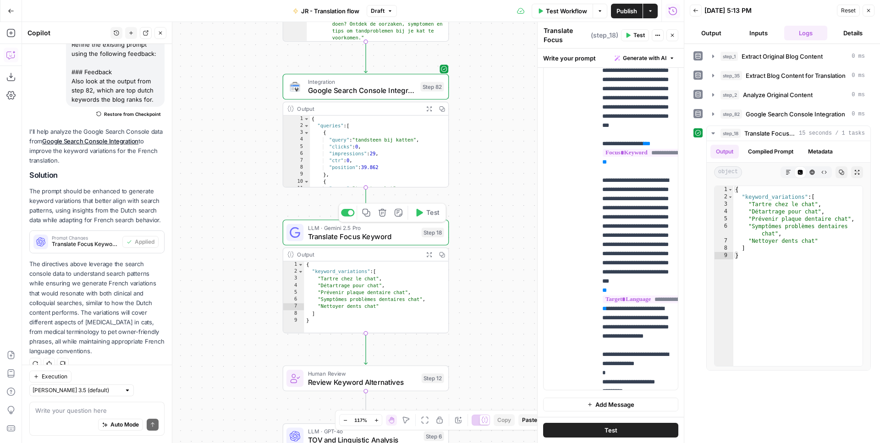
click at [395, 242] on div "LLM · Gemini 2.5 Pro Translate Focus Keyword Step 18 Copy step Delete step Add …" at bounding box center [366, 232] width 166 height 26
click at [100, 241] on span "Translate Focus Keyword (step_18)" at bounding box center [85, 244] width 67 height 8
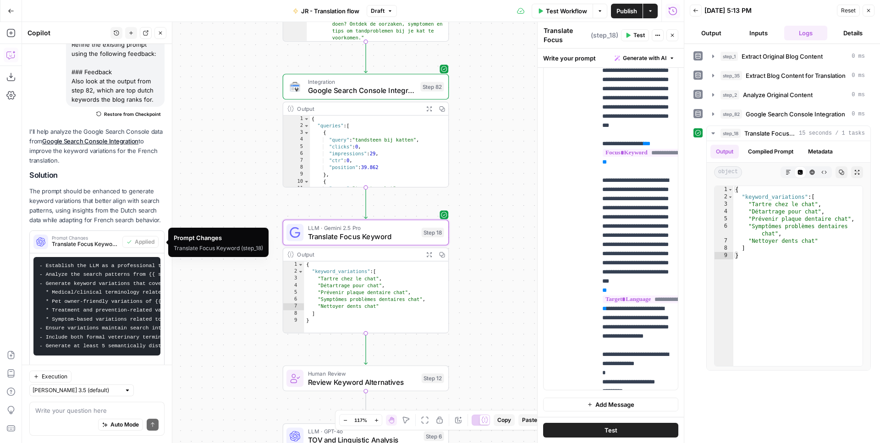
click at [100, 239] on span "Prompt Changes" at bounding box center [85, 238] width 67 height 5
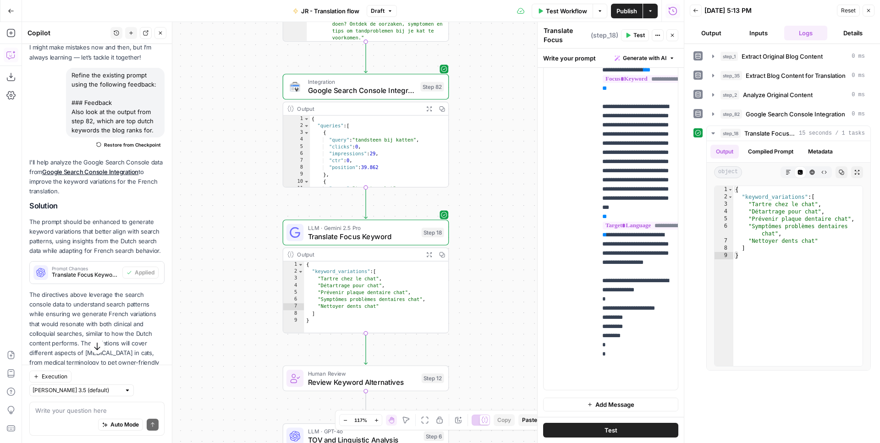
scroll to position [51, 0]
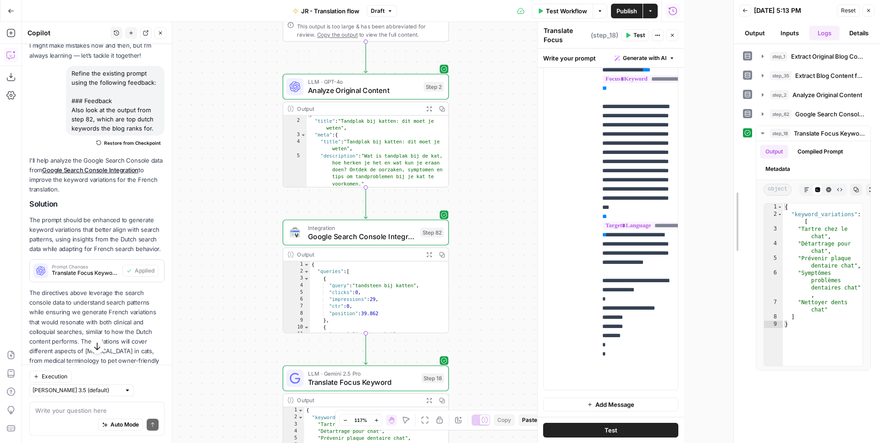
drag, startPoint x: 683, startPoint y: 168, endPoint x: 786, endPoint y: 166, distance: 103.1
click at [786, 167] on div "Back 09/04/25 at 5:13 PM Reset Close Output Inputs Logs Details step_1 Extract …" at bounding box center [806, 221] width 147 height 443
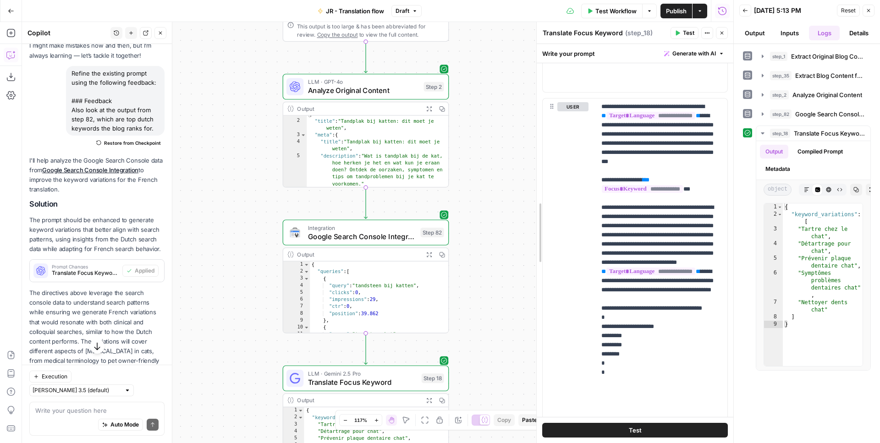
drag, startPoint x: 587, startPoint y: 205, endPoint x: 528, endPoint y: 203, distance: 59.6
click at [536, 203] on div "**********" at bounding box center [634, 232] width 197 height 421
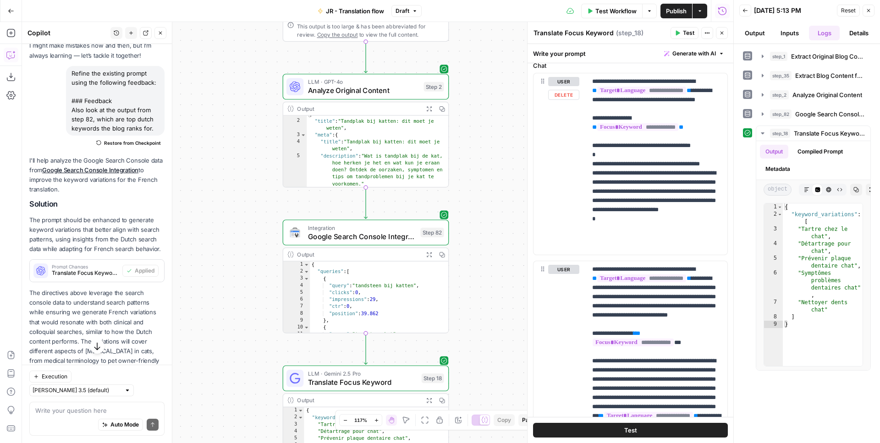
scroll to position [168, 0]
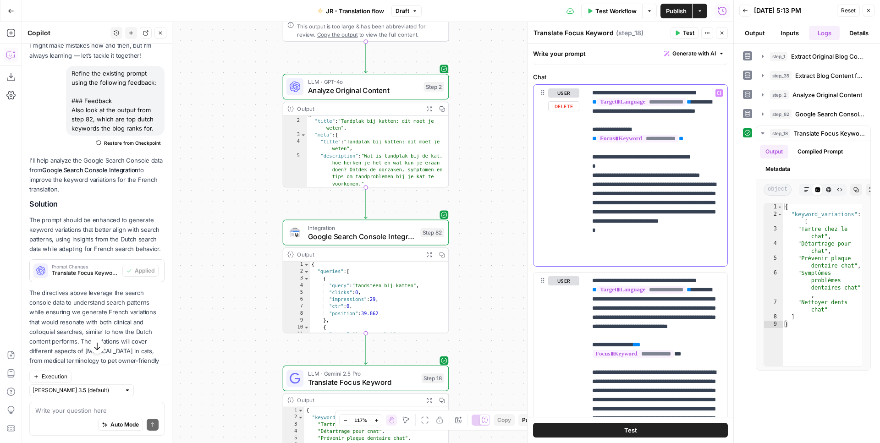
click at [705, 145] on p "**********" at bounding box center [657, 175] width 130 height 174
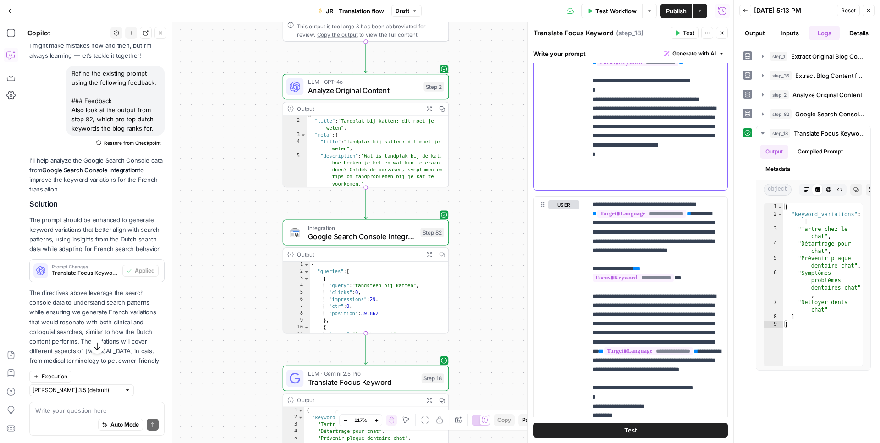
scroll to position [339, 0]
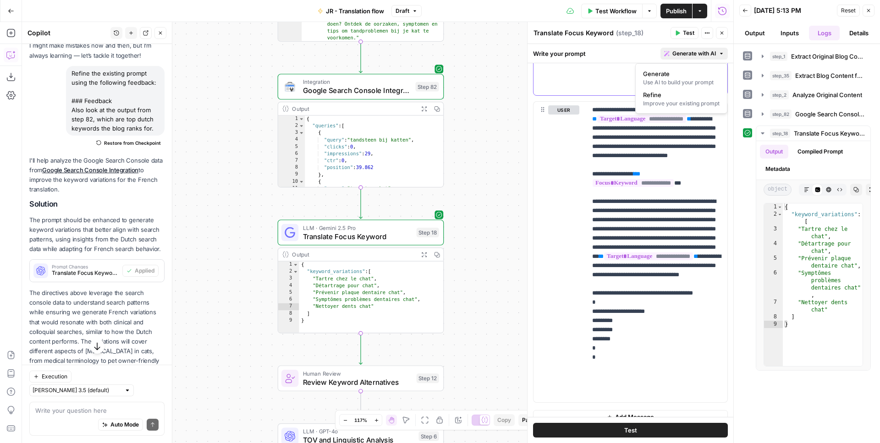
click at [691, 49] on button "Generate with AI" at bounding box center [693, 54] width 67 height 12
click at [680, 101] on div "Improve your existing prompt" at bounding box center [681, 103] width 77 height 8
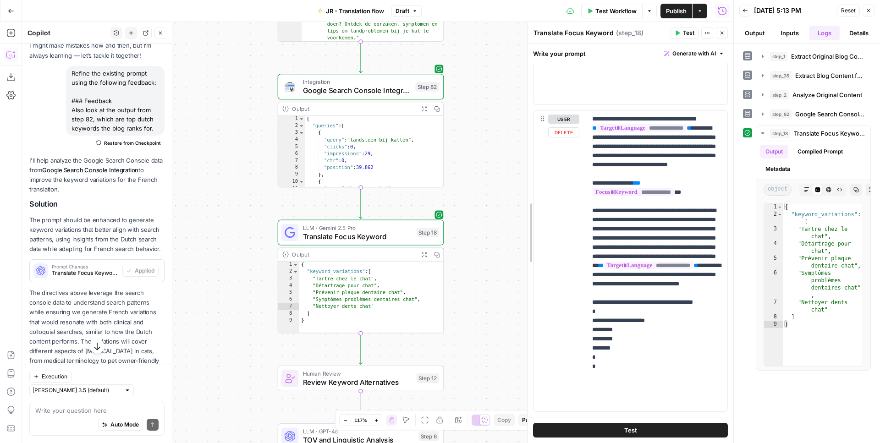
click at [531, 140] on div "**********" at bounding box center [630, 232] width 206 height 421
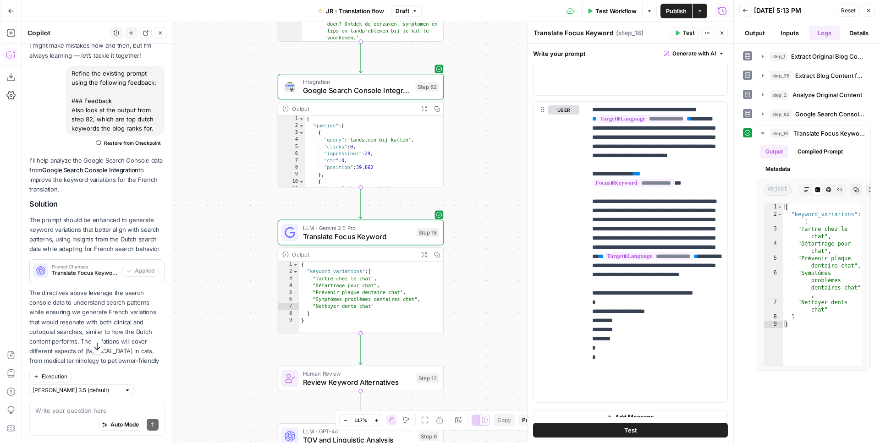
click at [714, 58] on button "Generate with AI" at bounding box center [693, 54] width 67 height 12
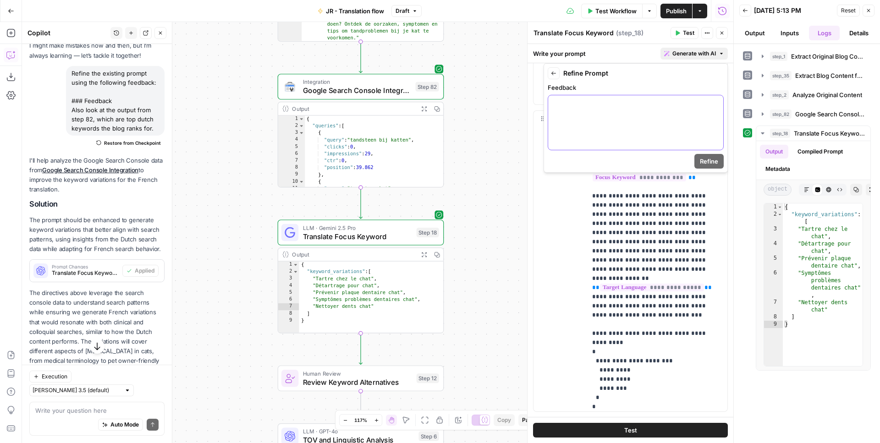
click at [665, 98] on div at bounding box center [635, 122] width 175 height 55
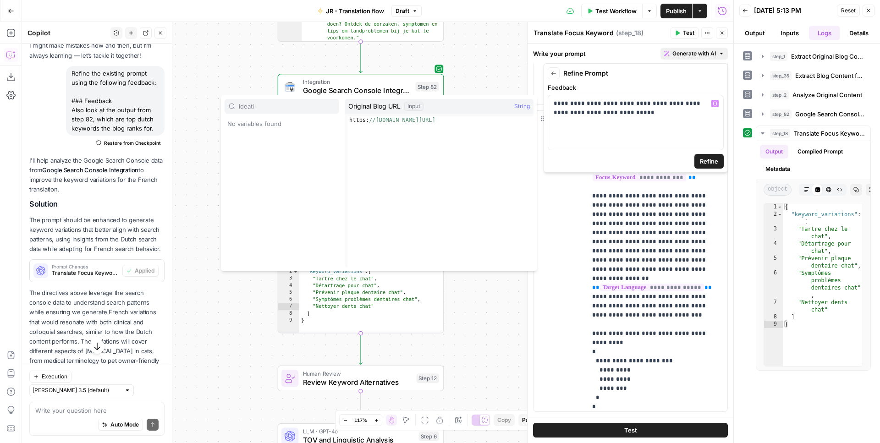
type input "ideati"
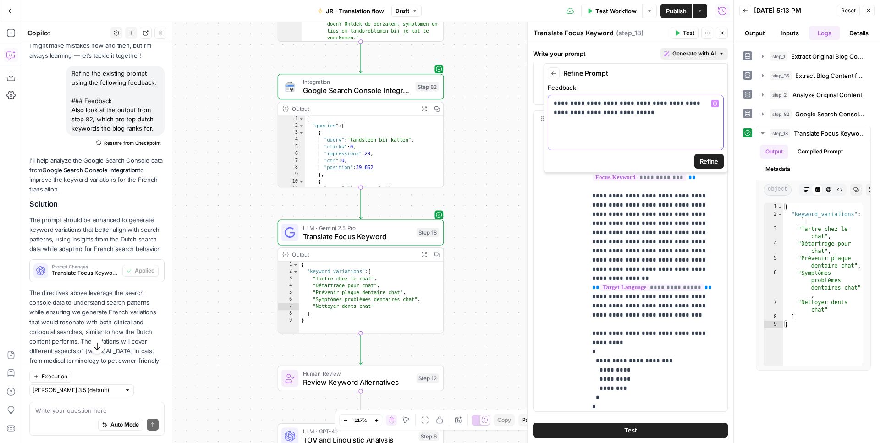
click at [642, 110] on p "**********" at bounding box center [635, 108] width 164 height 18
click at [709, 167] on button "Refine" at bounding box center [708, 161] width 29 height 15
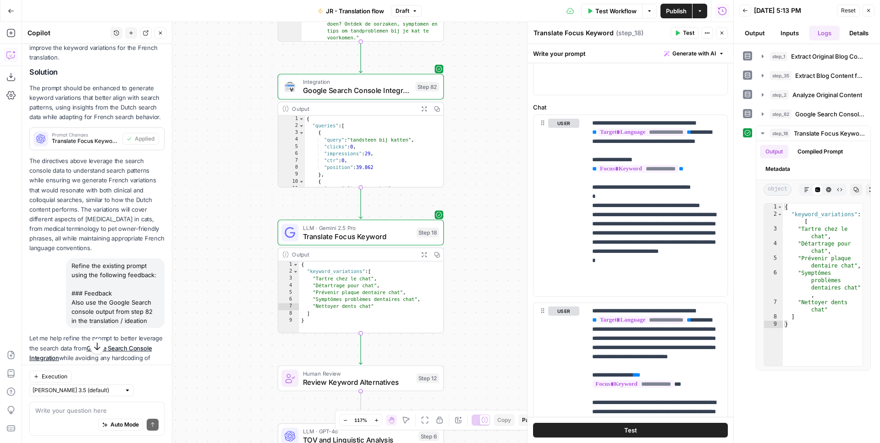
scroll to position [381, 0]
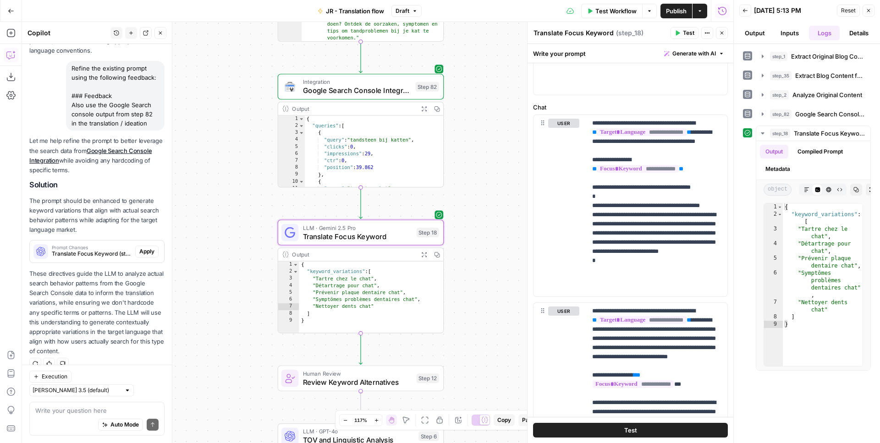
click at [151, 252] on span "Apply" at bounding box center [146, 251] width 15 height 8
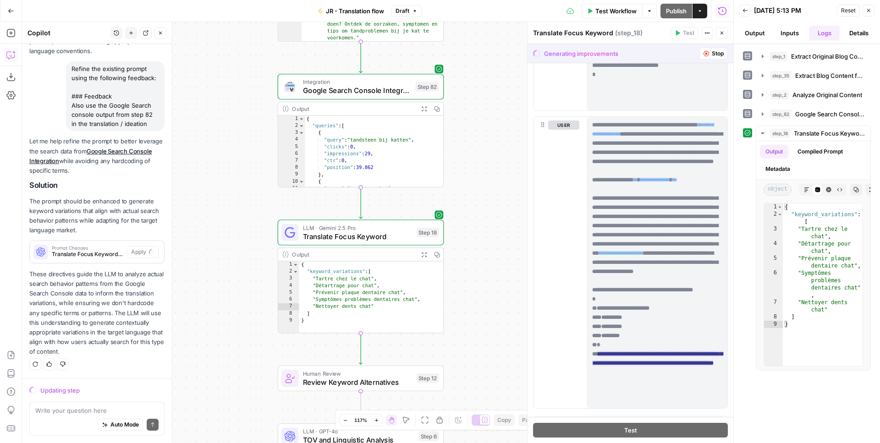
scroll to position [287, 0]
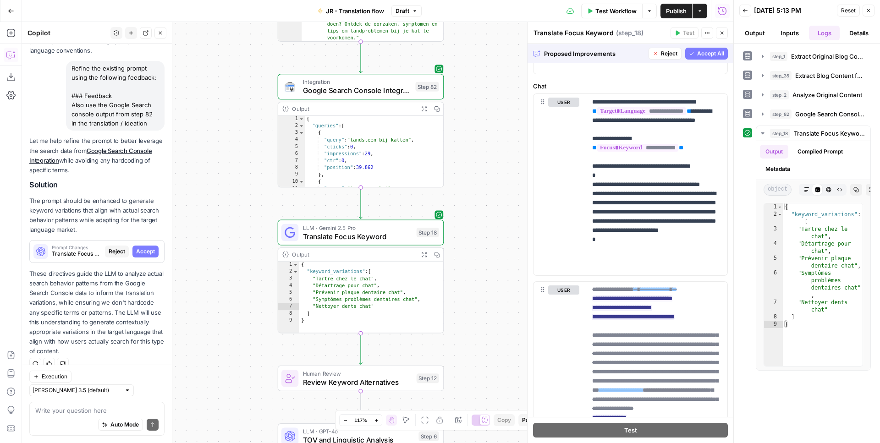
click at [713, 53] on span "Accept All" at bounding box center [710, 53] width 27 height 8
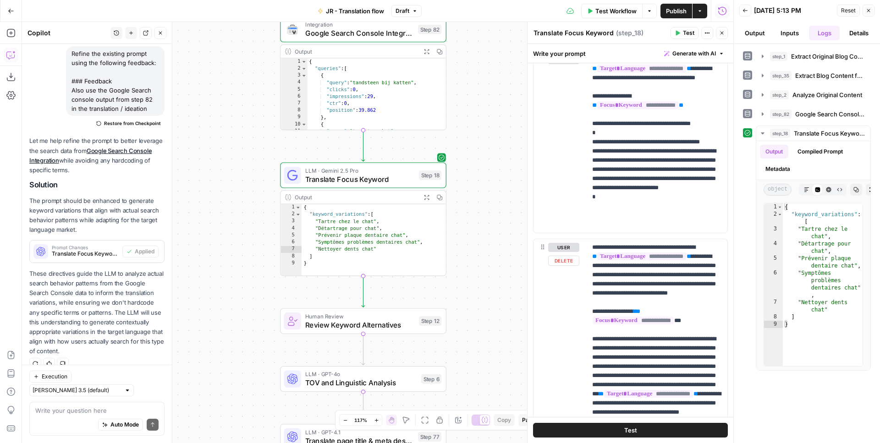
scroll to position [120, 0]
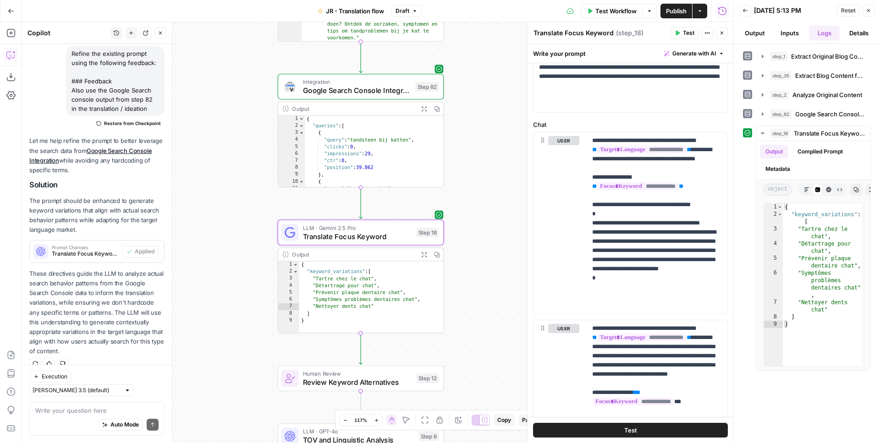
click at [97, 250] on span "Translate Focus Keyword (step_18)" at bounding box center [85, 254] width 67 height 8
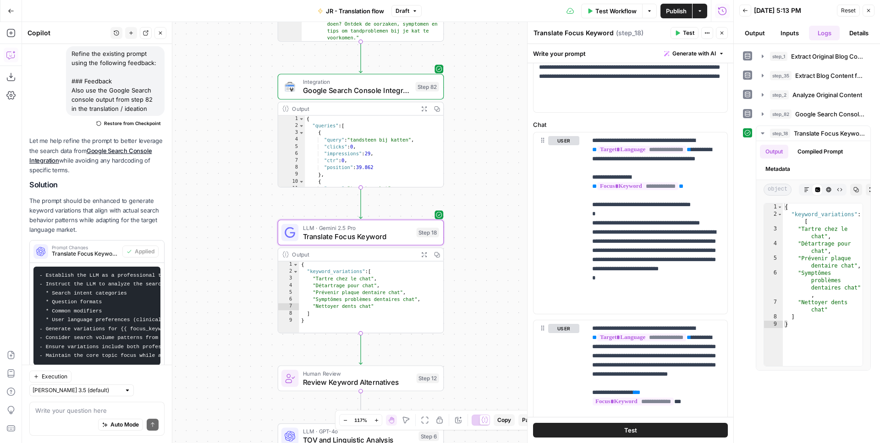
scroll to position [553, 0]
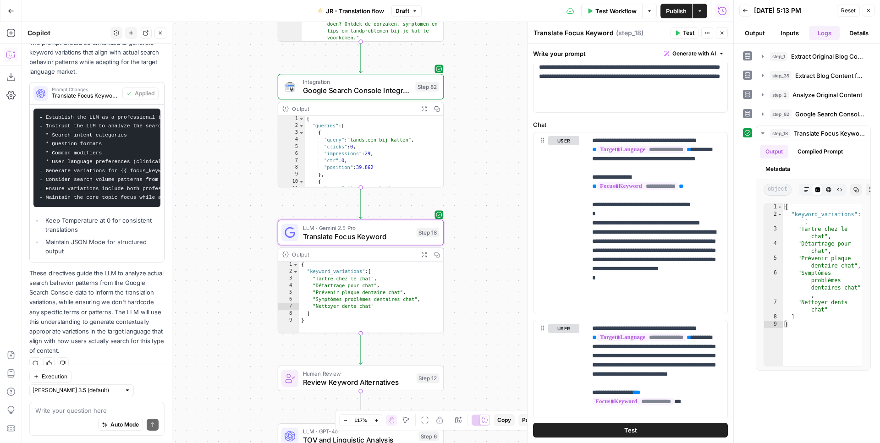
click at [120, 168] on code "- Establish the LLM as a professional translator specializing in veterinary and…" at bounding box center [232, 158] width 387 height 86
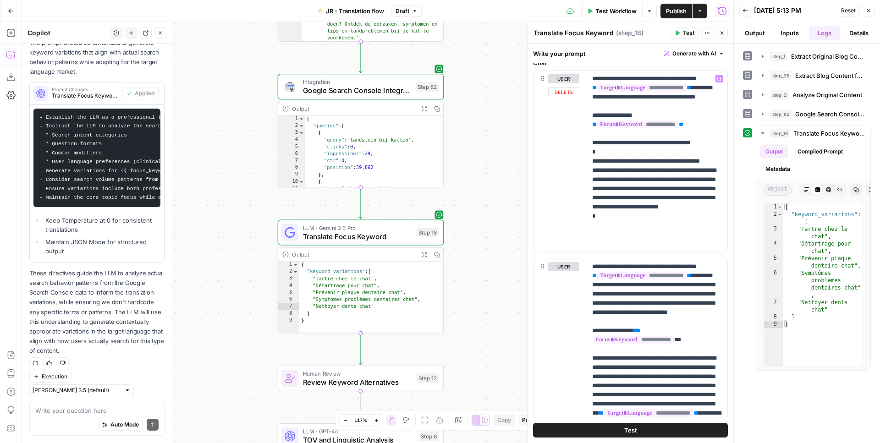
scroll to position [289, 0]
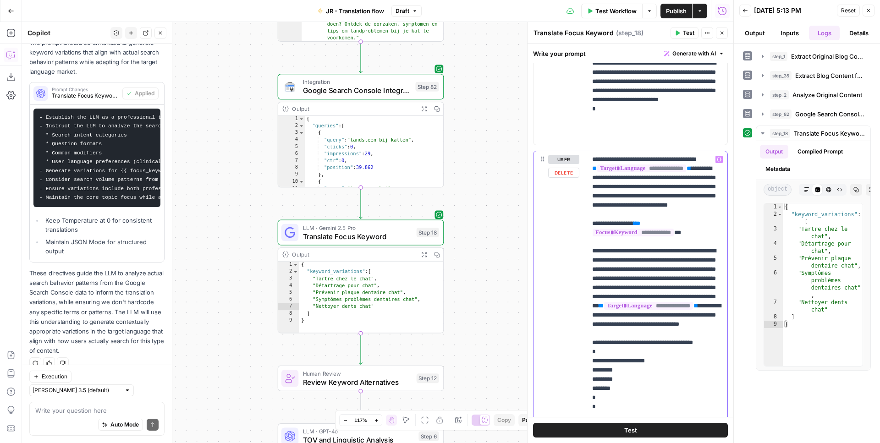
click at [717, 243] on p "**********" at bounding box center [657, 301] width 130 height 293
click at [708, 242] on p "**********" at bounding box center [657, 301] width 130 height 293
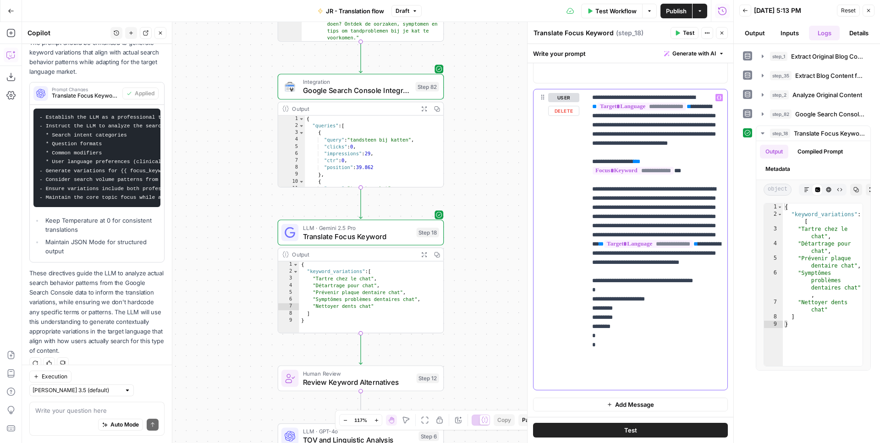
click at [661, 298] on p "**********" at bounding box center [657, 239] width 130 height 293
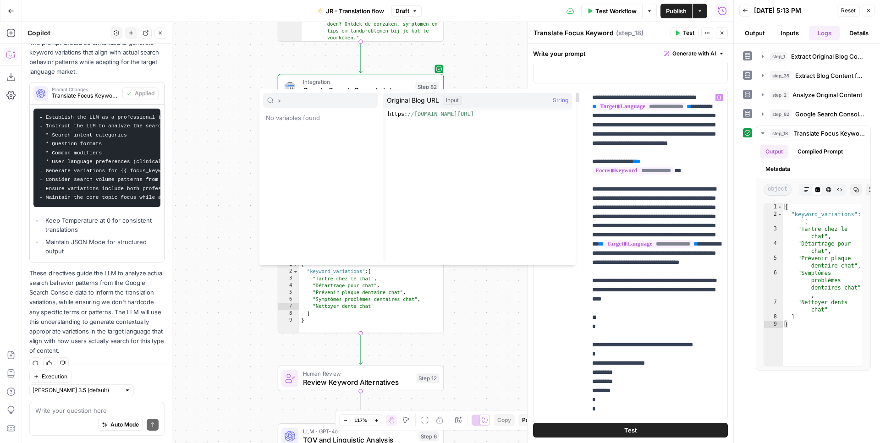
type input ">"
click at [657, 367] on p "**********" at bounding box center [657, 271] width 130 height 357
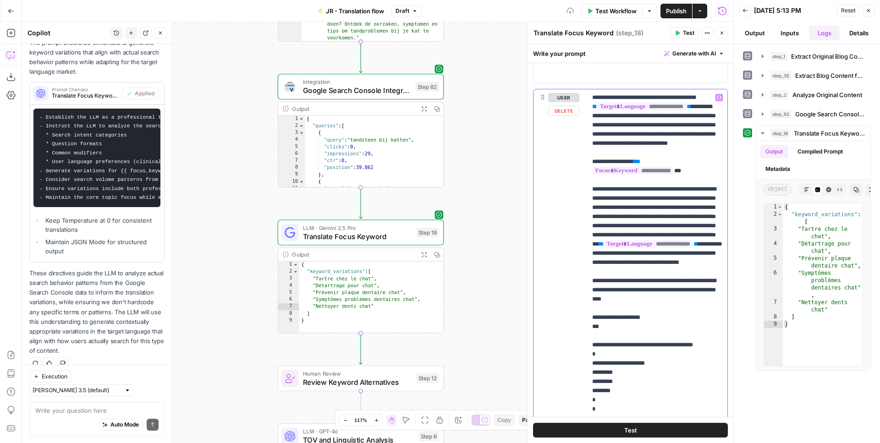
click at [614, 354] on p "**********" at bounding box center [657, 271] width 130 height 357
copy p "**********"
click at [599, 364] on p "**********" at bounding box center [657, 271] width 130 height 357
click at [672, 356] on p "**********" at bounding box center [657, 271] width 130 height 357
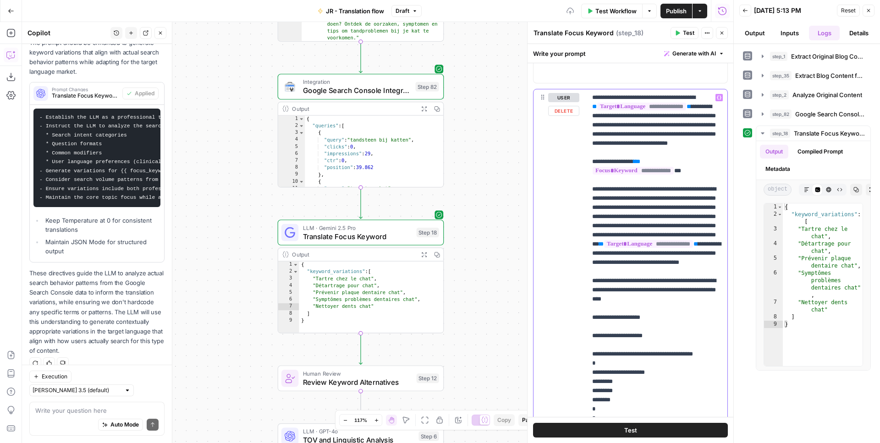
click at [719, 96] on icon "button" at bounding box center [719, 97] width 5 height 5
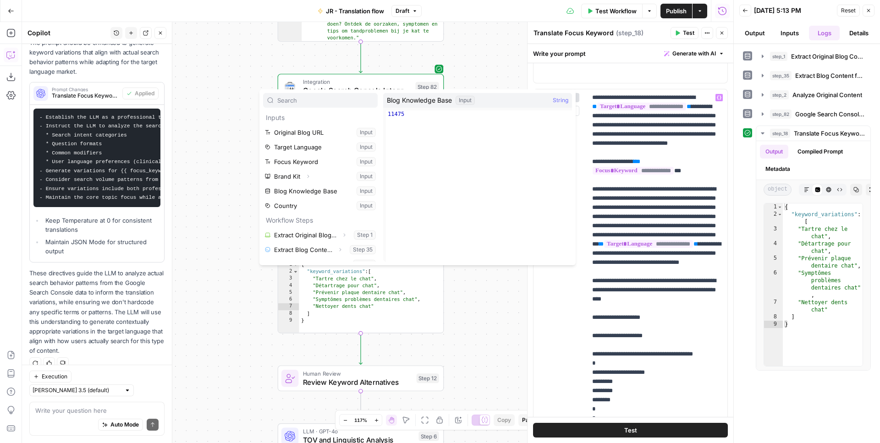
scroll to position [25, 0]
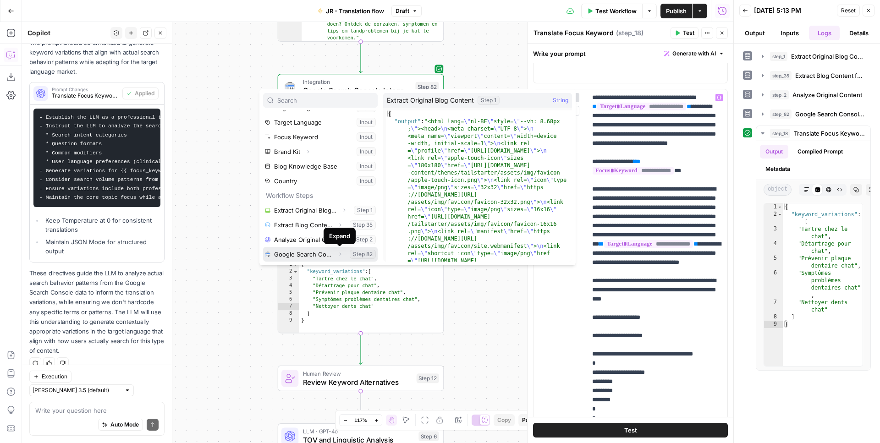
click at [341, 257] on icon "button" at bounding box center [339, 254] width 5 height 5
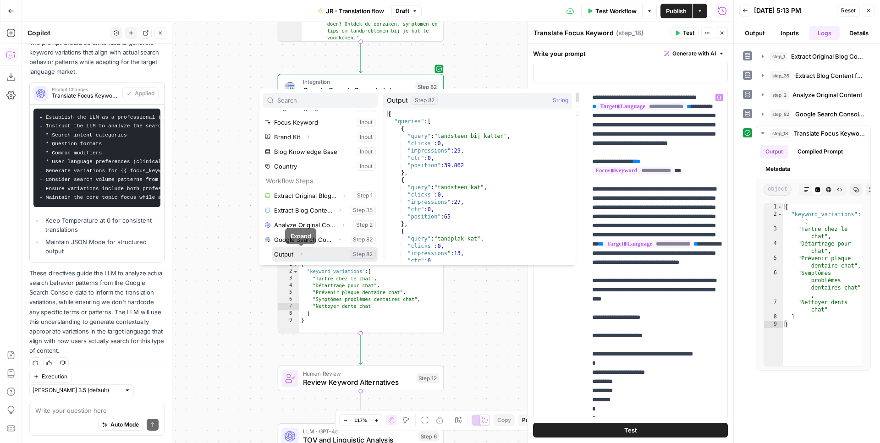
click at [299, 254] on icon "button" at bounding box center [300, 254] width 5 height 5
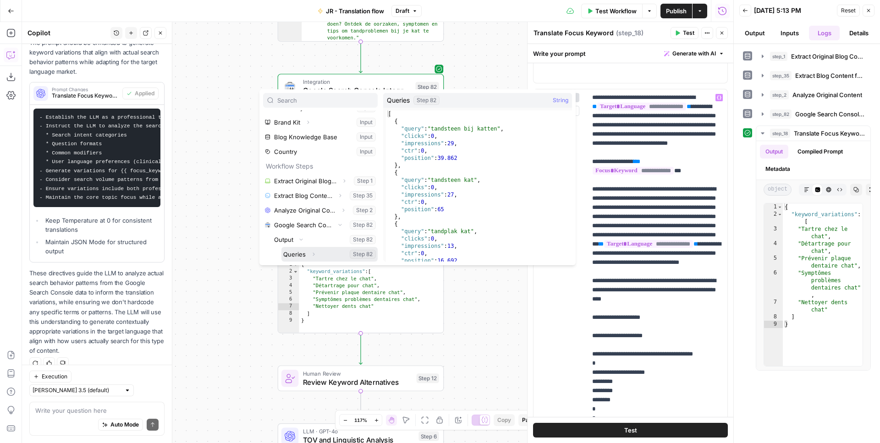
click at [299, 254] on button "Select variable Queries" at bounding box center [329, 254] width 96 height 15
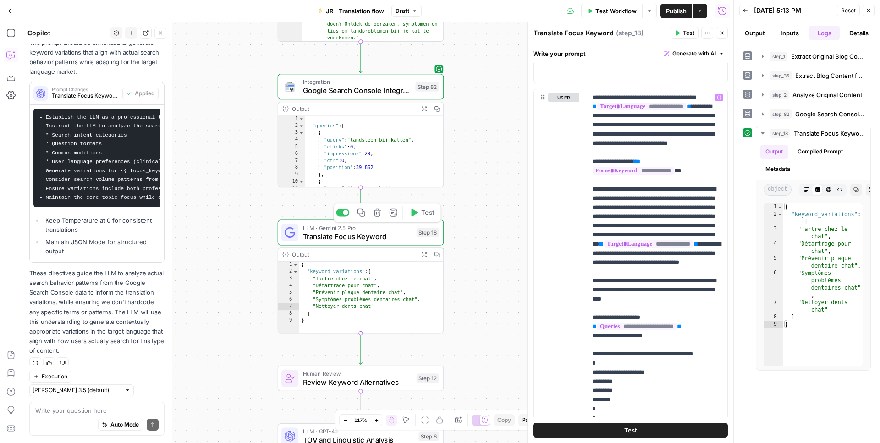
click at [413, 215] on icon "button" at bounding box center [414, 213] width 6 height 8
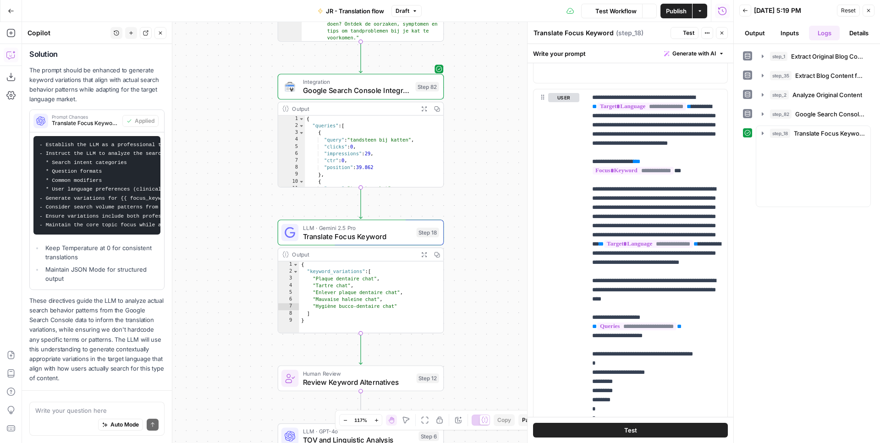
scroll to position [395, 0]
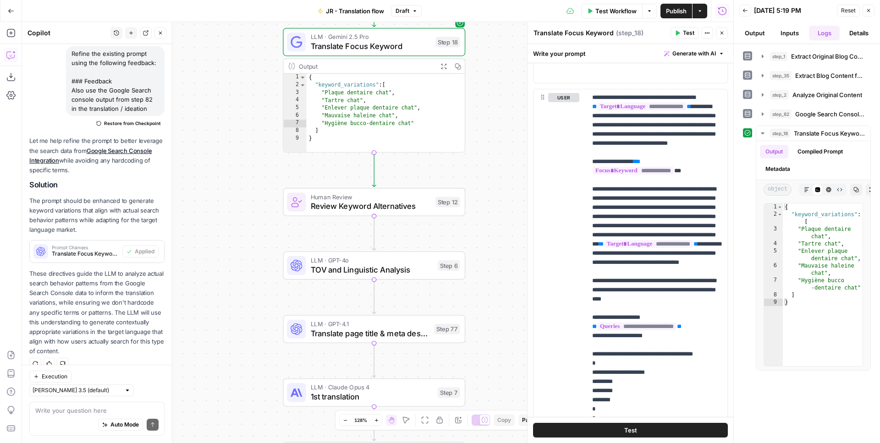
click at [394, 197] on span "Human Review" at bounding box center [371, 197] width 120 height 10
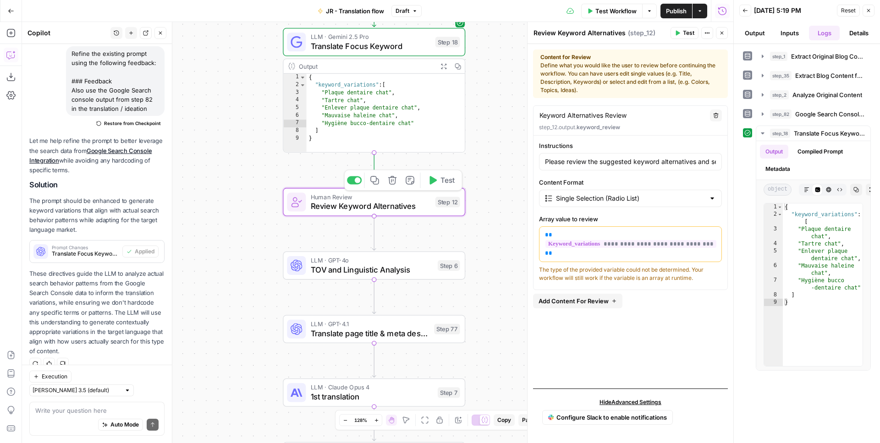
click at [443, 180] on span "Test" at bounding box center [447, 180] width 14 height 11
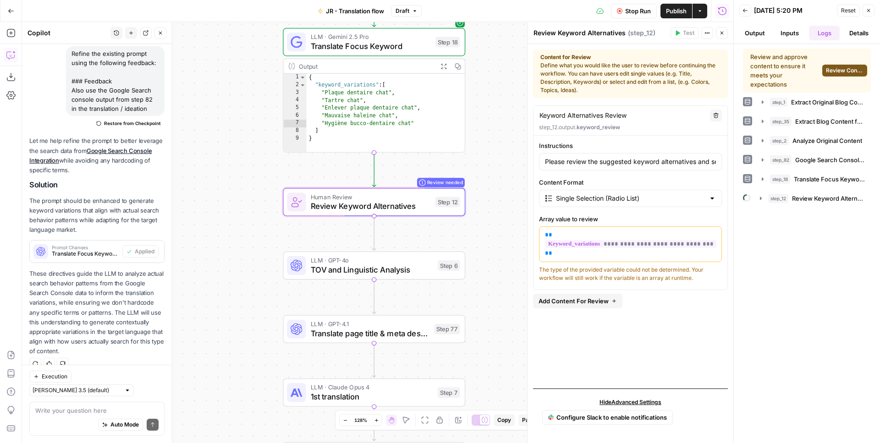
click at [839, 73] on span "Review Content" at bounding box center [845, 70] width 38 height 8
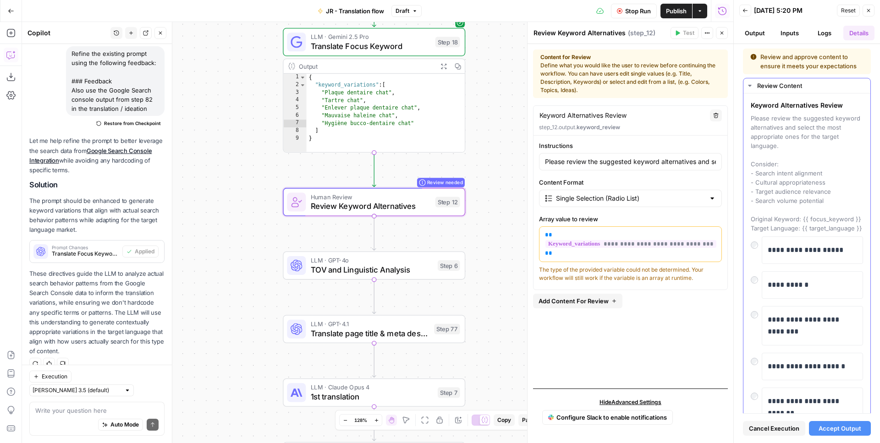
scroll to position [41, 0]
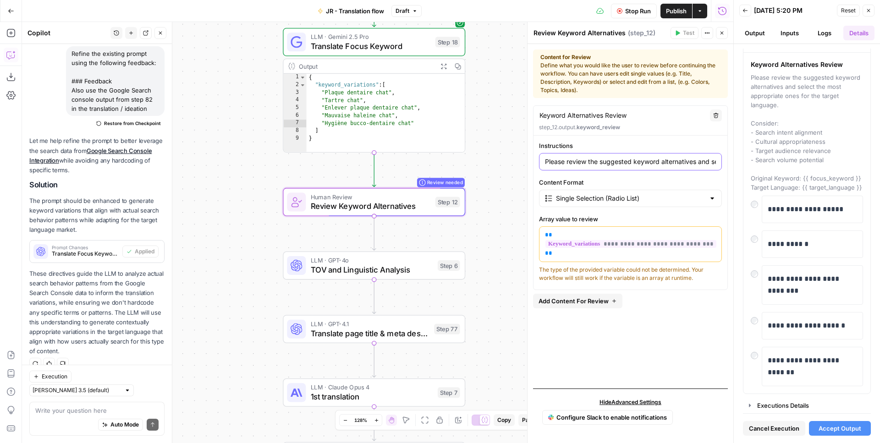
click at [602, 162] on input "Please review the suggested keyword alternatives and select the most appropriat…" at bounding box center [630, 161] width 171 height 9
type input "Choose the best main keyword"
click at [609, 328] on div "**********" at bounding box center [630, 243] width 195 height 276
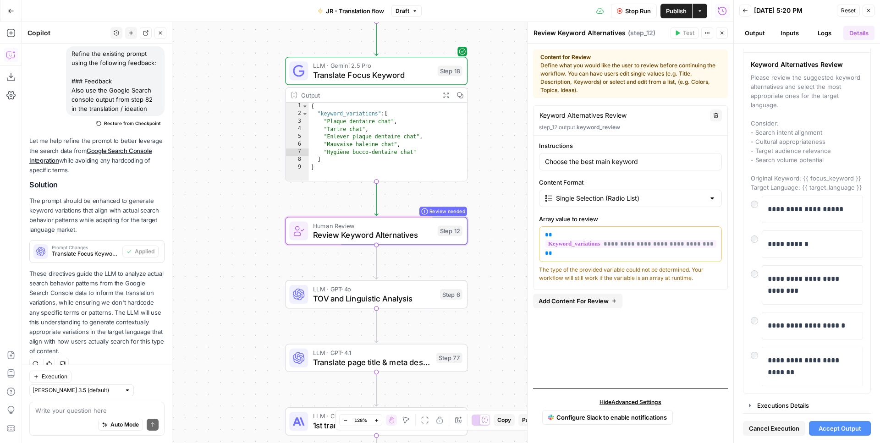
drag, startPoint x: 494, startPoint y: 100, endPoint x: 497, endPoint y: 125, distance: 24.5
click at [497, 125] on div "Workflow Set Inputs Inputs Web Page Scrape Extract Original Blog Content Step 1…" at bounding box center [377, 232] width 711 height 421
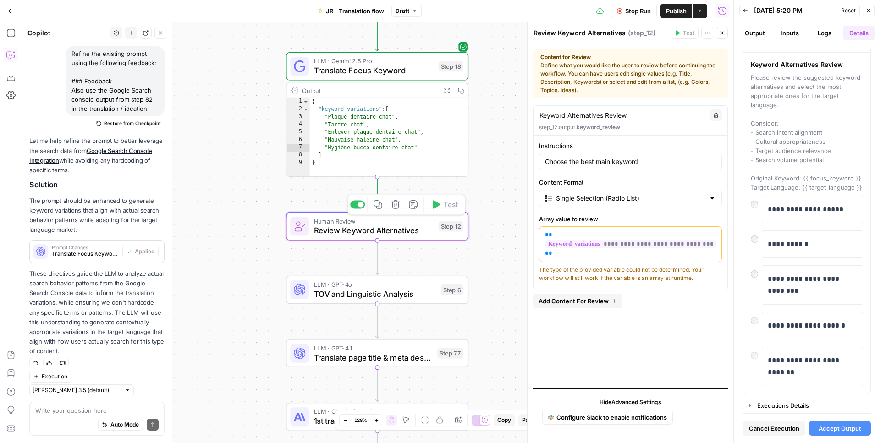
click at [405, 283] on span "LLM · GPT-4o" at bounding box center [375, 285] width 122 height 10
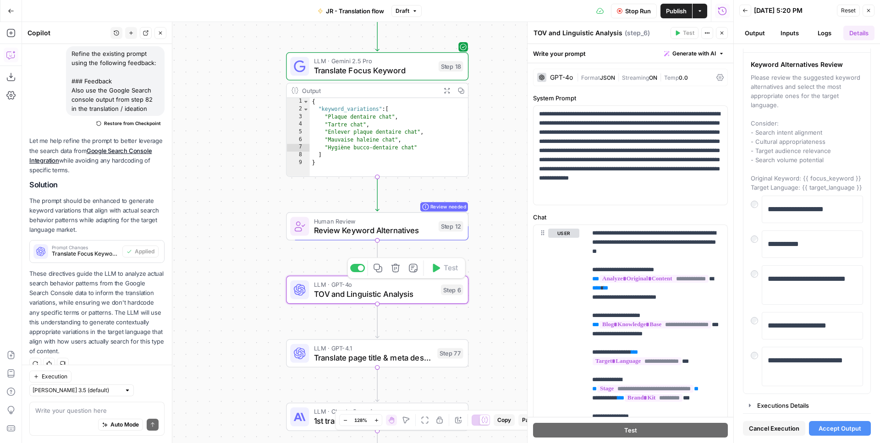
click at [402, 231] on span "Review Keyword Alternatives" at bounding box center [374, 231] width 120 height 12
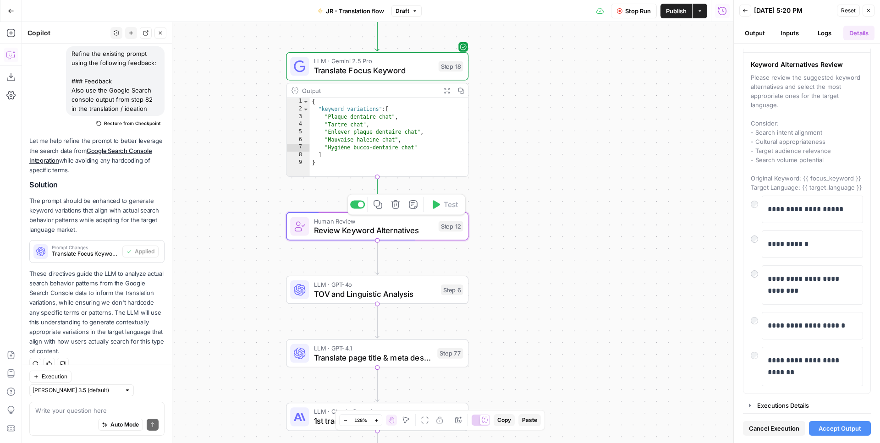
type textarea "Review Keyword Alternatives"
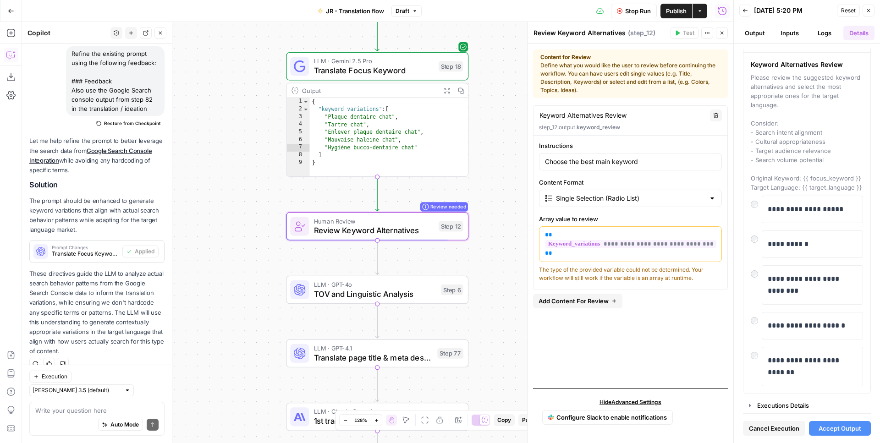
click at [578, 240] on span "**********" at bounding box center [630, 244] width 171 height 8
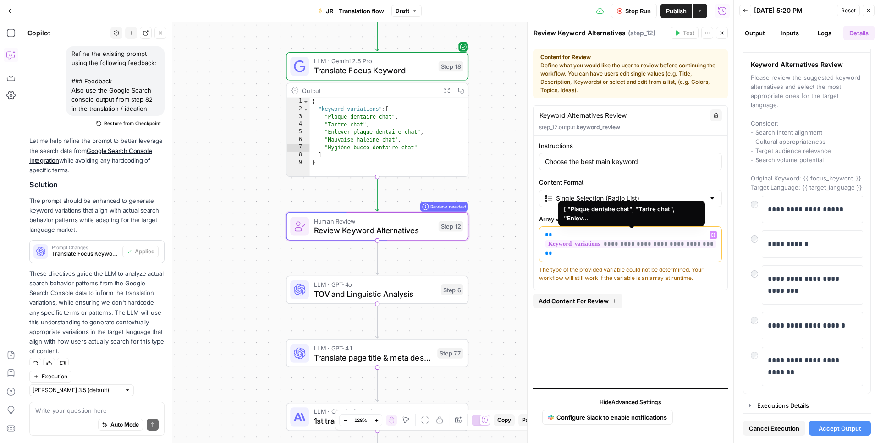
scroll to position [69, 0]
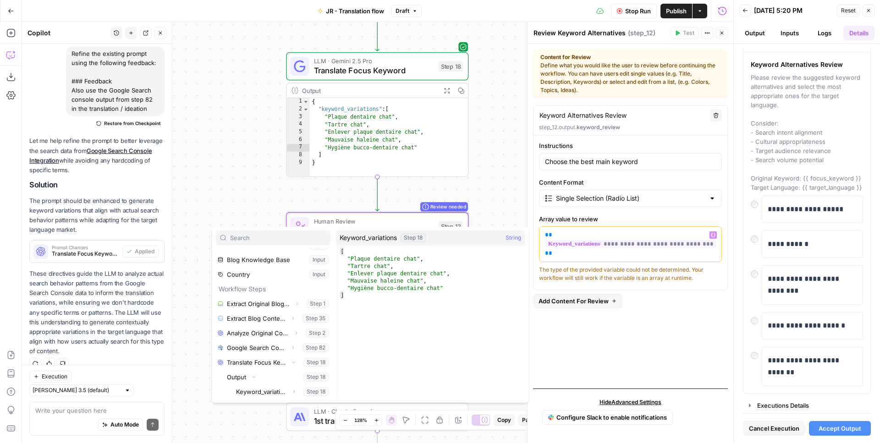
click at [613, 349] on div "**********" at bounding box center [630, 243] width 195 height 276
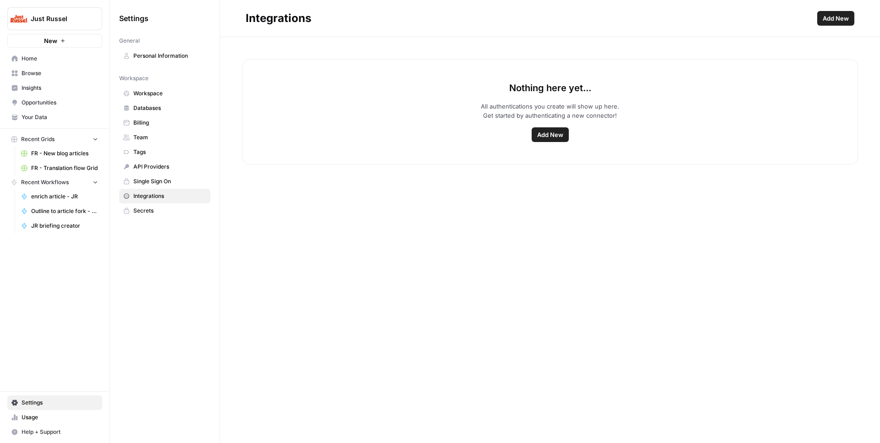
click at [546, 128] on button "Add New" at bounding box center [549, 134] width 37 height 15
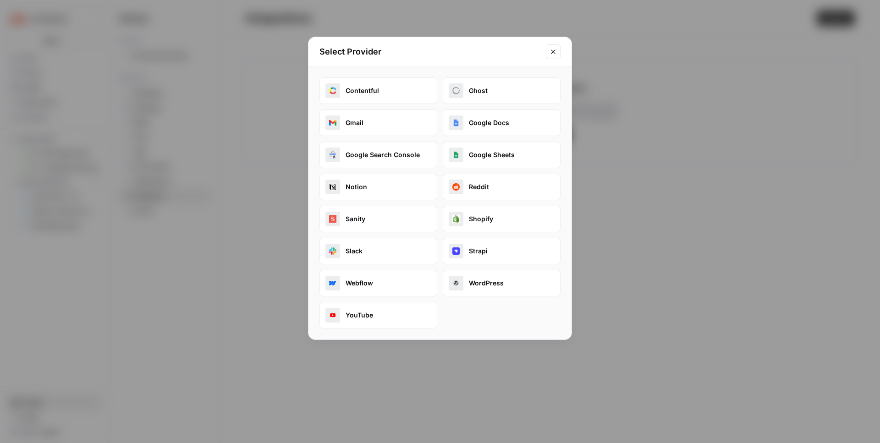
click at [394, 158] on button "Google Search Console" at bounding box center [378, 155] width 118 height 27
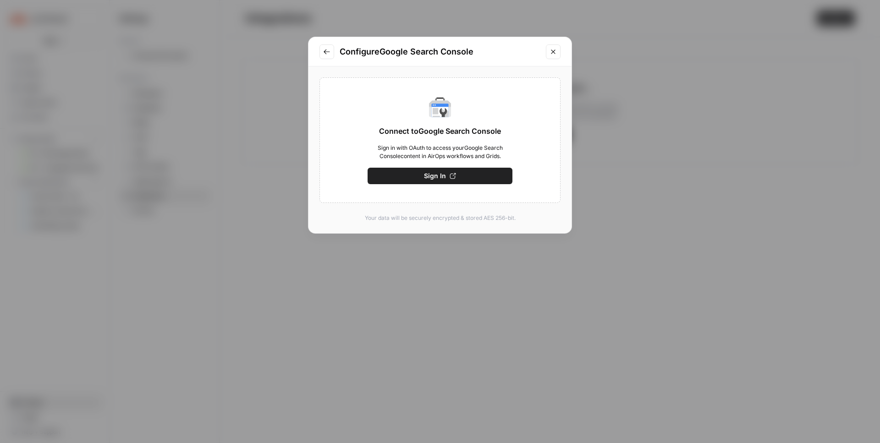
click at [410, 180] on button "Sign In" at bounding box center [439, 176] width 145 height 16
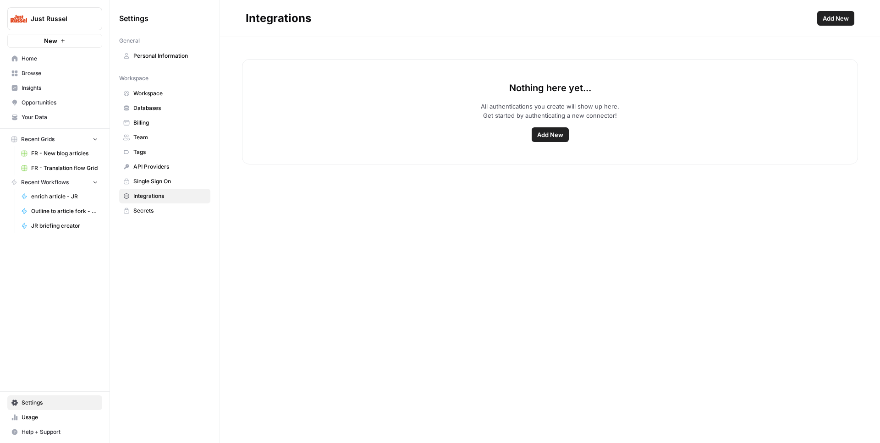
click at [531, 131] on div "Nothing here yet... All authentications you create will show up here. Get start…" at bounding box center [550, 111] width 616 height 105
click at [537, 131] on span "Add New" at bounding box center [550, 134] width 26 height 9
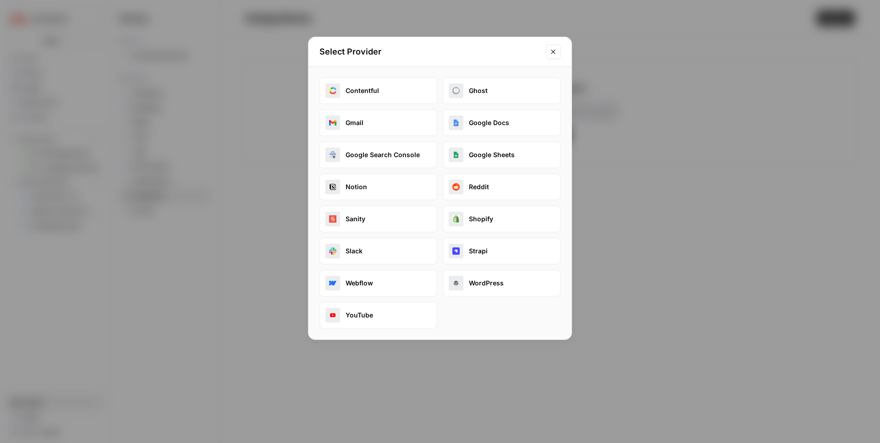
click at [381, 171] on div "Contentful Ghost Gmail Google Docs Google Search Console Google Sheets Notion R…" at bounding box center [439, 202] width 241 height 251
click at [381, 164] on button "Google Search Console" at bounding box center [378, 155] width 118 height 27
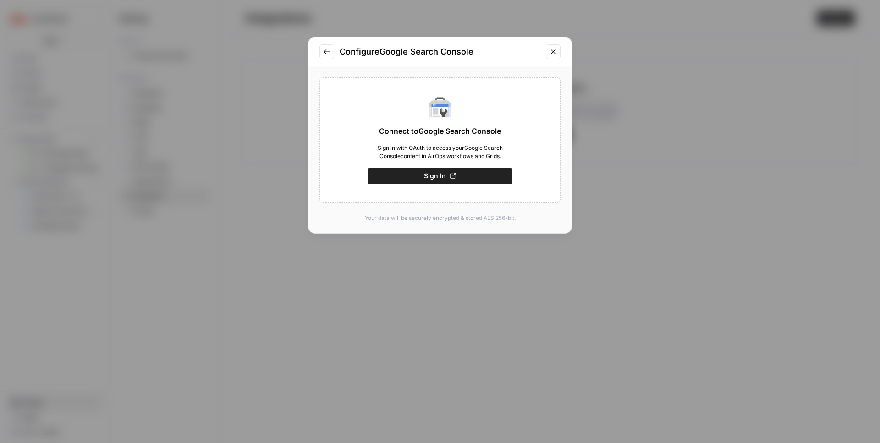
click at [405, 177] on button "Sign In" at bounding box center [439, 176] width 145 height 16
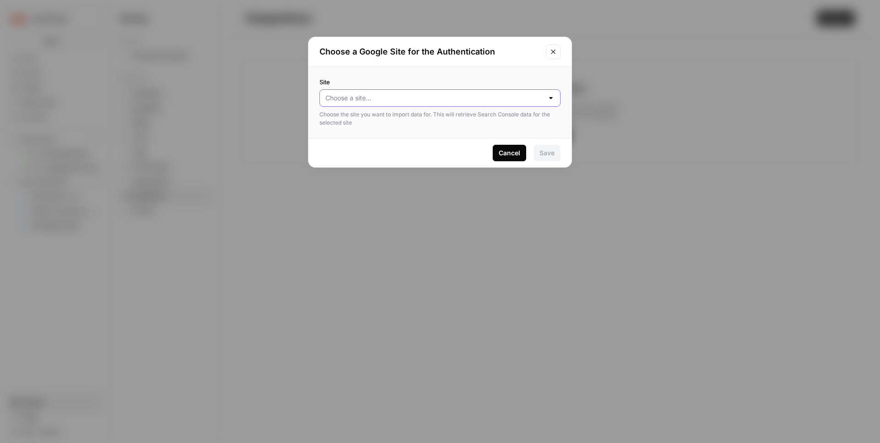
click at [479, 99] on input "Site" at bounding box center [434, 97] width 218 height 9
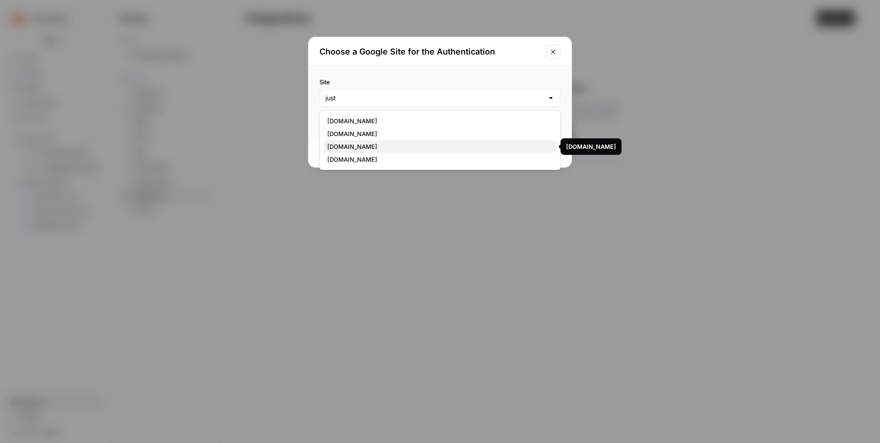
click at [383, 148] on span "[DOMAIN_NAME]" at bounding box center [438, 146] width 222 height 9
type input "[DOMAIN_NAME]"
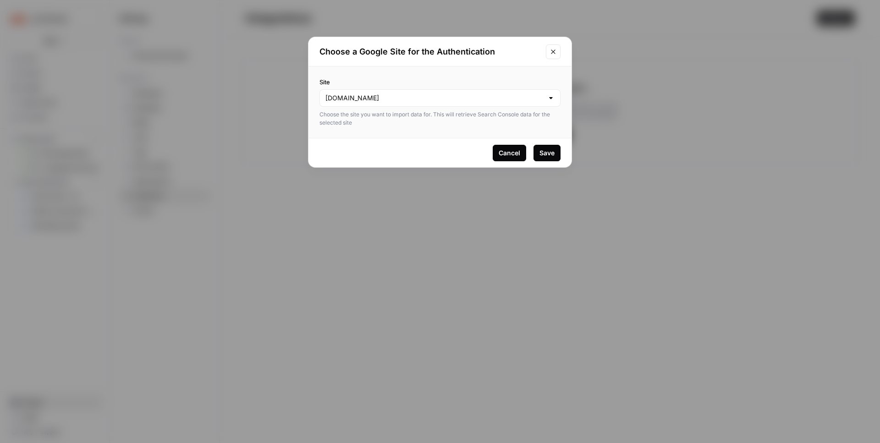
click at [545, 153] on div "Save" at bounding box center [546, 152] width 15 height 9
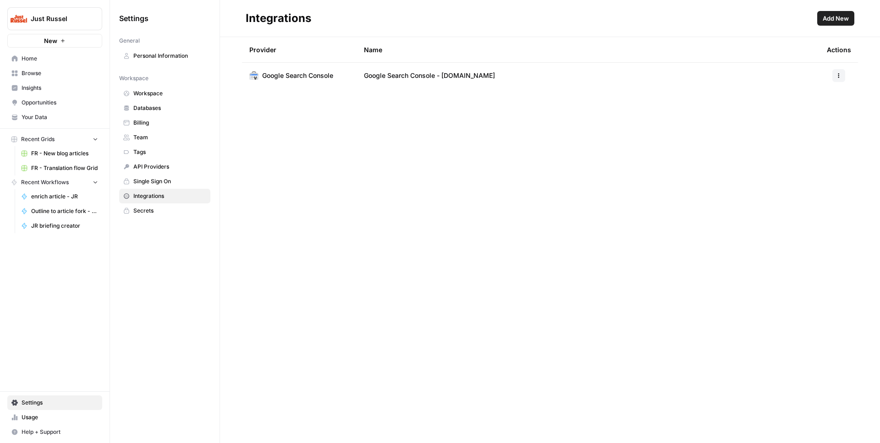
click at [838, 76] on icon "button" at bounding box center [838, 75] width 1 height 1
click at [507, 129] on div "Provider Name Actions Google Search Console Google Search Console - [DOMAIN_NAM…" at bounding box center [550, 240] width 660 height 406
click at [844, 13] on button "Add New" at bounding box center [835, 18] width 37 height 15
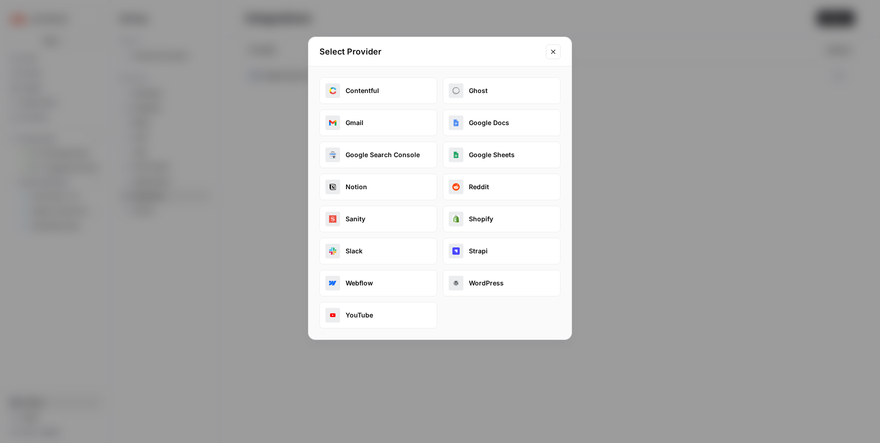
click at [365, 149] on button "Google Search Console" at bounding box center [378, 155] width 118 height 27
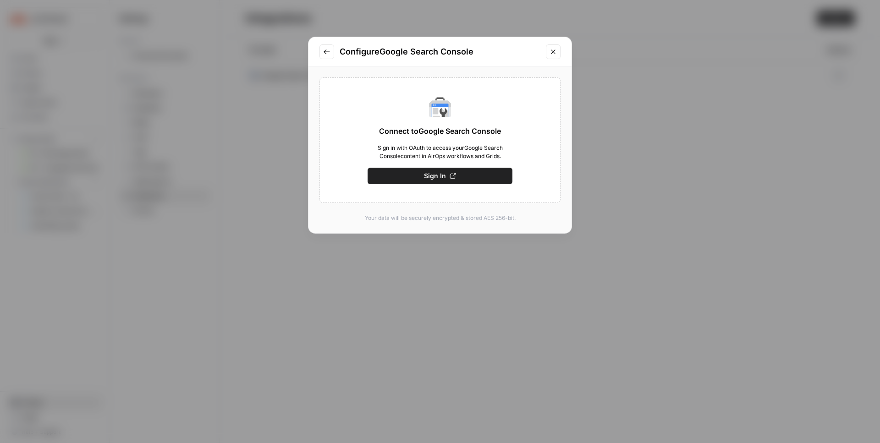
click at [411, 176] on button "Sign In" at bounding box center [439, 176] width 145 height 16
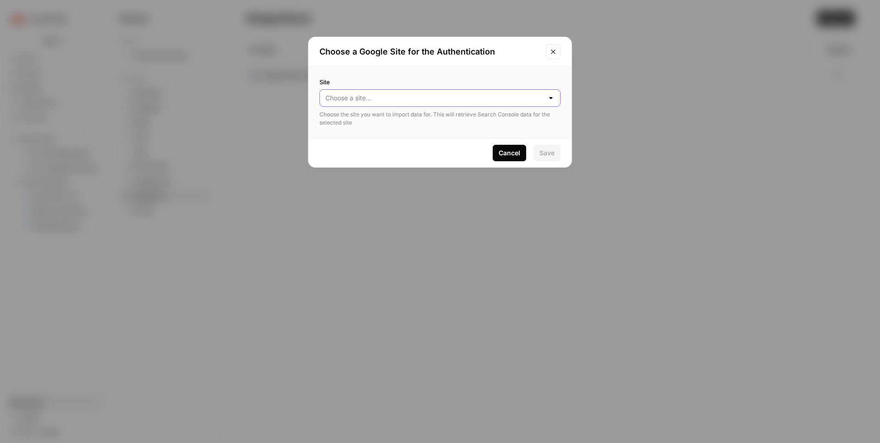
click at [465, 99] on input "Site" at bounding box center [434, 97] width 218 height 9
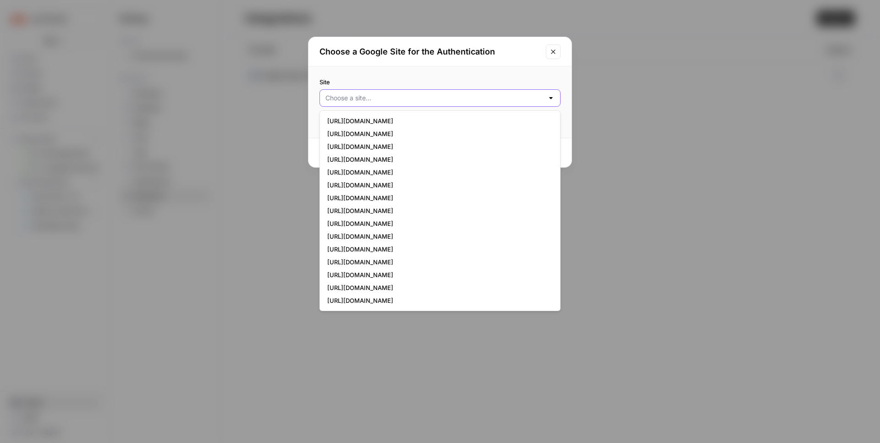
click at [424, 101] on input "Site" at bounding box center [434, 97] width 218 height 9
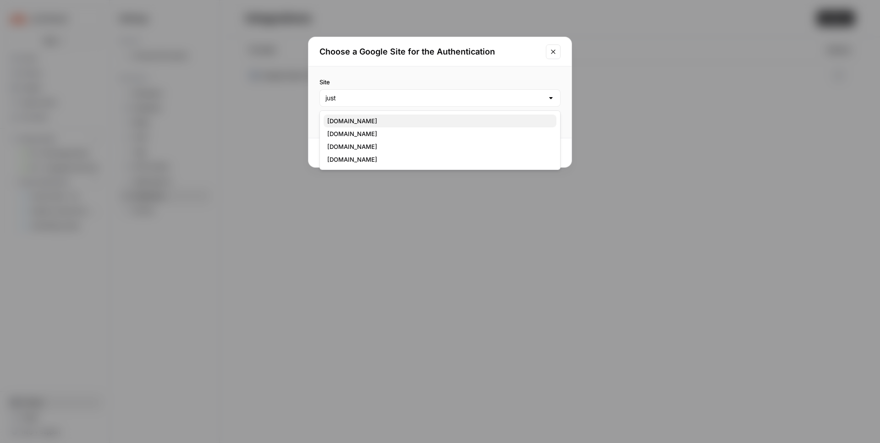
click at [397, 118] on span "justrussel.com" at bounding box center [438, 120] width 222 height 9
type input "justrussel.com"
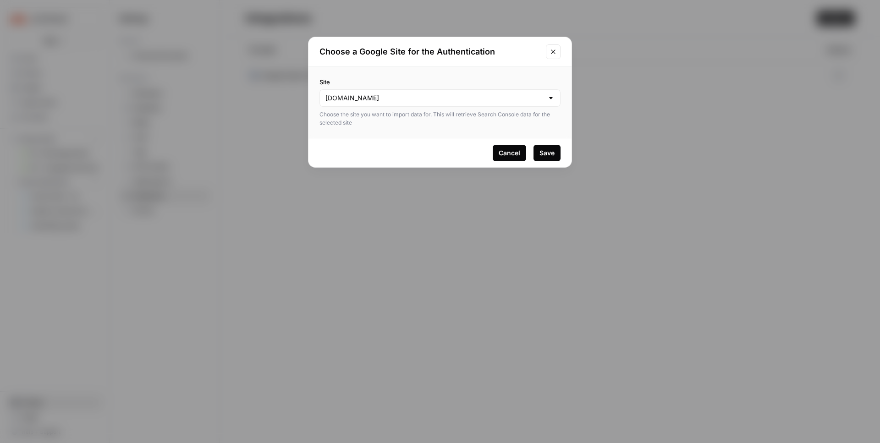
click at [551, 150] on div "Save" at bounding box center [546, 152] width 15 height 9
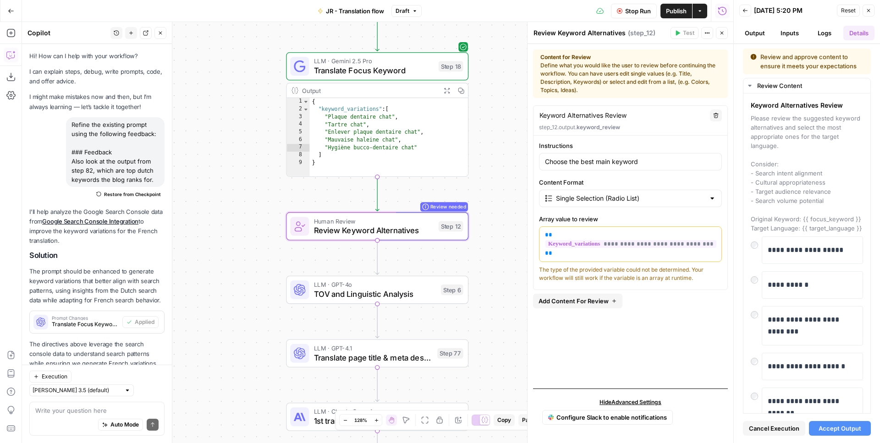
scroll to position [395, 0]
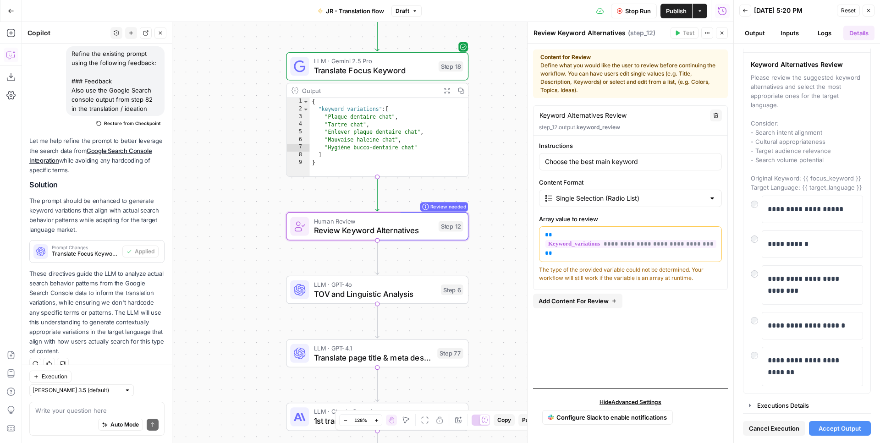
click at [501, 163] on div "Workflow Set Inputs Inputs Web Page Scrape Extract Original Blog Content Step 1…" at bounding box center [377, 232] width 711 height 421
click at [406, 242] on div "Workflow Set Inputs Inputs Web Page Scrape Extract Original Blog Content Step 1…" at bounding box center [377, 232] width 711 height 421
click at [407, 235] on span "Review Keyword Alternatives" at bounding box center [374, 231] width 120 height 12
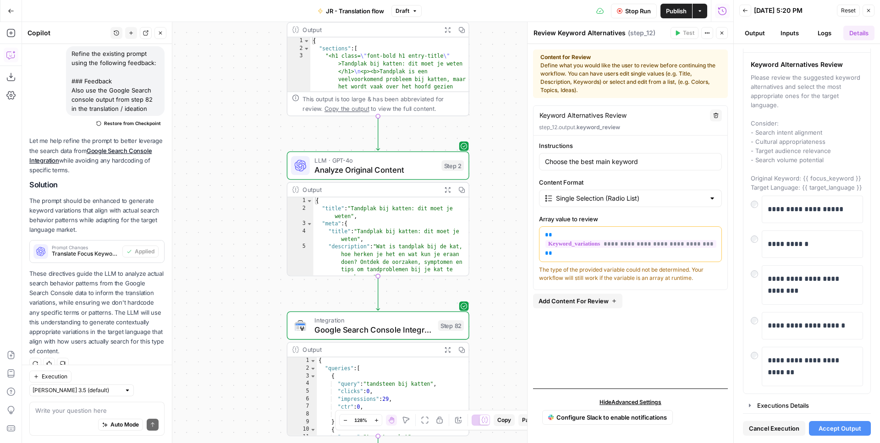
scroll to position [0, 0]
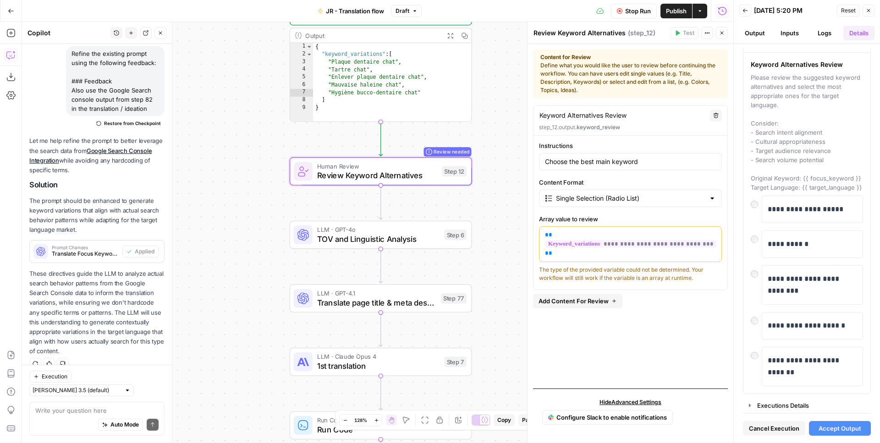
click at [606, 296] on span "Add Content For Review" at bounding box center [573, 300] width 70 height 9
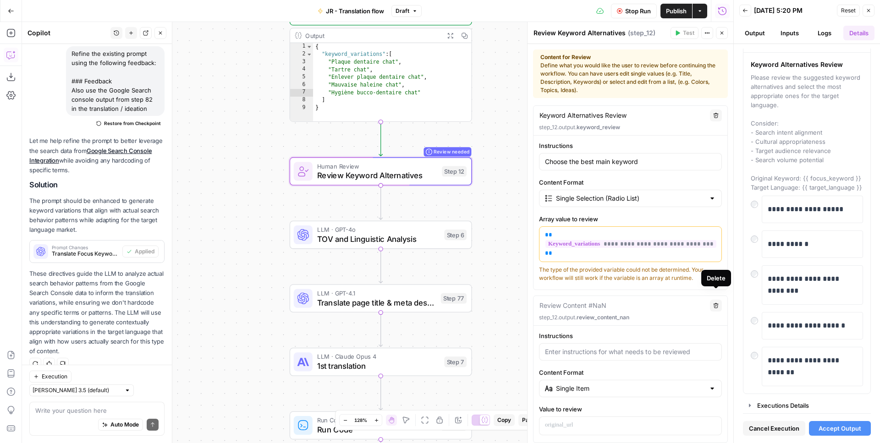
click at [719, 300] on button "Delete" at bounding box center [716, 306] width 12 height 12
click at [716, 303] on icon "button" at bounding box center [715, 305] width 5 height 5
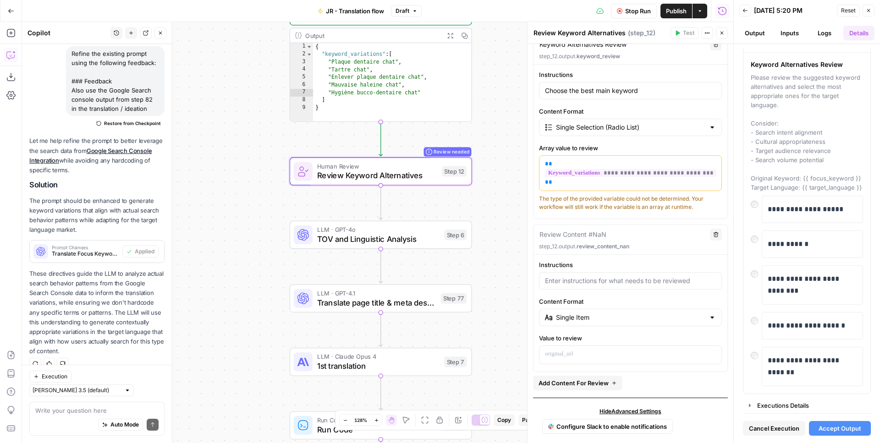
click at [716, 232] on icon "button" at bounding box center [715, 234] width 5 height 5
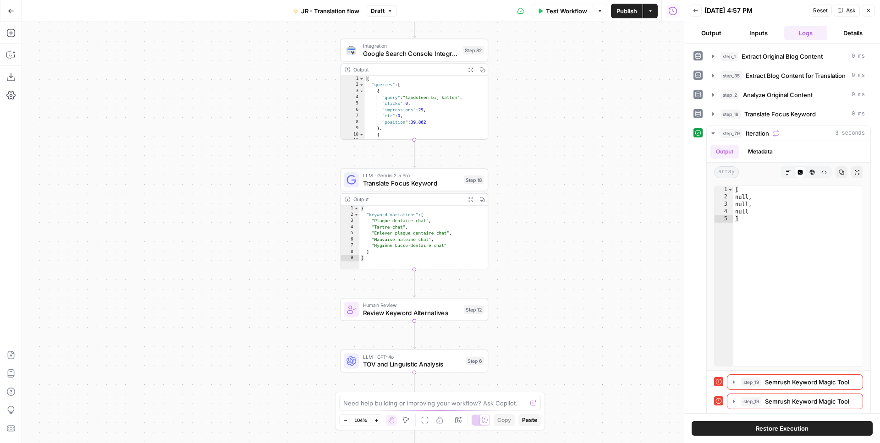
drag, startPoint x: 425, startPoint y: 186, endPoint x: 636, endPoint y: 196, distance: 211.5
click at [636, 196] on div "Workflow Set Inputs Inputs Web Page Scrape Extract Original Blog Content Step 1…" at bounding box center [353, 232] width 662 height 421
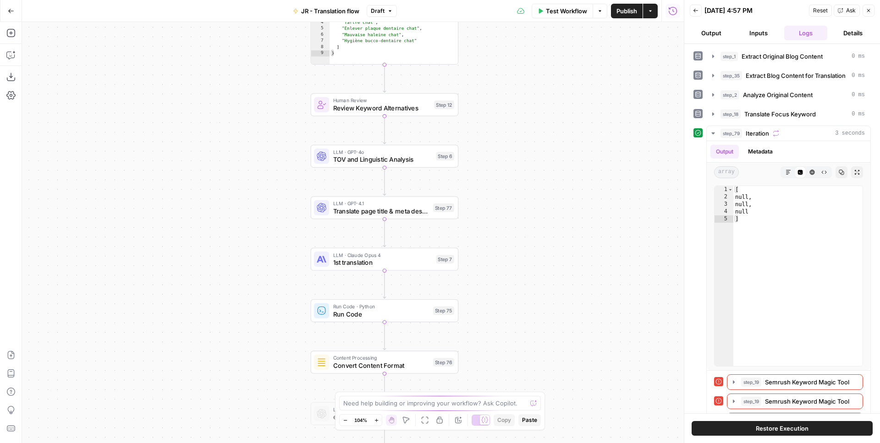
drag, startPoint x: 596, startPoint y: 257, endPoint x: 557, endPoint y: 52, distance: 209.4
click at [557, 52] on div "Workflow Set Inputs Inputs Web Page Scrape Extract Original Blog Content Step 1…" at bounding box center [353, 232] width 662 height 421
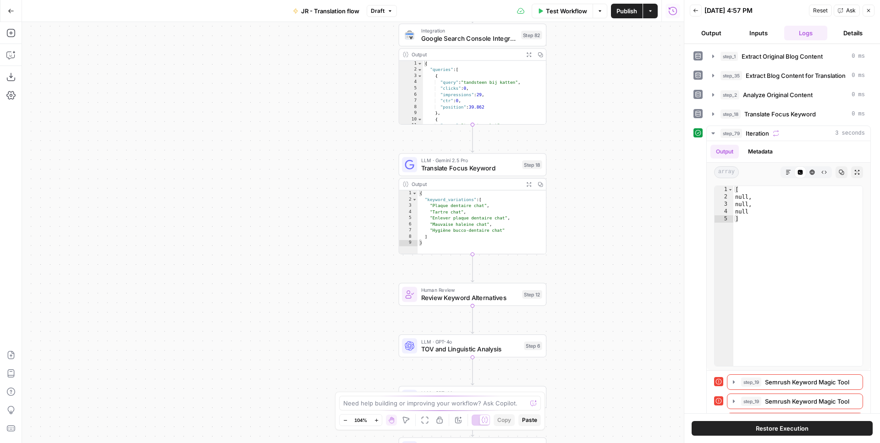
drag, startPoint x: 575, startPoint y: 235, endPoint x: 663, endPoint y: 423, distance: 207.5
click at [663, 423] on div "Workflow Set Inputs Inputs Web Page Scrape Extract Original Blog Content Step 1…" at bounding box center [353, 232] width 662 height 421
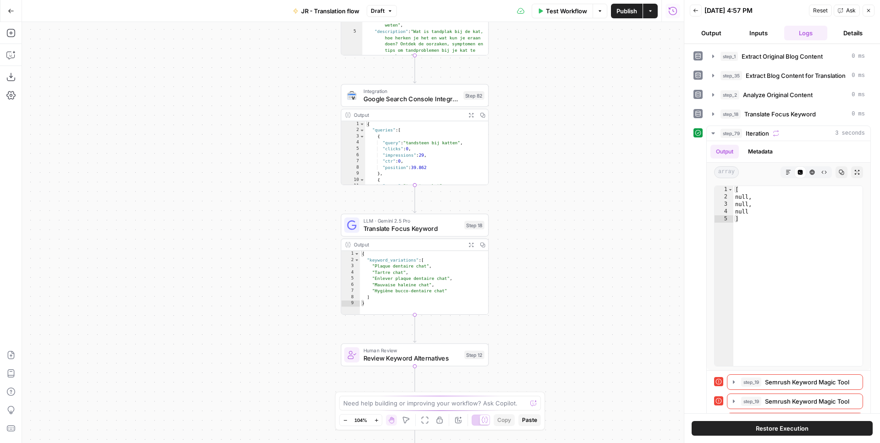
drag, startPoint x: 608, startPoint y: 214, endPoint x: 548, endPoint y: 275, distance: 85.9
click at [548, 276] on div "Workflow Set Inputs Inputs Web Page Scrape Extract Original Blog Content Step 1…" at bounding box center [353, 232] width 662 height 421
click at [411, 208] on icon "button" at bounding box center [412, 208] width 8 height 8
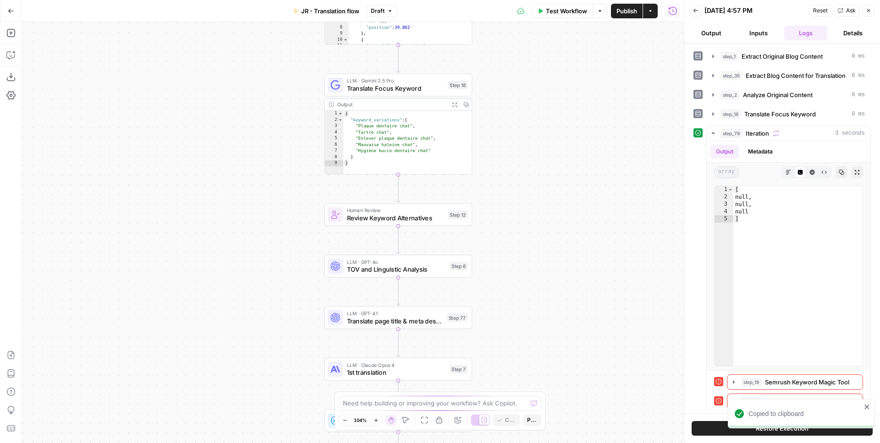
drag, startPoint x: 563, startPoint y: 225, endPoint x: 549, endPoint y: 84, distance: 140.8
click at [549, 84] on div "Workflow Set Inputs Inputs Web Page Scrape Extract Original Blog Content Step 1…" at bounding box center [353, 232] width 662 height 421
click at [415, 222] on span "Review Keyword Alternatives" at bounding box center [394, 218] width 97 height 10
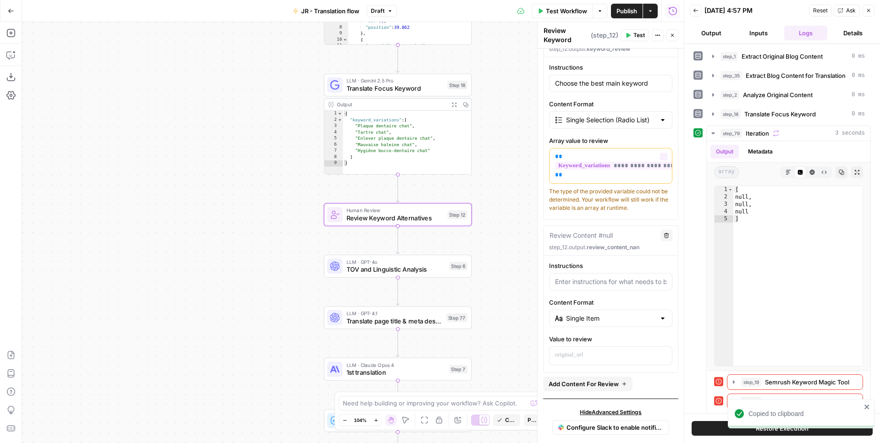
scroll to position [101, 0]
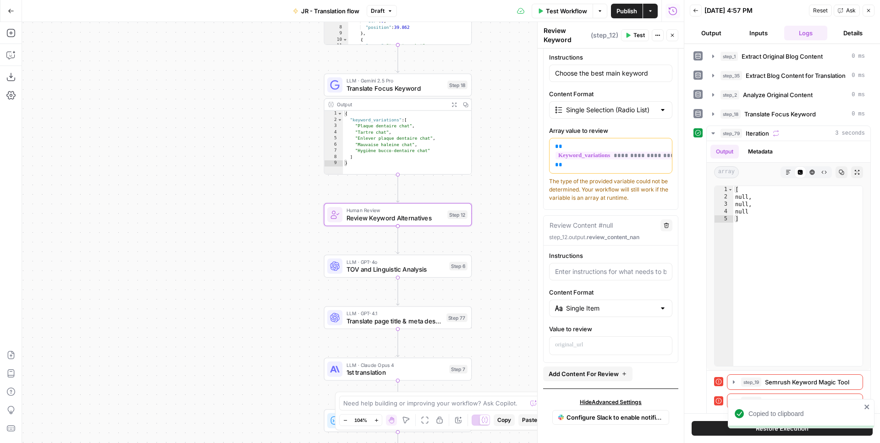
click at [671, 226] on button "Delete" at bounding box center [666, 225] width 12 height 12
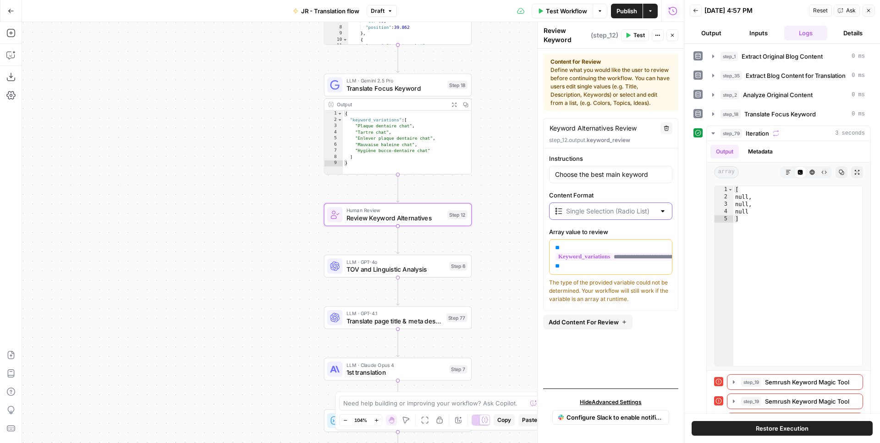
click at [628, 207] on input "Content Format" at bounding box center [610, 211] width 89 height 9
type input "Single Selection (Radio List)"
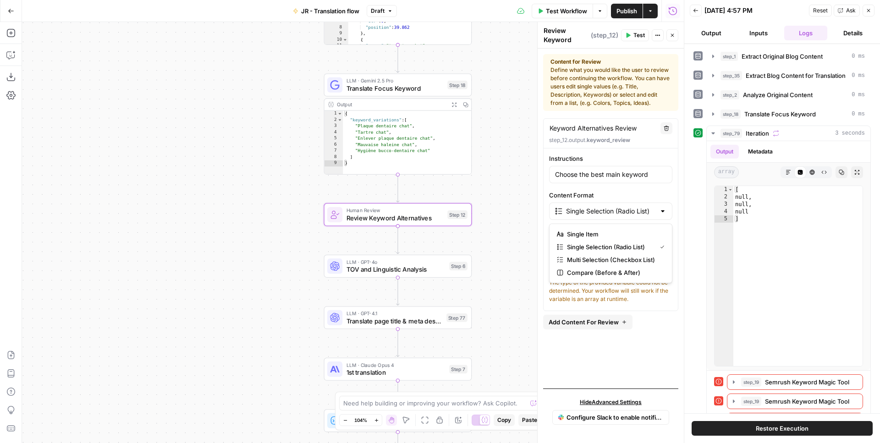
click at [626, 194] on label "Content Format" at bounding box center [610, 195] width 123 height 9
click at [626, 207] on input "Single Selection (Radio List)" at bounding box center [610, 211] width 89 height 9
type input "Single Selection (Radio List)"
click at [626, 194] on label "Content Format" at bounding box center [610, 195] width 123 height 9
click at [626, 207] on input "Single Selection (Radio List)" at bounding box center [610, 211] width 89 height 9
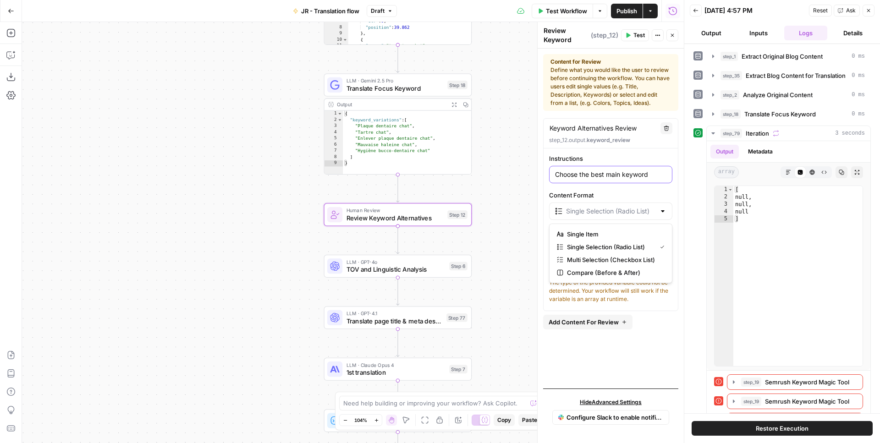
type input "Single Selection (Radio List)"
click at [640, 172] on input "Choose the best main keyword" at bounding box center [610, 174] width 111 height 9
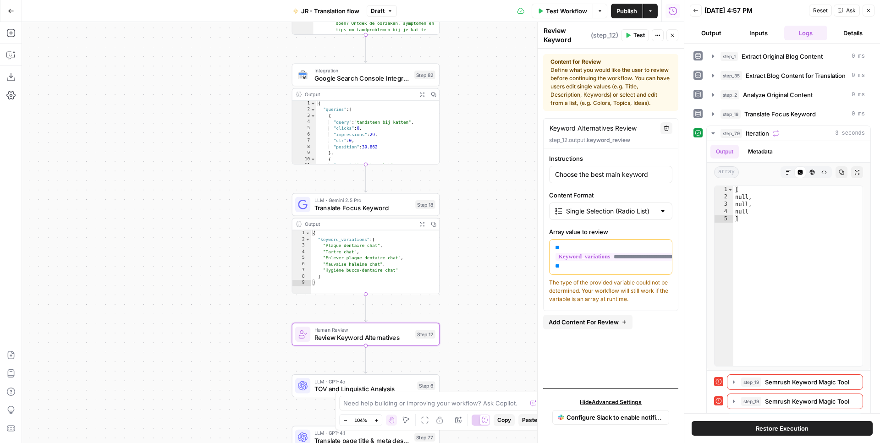
drag, startPoint x: 486, startPoint y: 141, endPoint x: 454, endPoint y: 260, distance: 123.8
click at [454, 260] on div "Workflow Set Inputs Inputs Web Page Scrape Extract Original Blog Content Step 1…" at bounding box center [353, 232] width 662 height 421
type textarea "**********"
drag, startPoint x: 377, startPoint y: 246, endPoint x: 324, endPoint y: 245, distance: 52.7
click at [324, 245] on div "{ "keyword_variations" : [ "Plaque dentaire chat" , "Tartre chat" , "Enlever pl…" at bounding box center [375, 268] width 128 height 76
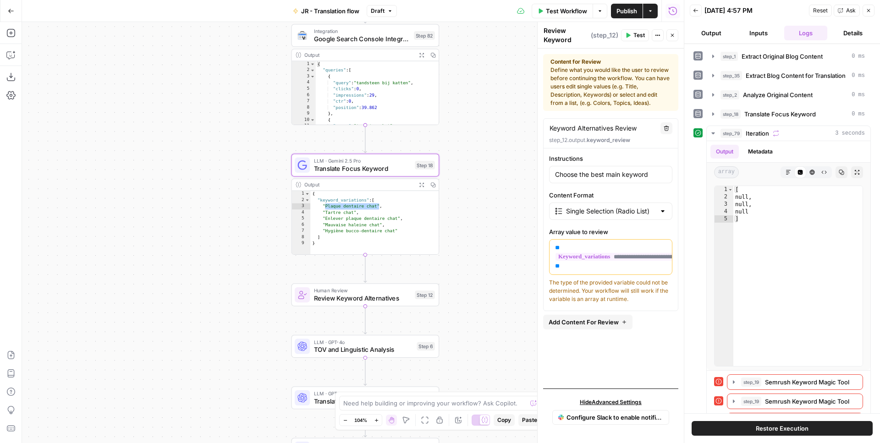
drag, startPoint x: 477, startPoint y: 272, endPoint x: 477, endPoint y: 233, distance: 39.4
click at [477, 233] on div "Workflow Set Inputs Inputs Web Page Scrape Extract Original Blog Content Step 1…" at bounding box center [353, 232] width 662 height 421
click at [626, 14] on span "Publish" at bounding box center [626, 10] width 21 height 9
